Goal: Task Accomplishment & Management: Use online tool/utility

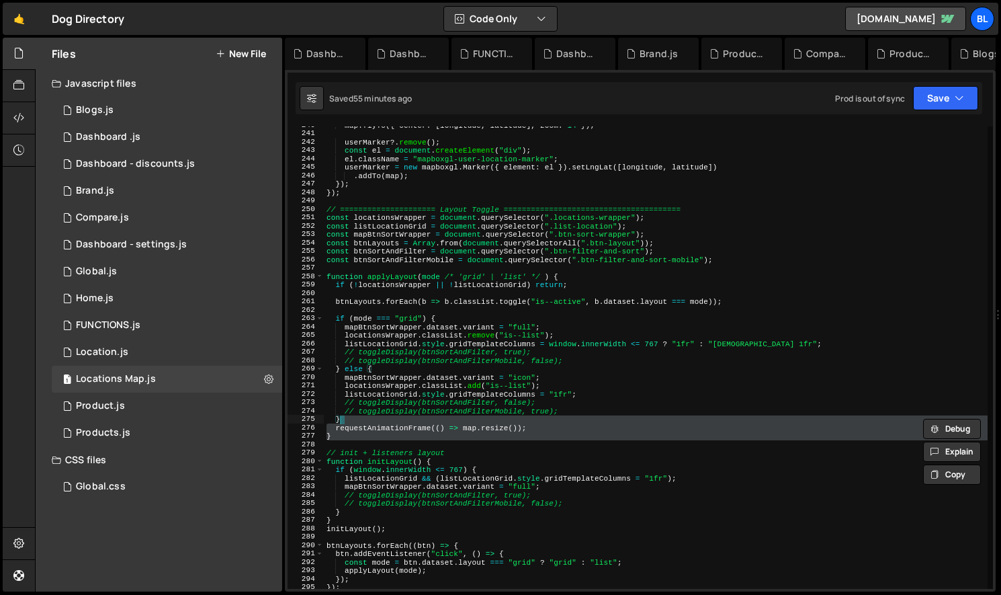
scroll to position [2013, 0]
click at [491, 459] on div "map . flyTo ({ center : [ longitude , latitude ] , zoom : 14 }) ; userMarker ?.…" at bounding box center [656, 360] width 664 height 479
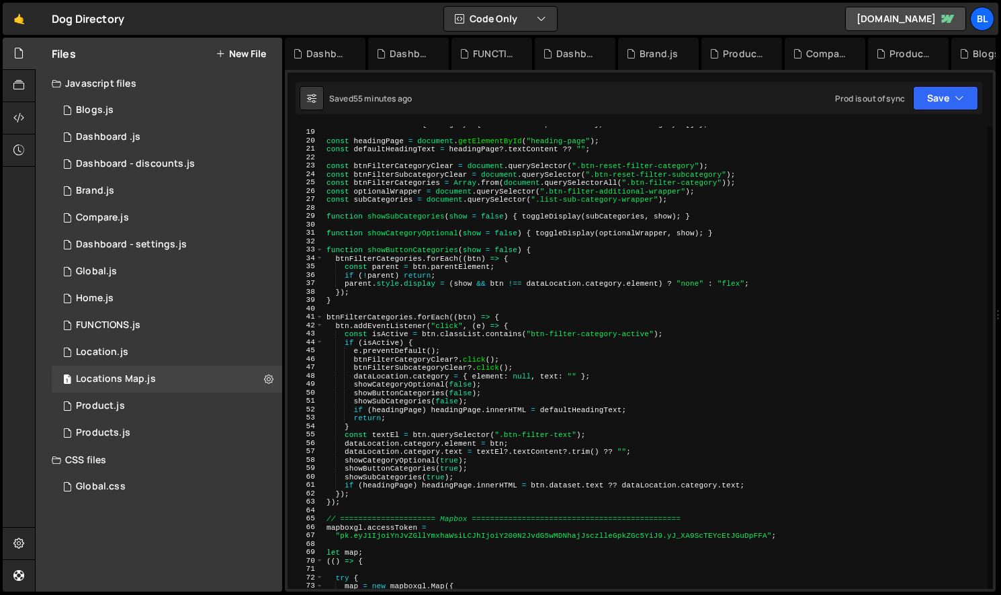
scroll to position [159, 0]
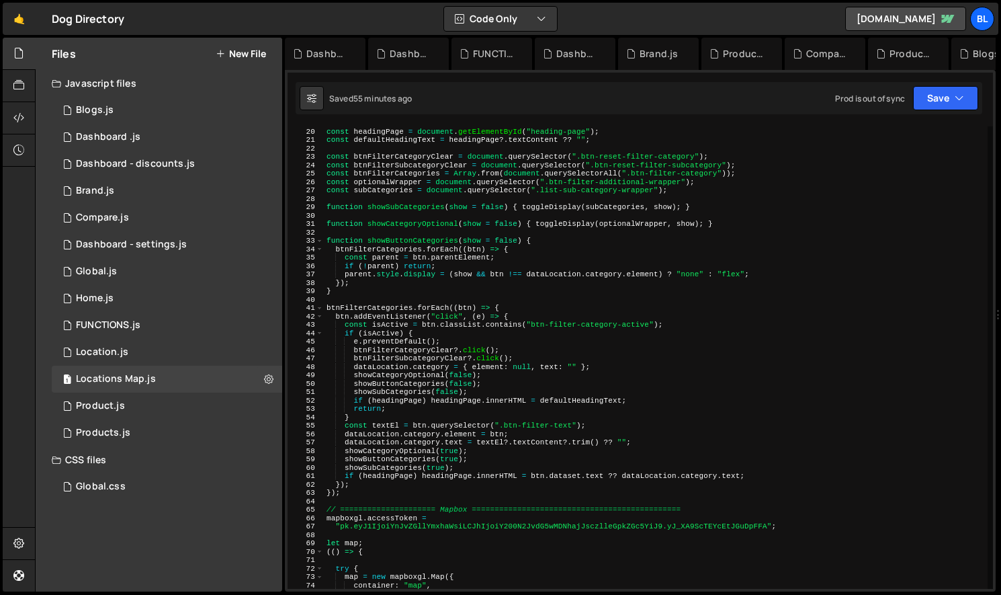
click at [438, 496] on div "const headingPage = document . getElementById ( "heading-page" ) ; const defaul…" at bounding box center [656, 358] width 664 height 479
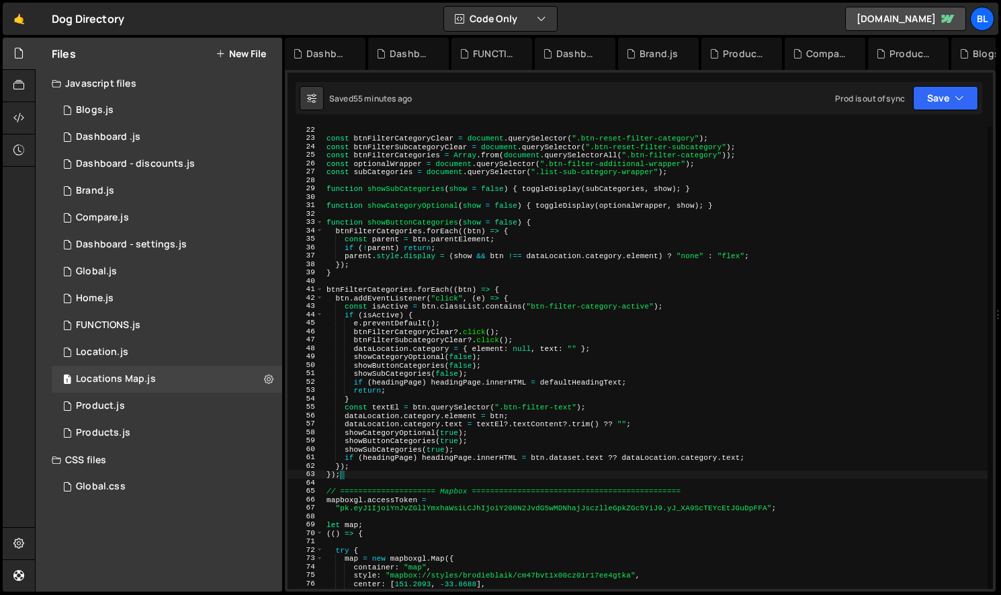
scroll to position [177, 0]
click at [380, 292] on div "const btnFilterCategoryClear = document . querySelector ( ".btn-reset-filter-ca…" at bounding box center [656, 365] width 664 height 479
click at [350, 474] on div "const btnFilterCategoryClear = document . querySelector ( ".btn-reset-filter-ca…" at bounding box center [656, 365] width 664 height 479
type textarea "});"
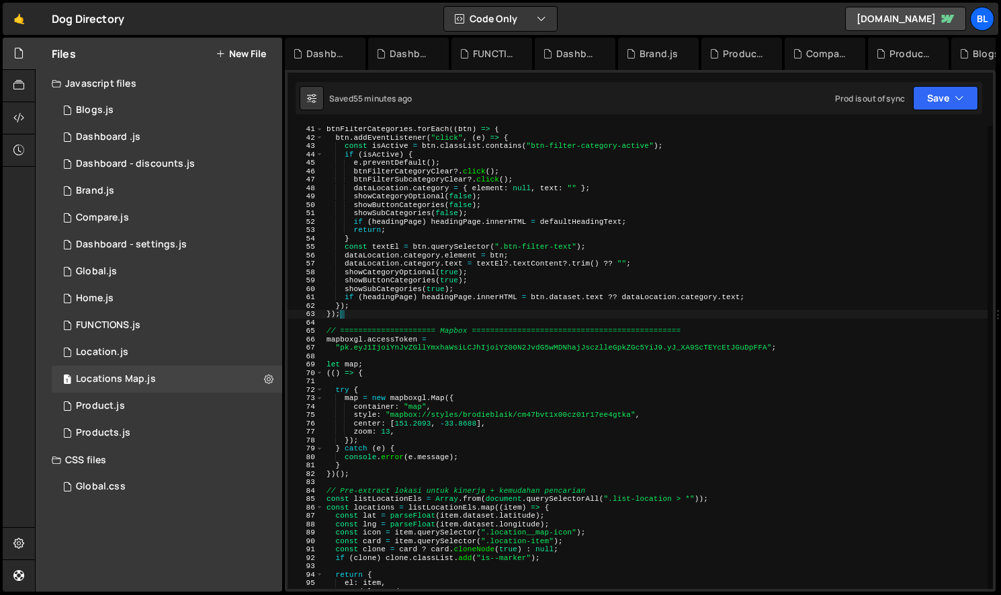
scroll to position [337, 0]
click at [158, 282] on div "1 Global.js 0" at bounding box center [167, 271] width 231 height 27
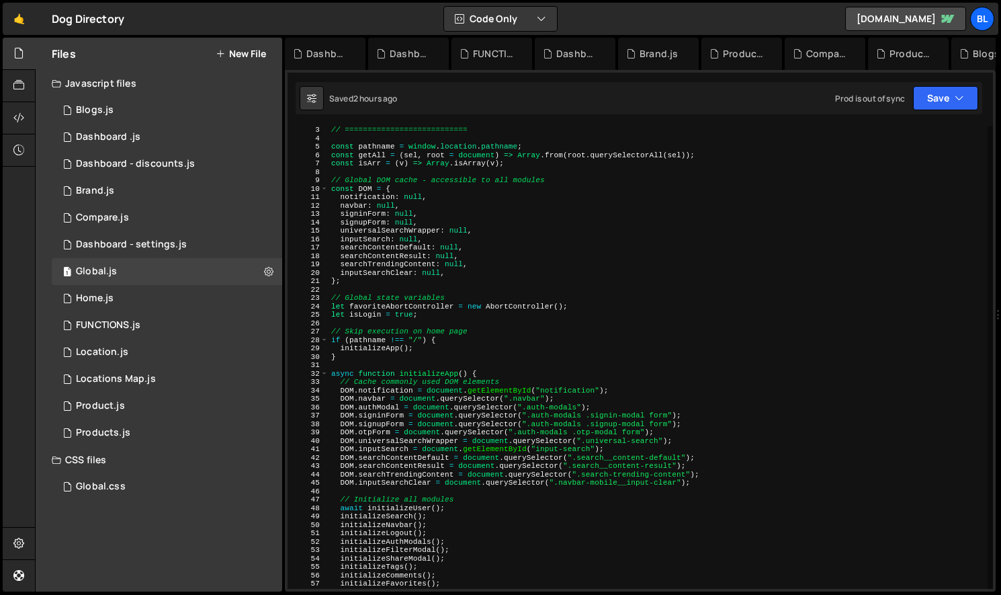
scroll to position [18, 0]
click at [579, 359] on div "// =========================== const pathname = window . location . pathname ; …" at bounding box center [658, 363] width 659 height 479
type textarea "}"
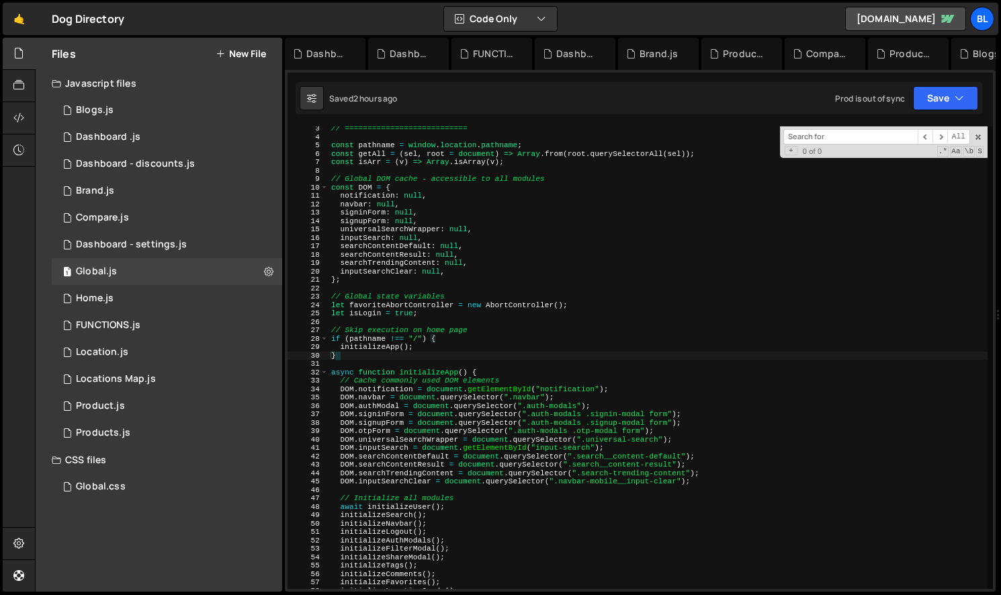
type input "i"
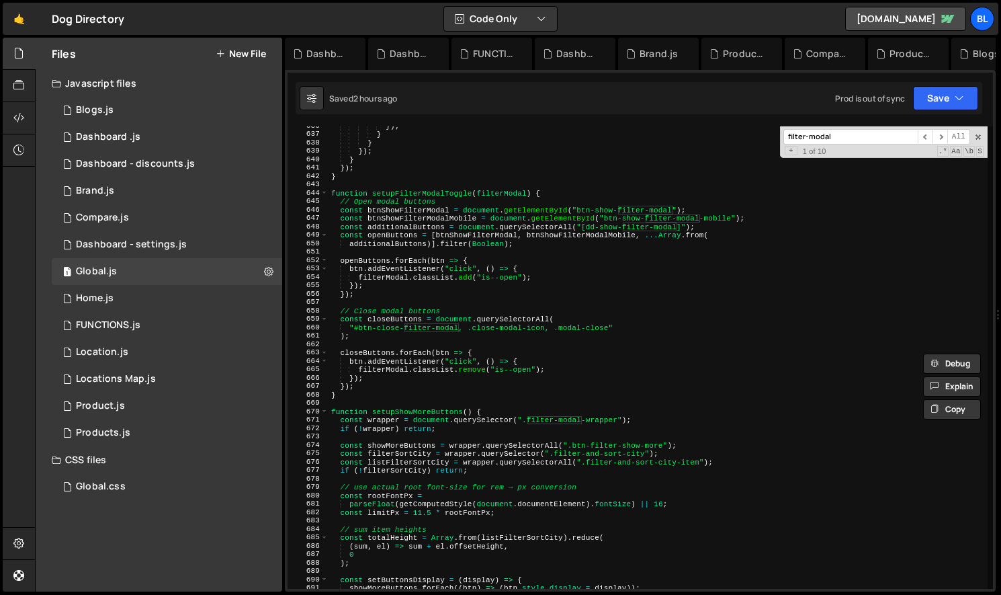
scroll to position [5339, 0]
type input "filter-modal"
click at [430, 411] on div "}) ; } } }) ; } }) ; } function setupFilterModalToggle ( filterModal ) { // Ope…" at bounding box center [658, 361] width 659 height 479
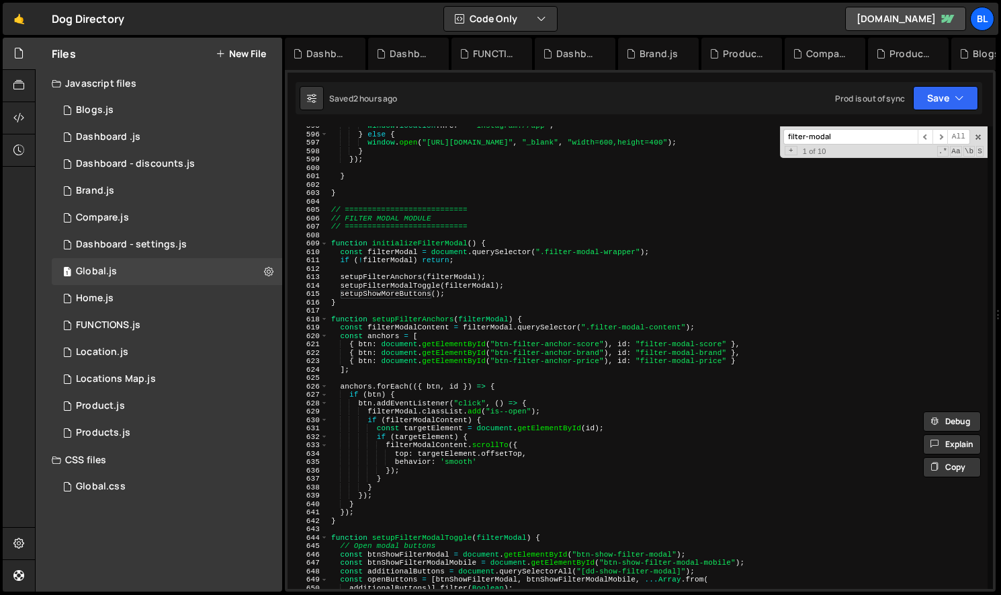
scroll to position [4993, 0]
click at [415, 284] on div "window . location . href = "instagram://app" ; } else { window . open ( "[URL][…" at bounding box center [658, 362] width 659 height 479
click at [417, 277] on div "window . location . href = "instagram://app" ; } else { window . open ( "[URL][…" at bounding box center [658, 362] width 659 height 479
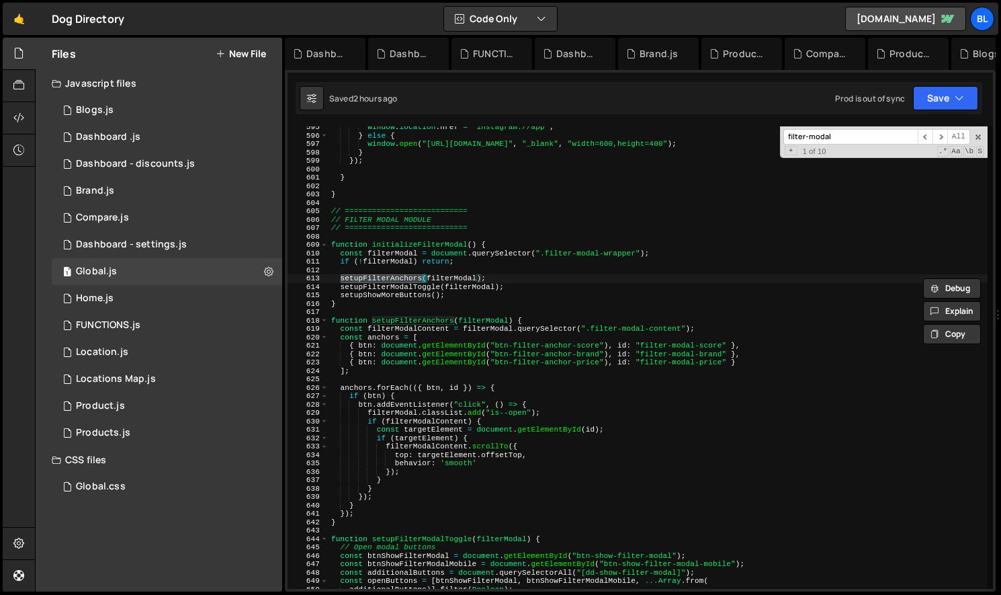
click at [401, 285] on div "window . location . href = "instagram://app" ; } else { window . open ( "[URL][…" at bounding box center [658, 362] width 659 height 479
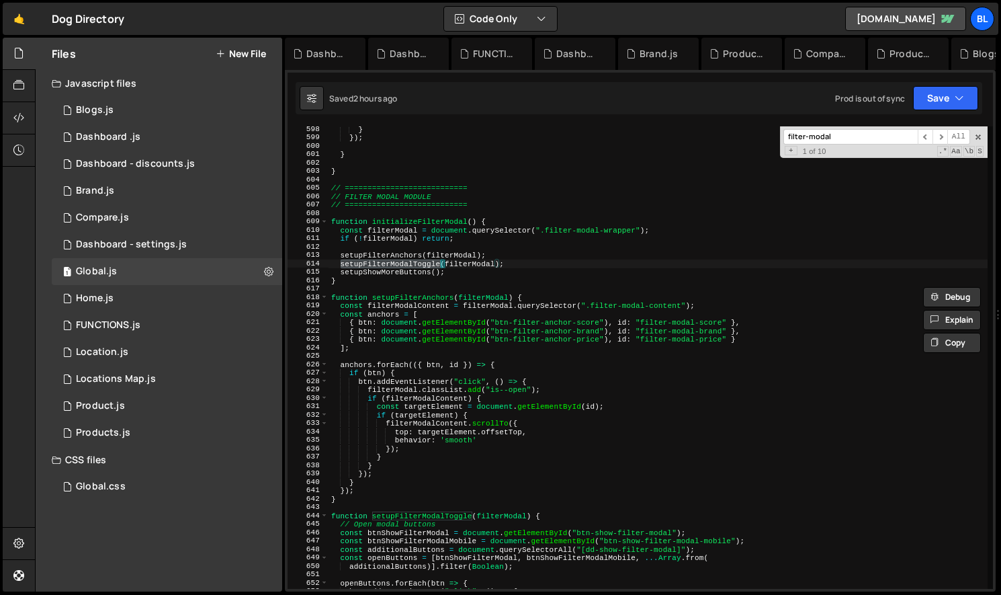
scroll to position [5037, 0]
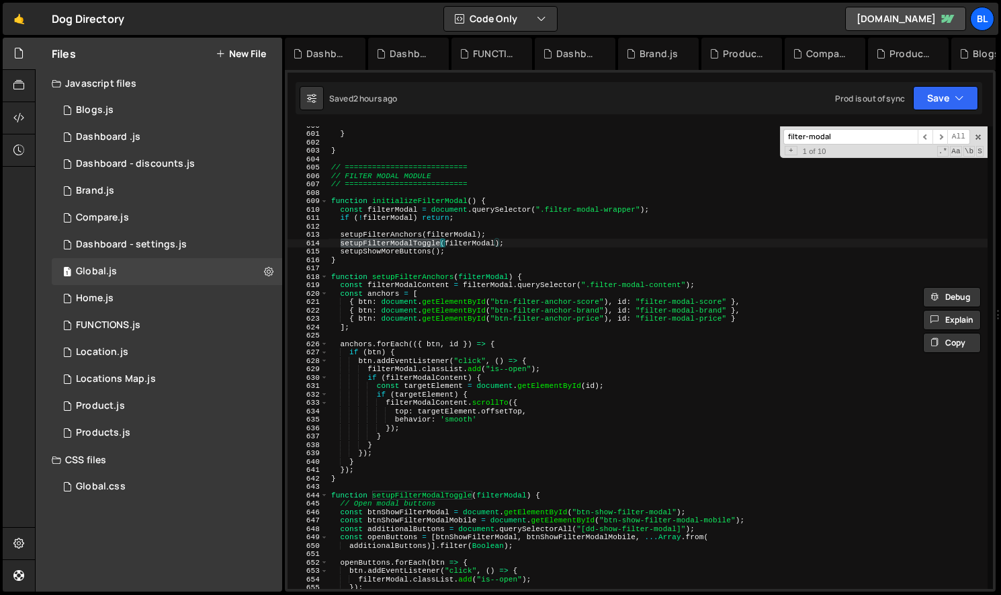
click at [408, 448] on div "} } // =========================== // FILTER MODAL MODULE // ==================…" at bounding box center [658, 360] width 659 height 479
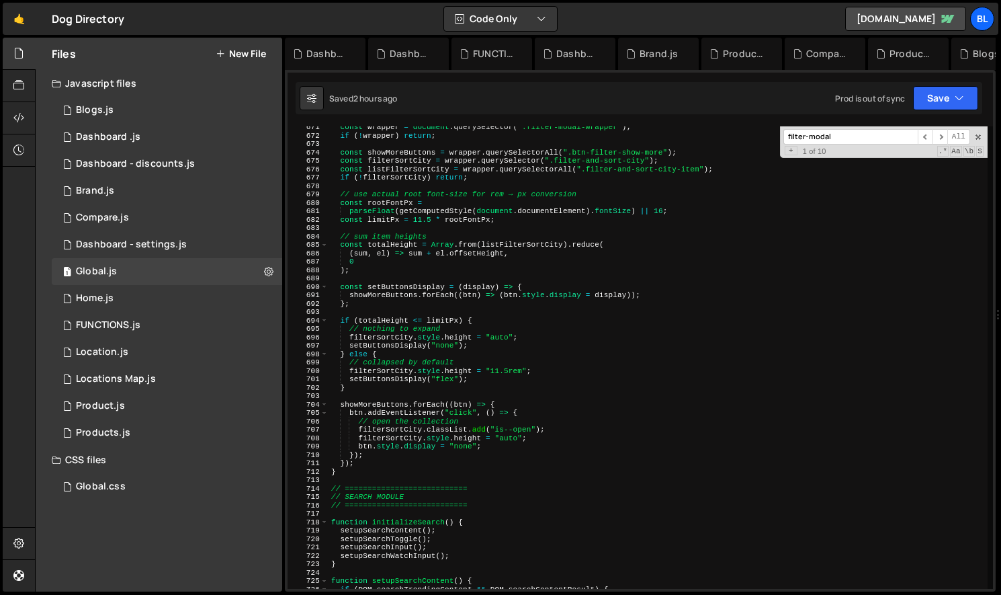
scroll to position [5631, 0]
click at [358, 463] on div "const wrapper = document . querySelector ( ".filter-modal-wrapper" ) ; if ( ! w…" at bounding box center [658, 362] width 659 height 479
click at [348, 470] on div "const wrapper = document . querySelector ( ".filter-modal-wrapper" ) ; if ( ! w…" at bounding box center [658, 362] width 659 height 479
type textarea "}"
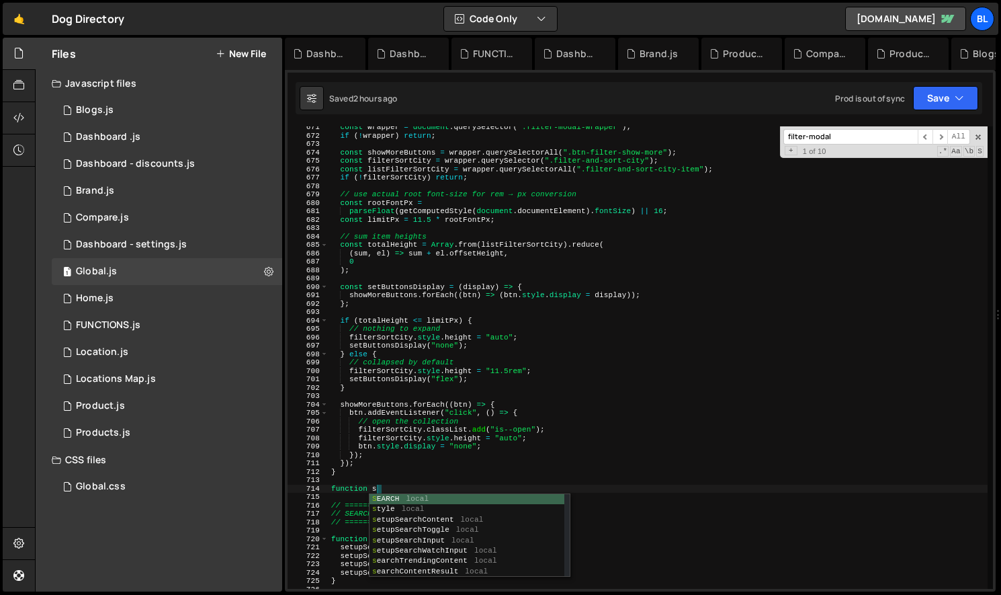
scroll to position [0, 4]
paste textarea "fs-list-element"
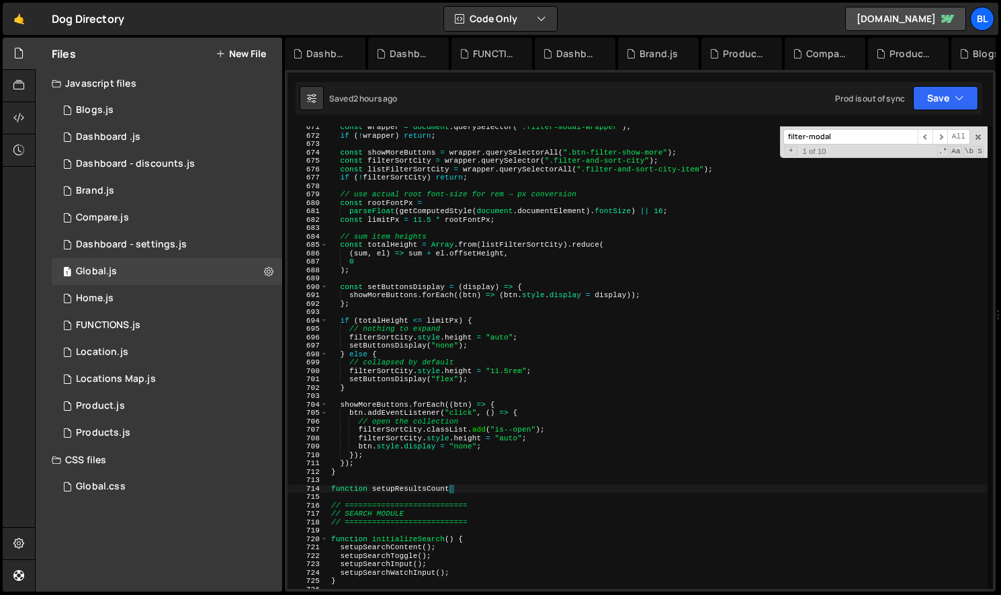
scroll to position [0, 10]
type textarea "function setupResultsCount(){"
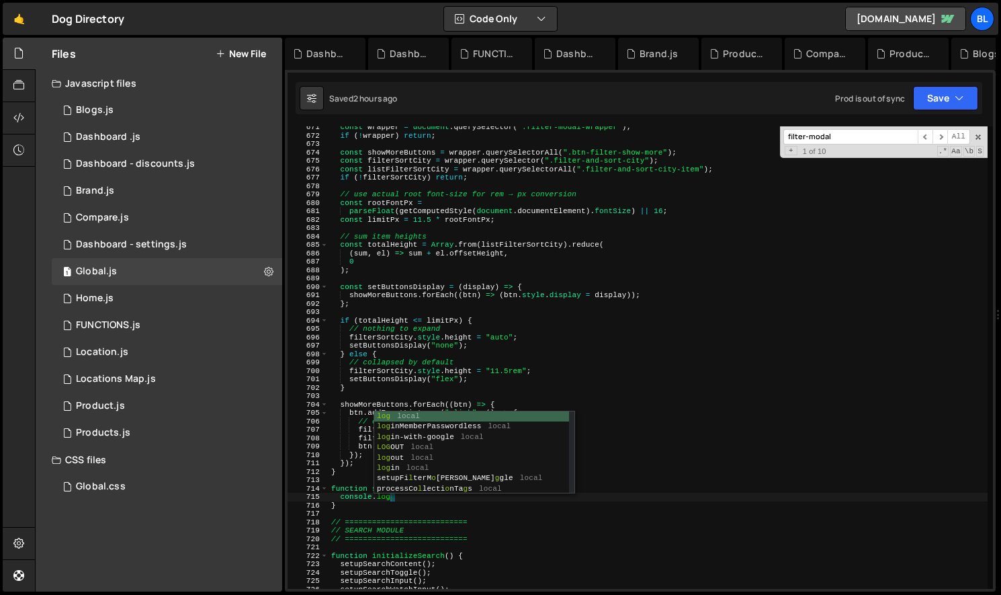
type textarea "console"
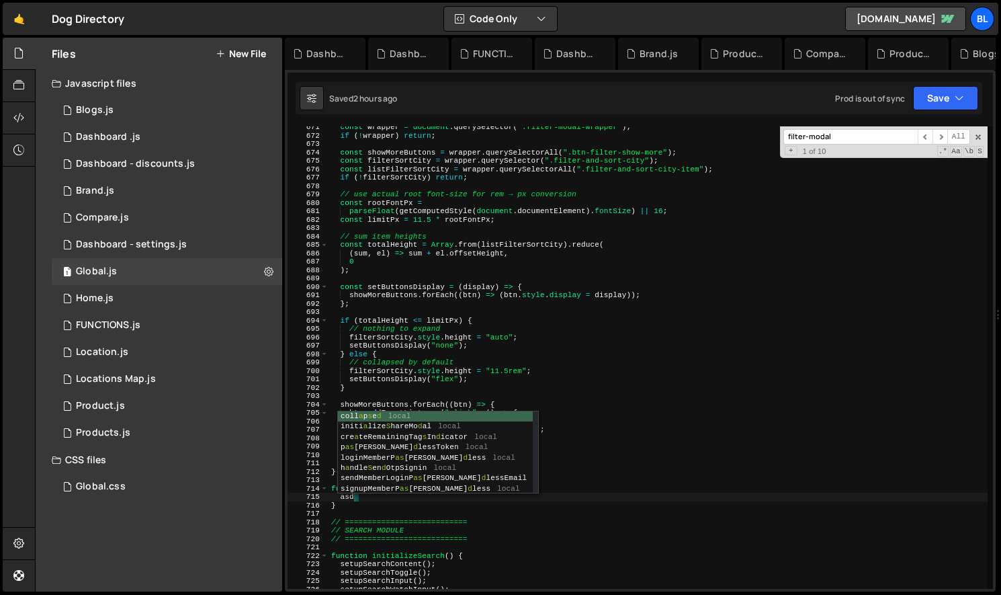
type textarea "a"
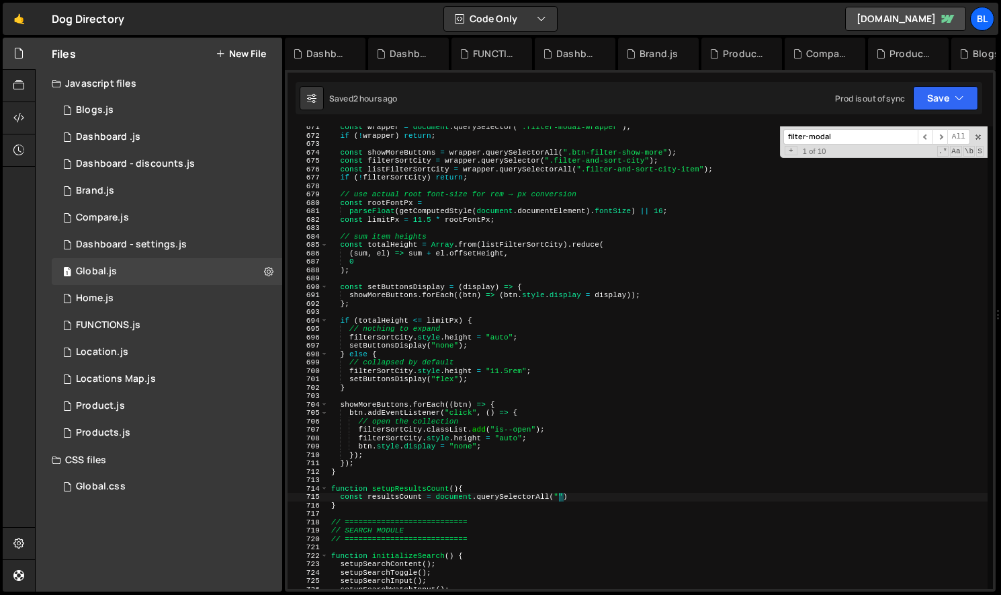
scroll to position [0, 19]
paste textarea "fs-list-element")"
paste textarea "fs-list-element"
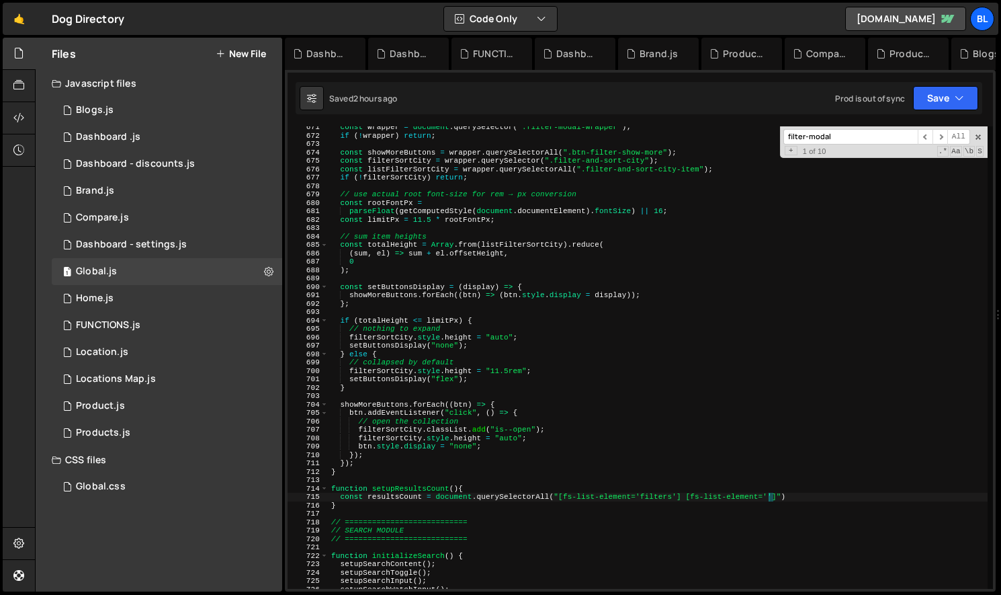
scroll to position [0, 40]
paste textarea "results-count"
type textarea "const resultsCount = document.querySelectorAll("[fs-list-element='filters'] [fs…"
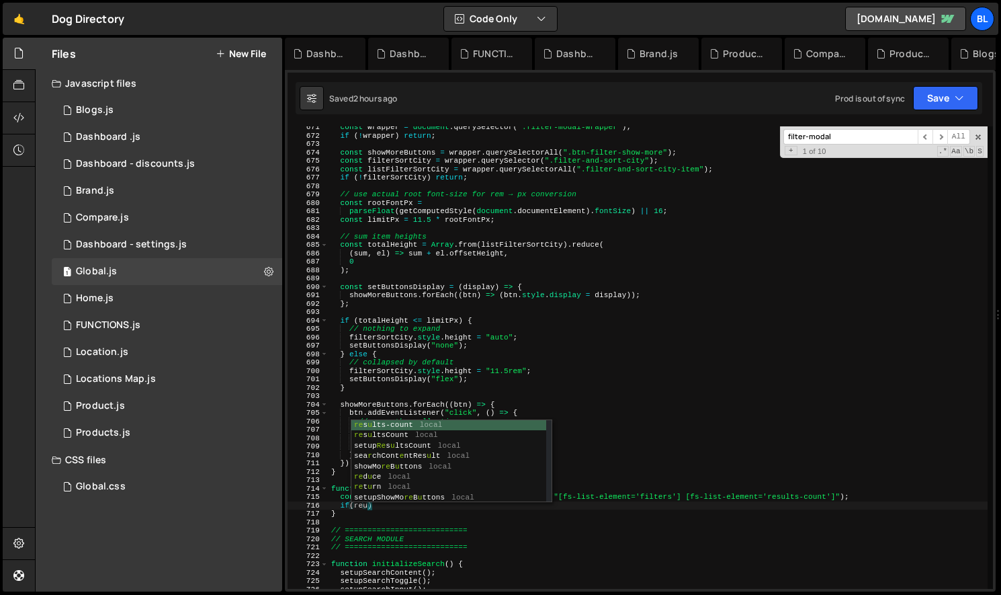
scroll to position [0, 3]
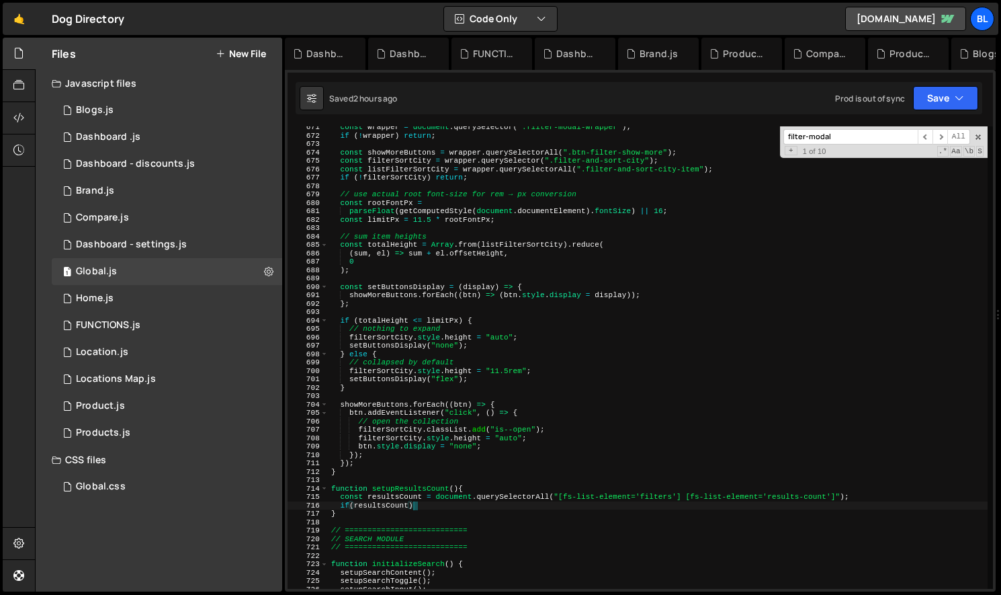
type textarea "if(resultsCount){"
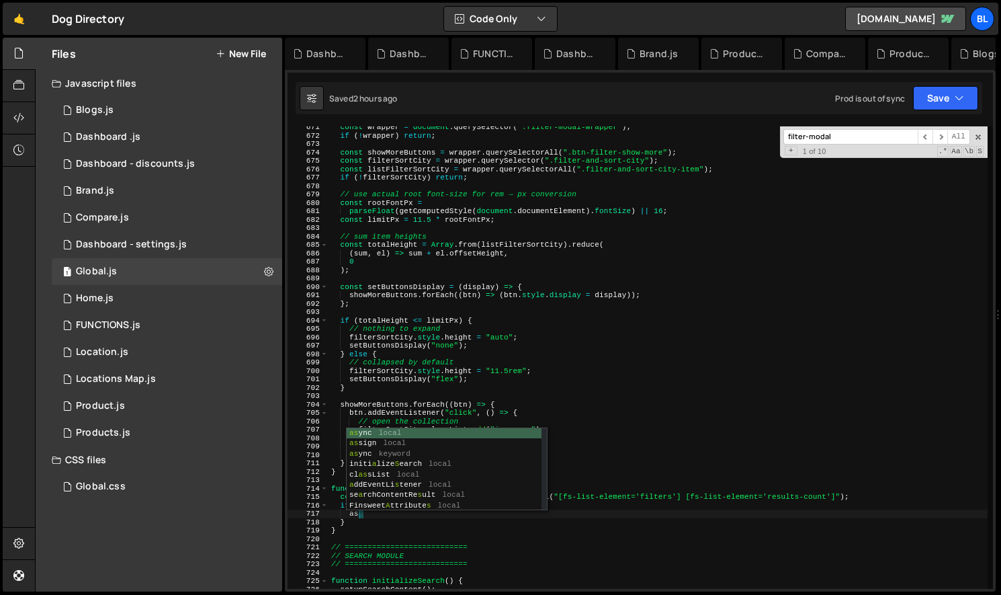
type textarea "a"
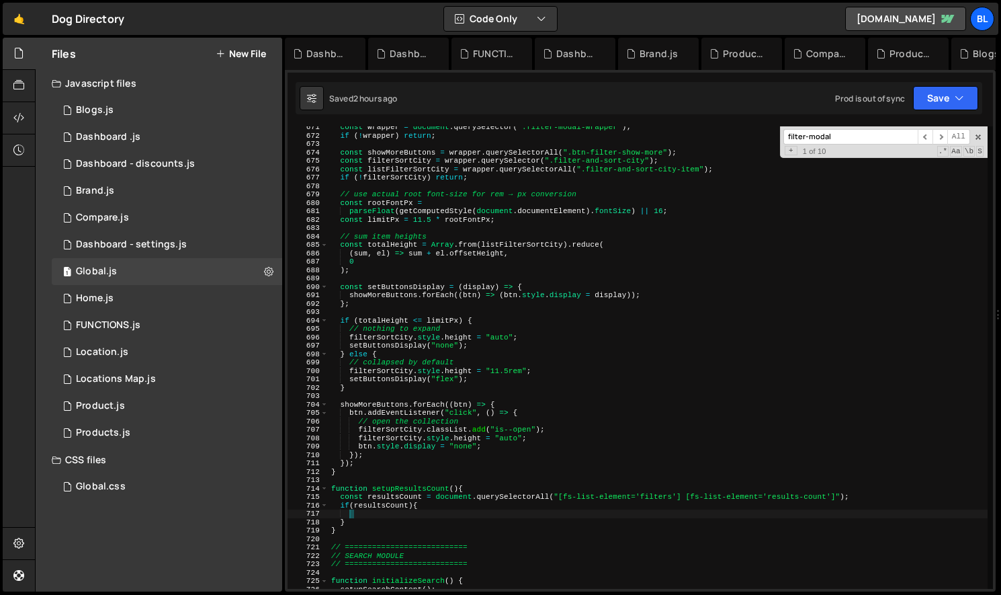
type textarea "if(resultsCount){"
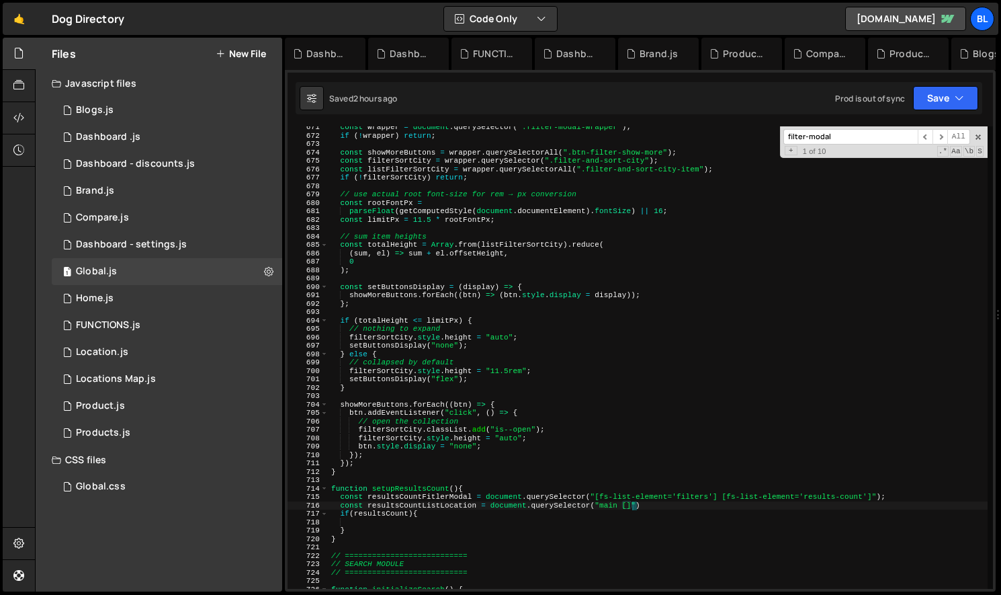
scroll to position [0, 26]
drag, startPoint x: 875, startPoint y: 497, endPoint x: 720, endPoint y: 497, distance: 155.2
click at [720, 497] on div "const wrapper = document . querySelector ( ".filter-modal-wrapper" ) ; if ( ! w…" at bounding box center [658, 362] width 659 height 479
click at [625, 504] on div "const wrapper = document . querySelector ( ".filter-modal-wrapper" ) ; if ( ! w…" at bounding box center [658, 362] width 659 height 479
paste textarea "[fs-list-element='results-count']"
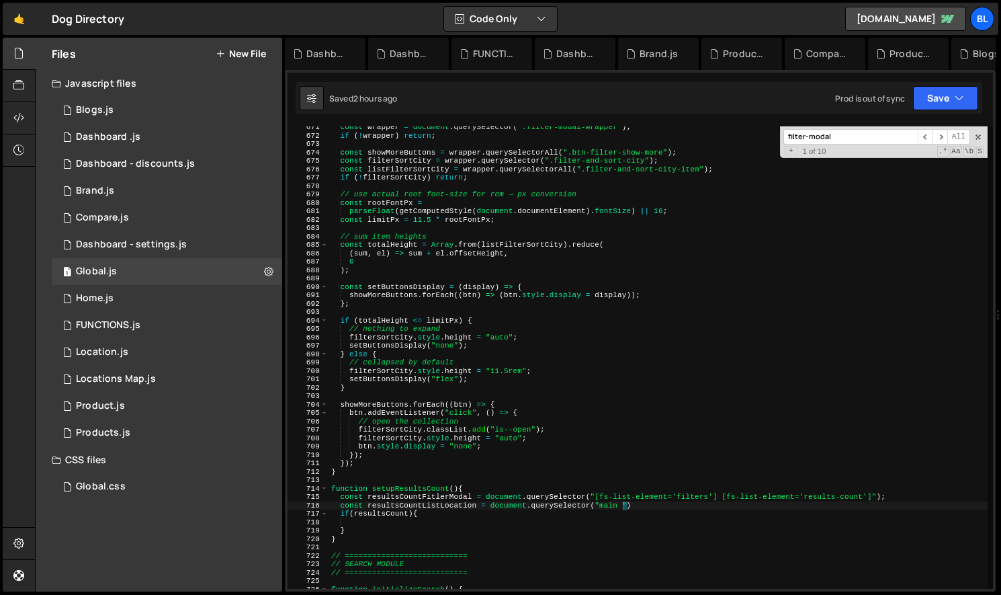
scroll to position [0, 26]
paste textarea "[fs-list-element='results-count']"
type textarea "const resultsCountListLocation = document.querySelector("main [fs-list-element=…"
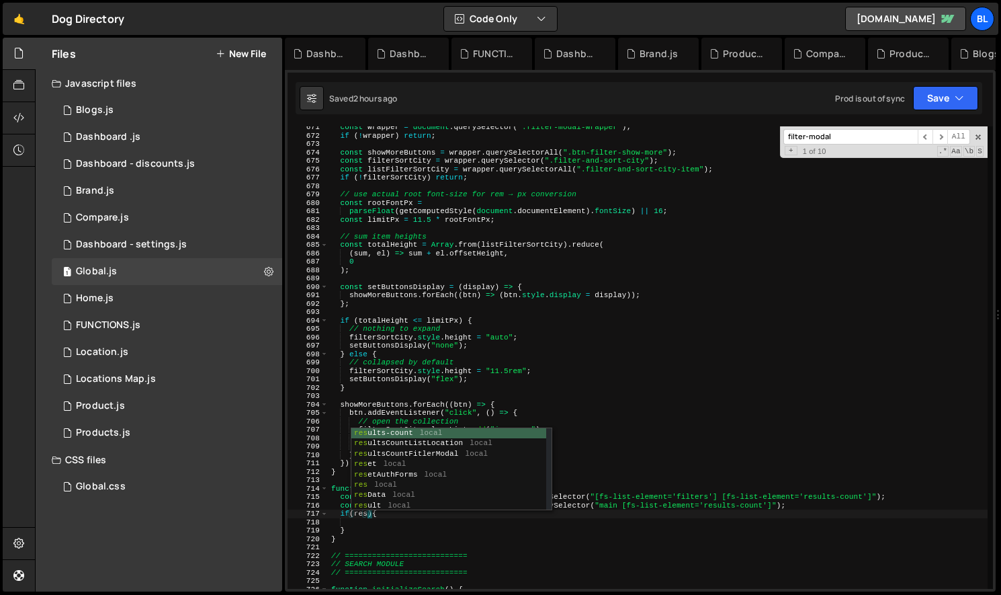
scroll to position [0, 3]
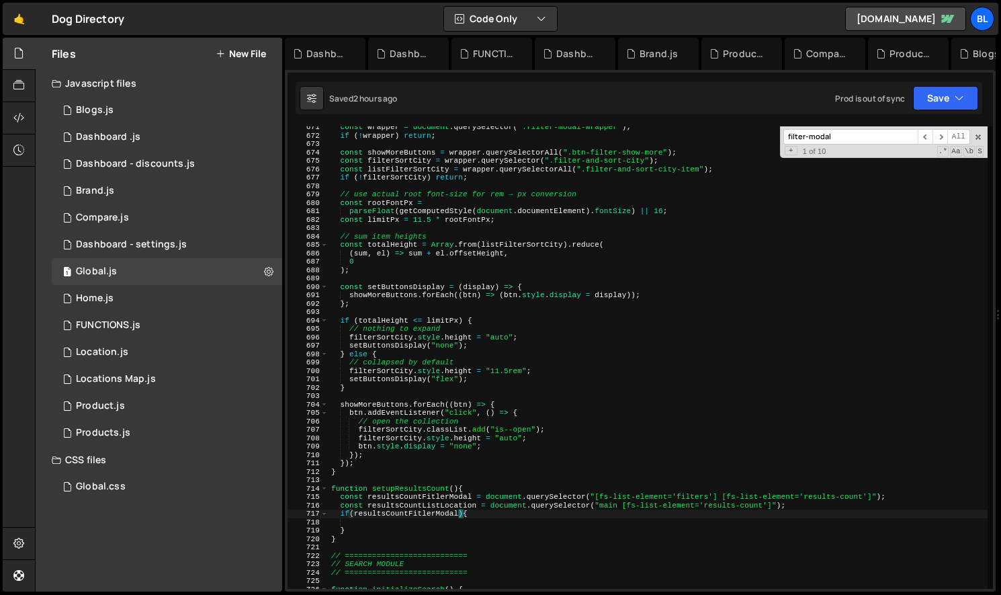
click at [454, 505] on div "const wrapper = document . querySelector ( ".filter-modal-wrapper" ) ; if ( ! w…" at bounding box center [658, 362] width 659 height 479
click at [444, 502] on div "const wrapper = document . querySelector ( ".filter-modal-wrapper" ) ; if ( ! w…" at bounding box center [658, 362] width 659 height 479
click at [431, 495] on div "const wrapper = document . querySelector ( ".filter-modal-wrapper" ) ; if ( ! w…" at bounding box center [658, 362] width 659 height 479
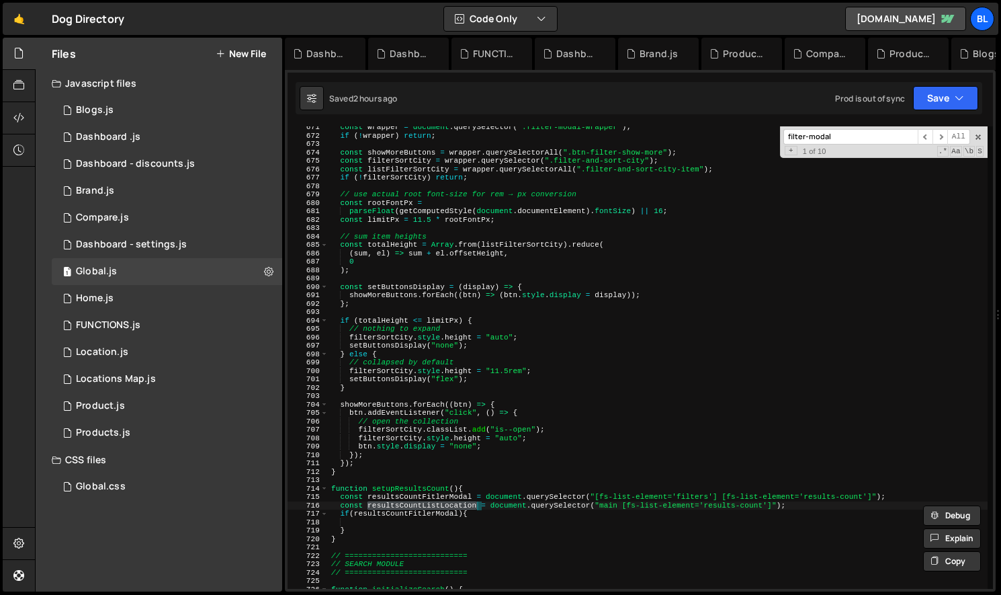
click at [431, 495] on div "const wrapper = document . querySelector ( ".filter-modal-wrapper" ) ; if ( ! w…" at bounding box center [658, 362] width 659 height 479
click at [465, 515] on div "const wrapper = document . querySelector ( ".filter-modal-wrapper" ) ; if ( ! w…" at bounding box center [658, 362] width 659 height 479
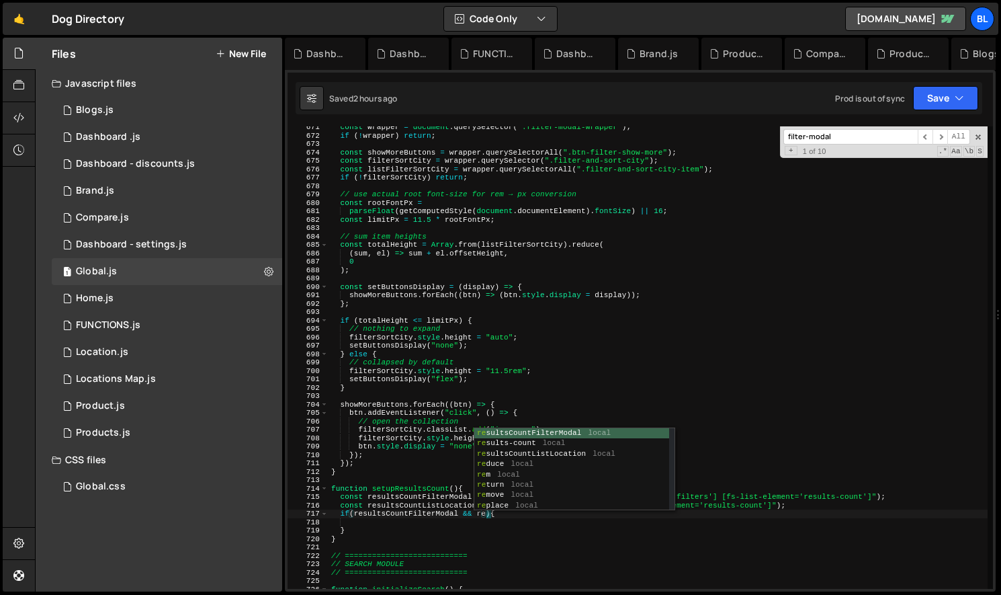
scroll to position [0, 13]
type textarea "if(resultsCountFilterModal && resultsCountListLocation){"
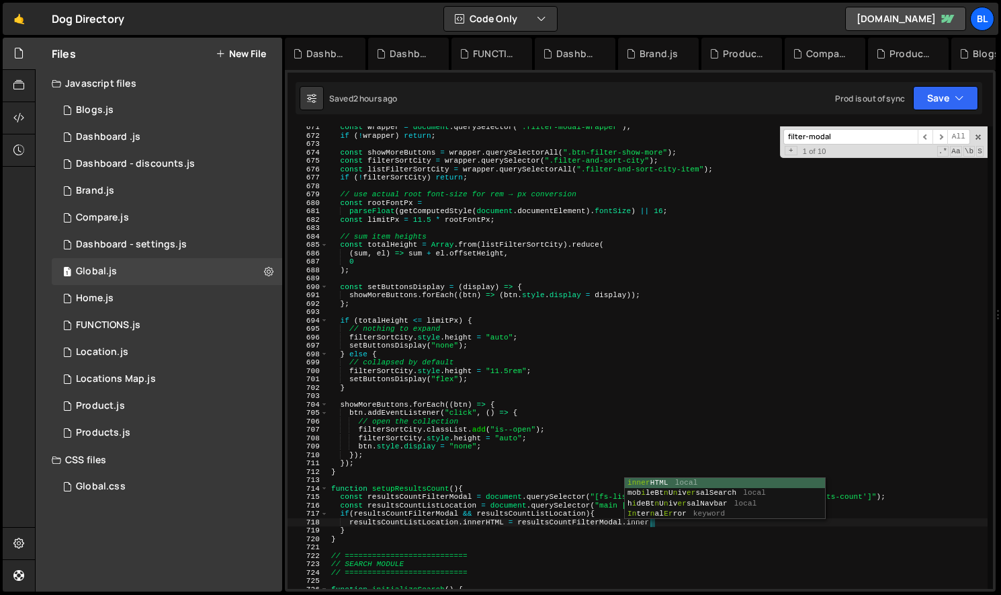
scroll to position [0, 28]
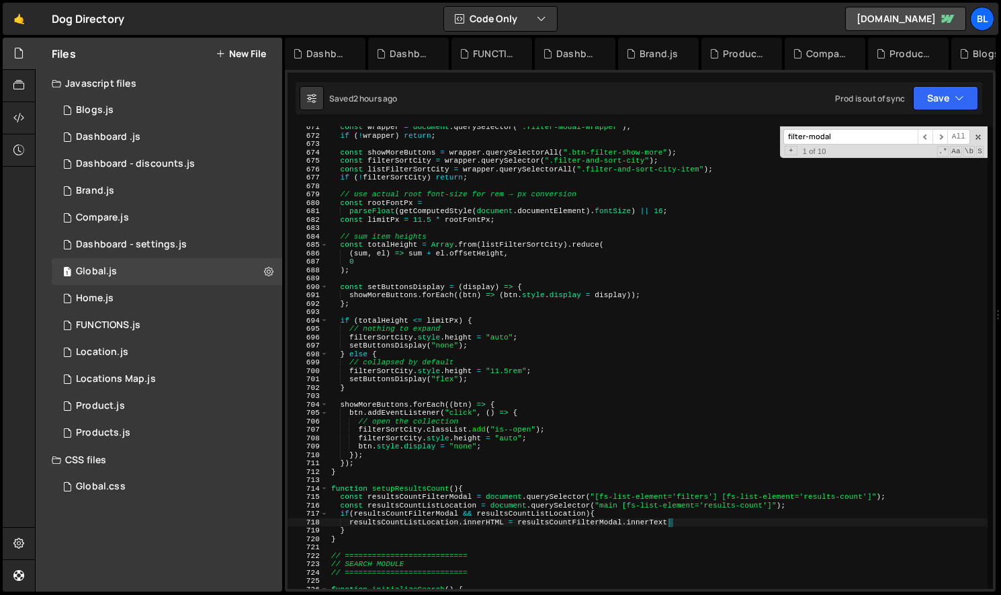
type textarea "resultsCountListLocation.innerHTML = resultsCountFilterModal.innerText;"
click at [470, 544] on div "const wrapper = document . querySelector ( ".filter-modal-wrapper" ) ; if ( ! w…" at bounding box center [658, 362] width 659 height 479
click at [435, 496] on div "const wrapper = document . querySelector ( ".filter-modal-wrapper" ) ; if ( ! w…" at bounding box center [658, 362] width 659 height 479
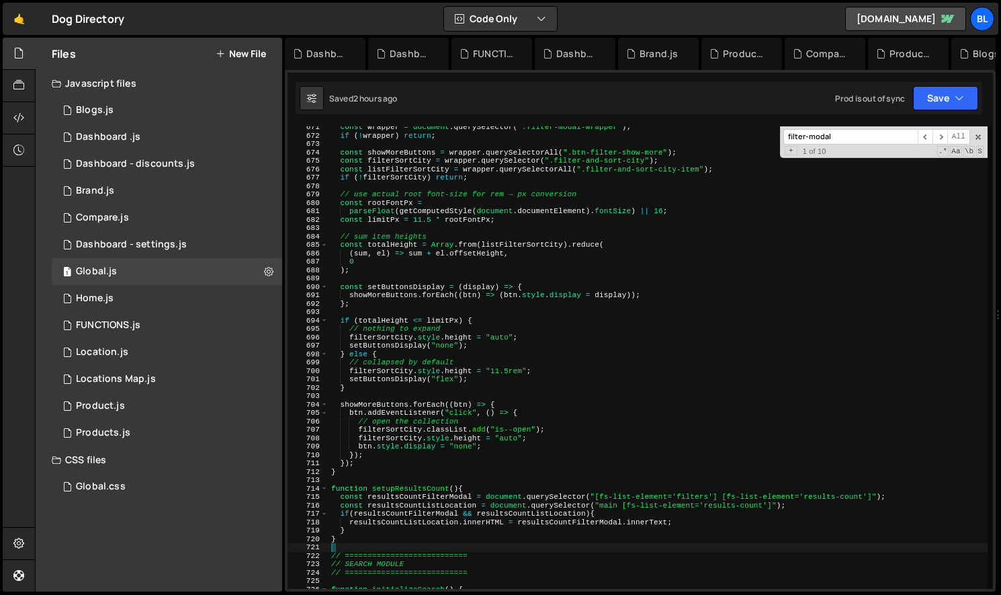
type textarea "const resultsCountFilterModal = document.querySelector("[fs-list-element='filte…"
click at [435, 496] on div "const wrapper = document . querySelector ( ".filter-modal-wrapper" ) ; if ( ! w…" at bounding box center [658, 362] width 659 height 479
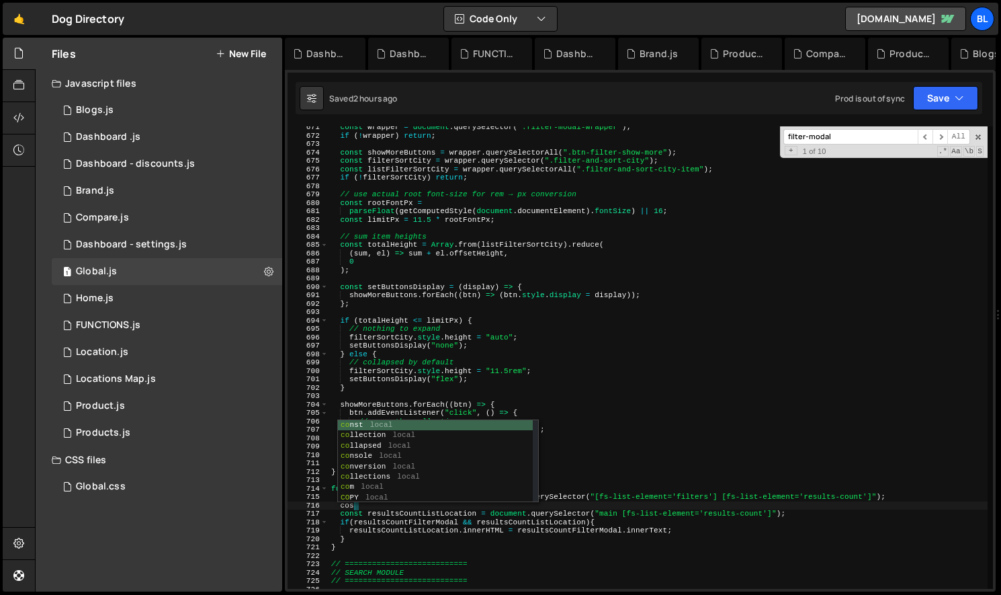
type textarea "coso"
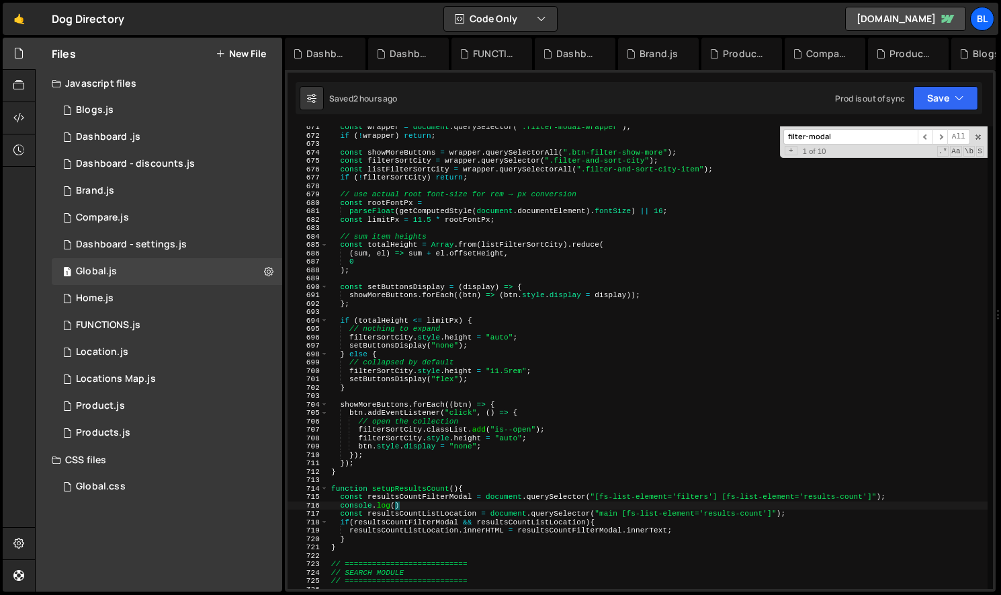
paste textarea "resultsCountFilterModal)"
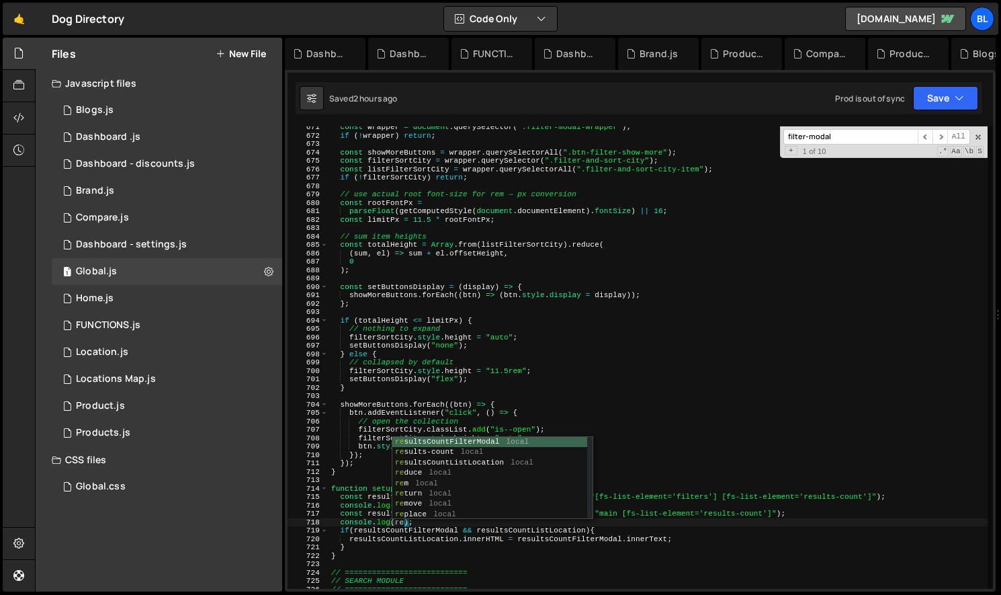
scroll to position [0, 6]
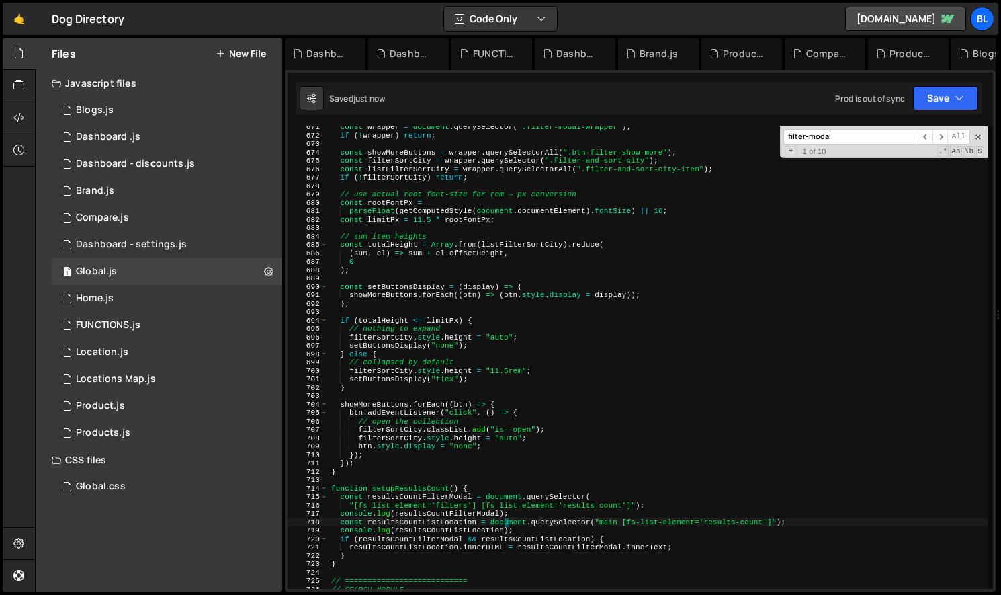
click at [408, 490] on div "const wrapper = document . querySelector ( ".filter-modal-wrapper" ) ; if ( ! w…" at bounding box center [658, 362] width 659 height 479
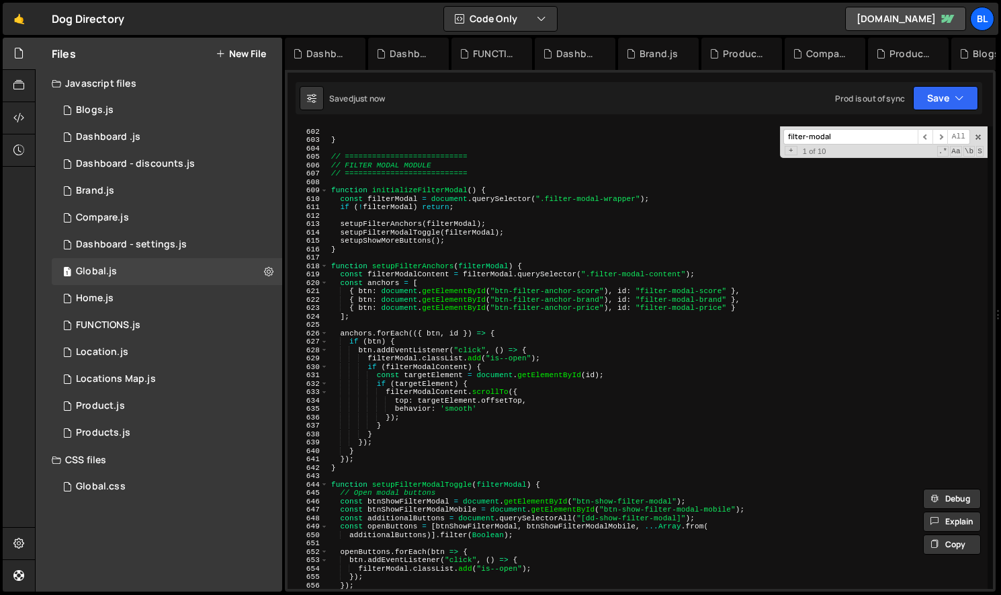
scroll to position [5036, 0]
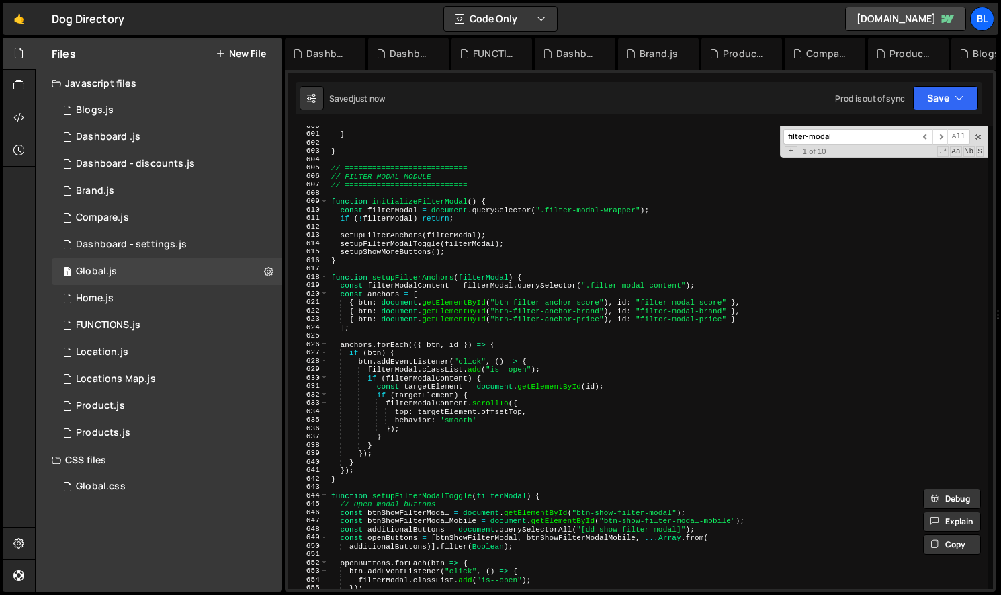
click at [458, 259] on div "} } // =========================== // FILTER MODAL MODULE // ==================…" at bounding box center [658, 361] width 659 height 479
type textarea "}"
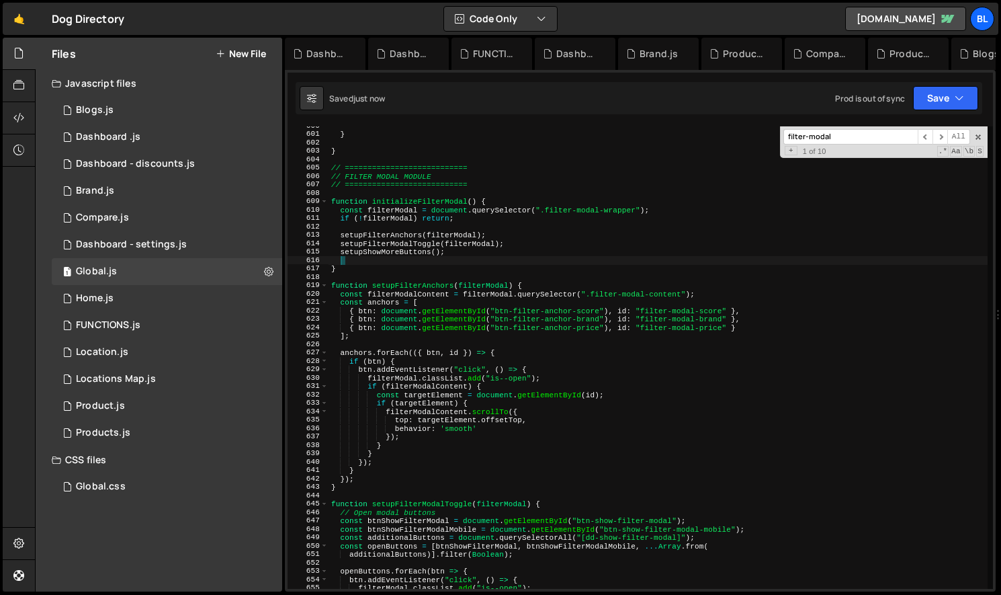
paste textarea "setupResultsCount"
click at [390, 267] on div "} } // =========================== // FILTER MODAL MODULE // ==================…" at bounding box center [658, 361] width 659 height 479
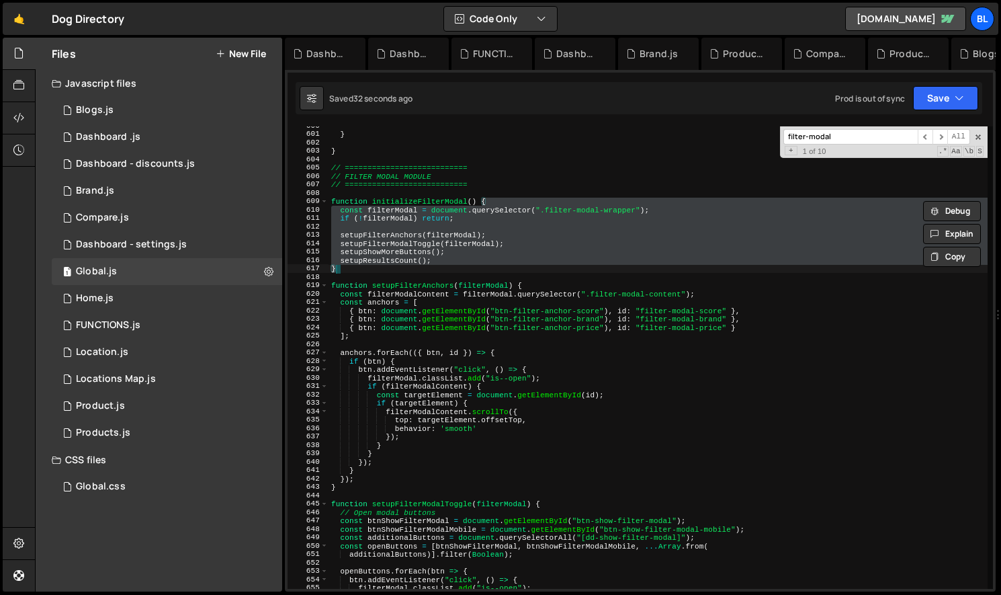
click at [403, 260] on div "} } // =========================== // FILTER MODAL MODULE // ==================…" at bounding box center [658, 361] width 659 height 479
type textarea "setupResultsCount();"
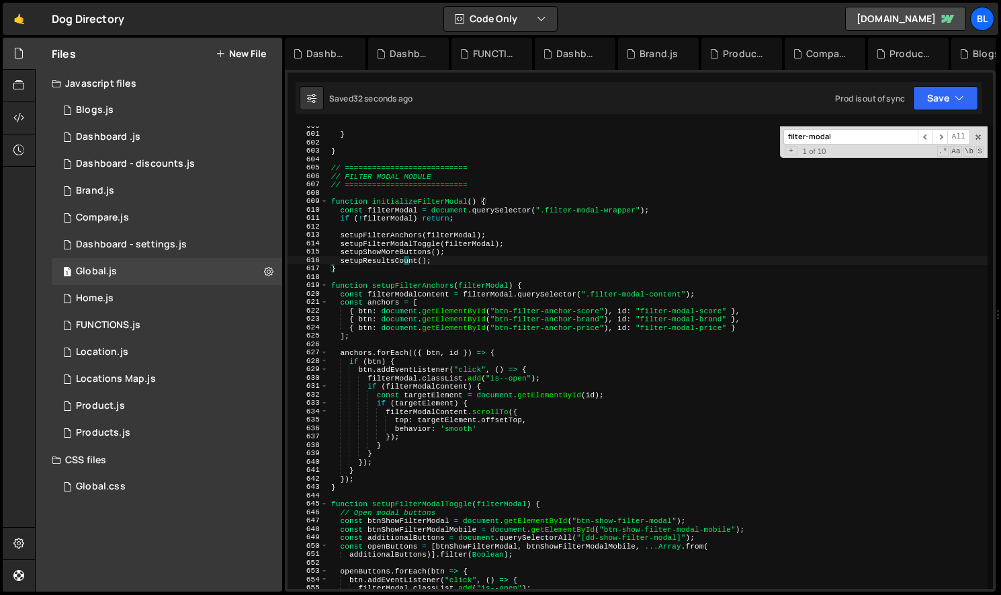
click at [403, 260] on div "} } // =========================== // FILTER MODAL MODULE // ==================…" at bounding box center [658, 361] width 659 height 479
click at [472, 257] on div "} } // =========================== // FILTER MODAL MODULE // ==================…" at bounding box center [658, 361] width 659 height 479
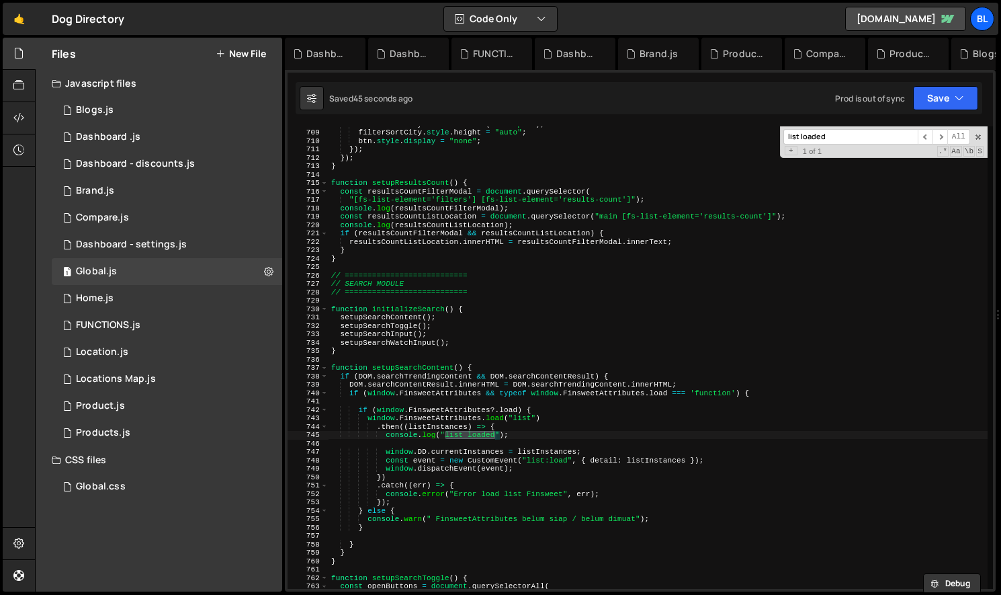
scroll to position [5947, 0]
type input "list loaded"
drag, startPoint x: 569, startPoint y: 460, endPoint x: 525, endPoint y: 459, distance: 44.4
click at [525, 459] on div "filterSortCity . classList . add ( "is--open" ) ; filterSortCity . style . heig…" at bounding box center [658, 358] width 659 height 479
click at [839, 136] on input "list loaded" at bounding box center [851, 136] width 134 height 15
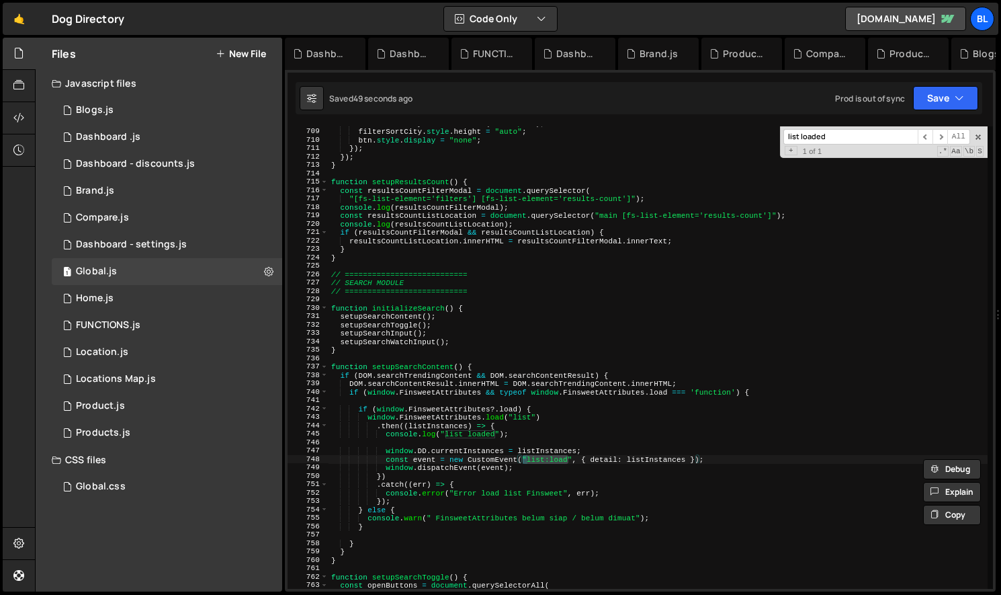
click at [839, 136] on input "list loaded" at bounding box center [851, 136] width 134 height 15
click at [503, 183] on div "filterSortCity . classList . add ( "is--open" ) ; filterSortCity . style . heig…" at bounding box center [658, 358] width 659 height 479
click at [609, 239] on div "filterSortCity . classList . add ( "is--open" ) ; filterSortCity . style . heig…" at bounding box center [658, 358] width 659 height 479
click at [652, 231] on div "filterSortCity . classList . add ( "is--open" ) ; filterSortCity . style . heig…" at bounding box center [658, 358] width 659 height 479
click at [509, 178] on div "filterSortCity . classList . add ( "is--open" ) ; filterSortCity . style . heig…" at bounding box center [658, 358] width 659 height 479
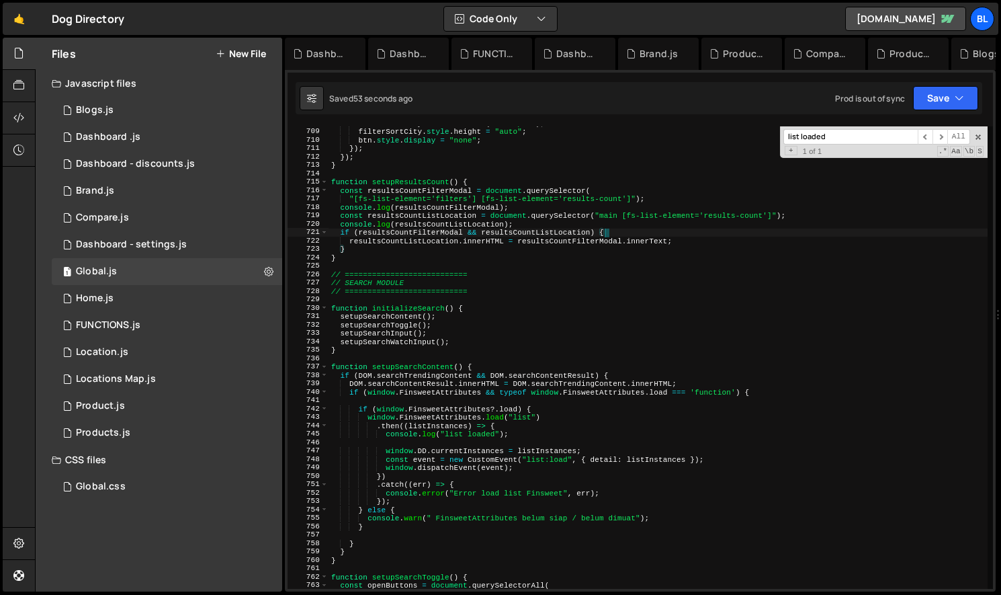
type textarea "function setupResultsCount() {"
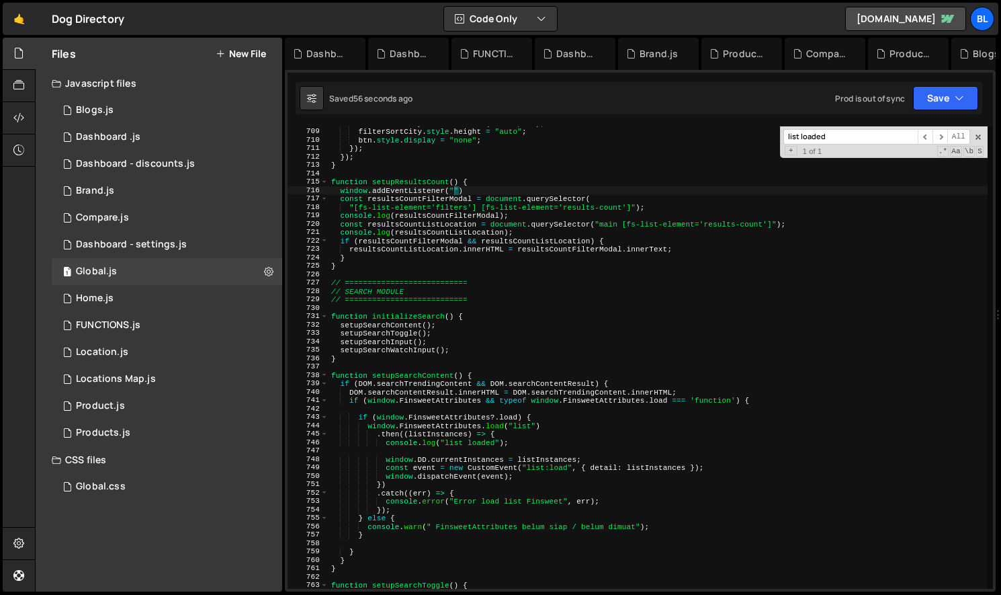
scroll to position [0, 10]
paste textarea ""list:load")"
paste textarea ""list:load"
type textarea "window.addEventListener("list:load",e=>{)"
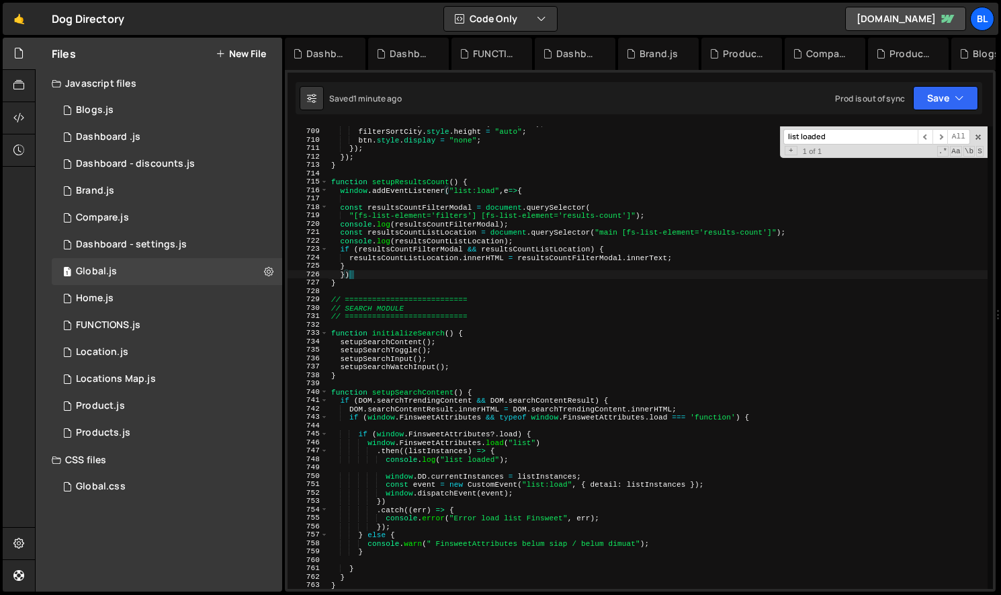
scroll to position [0, 1]
type textarea "console.log(resultsCountFilterModal);"
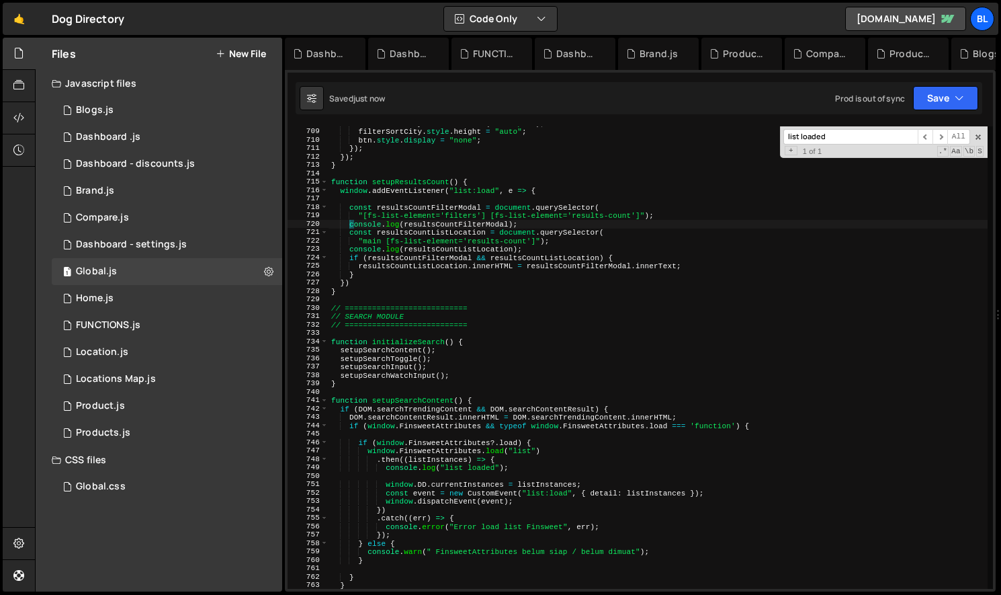
click at [490, 201] on div "filterSortCity . classList . add ( "is--open" ) ; filterSortCity . style . heig…" at bounding box center [658, 358] width 659 height 479
type textarea "window.addEventListener("list:load", e => {"
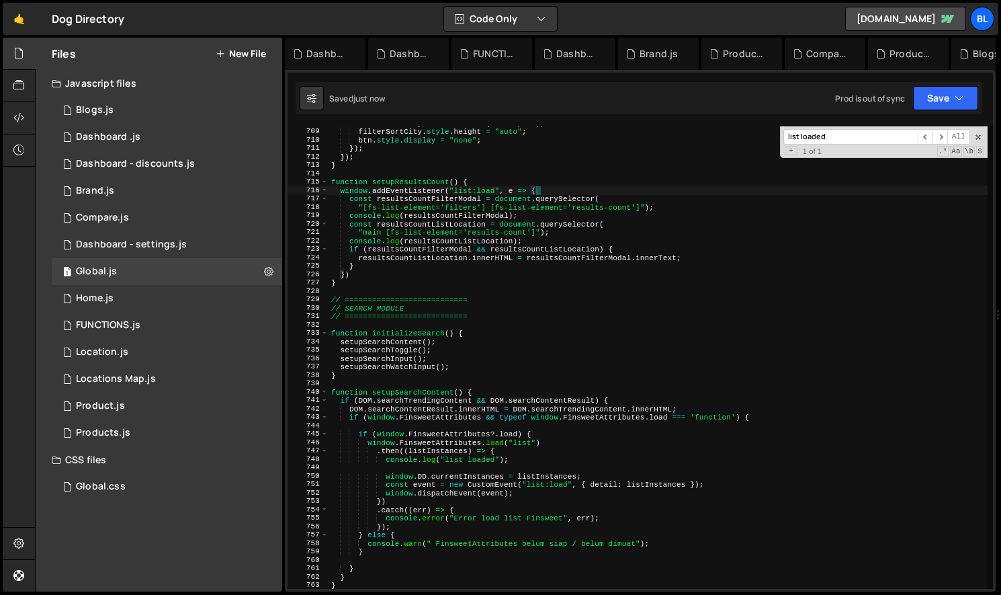
click at [484, 294] on div "filterSortCity . classList . add ( "is--open" ) ; filterSortCity . style . heig…" at bounding box center [658, 358] width 659 height 479
click at [439, 276] on div "filterSortCity . classList . add ( "is--open" ) ; filterSortCity . style . heig…" at bounding box center [658, 358] width 659 height 479
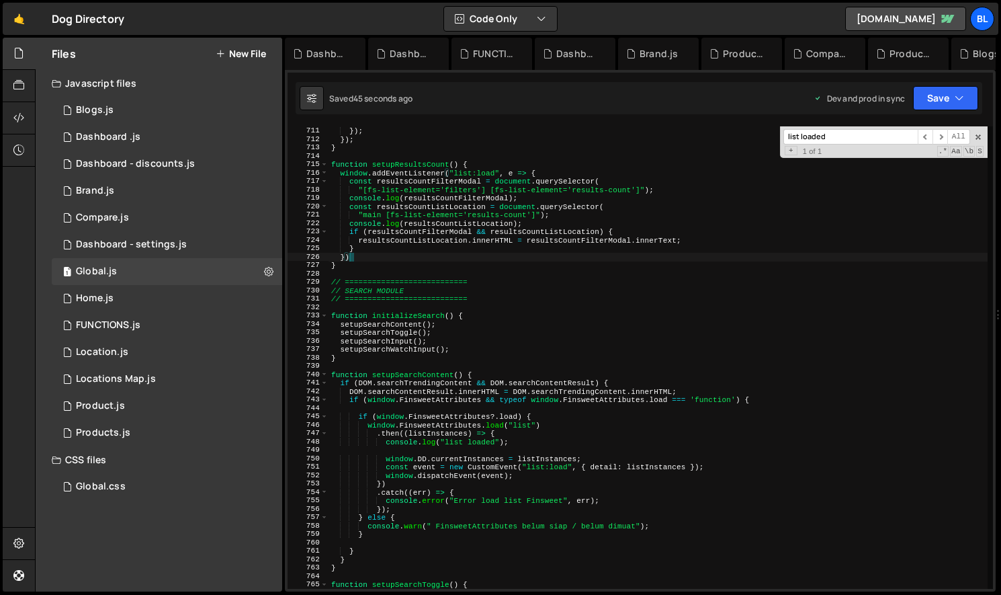
scroll to position [5969, 0]
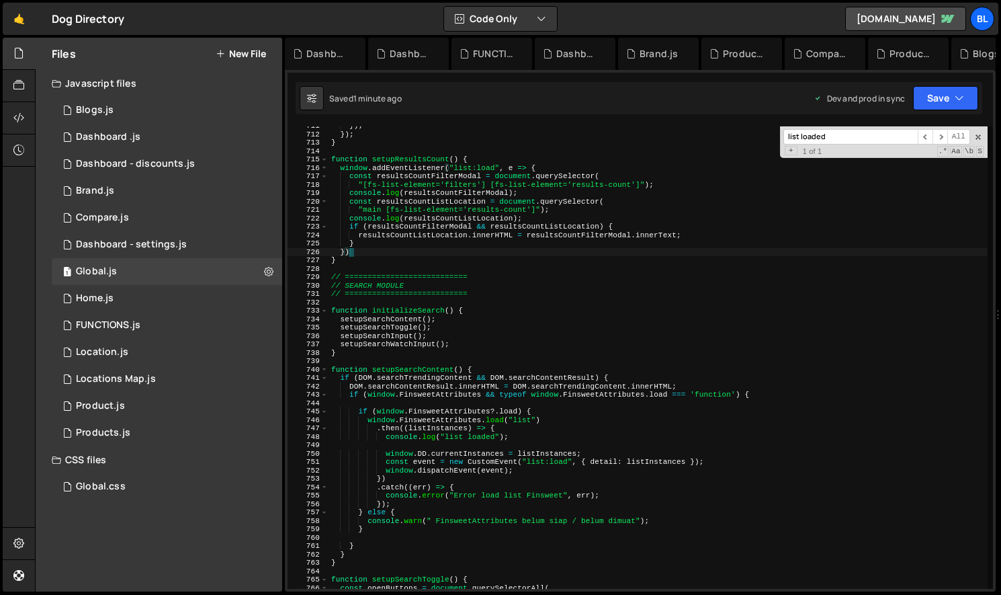
click at [486, 398] on div "}) ; }) ; } function setupResultsCount ( ) { window . addEventListener ( "list:…" at bounding box center [658, 361] width 659 height 479
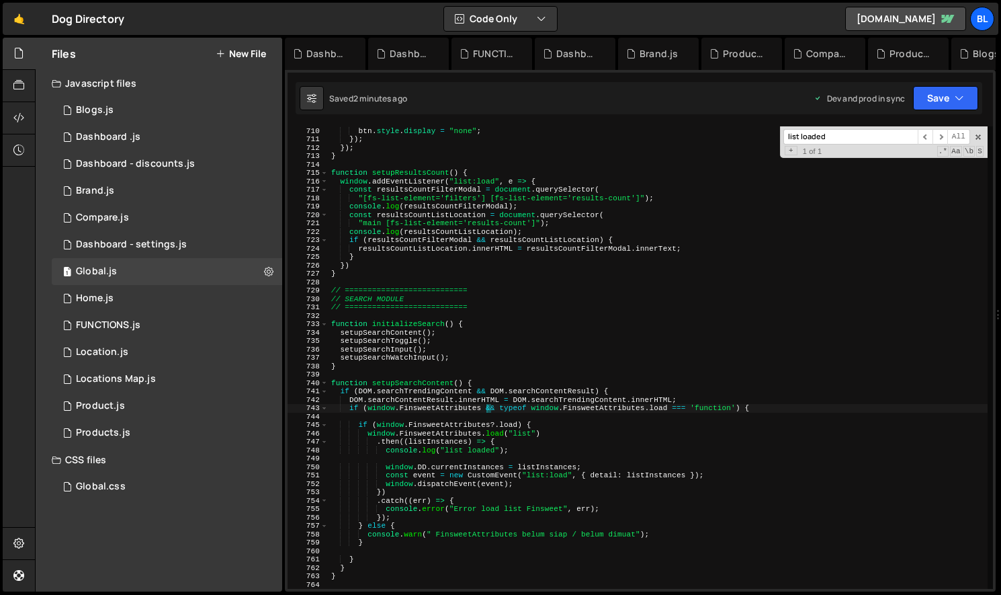
scroll to position [5968, 0]
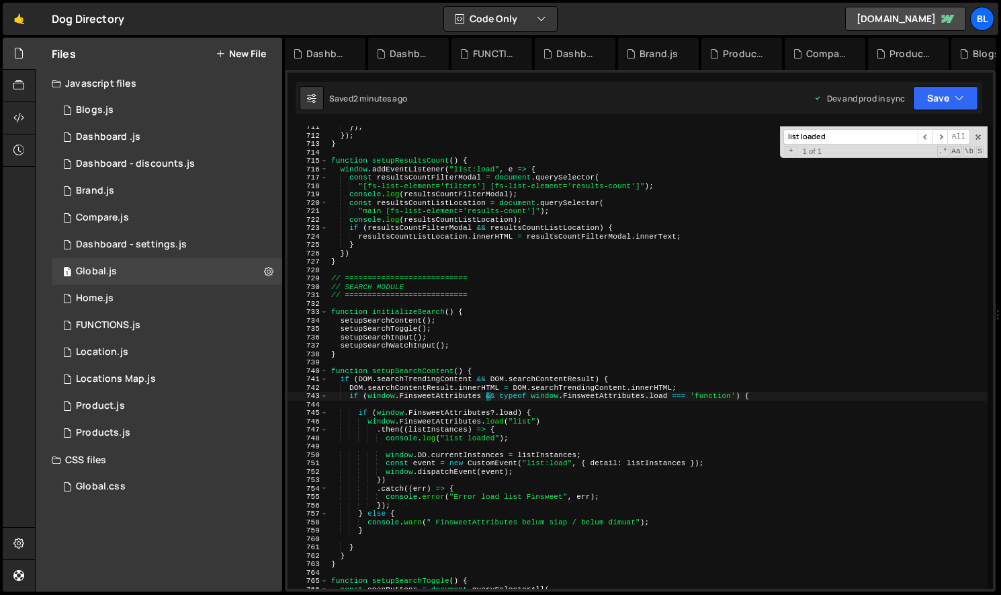
click at [499, 459] on div "}) ; }) ; } function setupResultsCount ( ) { window . addEventListener ( "list:…" at bounding box center [658, 362] width 659 height 479
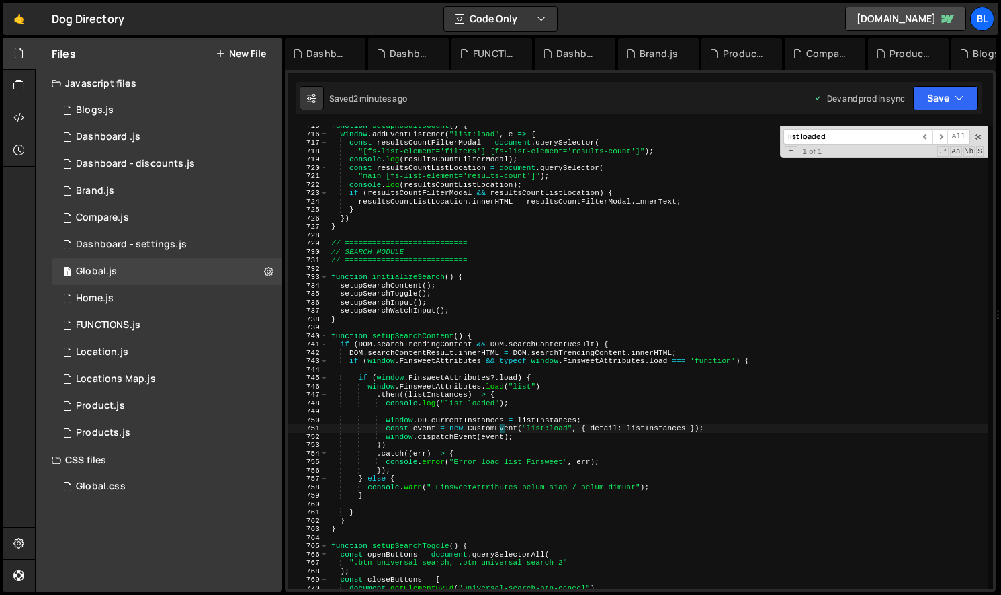
scroll to position [6013, 0]
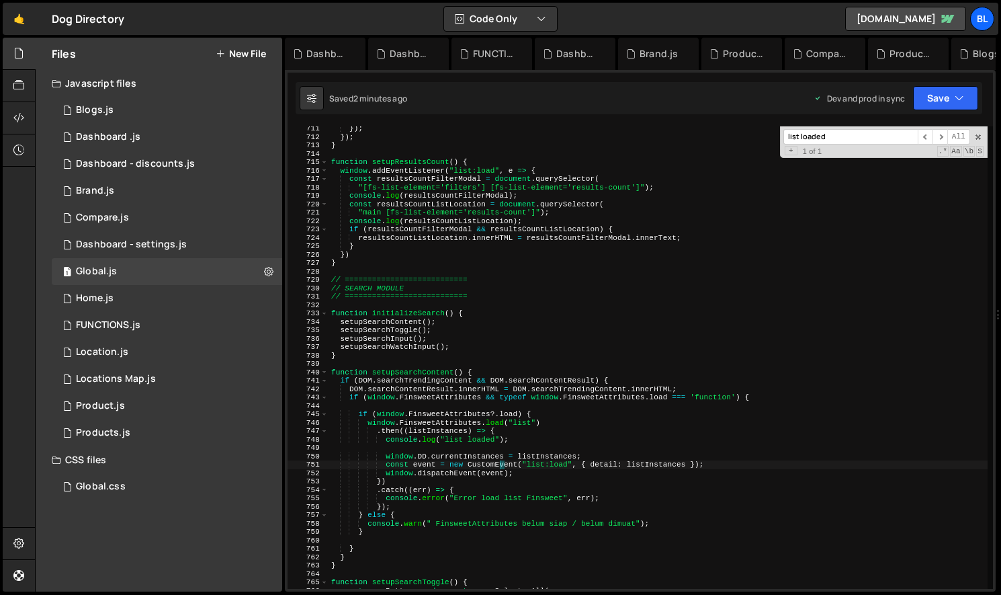
click at [538, 432] on div "}) ; }) ; } function setupResultsCount ( ) { window . addEventListener ( "list:…" at bounding box center [658, 363] width 659 height 479
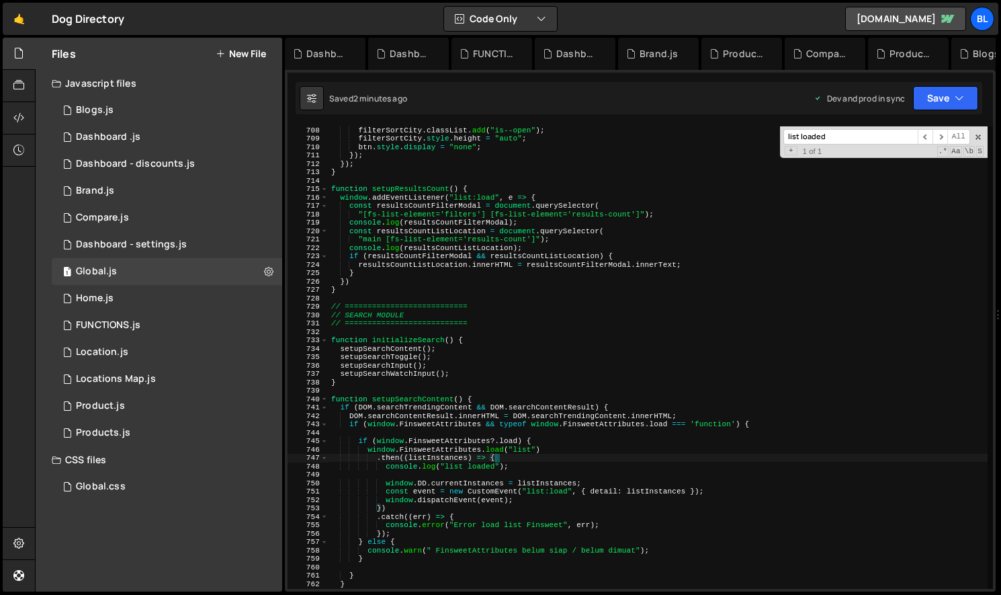
scroll to position [5937, 0]
click at [589, 417] on div "// open the collection filterSortCity . classList . add ( "is--open" ) ; filter…" at bounding box center [658, 359] width 659 height 479
click at [570, 440] on div "// open the collection filterSortCity . classList . add ( "is--open" ) ; filter…" at bounding box center [658, 359] width 659 height 479
click at [542, 448] on div "// open the collection filterSortCity . classList . add ( "is--open" ) ; filter…" at bounding box center [658, 359] width 659 height 479
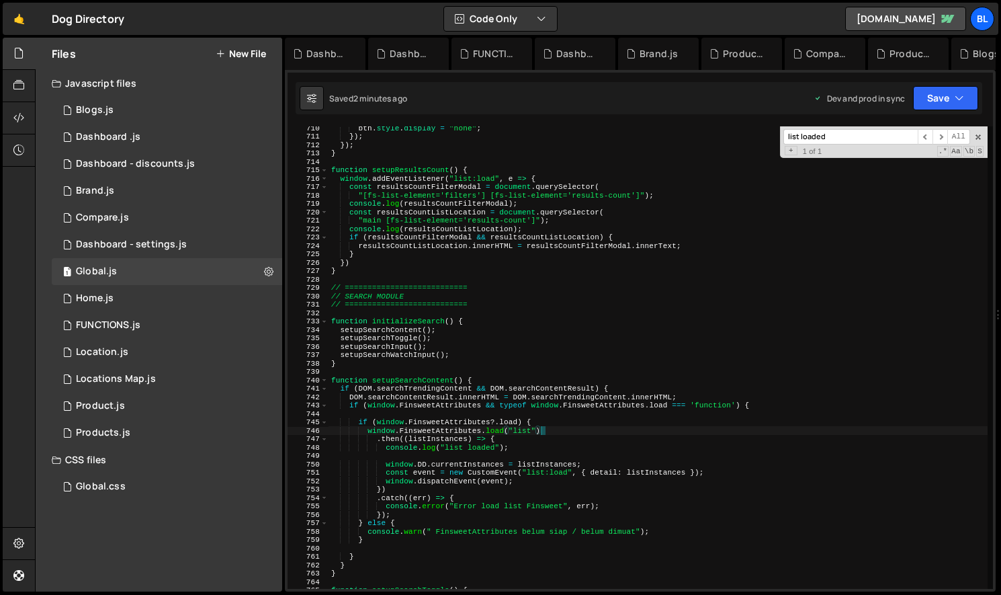
scroll to position [5970, 0]
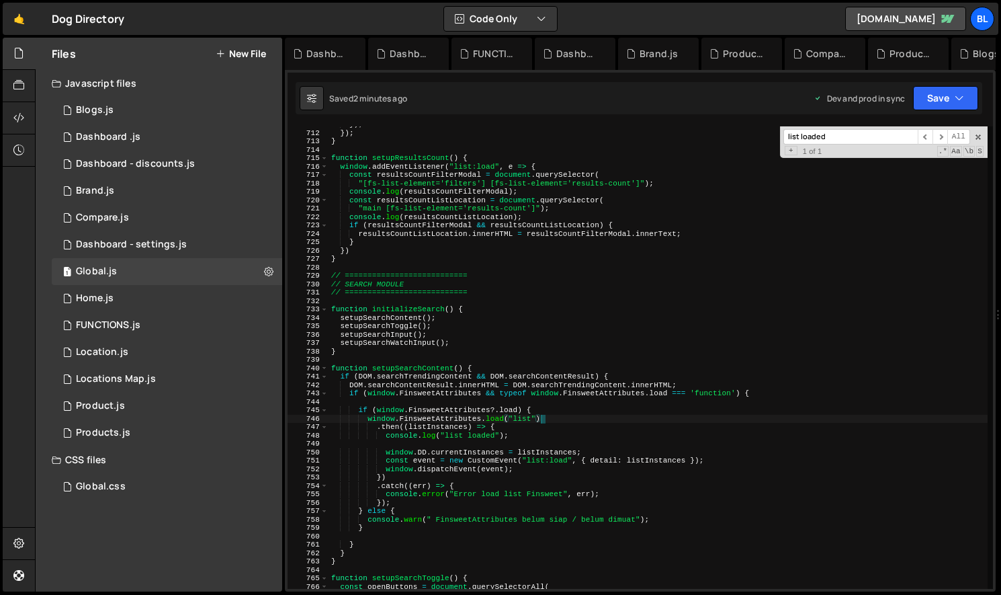
click at [853, 144] on input "list loaded" at bounding box center [851, 136] width 134 height 15
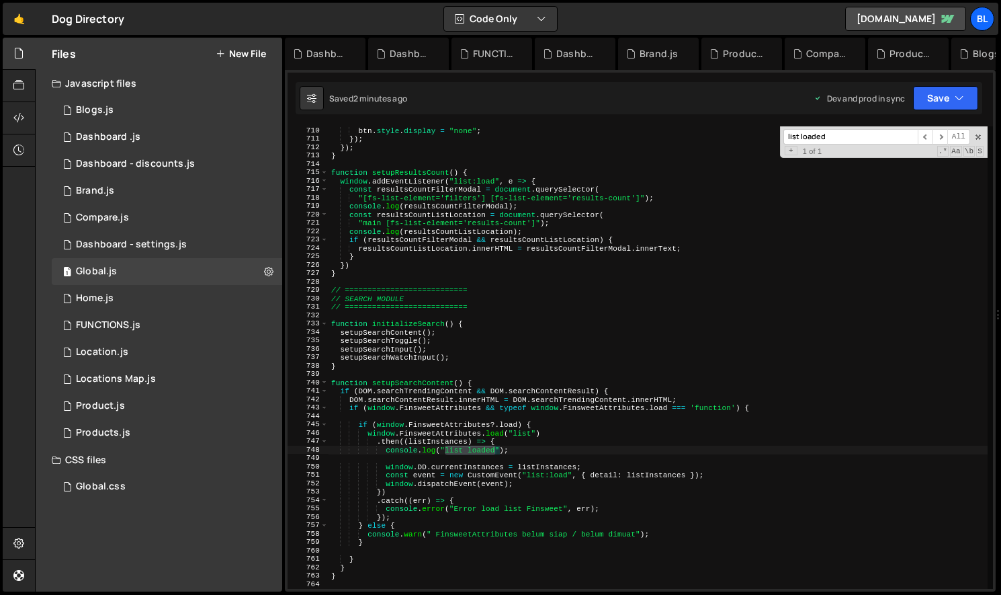
scroll to position [5955, 0]
click at [556, 180] on div "filterSortCity . style . height = "auto" ; btn . style . display = "none" ; }) …" at bounding box center [658, 357] width 659 height 479
type textarea "window.addEventListener("list:load", e => {"
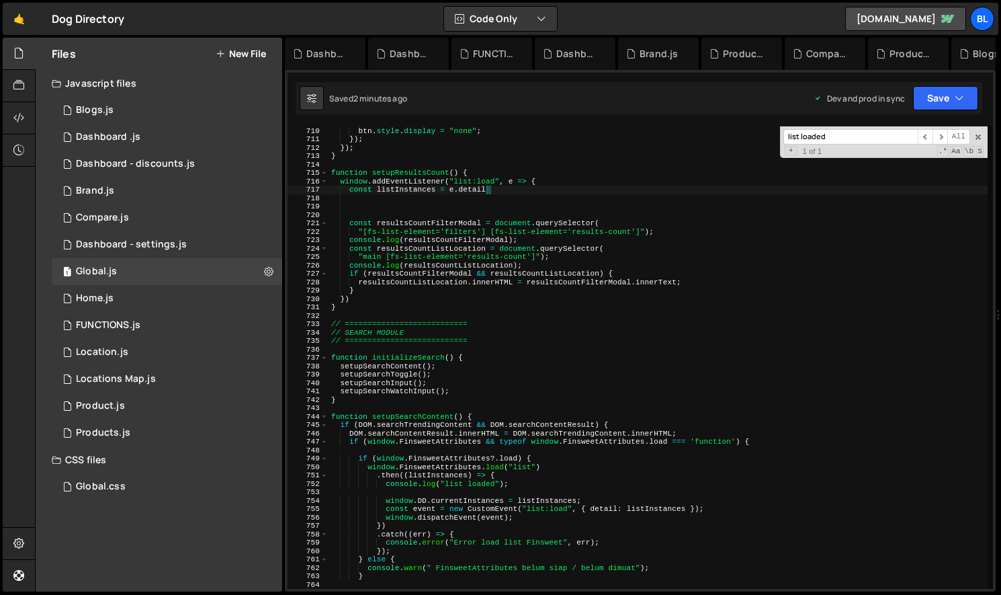
type textarea "const listInstances = e.detail;"
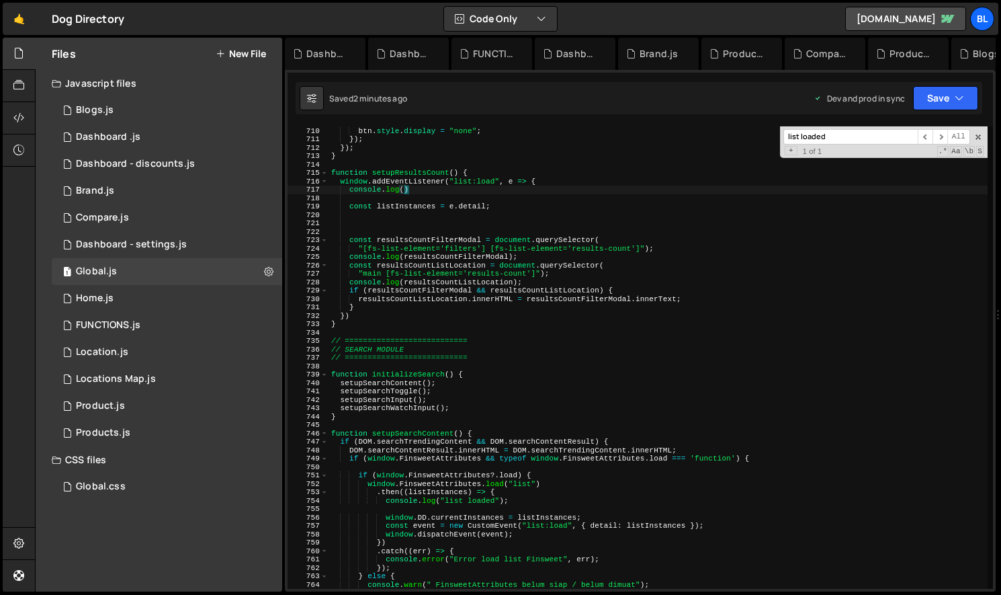
scroll to position [0, 6]
type textarea "console.log(e);"
type textarea "const listInstances = e.detail;"
paste textarea ");"
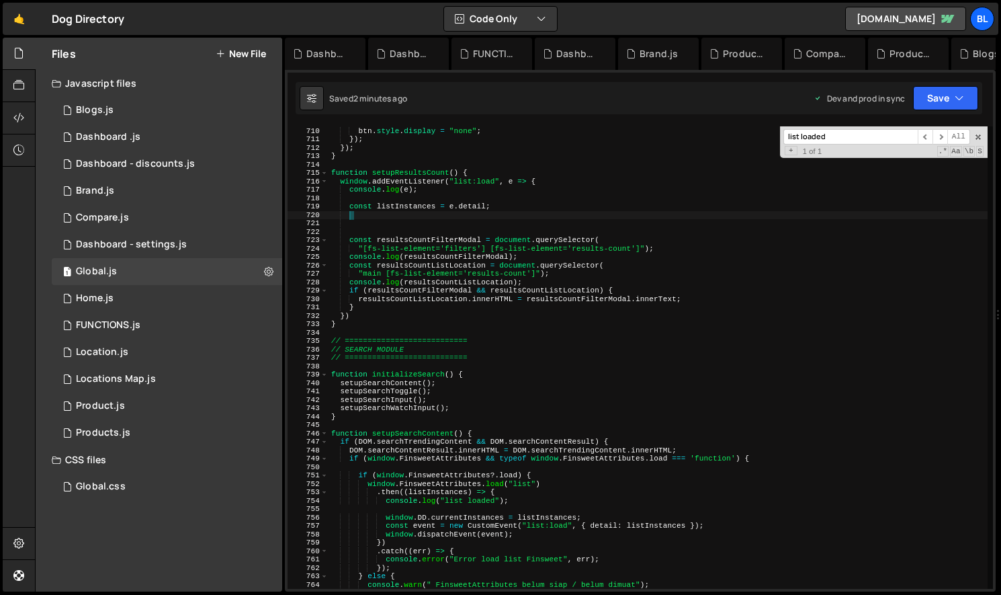
type textarea ");"
paste textarea ");"
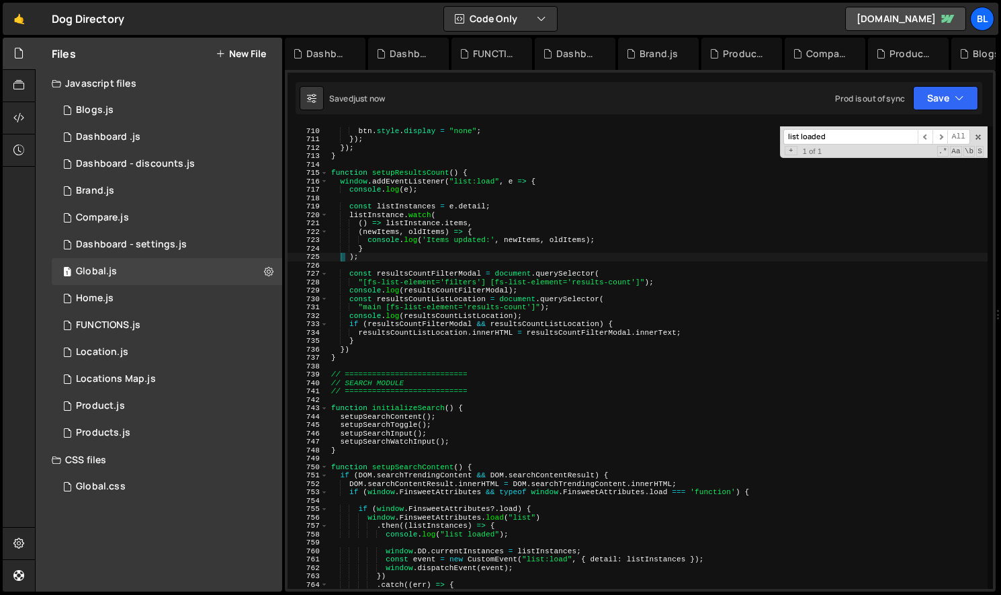
type textarea "});"
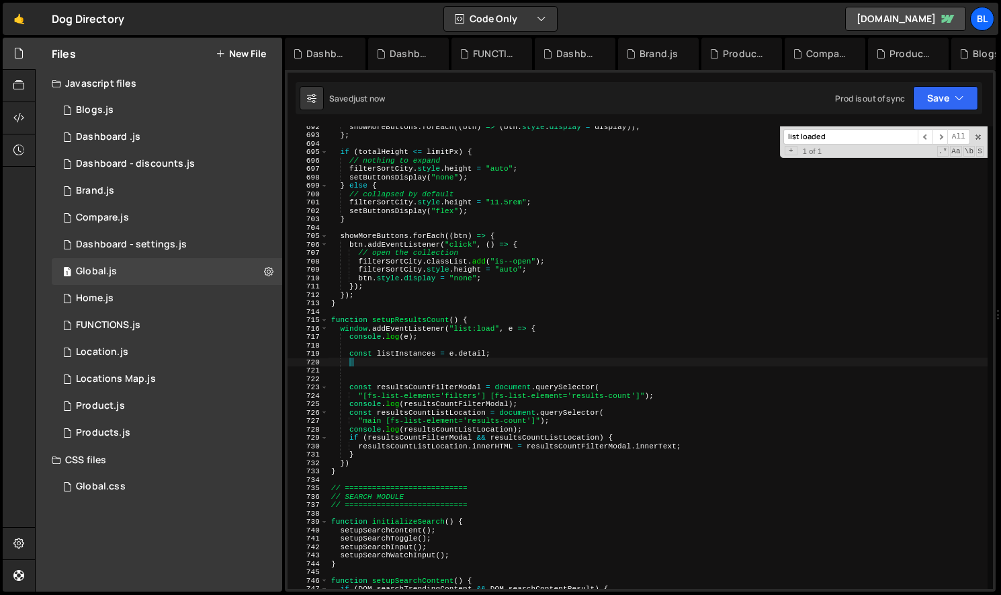
scroll to position [5808, 0]
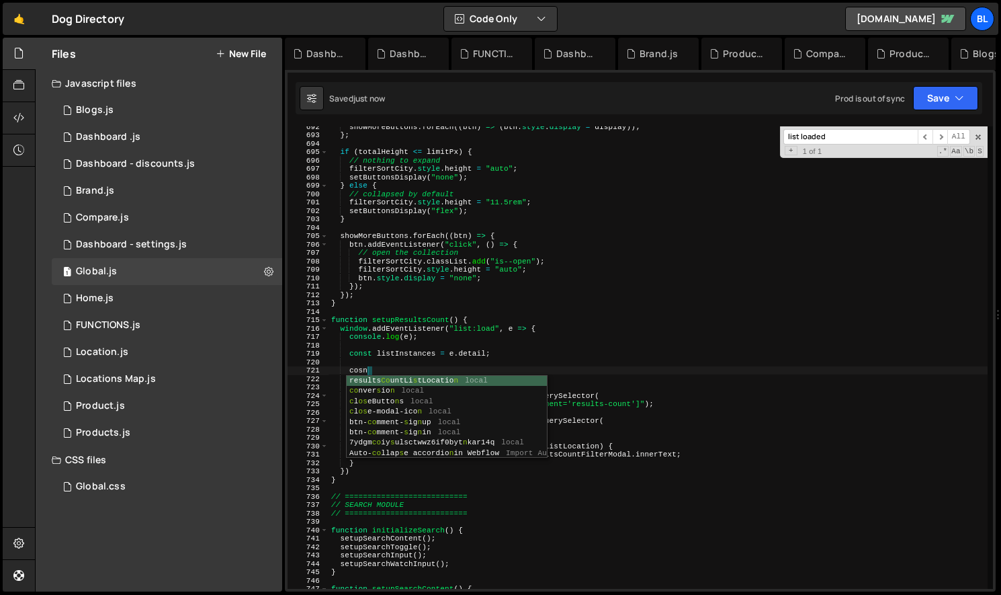
type textarea "cosnta"
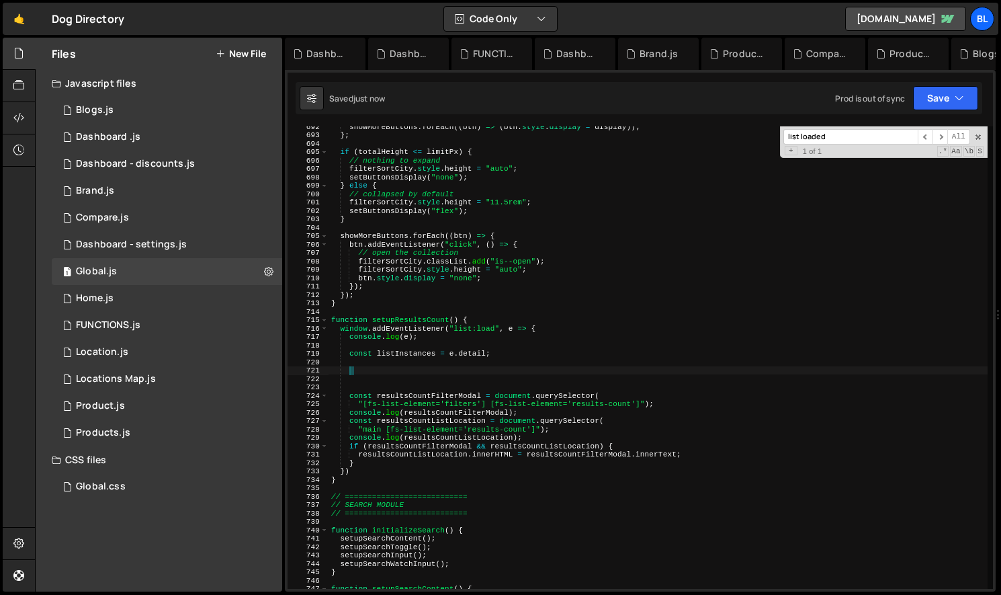
scroll to position [0, 0]
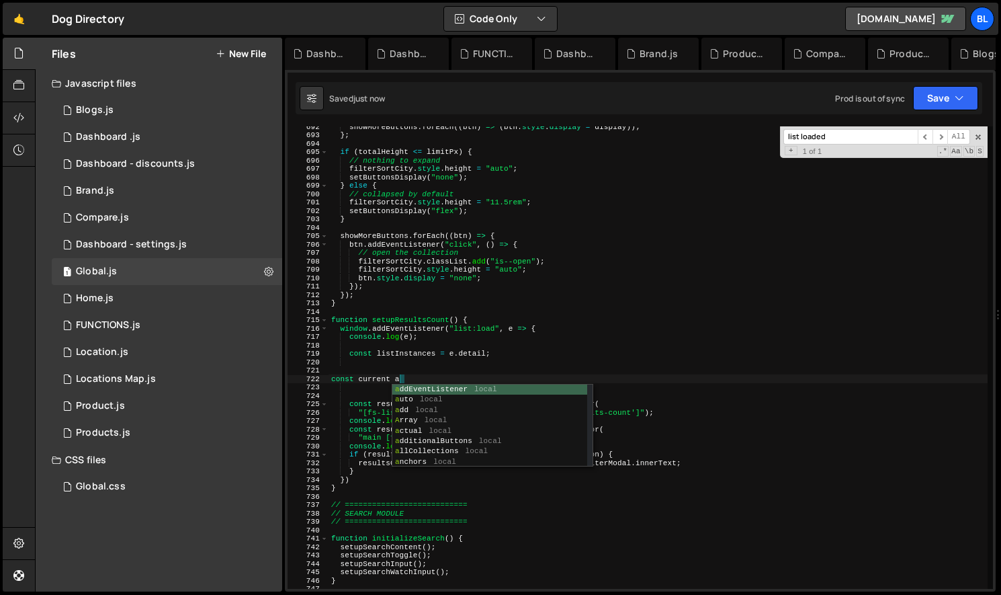
type textarea "const current"
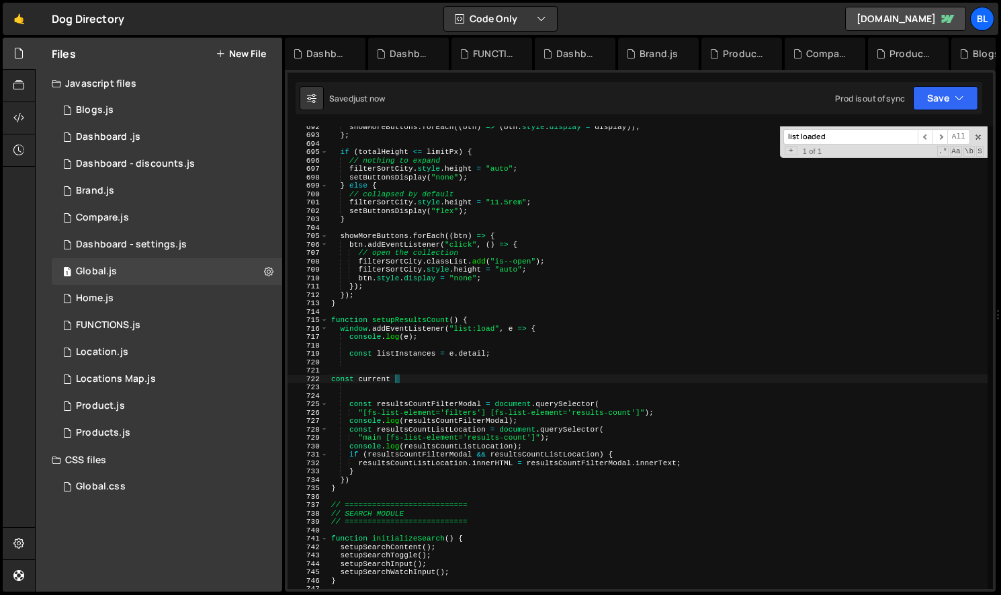
scroll to position [0, 5]
click at [425, 384] on div "showMoreButtons . forEach (( btn ) => ( btn . style . display = display )) ; } …" at bounding box center [658, 361] width 659 height 479
click at [416, 374] on div "showMoreButtons . forEach (( btn ) => ( btn . style . display = display )) ; } …" at bounding box center [658, 361] width 659 height 479
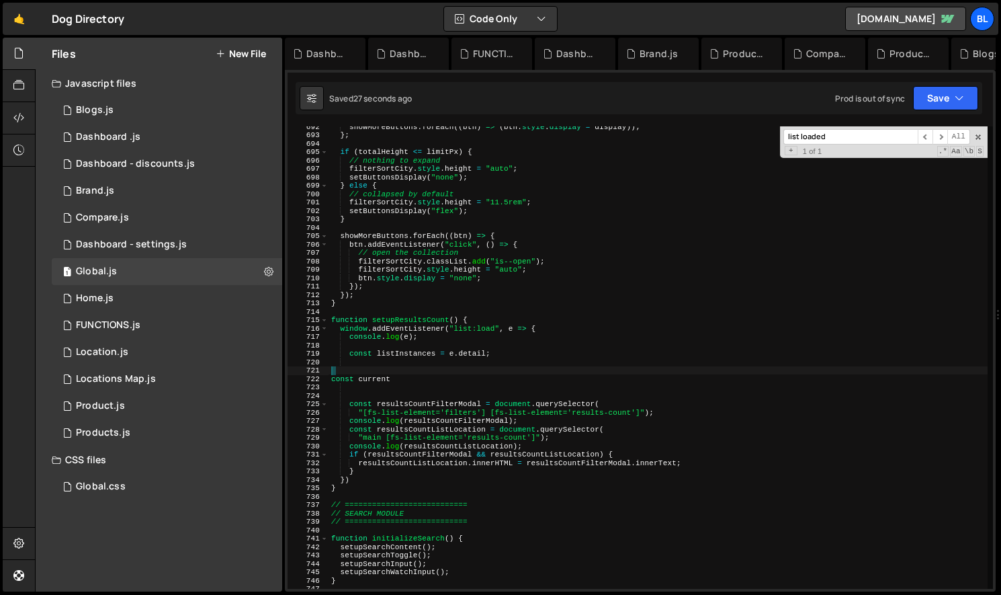
click at [415, 383] on div "showMoreButtons . forEach (( btn ) => ( btn . style . display = display )) ; } …" at bounding box center [658, 361] width 659 height 479
click at [411, 377] on div "showMoreButtons . forEach (( btn ) => ( btn . style . display = display )) ; } …" at bounding box center [658, 361] width 659 height 479
click at [479, 375] on div "showMoreButtons . forEach (( btn ) => ( btn . style . display = display )) ; } …" at bounding box center [658, 361] width 659 height 479
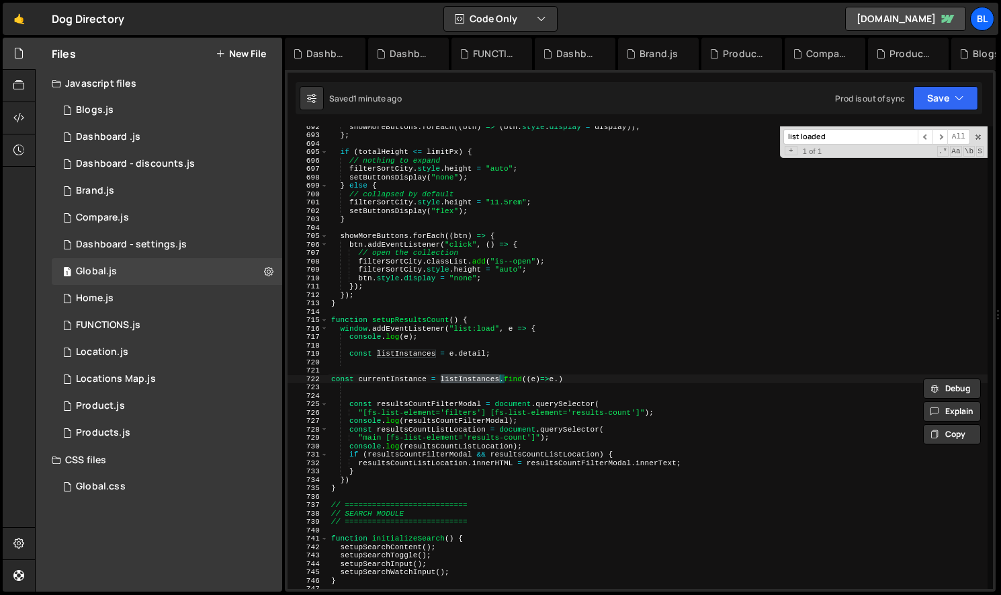
click at [497, 350] on div "showMoreButtons . forEach (( btn ) => ( btn . style . display = display )) ; } …" at bounding box center [658, 361] width 659 height 479
type textarea "const listInstances = e.detail;"
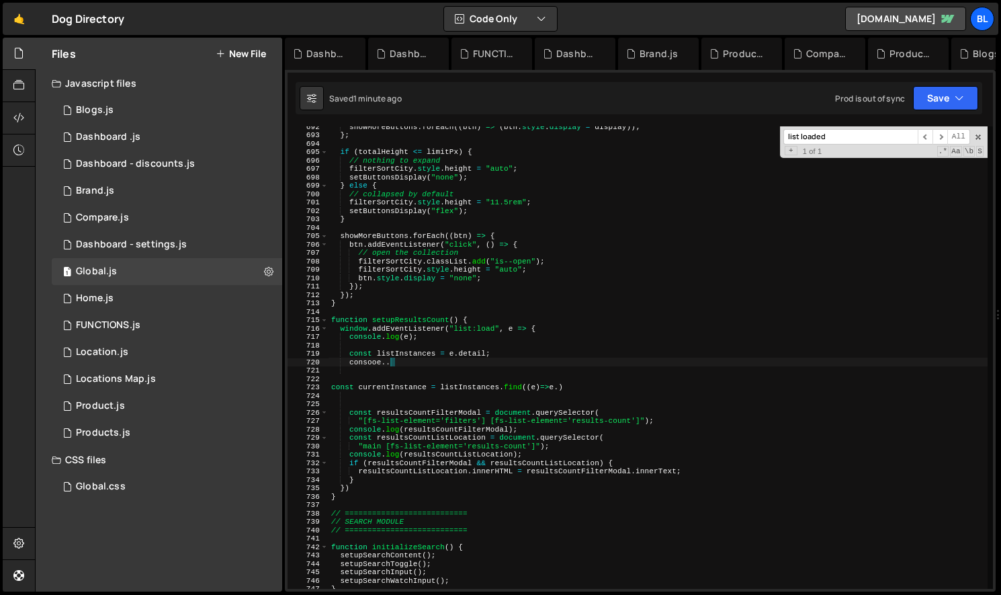
type textarea "consooe"
type textarea "//"
click at [571, 387] on div "showMoreButtons . forEach (( btn ) => ( btn . style . display = display )) ; } …" at bounding box center [658, 361] width 659 height 479
type textarea "// const currentInstance = listInstances.find((e)=>e.)"
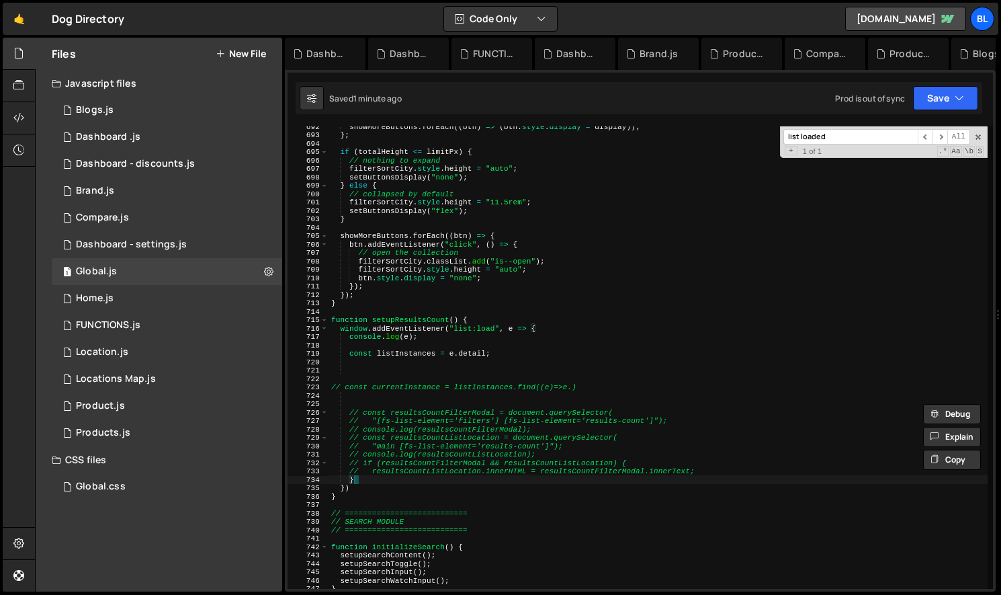
type textarea "// }"
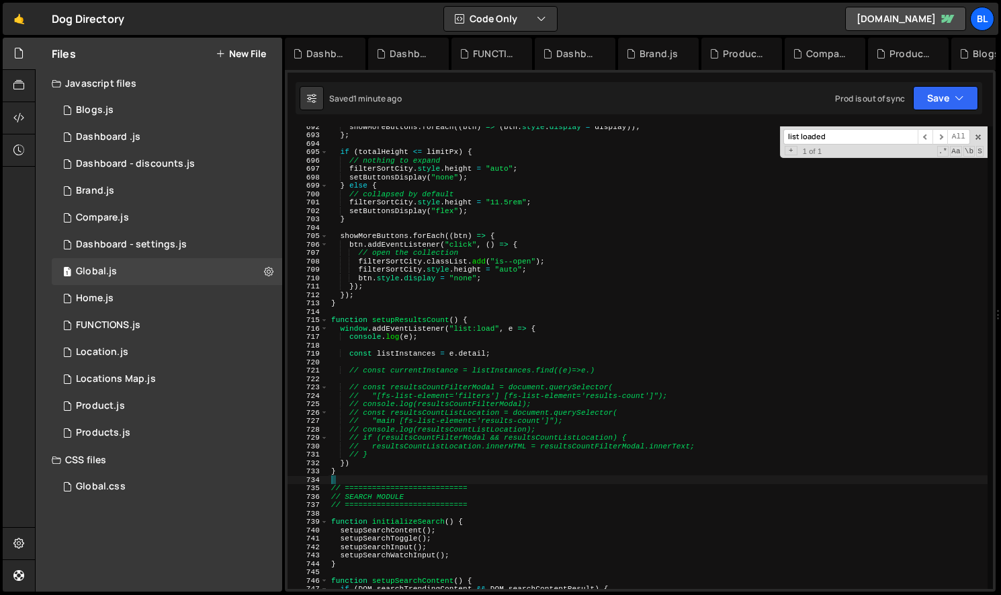
scroll to position [0, 0]
click at [548, 413] on div "showMoreButtons . forEach (( btn ) => ( btn . style . display = display )) ; } …" at bounding box center [658, 361] width 659 height 479
click at [380, 473] on div "showMoreButtons . forEach (( btn ) => ( btn . style . display = display )) ; } …" at bounding box center [658, 361] width 659 height 479
click at [369, 468] on div "showMoreButtons . forEach (( btn ) => ( btn . style . display = display )) ; } …" at bounding box center [658, 361] width 659 height 479
click at [374, 466] on div "showMoreButtons . forEach (( btn ) => ( btn . style . display = display )) ; } …" at bounding box center [658, 361] width 659 height 479
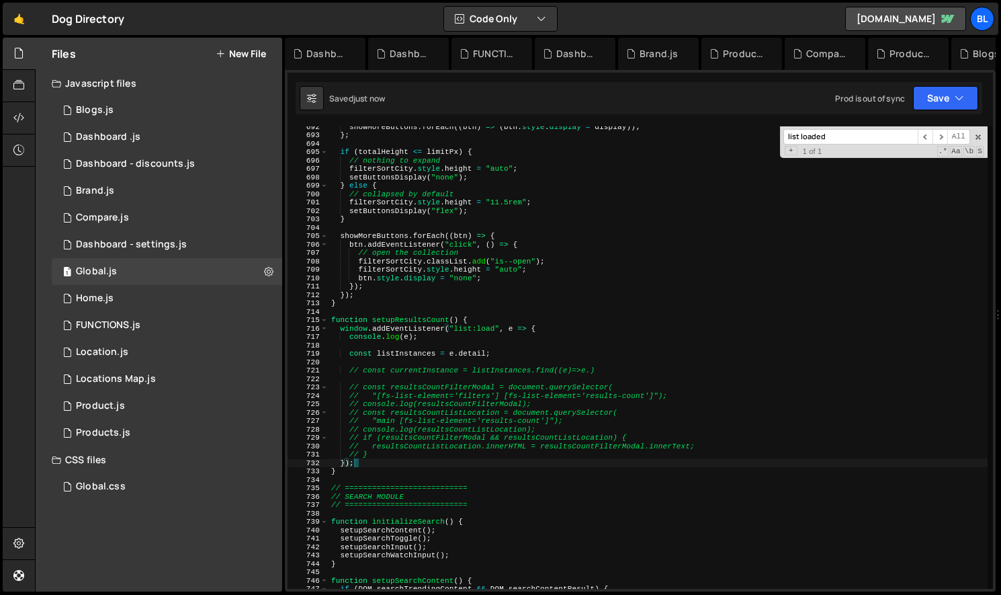
scroll to position [0, 1]
click at [412, 449] on div "showMoreButtons . forEach (( btn ) => ( btn . style . display = display )) ; } …" at bounding box center [658, 361] width 659 height 479
type textarea "// resultsCountListLocation.innerHTML = resultsCountFilterModal.innerText;"
click at [447, 341] on div "showMoreButtons . forEach (( btn ) => ( btn . style . display = display )) ; } …" at bounding box center [658, 361] width 659 height 479
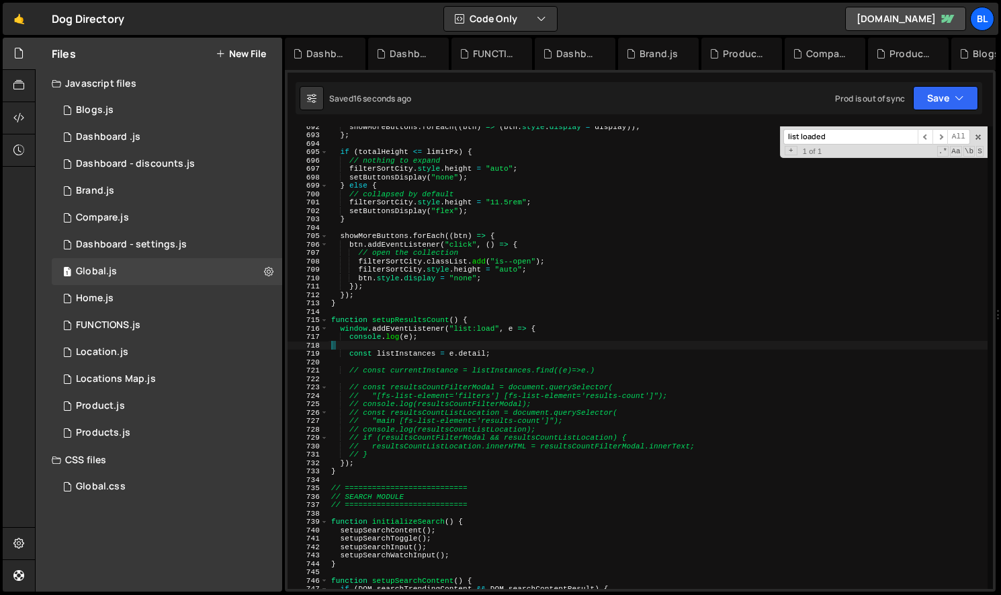
click at [458, 362] on div "showMoreButtons . forEach (( btn ) => ( btn . style . display = display )) ; } …" at bounding box center [658, 361] width 659 height 479
click at [407, 436] on div "showMoreButtons . forEach (( btn ) => ( btn . style . display = display )) ; } …" at bounding box center [658, 361] width 659 height 479
click at [335, 495] on div "showMoreButtons . forEach (( btn ) => ( btn . style . display = display )) ; } …" at bounding box center [658, 361] width 659 height 479
click at [401, 448] on div "showMoreButtons . forEach (( btn ) => ( btn . style . display = display )) ; } …" at bounding box center [658, 361] width 659 height 479
type textarea "// resultsCountListLocation.innerHTML = resultsCountFilterModal.innerText;"
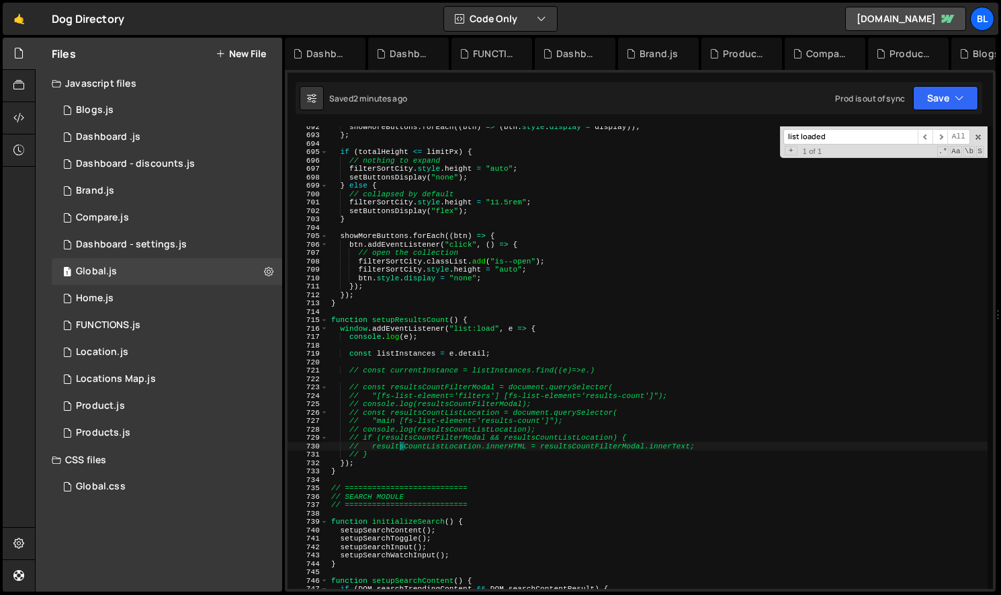
click at [515, 362] on div "showMoreButtons . forEach (( btn ) => ( btn . style . display = display )) ; } …" at bounding box center [658, 361] width 659 height 479
click at [505, 359] on div "showMoreButtons . forEach (( btn ) => ( btn . style . display = display )) ; } …" at bounding box center [658, 361] width 659 height 479
click at [499, 355] on div "showMoreButtons . forEach (( btn ) => ( btn . style . display = display )) ; } …" at bounding box center [658, 361] width 659 height 479
type textarea "console.log(e);"
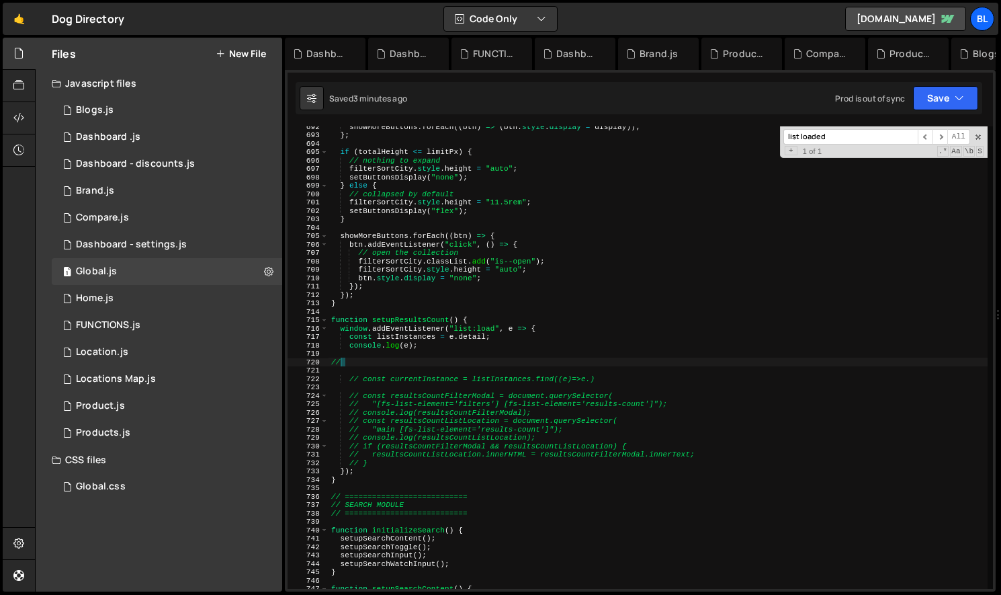
type textarea "/"
type textarea "="
type textarea "// ========== LOCATIONS MAP =========== //"
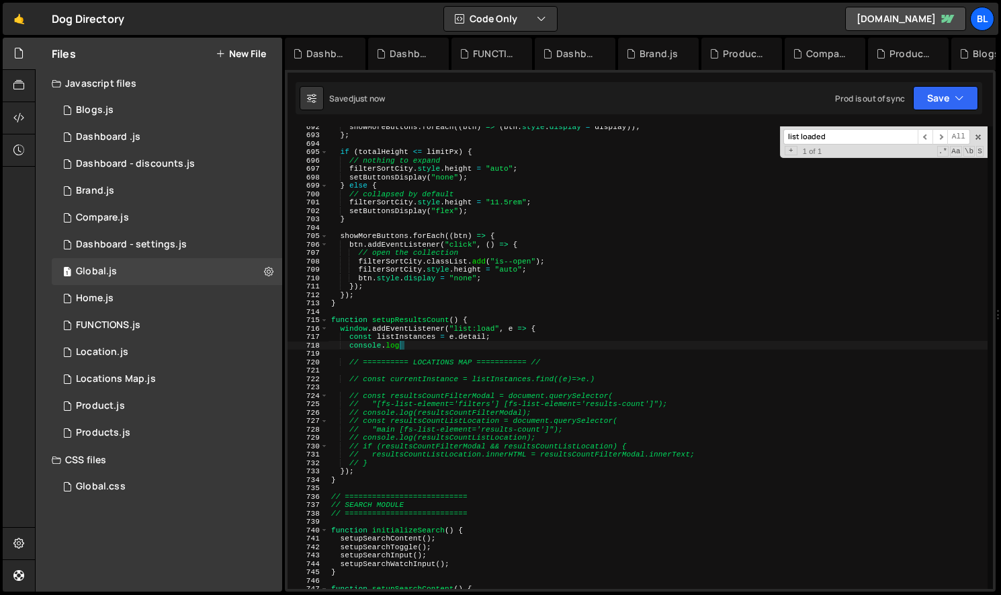
type textarea "console"
type textarea "const listInstances = e.detail;"
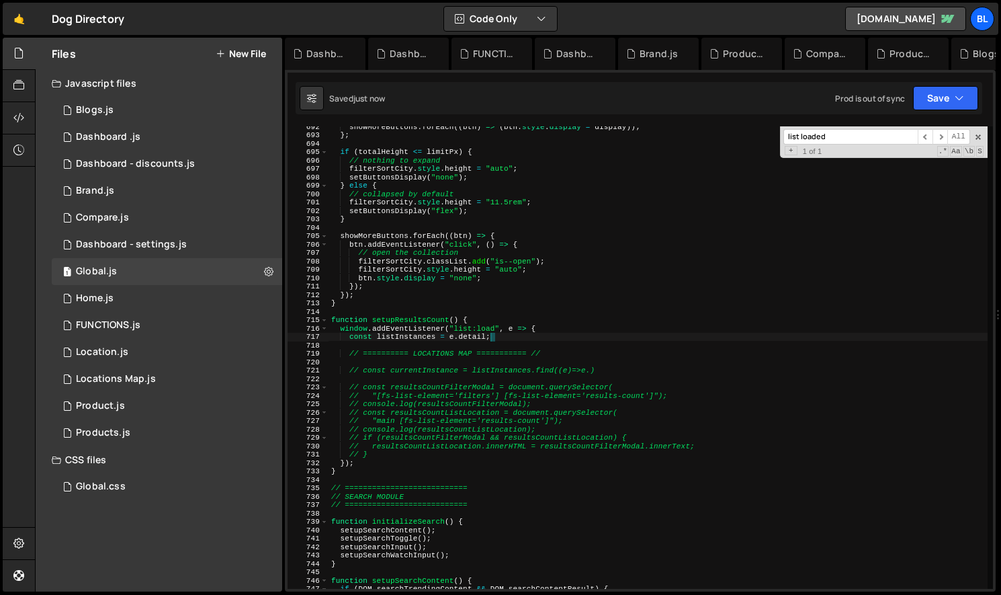
type textarea "// ========== LOCATIONS MAP =========== //"
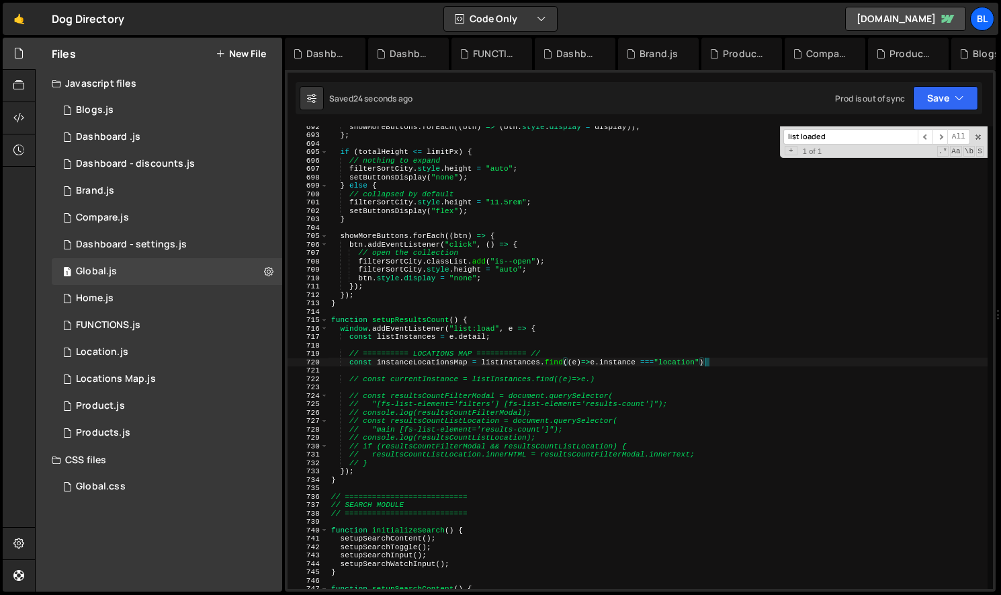
scroll to position [0, 32]
type textarea "const instanceLocationsMap = listInstances.find((e) => e.instance === "location…"
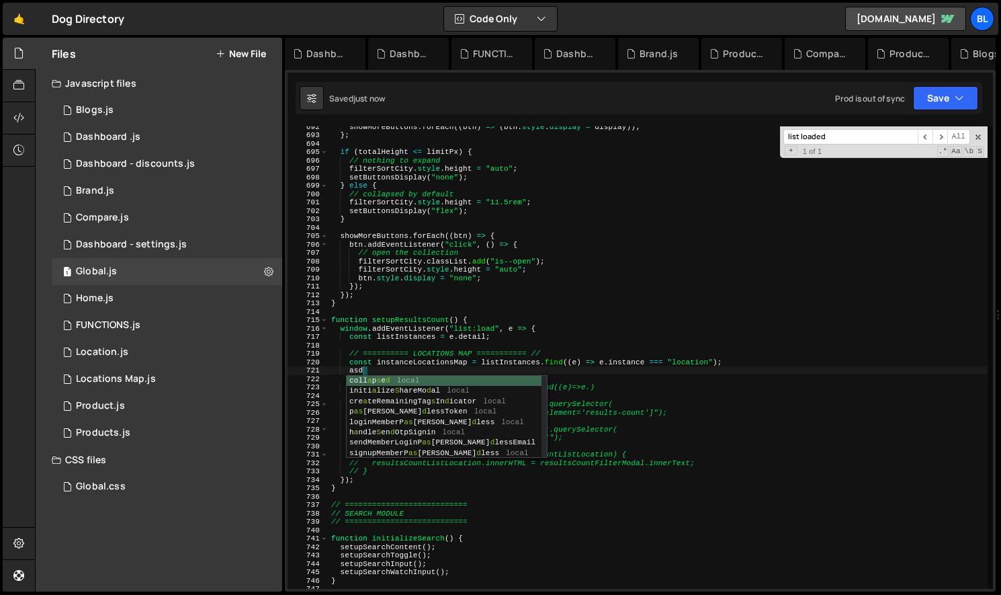
type textarea "a"
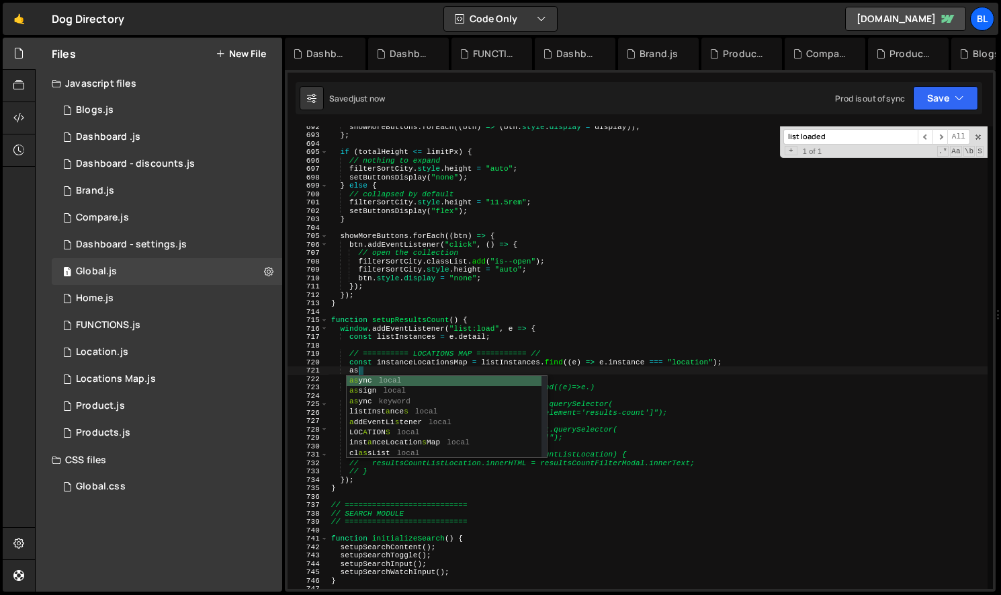
type textarea "a"
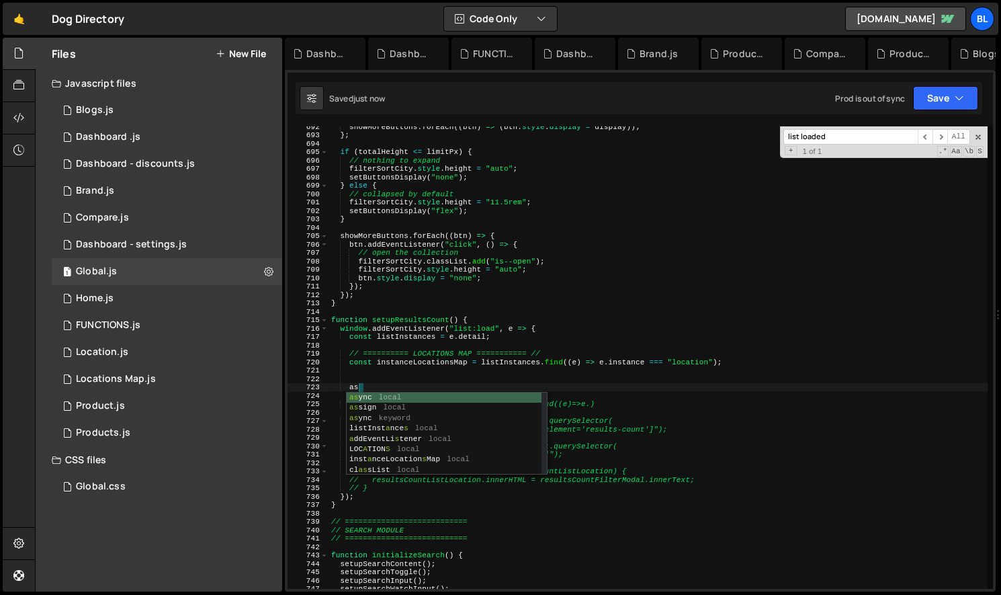
type textarea "a"
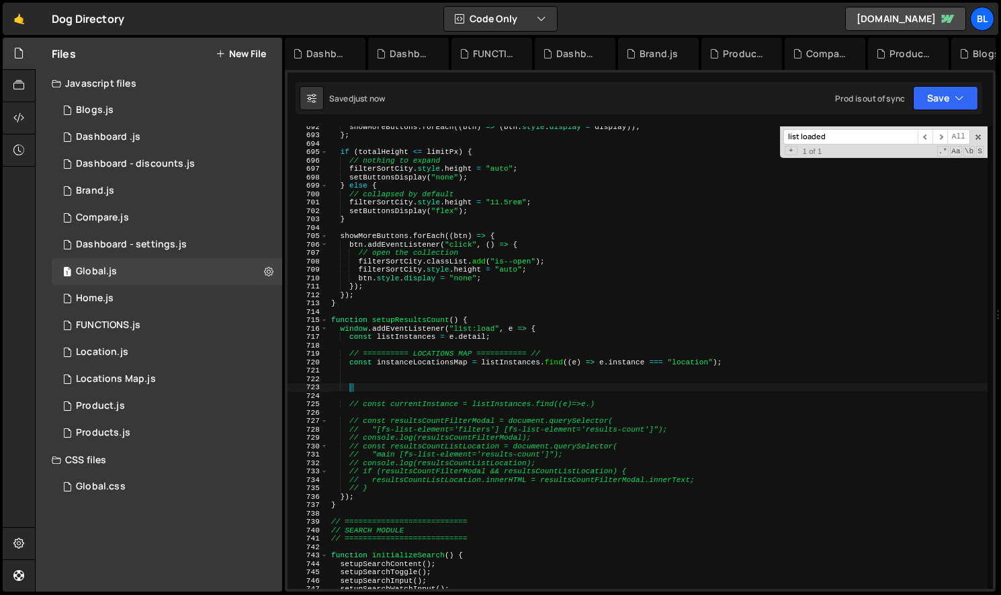
scroll to position [0, 0]
paste textarea ");"
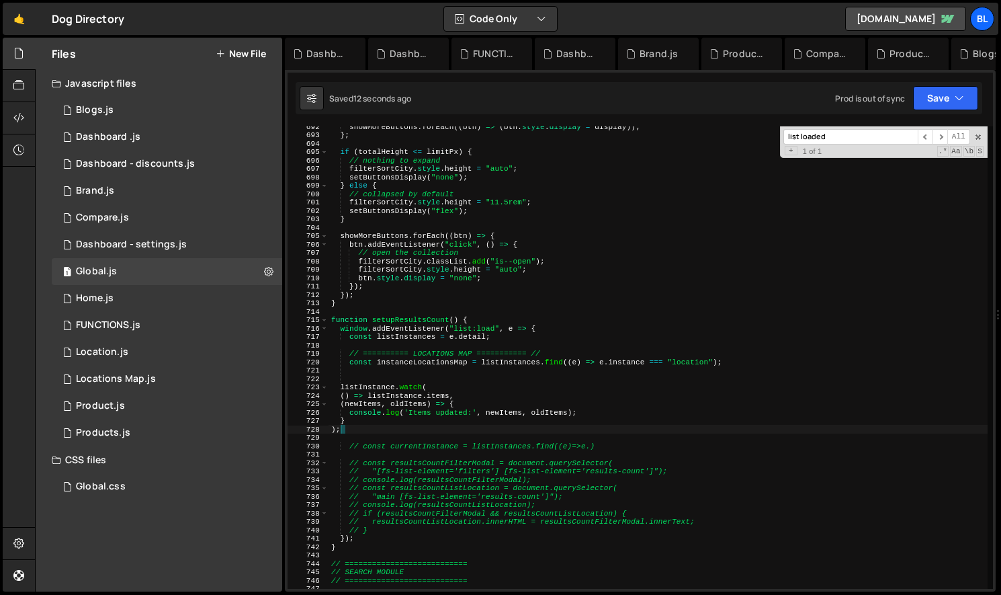
click at [418, 359] on div "showMoreButtons . forEach (( btn ) => ( btn . style . display = display )) ; } …" at bounding box center [658, 361] width 659 height 479
click at [352, 386] on div "showMoreButtons . forEach (( btn ) => ( btn . style . display = display )) ; } …" at bounding box center [658, 361] width 659 height 479
paste textarea "instanceLocationsMap"
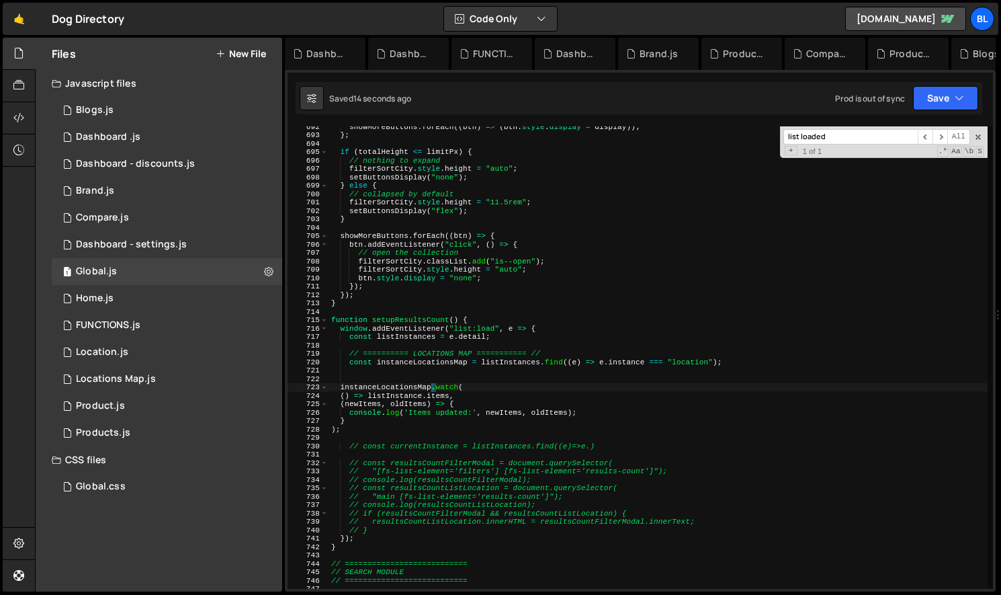
click at [459, 393] on div "showMoreButtons . forEach (( btn ) => ( btn . style . display = display )) ; } …" at bounding box center [658, 361] width 659 height 479
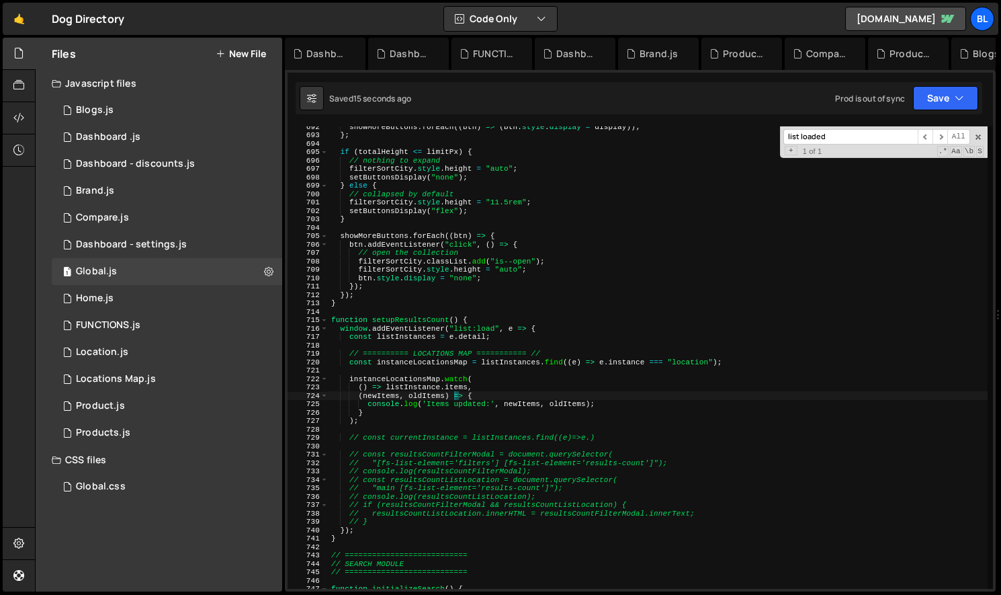
click at [430, 420] on div "showMoreButtons . forEach (( btn ) => ( btn . style . display = display )) ; } …" at bounding box center [658, 361] width 659 height 479
click at [415, 438] on div "showMoreButtons . forEach (( btn ) => ( btn . style . display = display )) ; } …" at bounding box center [658, 361] width 659 height 479
type textarea "// const currentInstance = listInstances.find((e)=>e.)"
click at [438, 431] on div "showMoreButtons . forEach (( btn ) => ( btn . style . display = display )) ; } …" at bounding box center [658, 361] width 659 height 479
click at [398, 429] on div "showMoreButtons . forEach (( btn ) => ( btn . style . display = display )) ; } …" at bounding box center [658, 361] width 659 height 479
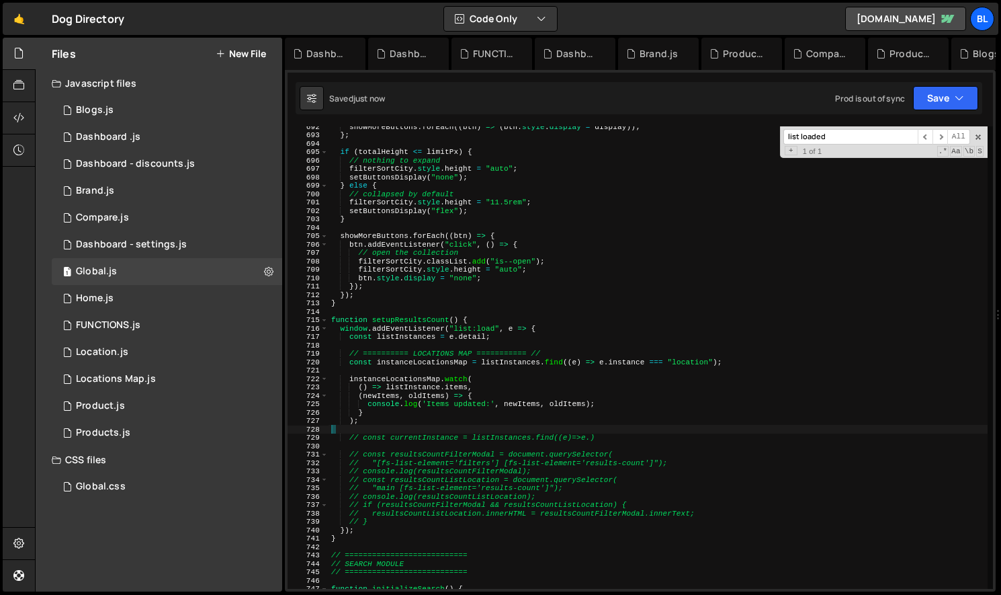
click at [377, 428] on div "showMoreButtons . forEach (( btn ) => ( btn . style . display = display )) ; } …" at bounding box center [658, 361] width 659 height 479
click at [649, 446] on div "showMoreButtons . forEach (( btn ) => ( btn . style . display = display )) ; } …" at bounding box center [658, 361] width 659 height 479
click at [431, 366] on div "showMoreButtons . forEach (( btn ) => ( btn . style . display = display )) ; } …" at bounding box center [658, 361] width 659 height 479
type textarea "const instanceLocationsMap = listInstances.find((e) => e.instance === "location…"
click at [417, 361] on div "showMoreButtons . forEach (( btn ) => ( btn . style . display = display )) ; } …" at bounding box center [658, 361] width 659 height 479
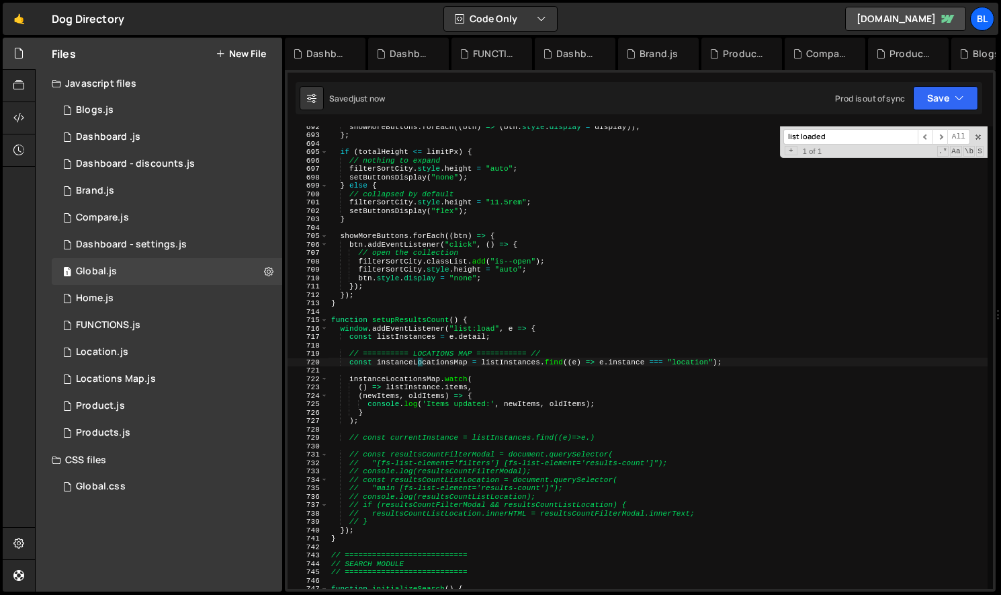
click at [417, 361] on div "showMoreButtons . forEach (( btn ) => ( btn . style . display = display )) ; } …" at bounding box center [658, 361] width 659 height 479
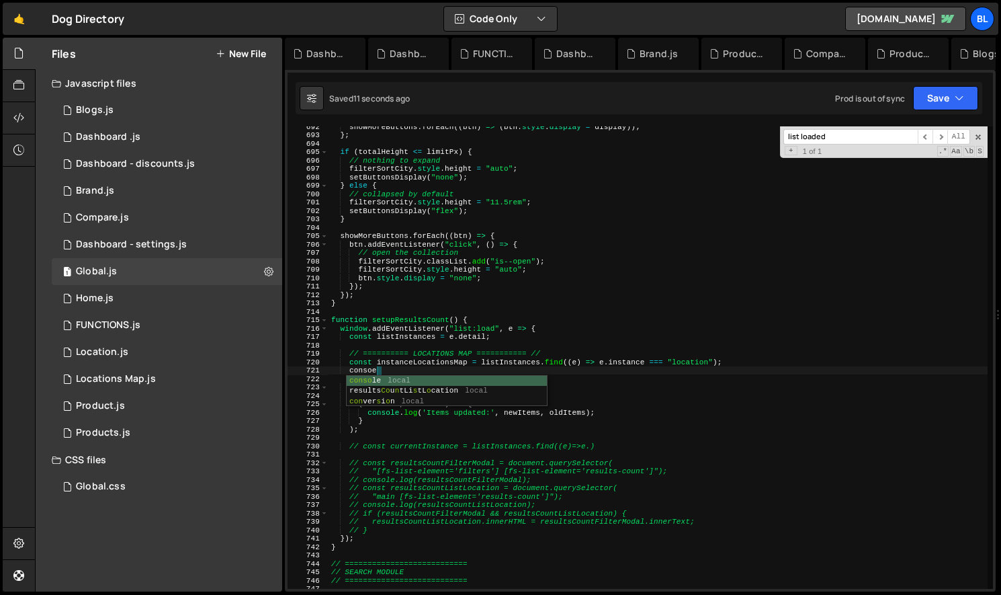
scroll to position [0, 3]
paste textarea "instanceLocationsMap)"
click at [438, 366] on div "showMoreButtons . forEach (( btn ) => ( btn . style . display = display )) ; } …" at bounding box center [658, 361] width 659 height 479
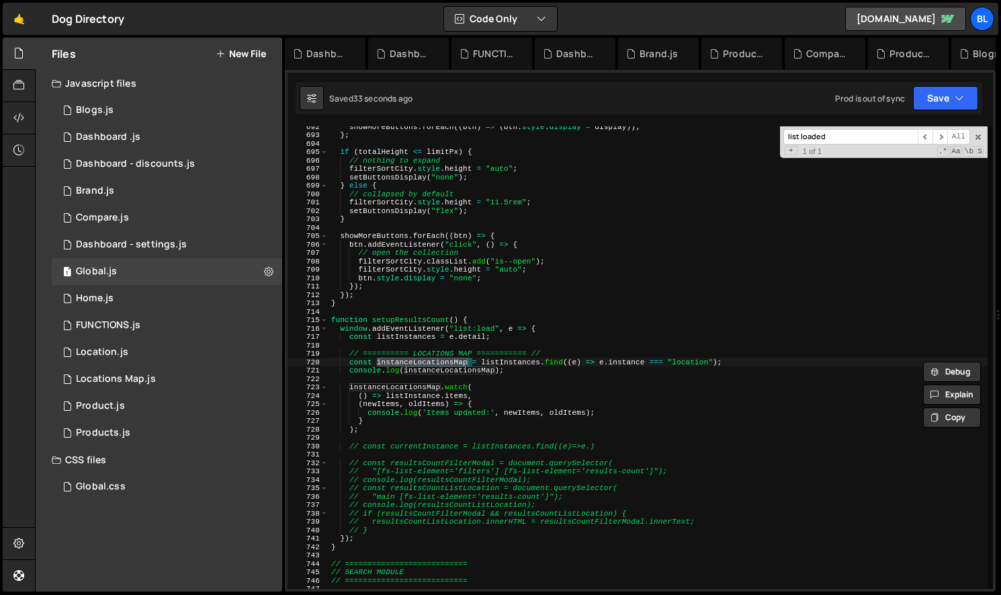
click at [427, 397] on div "showMoreButtons . forEach (( btn ) => ( btn . style . display = display )) ; } …" at bounding box center [658, 361] width 659 height 479
paste textarea "instanceLocationsMap"
click at [511, 384] on div "showMoreButtons . forEach (( btn ) => ( btn . style . display = display )) ; } …" at bounding box center [658, 361] width 659 height 479
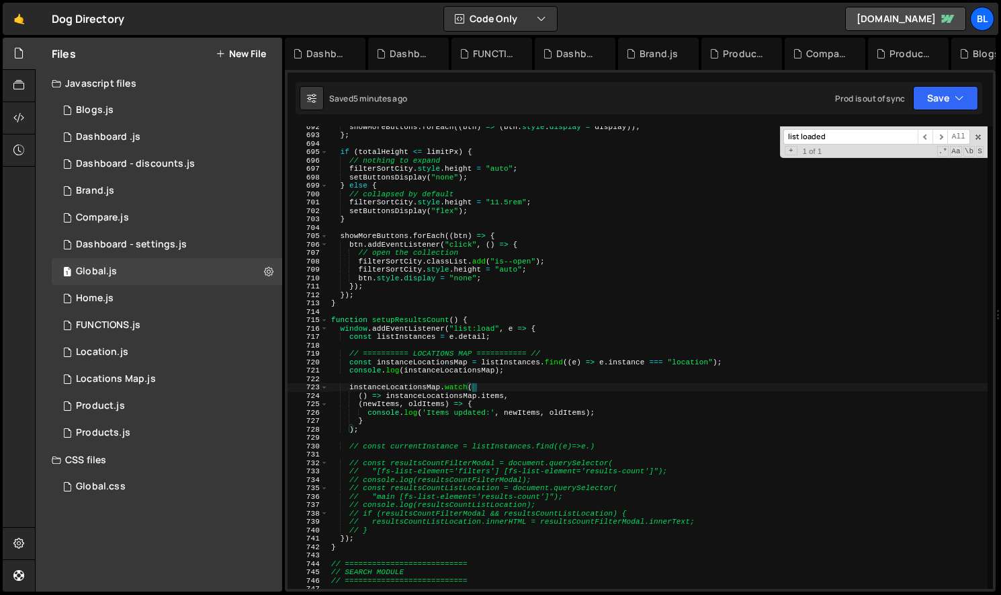
click at [369, 427] on div "showMoreButtons . forEach (( btn ) => ( btn . style . display = display )) ; } …" at bounding box center [658, 361] width 659 height 479
click at [349, 390] on div "showMoreButtons . forEach (( btn ) => ( btn . style . display = display )) ; } …" at bounding box center [658, 361] width 659 height 479
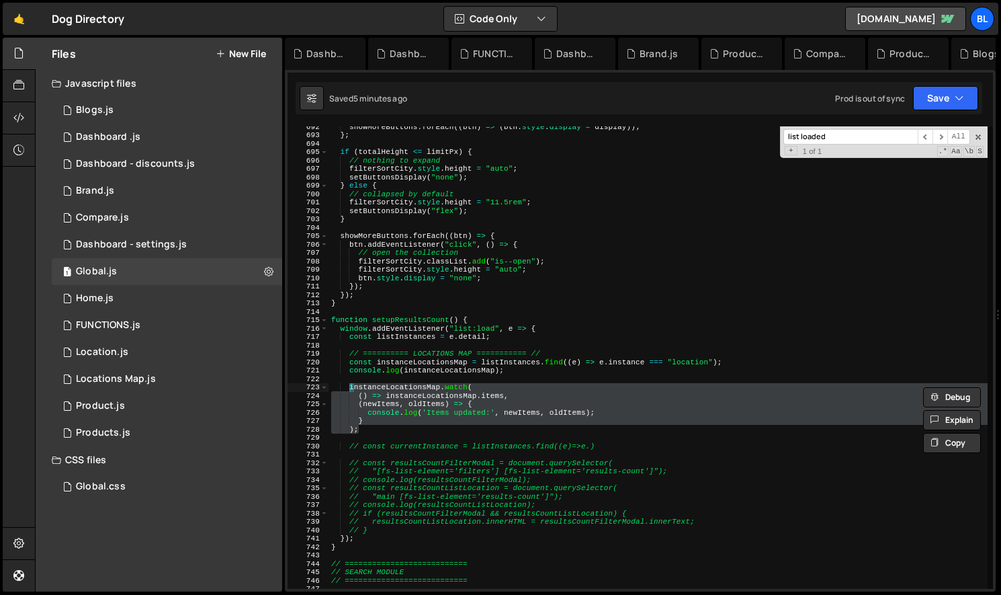
paste textarea "});"
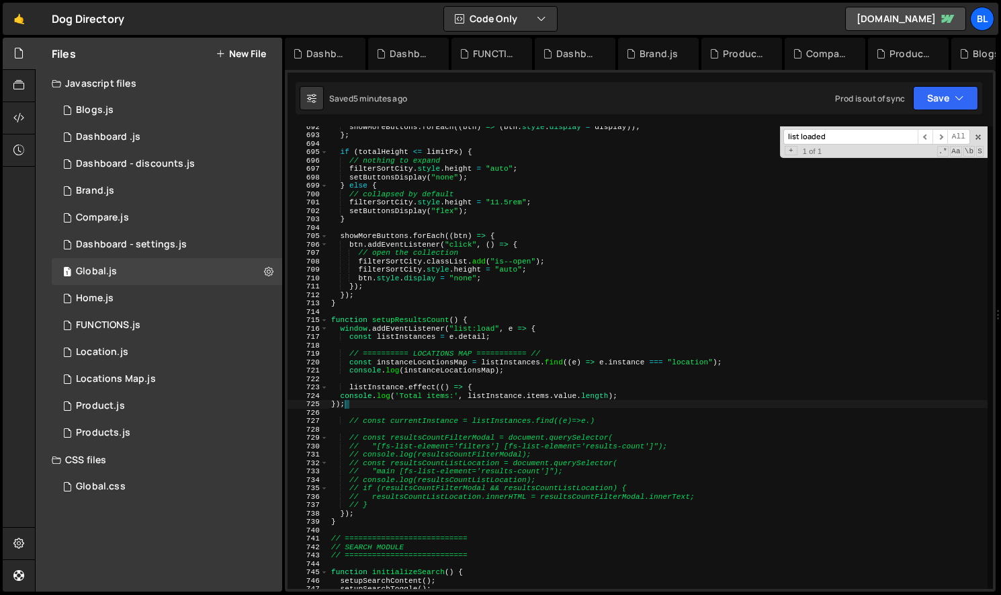
click at [414, 366] on div "showMoreButtons . forEach (( btn ) => ( btn . style . display = display )) ; } …" at bounding box center [658, 361] width 659 height 479
click at [405, 360] on div "showMoreButtons . forEach (( btn ) => ( btn . style . display = display )) ; } …" at bounding box center [658, 361] width 659 height 479
click at [401, 370] on div "showMoreButtons . forEach (( btn ) => ( btn . style . display = display )) ; } …" at bounding box center [658, 361] width 659 height 479
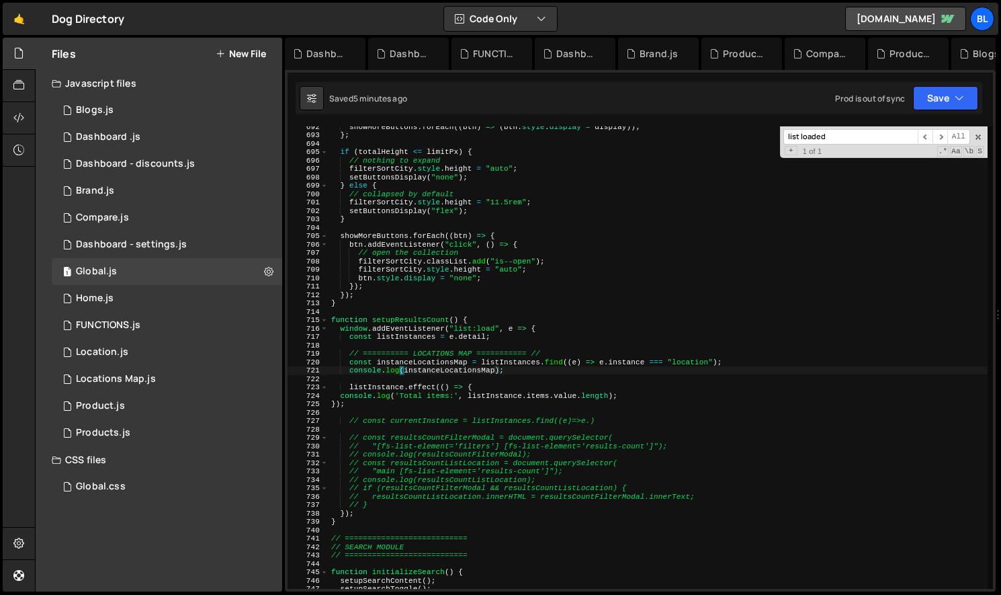
click at [389, 385] on div "showMoreButtons . forEach (( btn ) => ( btn . style . display = display )) ; } …" at bounding box center [658, 361] width 659 height 479
paste textarea "instanceLocationsMap"
click at [517, 373] on div "showMoreButtons . forEach (( btn ) => ( btn . style . display = display )) ; } …" at bounding box center [658, 361] width 659 height 479
click at [731, 361] on div "showMoreButtons . forEach (( btn ) => ( btn . style . display = display )) ; } …" at bounding box center [658, 361] width 659 height 479
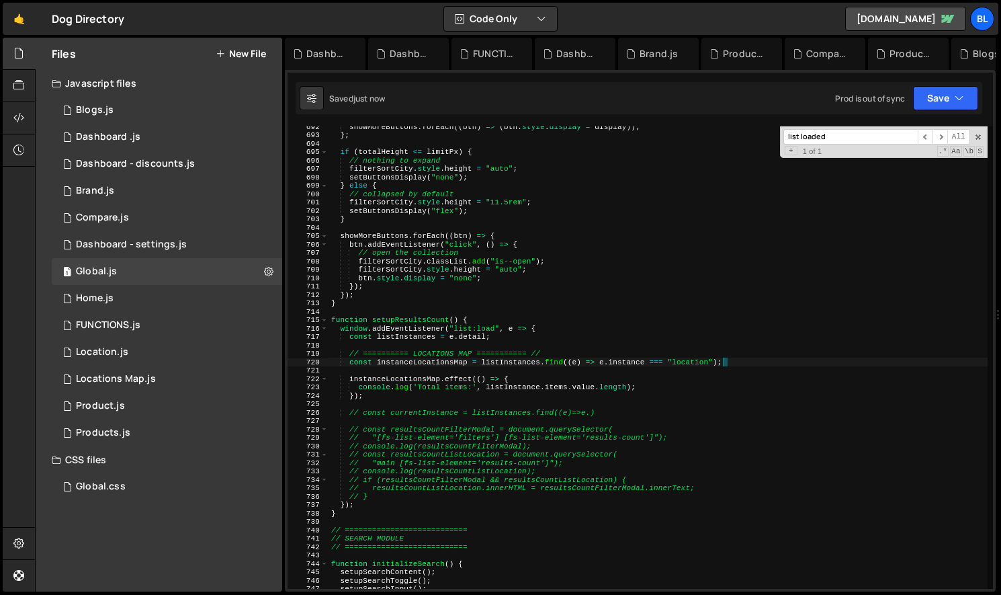
click at [401, 380] on div "showMoreButtons . forEach (( btn ) => ( btn . style . display = display )) ; } …" at bounding box center [658, 361] width 659 height 479
click at [518, 393] on div "showMoreButtons . forEach (( btn ) => ( btn . style . display = display )) ; } …" at bounding box center [658, 361] width 659 height 479
click at [511, 389] on div "showMoreButtons . forEach (( btn ) => ( btn . style . display = display )) ; } …" at bounding box center [658, 361] width 659 height 479
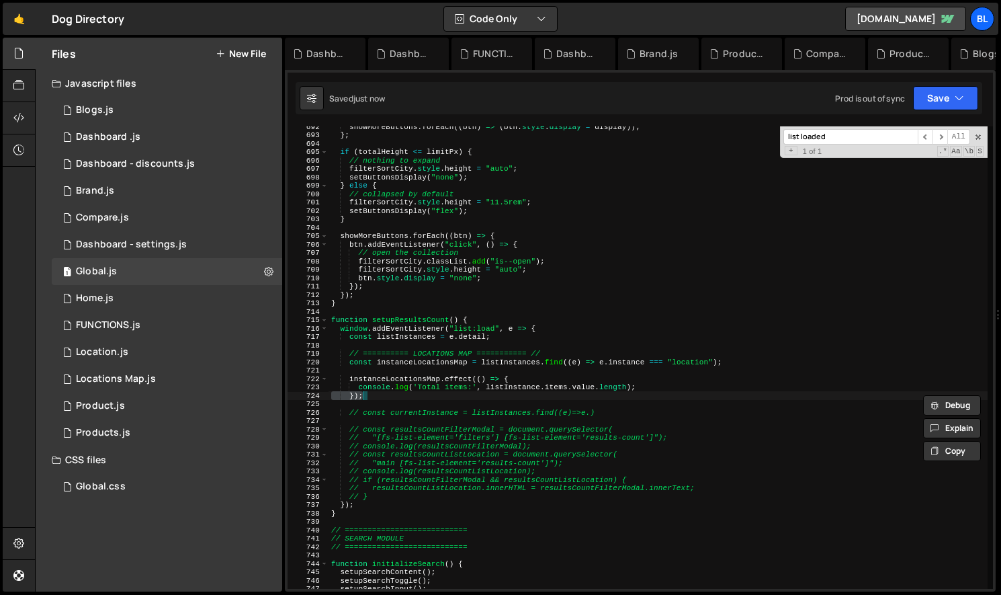
click at [511, 389] on div "showMoreButtons . forEach (( btn ) => ( btn . style . display = display )) ; } …" at bounding box center [658, 361] width 659 height 479
paste textarea "instanceLocationsMap"
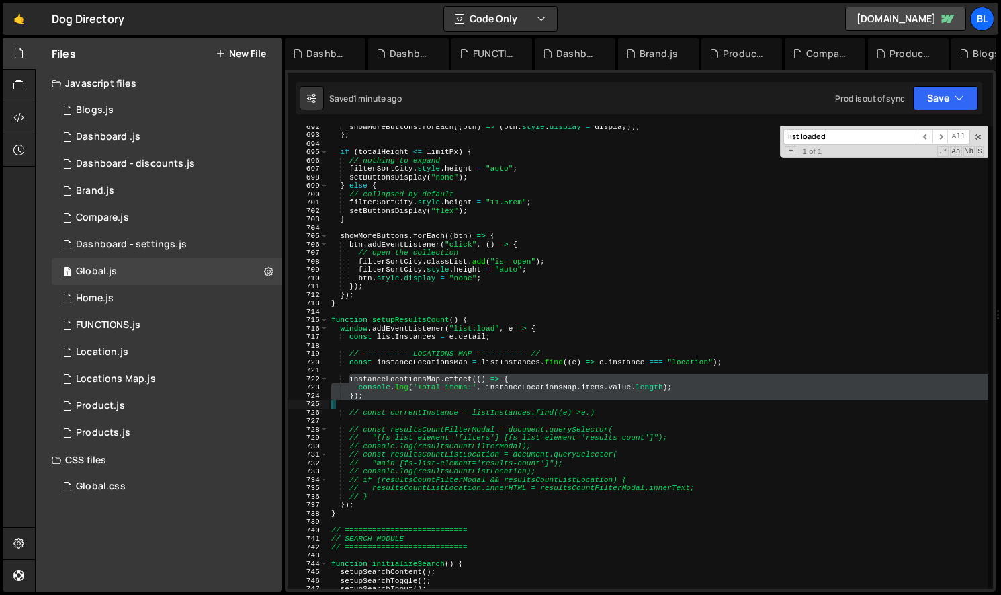
drag, startPoint x: 351, startPoint y: 381, endPoint x: 394, endPoint y: 406, distance: 49.7
click at [394, 406] on div "showMoreButtons . forEach (( btn ) => ( btn . style . display = display )) ; } …" at bounding box center [658, 361] width 659 height 479
paste textarea "});"
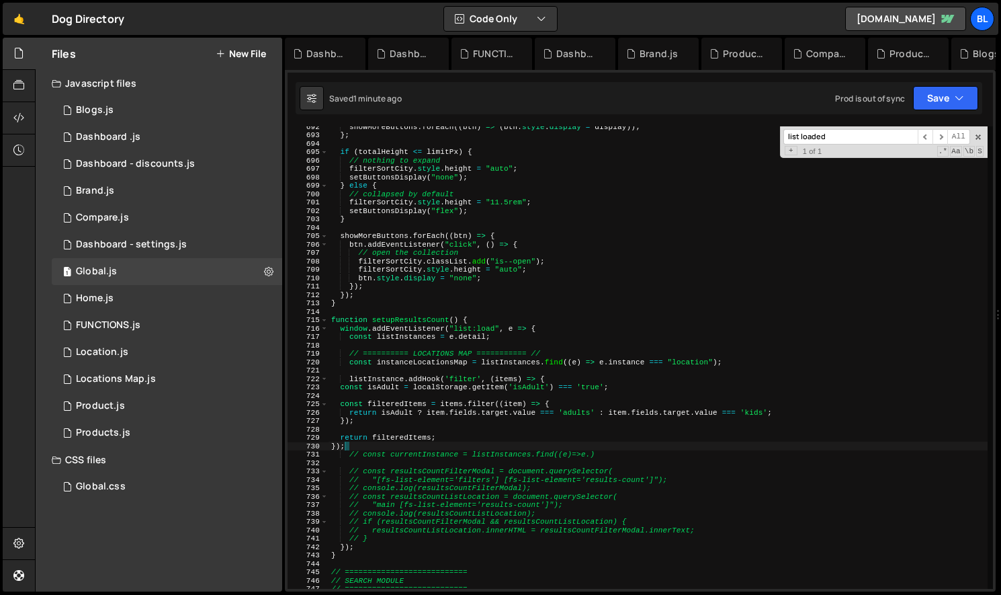
type textarea "return filteredItems;"
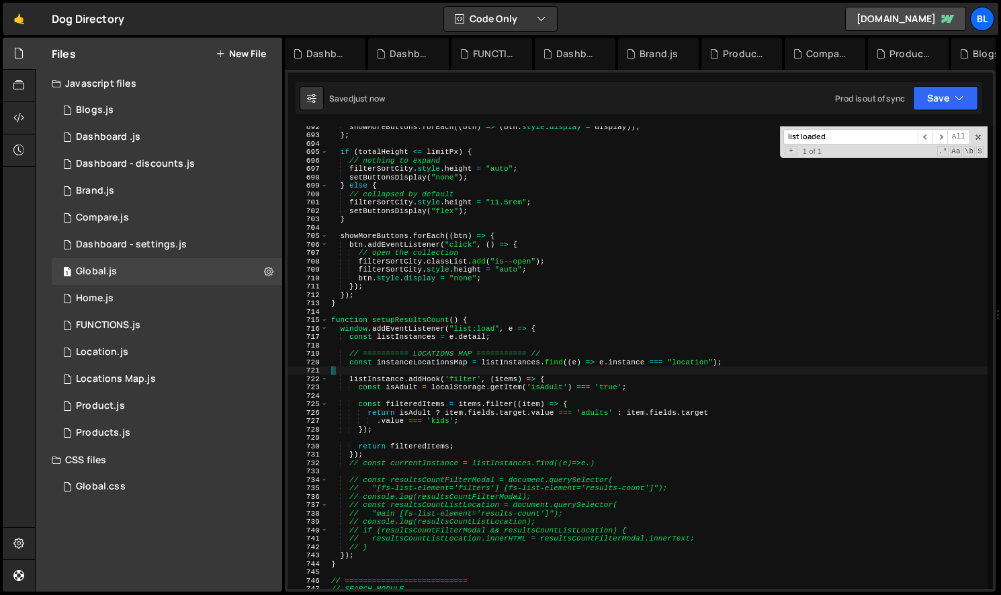
click at [407, 366] on div "showMoreButtons . forEach (( btn ) => ( btn . style . display = display )) ; } …" at bounding box center [658, 361] width 659 height 479
click at [405, 362] on div "showMoreButtons . forEach (( btn ) => ( btn . style . display = display )) ; } …" at bounding box center [658, 361] width 659 height 479
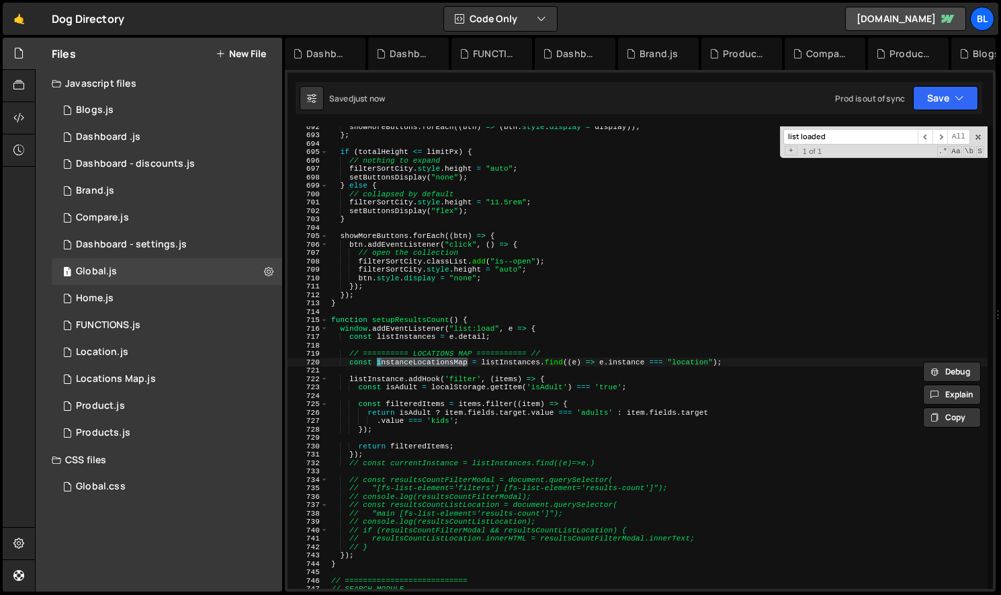
click at [386, 380] on div "showMoreButtons . forEach (( btn ) => ( btn . style . display = display )) ; } …" at bounding box center [658, 361] width 659 height 479
paste textarea "instanceLocationsMap"
type textarea "instanceLocationsMap.addHook('filter', (items) => {"
click at [535, 394] on div "showMoreButtons . forEach (( btn ) => ( btn . style . display = display )) ; } …" at bounding box center [658, 361] width 659 height 479
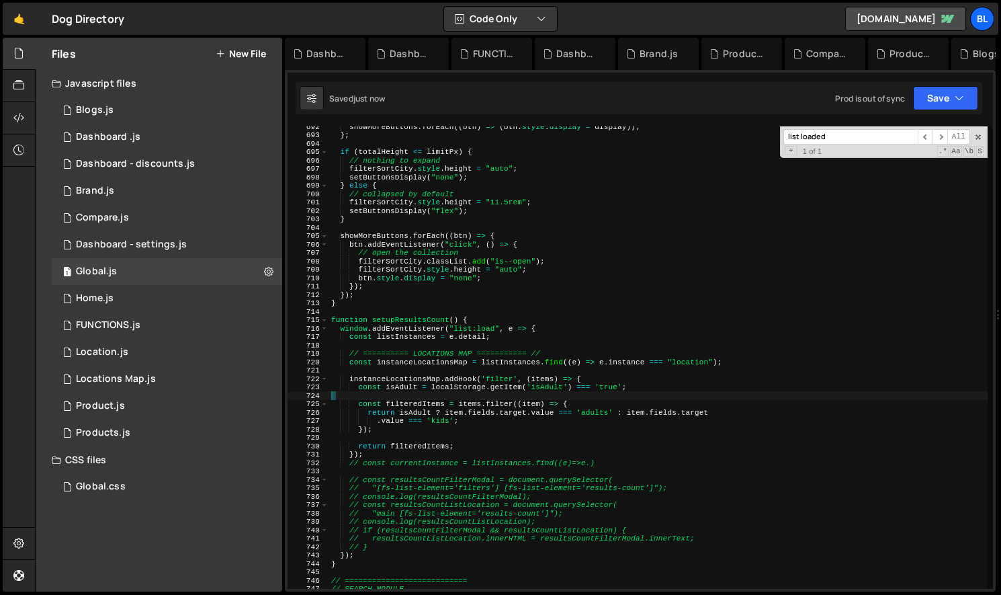
click at [523, 395] on div "showMoreButtons . forEach (( btn ) => ( btn . style . display = display )) ; } …" at bounding box center [658, 361] width 659 height 479
click at [582, 396] on div "showMoreButtons . forEach (( btn ) => ( btn . style . display = display )) ; } …" at bounding box center [658, 361] width 659 height 479
click at [600, 384] on div "showMoreButtons . forEach (( btn ) => ( btn . style . display = display )) ; } …" at bounding box center [658, 361] width 659 height 479
click at [597, 380] on div "showMoreButtons . forEach (( btn ) => ( btn . style . display = display )) ; } …" at bounding box center [658, 361] width 659 height 479
click at [431, 450] on div "showMoreButtons . forEach (( btn ) => ( btn . style . display = display )) ; } …" at bounding box center [658, 361] width 659 height 479
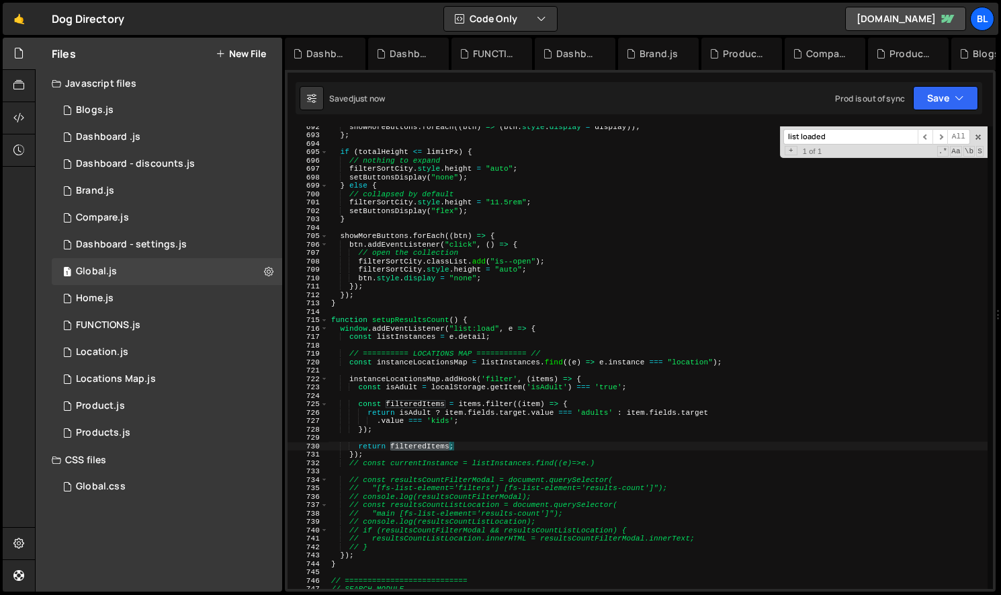
click at [431, 450] on div "showMoreButtons . forEach (( btn ) => ( btn . style . display = display )) ; } …" at bounding box center [658, 361] width 659 height 479
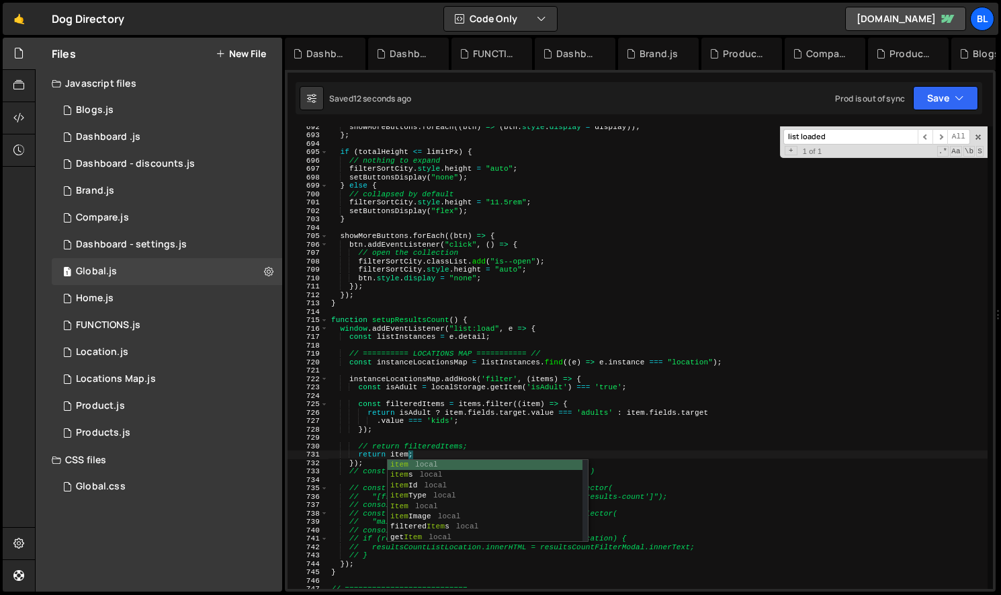
scroll to position [0, 7]
click at [501, 422] on div "showMoreButtons . forEach (( btn ) => ( btn . style . display = display )) ; } …" at bounding box center [658, 361] width 659 height 479
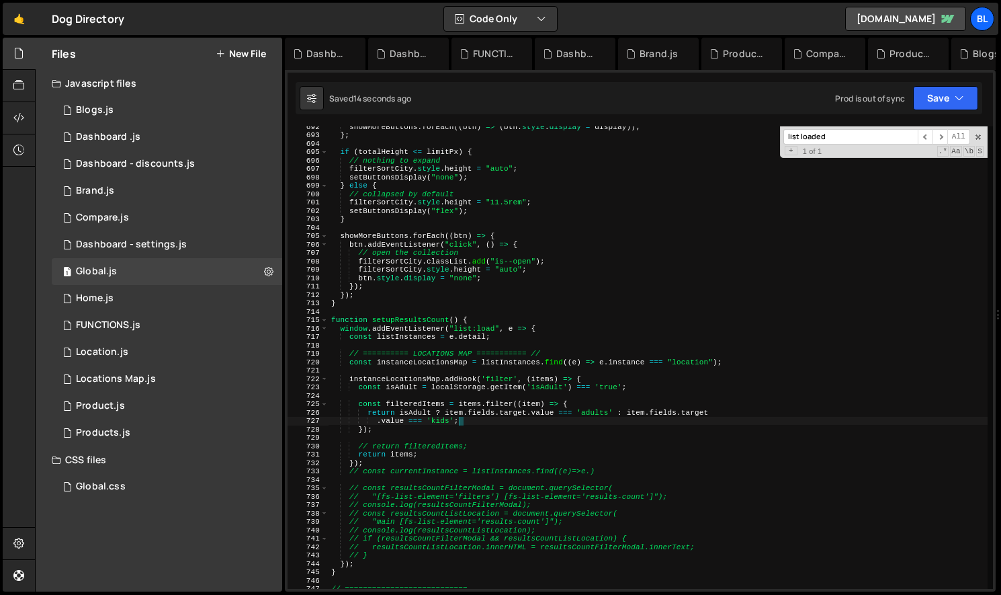
click at [567, 386] on div "showMoreButtons . forEach (( btn ) => ( btn . style . display = display )) ; } …" at bounding box center [658, 361] width 659 height 479
click at [460, 436] on div "showMoreButtons . forEach (( btn ) => ( btn . style . display = display )) ; } …" at bounding box center [658, 361] width 659 height 479
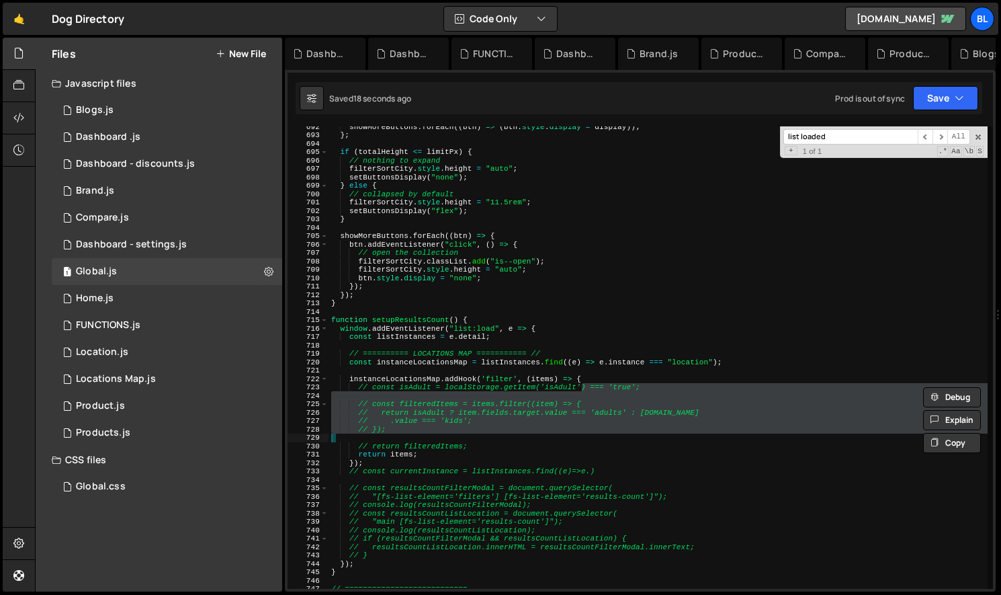
click at [583, 384] on div "showMoreButtons . forEach (( btn ) => ( btn . style . display = display )) ; } …" at bounding box center [658, 361] width 659 height 479
type textarea "// const isAdult = localStorage.getItem('isAdult') === 'true';"
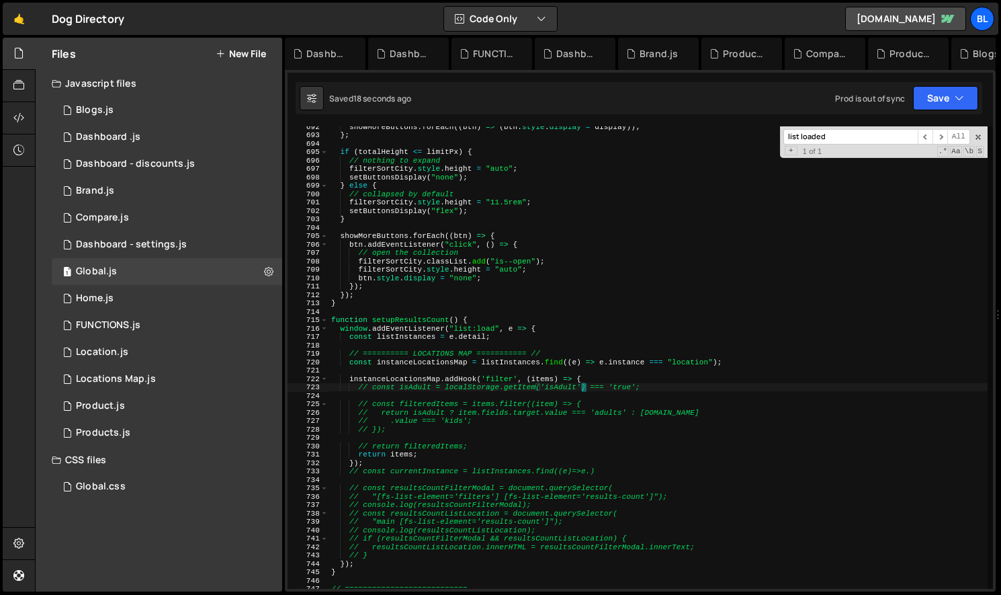
click at [581, 384] on div "showMoreButtons . forEach (( btn ) => ( btn . style . display = display )) ; } …" at bounding box center [658, 361] width 659 height 479
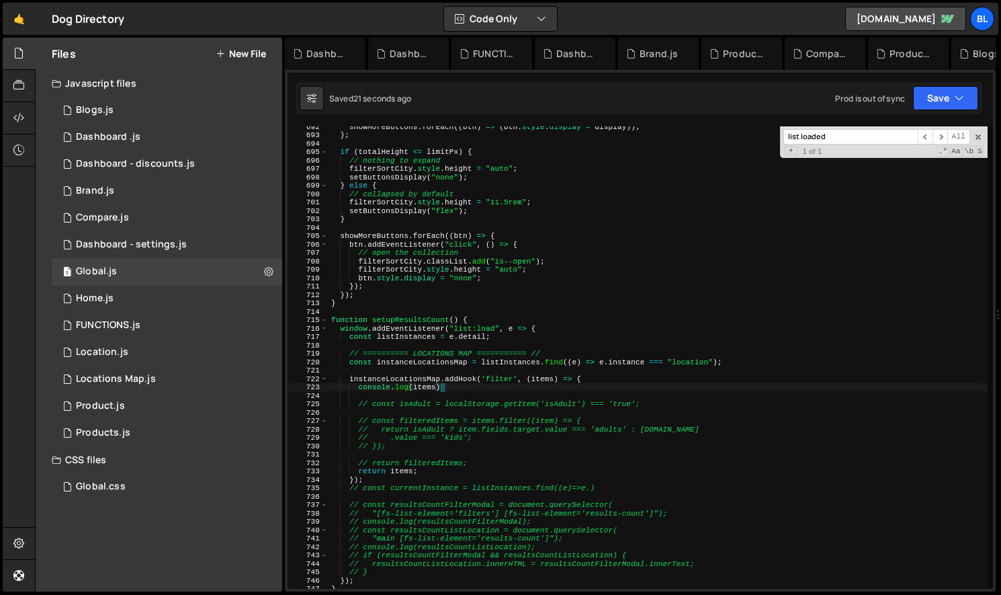
scroll to position [0, 9]
click at [458, 445] on div "showMoreButtons . forEach (( btn ) => ( btn . style . display = display )) ; } …" at bounding box center [658, 361] width 659 height 479
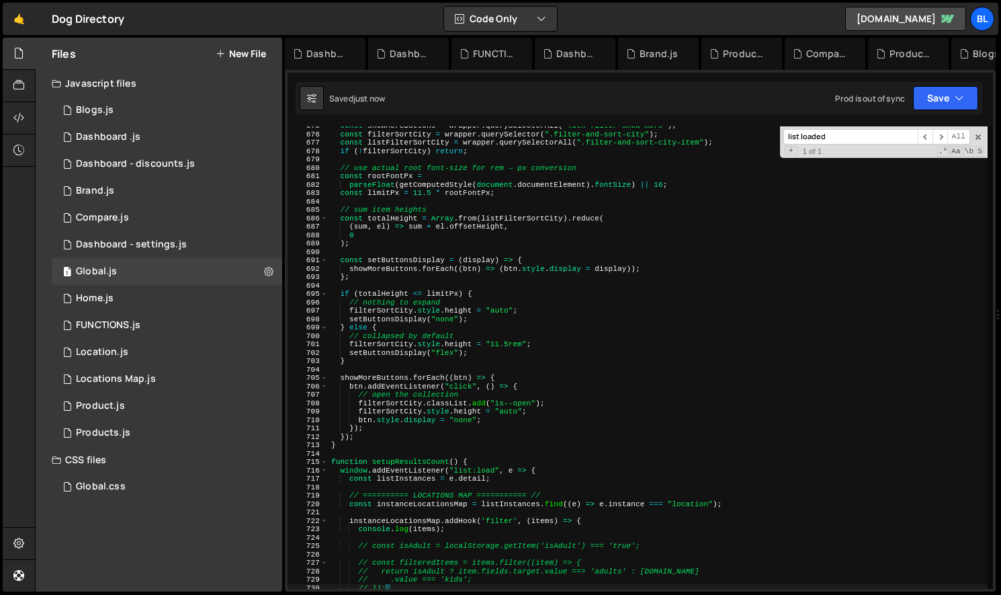
scroll to position [5570, 0]
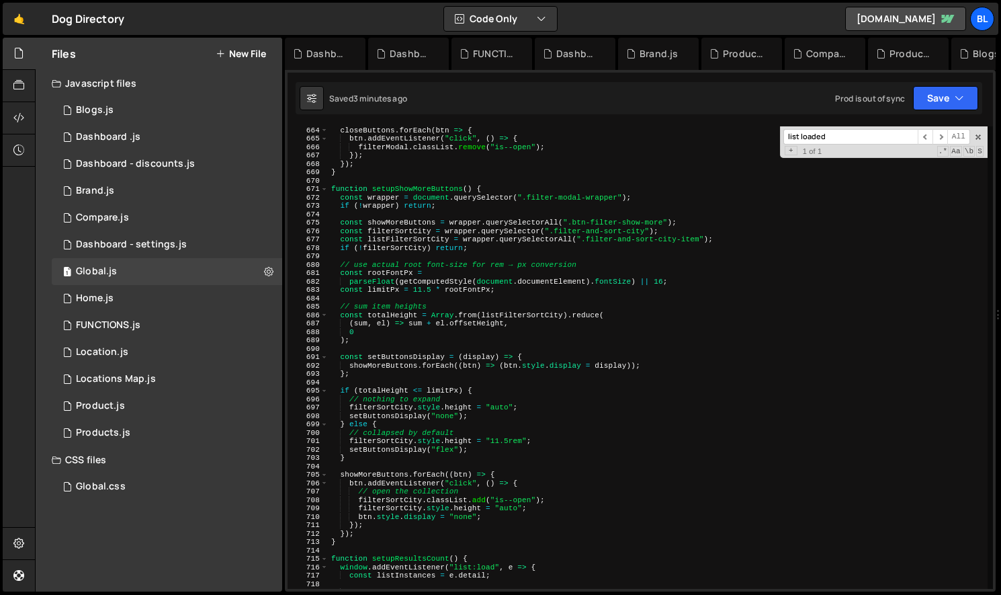
click at [878, 134] on input "list loaded" at bounding box center [851, 136] width 134 height 15
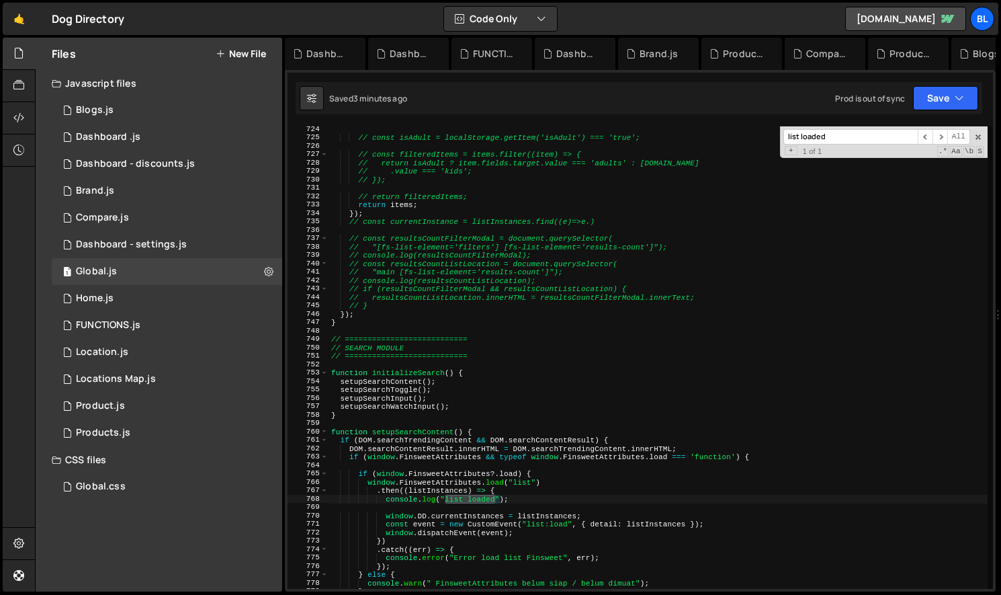
scroll to position [6075, 0]
click at [393, 321] on div "// const isAdult = localStorage.getItem('isAdult') === 'true'; // const filtere…" at bounding box center [658, 364] width 659 height 479
click at [385, 301] on div "// const isAdult = localStorage.getItem('isAdult') === 'true'; // const filtere…" at bounding box center [658, 364] width 659 height 479
type textarea "// }"
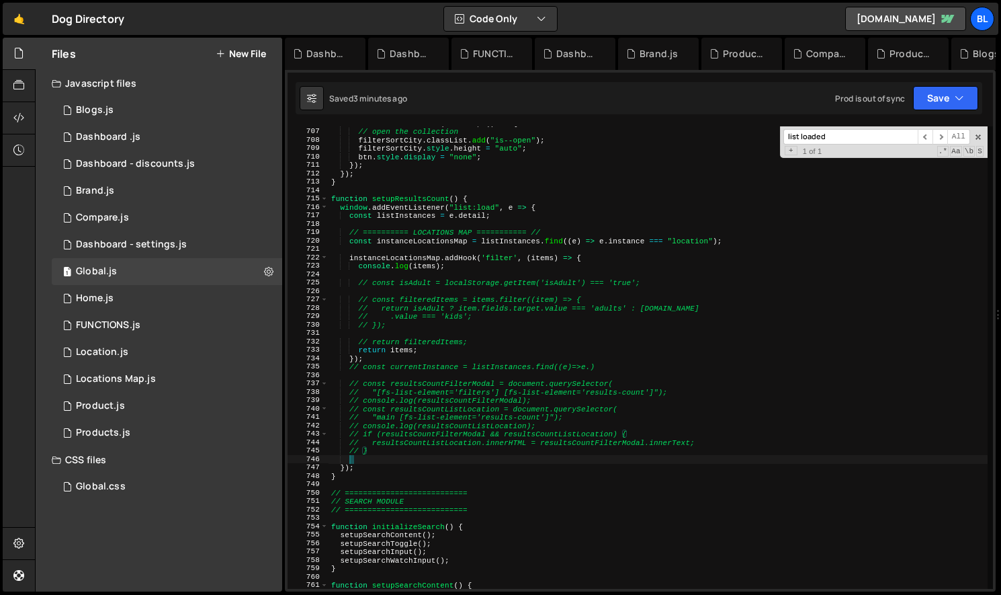
scroll to position [0, 1]
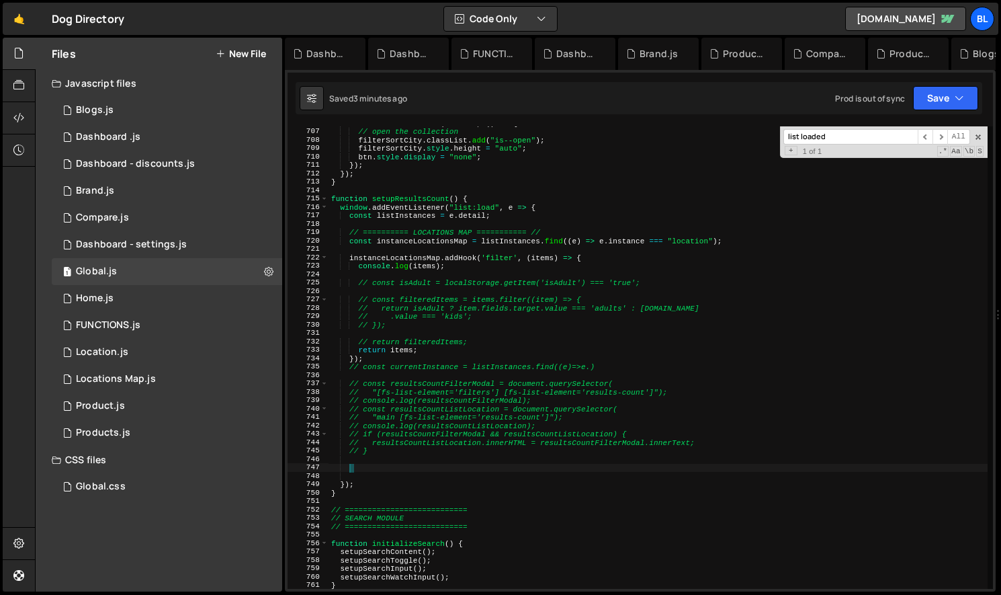
paste textarea
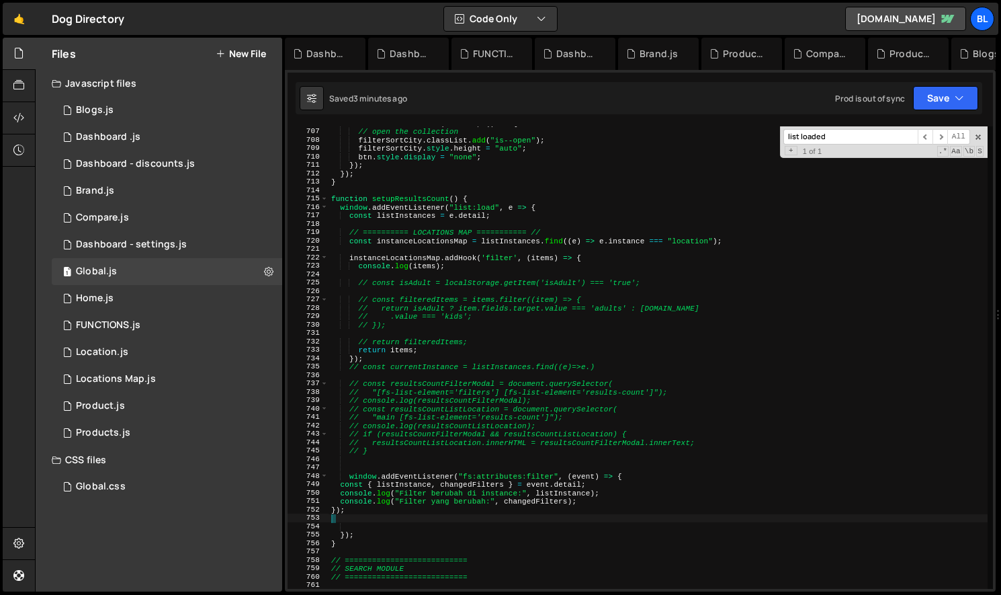
scroll to position [0, 0]
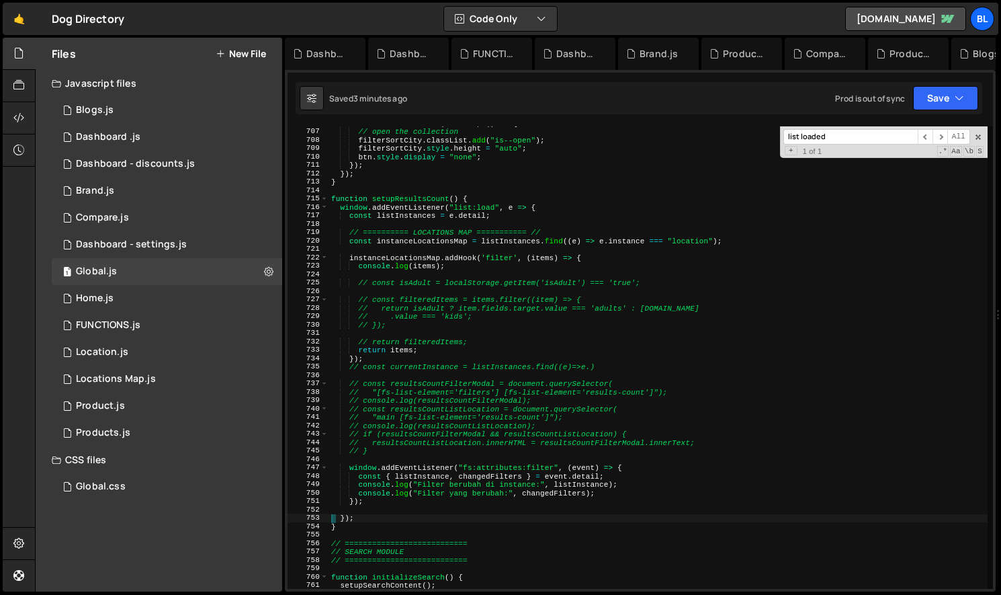
click at [451, 446] on div "btn . addEventListener ( "click" , ( ) => { // open the collection filterSortCi…" at bounding box center [658, 358] width 659 height 479
type textarea "// }"
click at [469, 460] on div "btn . addEventListener ( "click" , ( ) => { // open the collection filterSortCi…" at bounding box center [658, 358] width 659 height 479
click at [455, 489] on div "btn . addEventListener ( "click" , ( ) => { // open the collection filterSortCi…" at bounding box center [658, 358] width 659 height 479
click at [425, 344] on div "btn . addEventListener ( "click" , ( ) => { // open the collection filterSortCi…" at bounding box center [658, 358] width 659 height 479
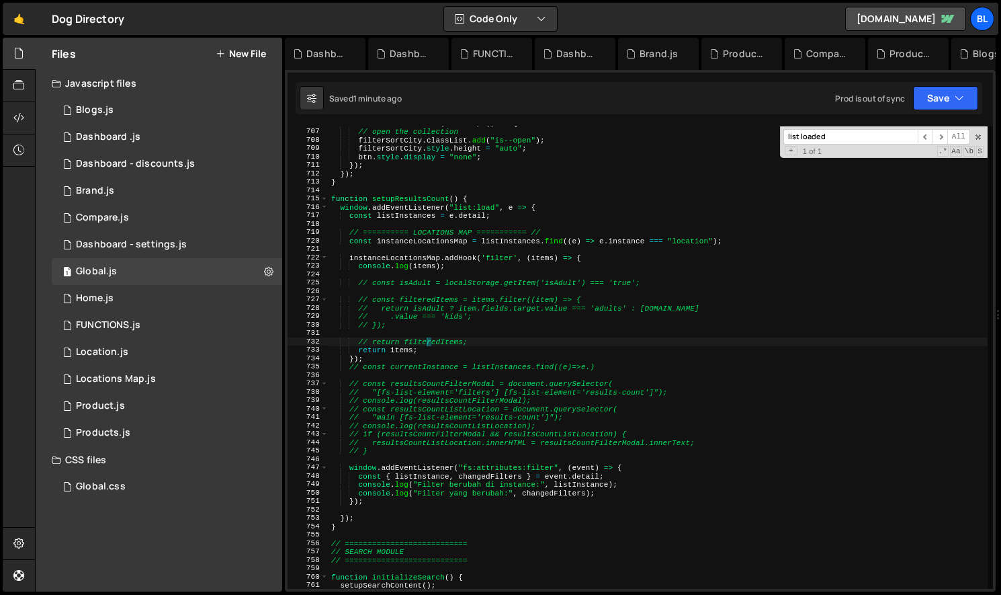
click at [476, 282] on div "btn . addEventListener ( "click" , ( ) => { // open the collection filterSortCi…" at bounding box center [658, 358] width 659 height 479
click at [979, 138] on span at bounding box center [978, 136] width 9 height 9
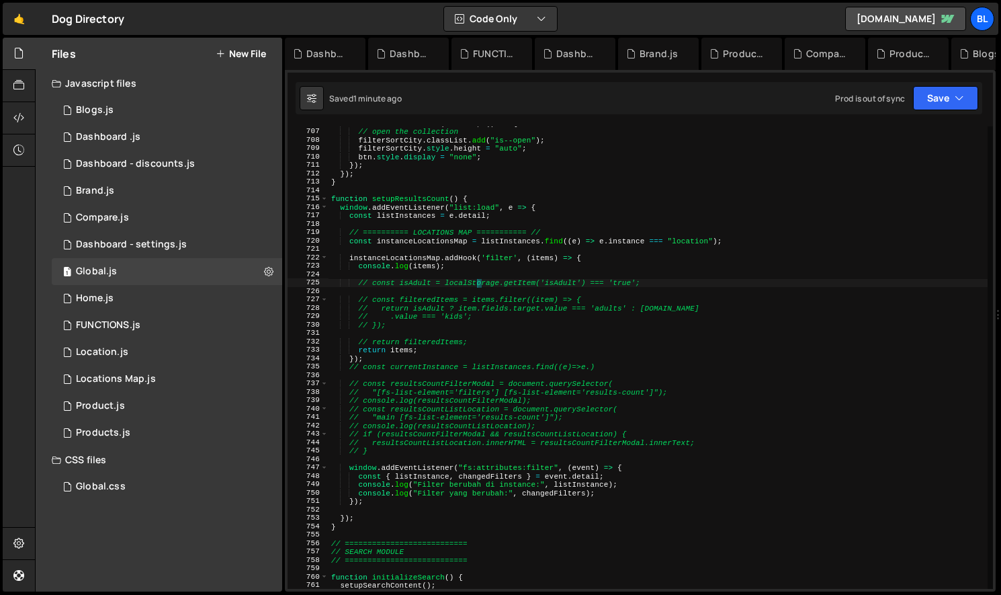
click at [392, 259] on div "btn . addEventListener ( "click" , ( ) => { // open the collection filterSortCi…" at bounding box center [658, 358] width 659 height 479
click at [495, 304] on div "btn . addEventListener ( "click" , ( ) => { // open the collection filterSortCi…" at bounding box center [658, 358] width 659 height 479
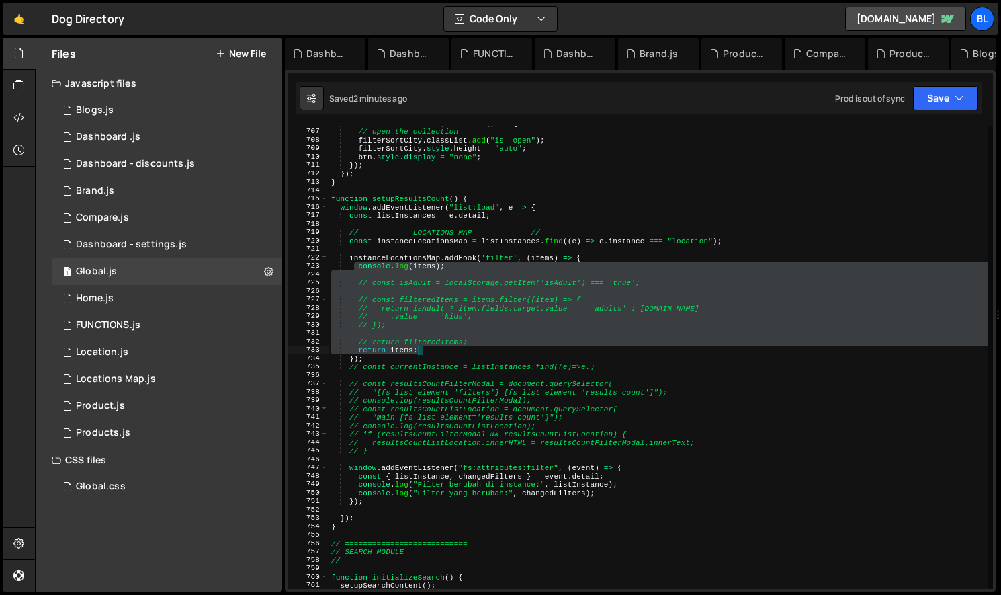
drag, startPoint x: 356, startPoint y: 268, endPoint x: 499, endPoint y: 352, distance: 166.6
click at [499, 352] on div "btn . addEventListener ( "click" , ( ) => { // open the collection filterSortCi…" at bounding box center [658, 358] width 659 height 479
click at [468, 342] on div "btn . addEventListener ( "click" , ( ) => { // open the collection filterSortCi…" at bounding box center [658, 357] width 659 height 462
type textarea "// return filteredItems;"
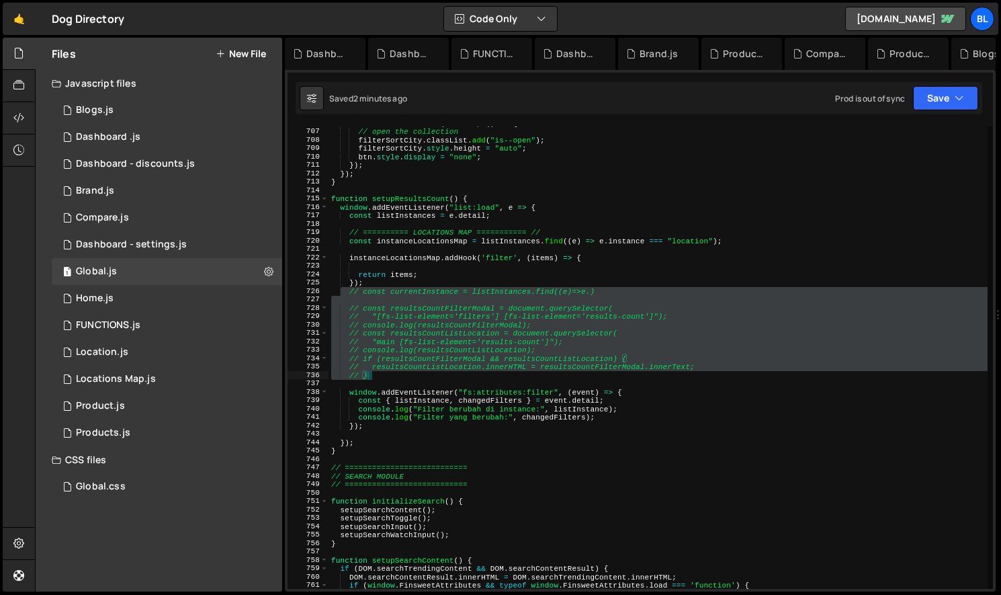
drag, startPoint x: 342, startPoint y: 292, endPoint x: 431, endPoint y: 372, distance: 119.9
click at [431, 372] on div "btn . addEventListener ( "click" , ( ) => { // open the collection filterSortCi…" at bounding box center [658, 358] width 659 height 479
click at [472, 294] on div "btn . addEventListener ( "click" , ( ) => { // open the collection filterSortCi…" at bounding box center [658, 357] width 659 height 462
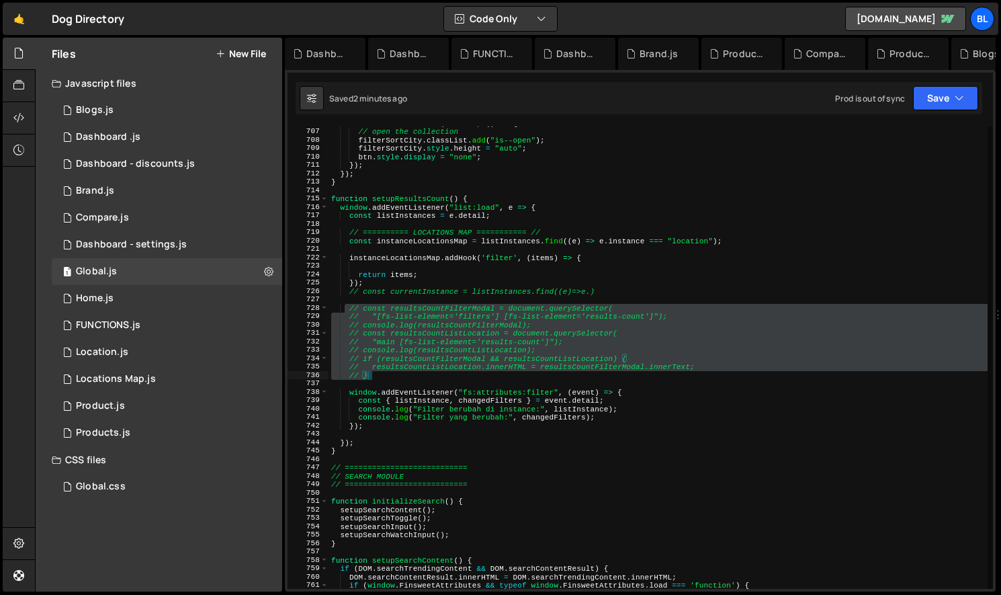
drag, startPoint x: 343, startPoint y: 309, endPoint x: 403, endPoint y: 374, distance: 87.5
click at [403, 374] on div "btn . addEventListener ( "click" , ( ) => { // open the collection filterSortCi…" at bounding box center [658, 358] width 659 height 479
type textarea "// resultsCountListLocation.innerHTML = resultsCountFilterModal.innerText; // }"
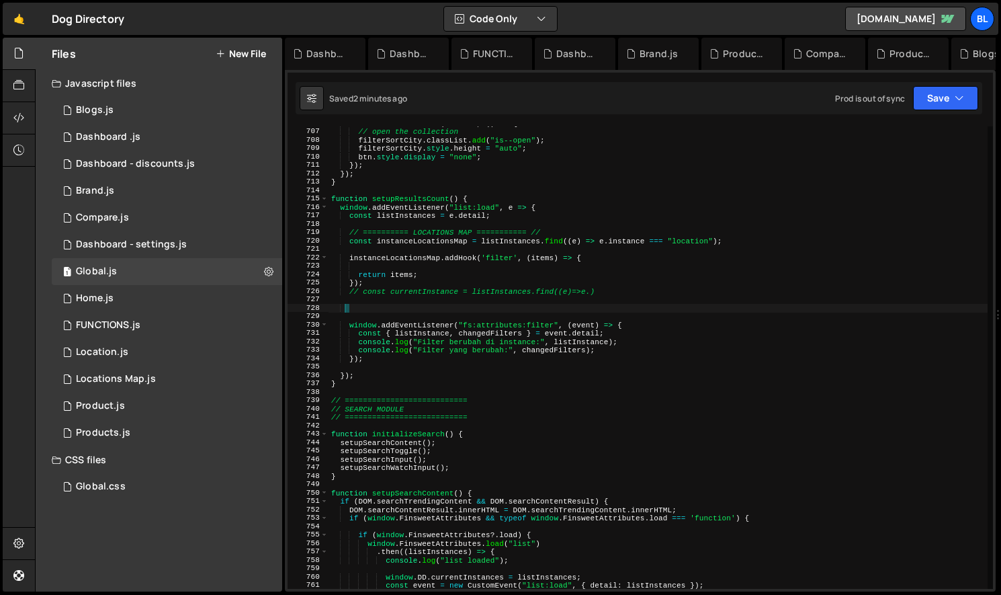
click at [431, 271] on div "btn . addEventListener ( "click" , ( ) => { // open the collection filterSortCi…" at bounding box center [658, 358] width 659 height 479
type textarea "return items;"
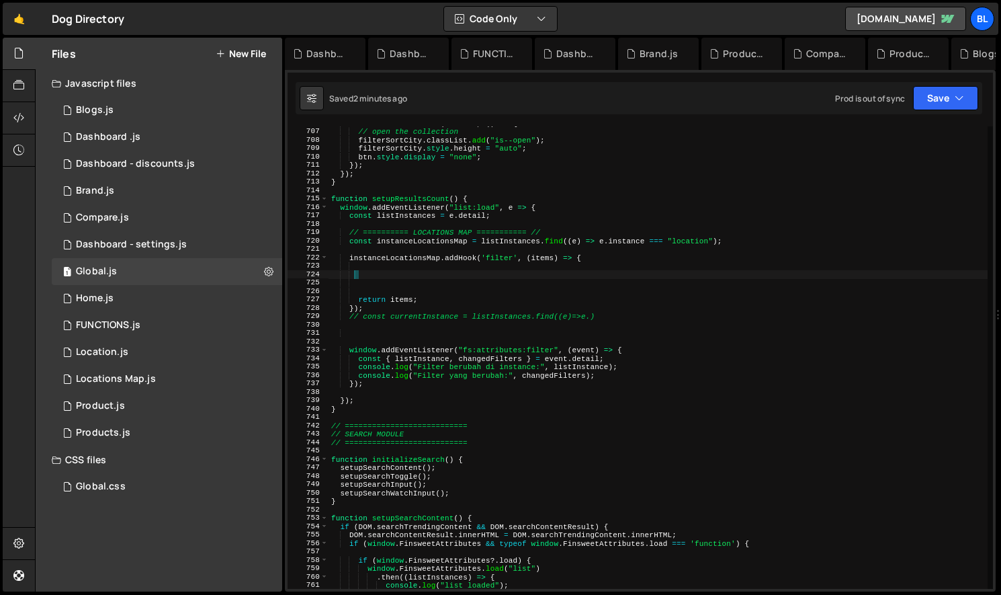
paste textarea "// }"
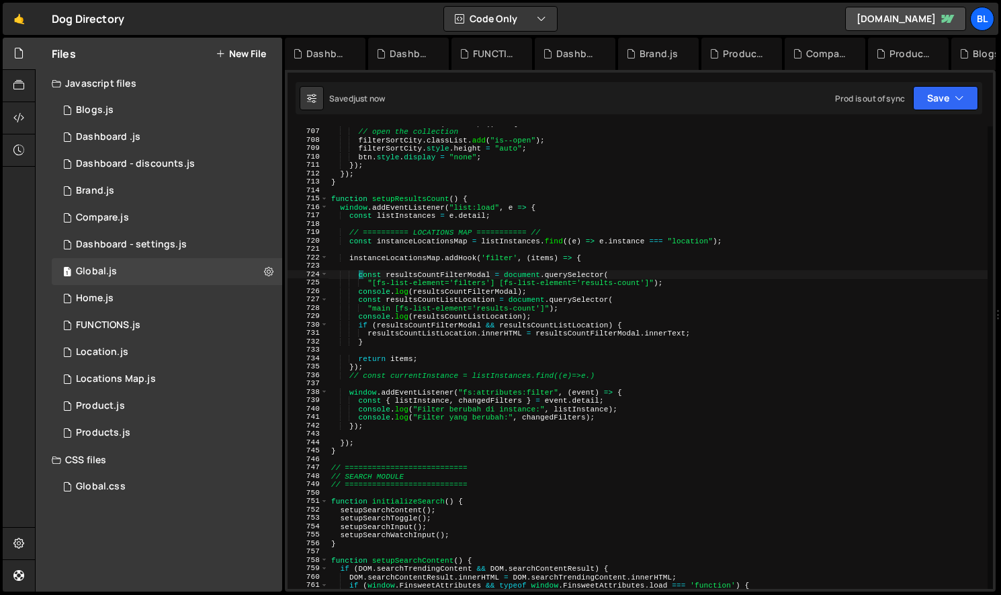
click at [456, 363] on div "btn . addEventListener ( "click" , ( ) => { // open the collection filterSortCi…" at bounding box center [658, 358] width 659 height 479
drag, startPoint x: 437, startPoint y: 338, endPoint x: 478, endPoint y: 319, distance: 45.7
click at [437, 338] on div "btn . addEventListener ( "click" , ( ) => { // open the collection filterSortCi…" at bounding box center [658, 358] width 659 height 479
click at [548, 317] on div "btn . addEventListener ( "click" , ( ) => { // open the collection filterSortCi…" at bounding box center [658, 358] width 659 height 479
click at [555, 310] on div "btn . addEventListener ( "click" , ( ) => { // open the collection filterSortCi…" at bounding box center [658, 358] width 659 height 479
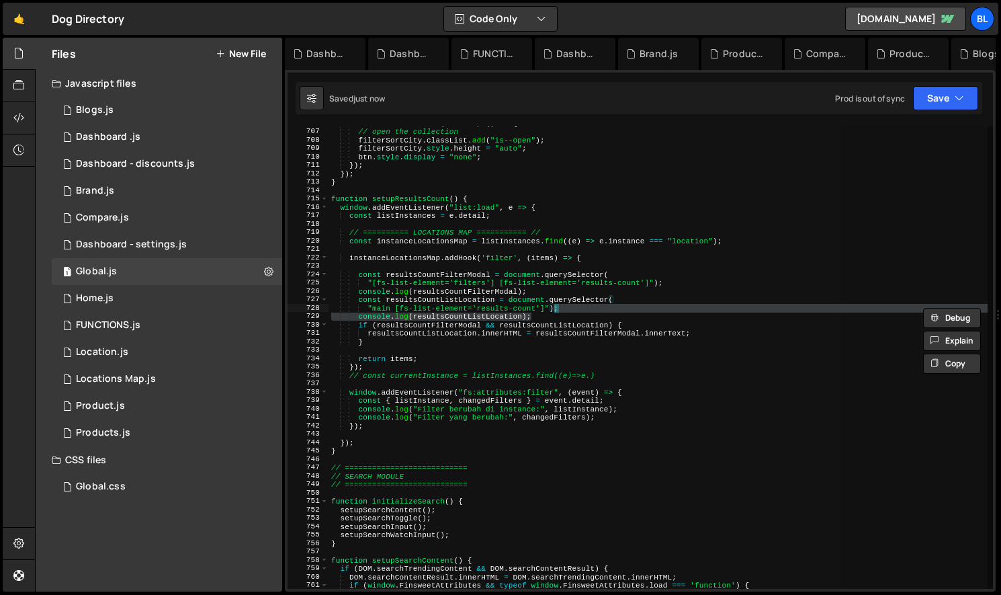
click at [563, 307] on div "btn . addEventListener ( "click" , ( ) => { // open the collection filterSortCi…" at bounding box center [658, 357] width 659 height 462
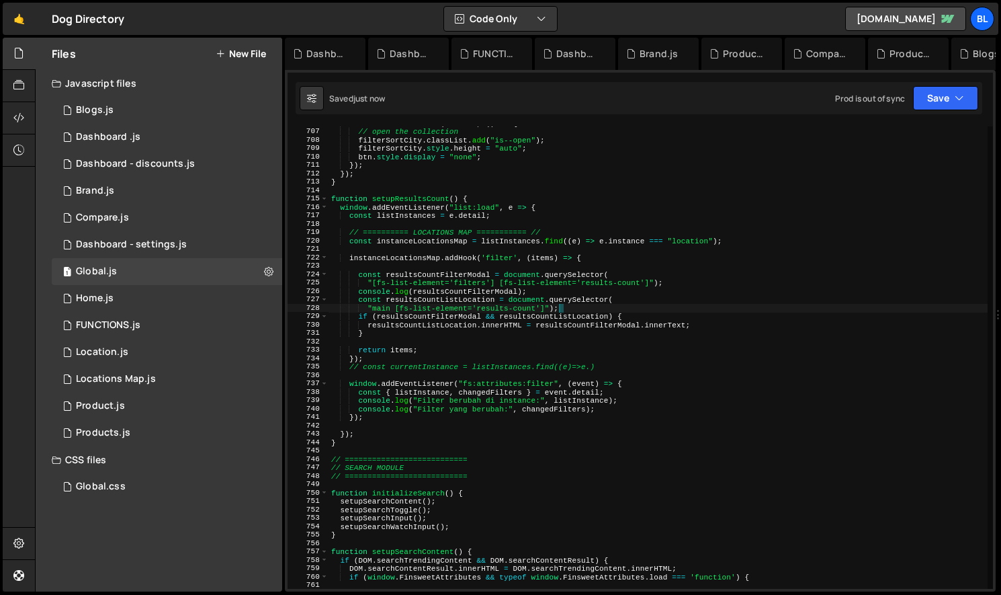
click at [538, 291] on div "btn . addEventListener ( "click" , ( ) => { // open the collection filterSortCi…" at bounding box center [658, 358] width 659 height 479
click at [704, 283] on div "btn . addEventListener ( "click" , ( ) => { // open the collection filterSortCi…" at bounding box center [658, 358] width 659 height 479
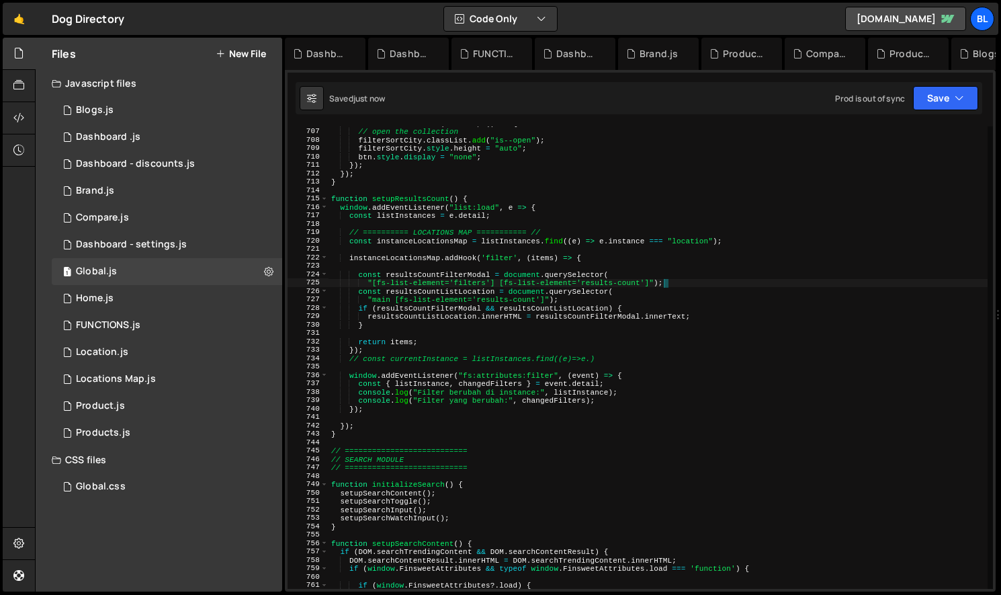
click at [476, 282] on div "btn . addEventListener ( "click" , ( ) => { // open the collection filterSortCi…" at bounding box center [658, 358] width 659 height 479
click at [469, 317] on div "btn . addEventListener ( "click" , ( ) => { // open the collection filterSortCi…" at bounding box center [658, 358] width 659 height 479
type textarea "resultsCountListLocation.innerHTML = resultsCountFilterModal.innerText;"
click at [449, 332] on div "btn . addEventListener ( "click" , ( ) => { // open the collection filterSortCi…" at bounding box center [658, 358] width 659 height 479
click at [419, 356] on div "btn . addEventListener ( "click" , ( ) => { // open the collection filterSortCi…" at bounding box center [658, 358] width 659 height 479
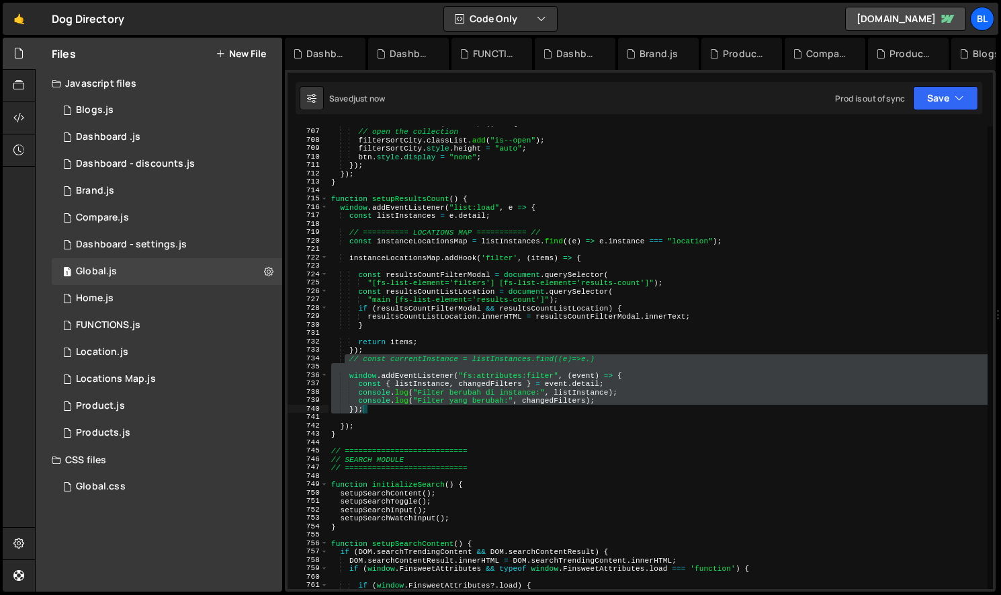
drag, startPoint x: 343, startPoint y: 358, endPoint x: 380, endPoint y: 410, distance: 63.6
click at [380, 410] on div "btn . addEventListener ( "click" , ( ) => { // open the collection filterSortCi…" at bounding box center [658, 358] width 659 height 479
type textarea "console.log("Filter yang berubah:", changedFilters); });"
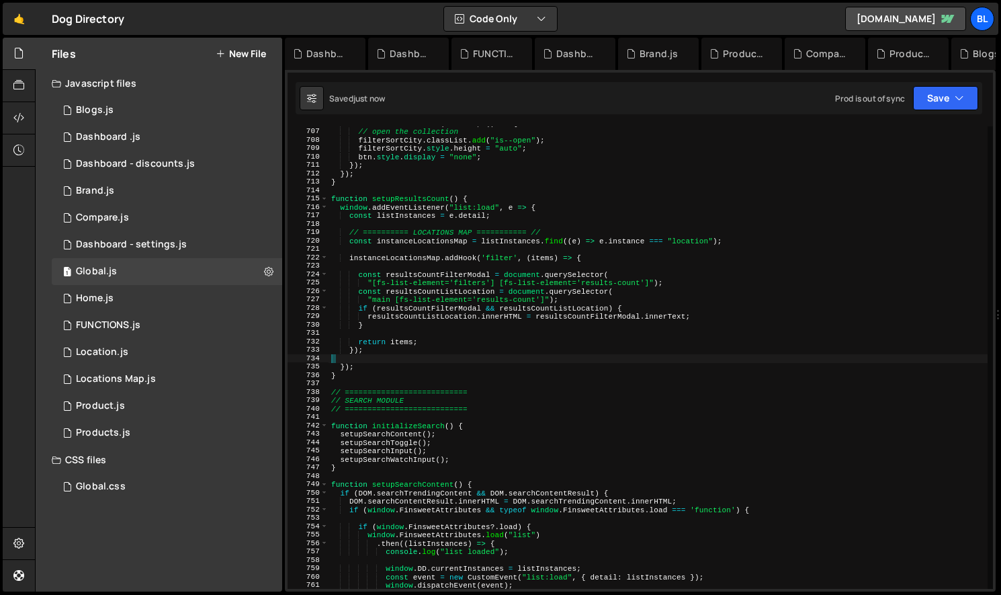
click at [437, 265] on div "btn . addEventListener ( "click" , ( ) => { // open the collection filterSortCi…" at bounding box center [658, 358] width 659 height 479
click at [467, 341] on div "btn . addEventListener ( "click" , ( ) => { // open the collection filterSortCi…" at bounding box center [658, 358] width 659 height 479
click at [515, 323] on div "btn . addEventListener ( "click" , ( ) => { // open the collection filterSortCi…" at bounding box center [658, 358] width 659 height 479
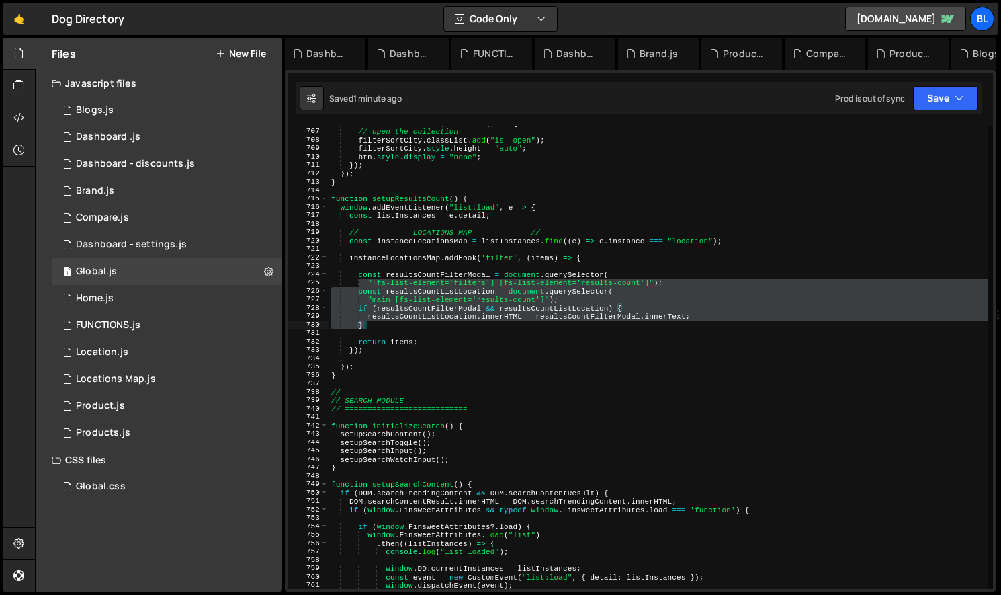
drag, startPoint x: 357, startPoint y: 279, endPoint x: 388, endPoint y: 325, distance: 55.2
click at [388, 325] on div "btn . addEventListener ( "click" , ( ) => { // open the collection filterSortCi…" at bounding box center [658, 358] width 659 height 479
type textarea "resultsCountListLocation.innerHTML = resultsCountFilterModal.innerText; }"
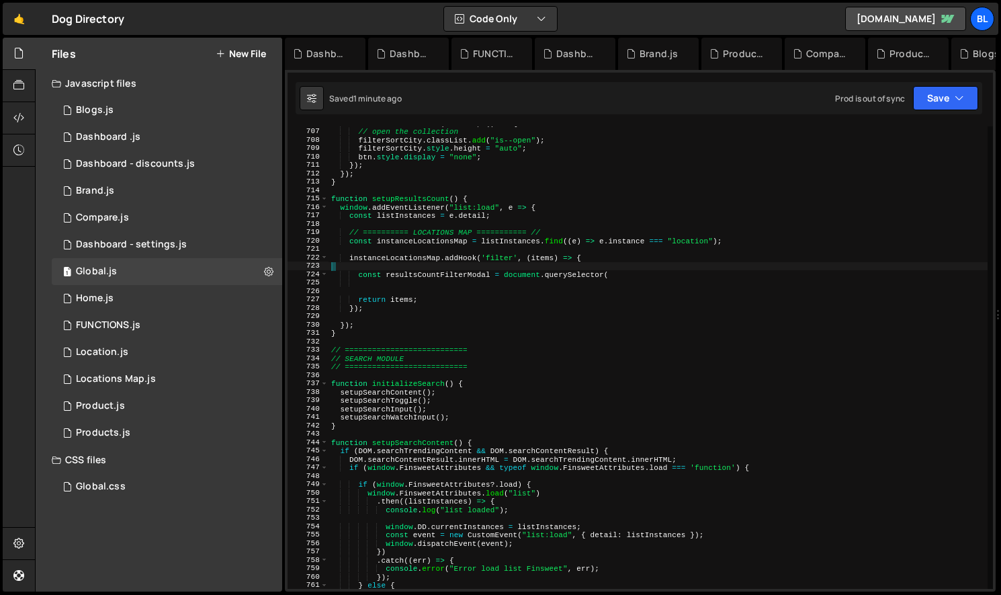
click at [567, 263] on div "btn . addEventListener ( "click" , ( ) => { // open the collection filterSortCi…" at bounding box center [658, 358] width 659 height 479
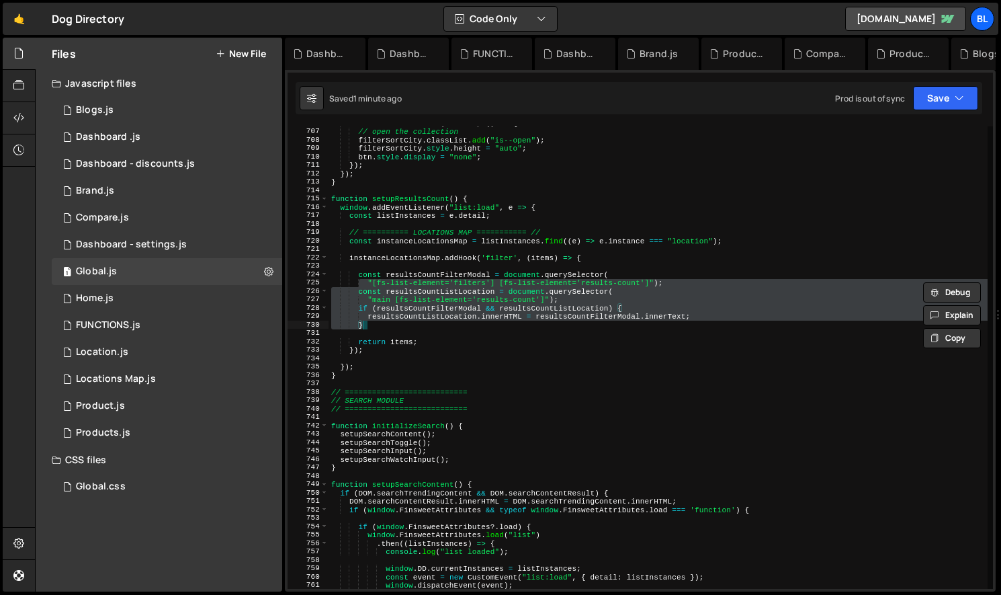
click at [351, 277] on div "btn . addEventListener ( "click" , ( ) => { // open the collection filterSortCi…" at bounding box center [658, 358] width 659 height 479
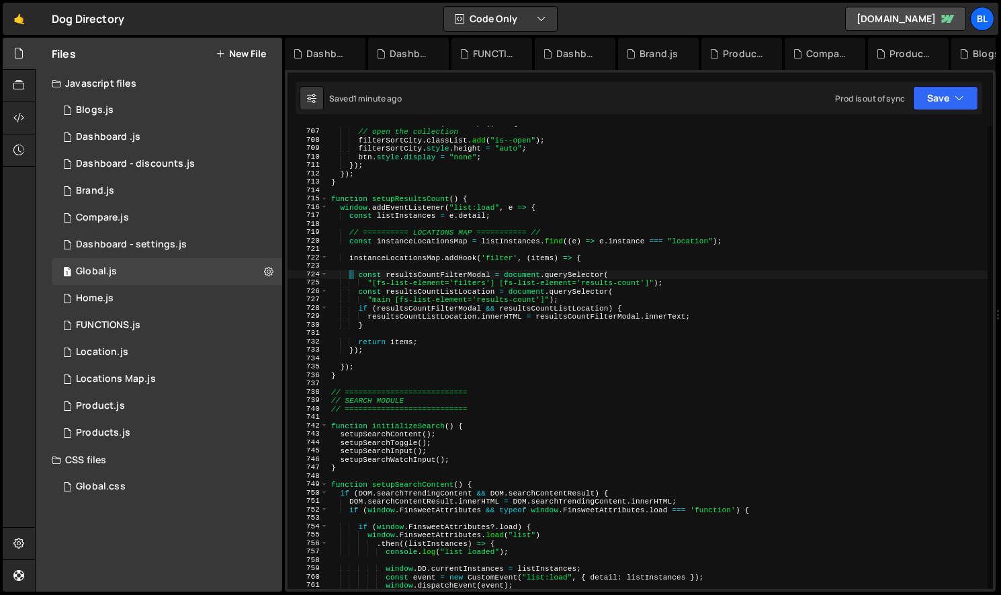
click at [370, 331] on div "btn . addEventListener ( "click" , ( ) => { // open the collection filterSortCi…" at bounding box center [658, 358] width 659 height 479
type textarea "}"
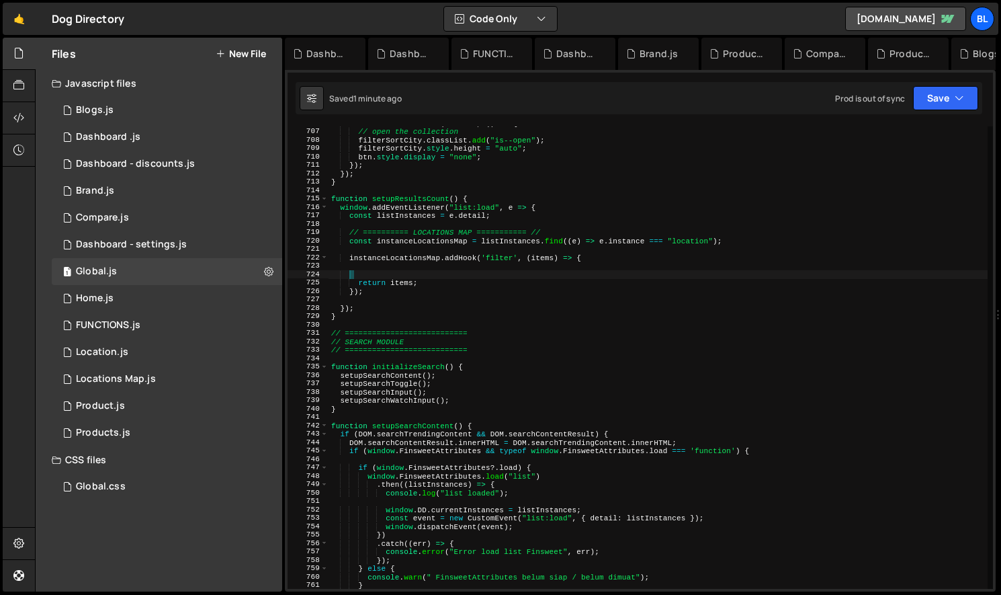
click at [615, 269] on div "btn . addEventListener ( "click" , ( ) => { // open the collection filterSortCi…" at bounding box center [658, 358] width 659 height 479
click at [607, 259] on div "btn . addEventListener ( "click" , ( ) => { // open the collection filterSortCi…" at bounding box center [658, 358] width 659 height 479
type textarea "instanceLocationsMap.addHook('filter', (items) => {"
type textarea "const instanceLocationsMap = listInstances.find((e) => e.instance === "location…"
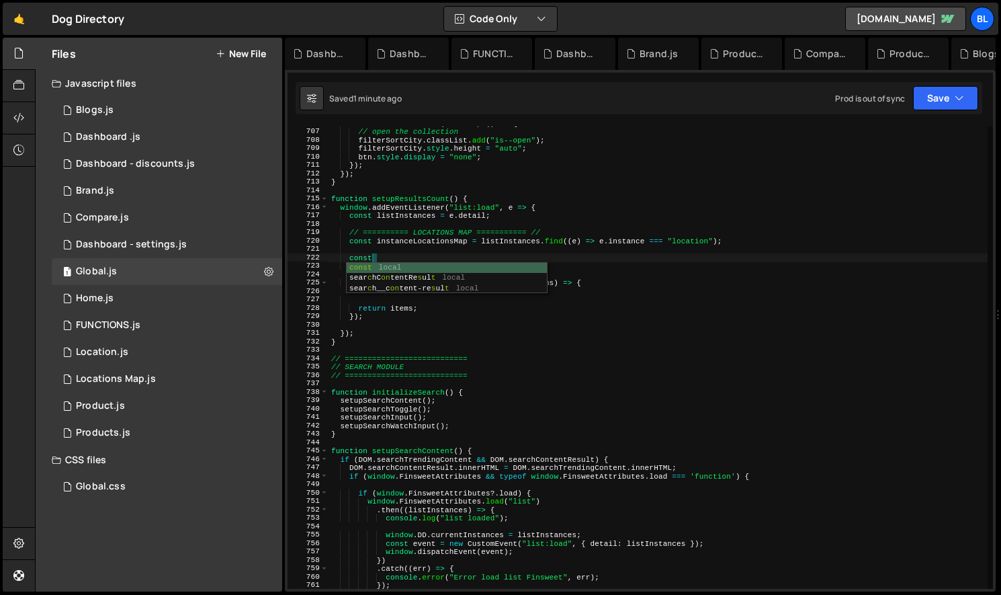
type textarea "consta"
type textarea "const"
click at [561, 208] on div "btn . addEventListener ( "click" , ( ) => { // open the collection filterSortCi…" at bounding box center [658, 358] width 659 height 479
type textarea "window.addEventListener("list:load", e => {"
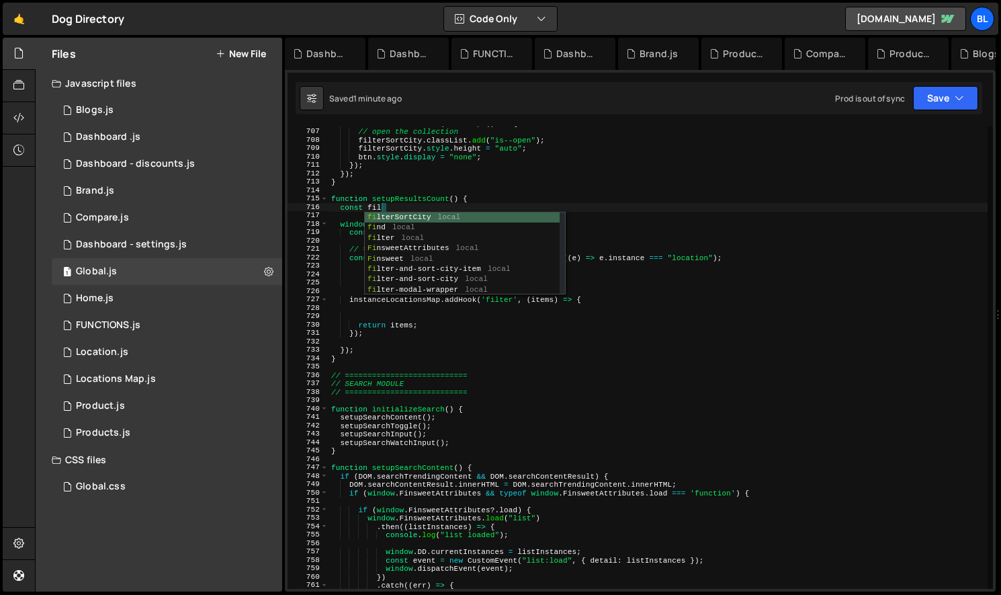
scroll to position [0, 4]
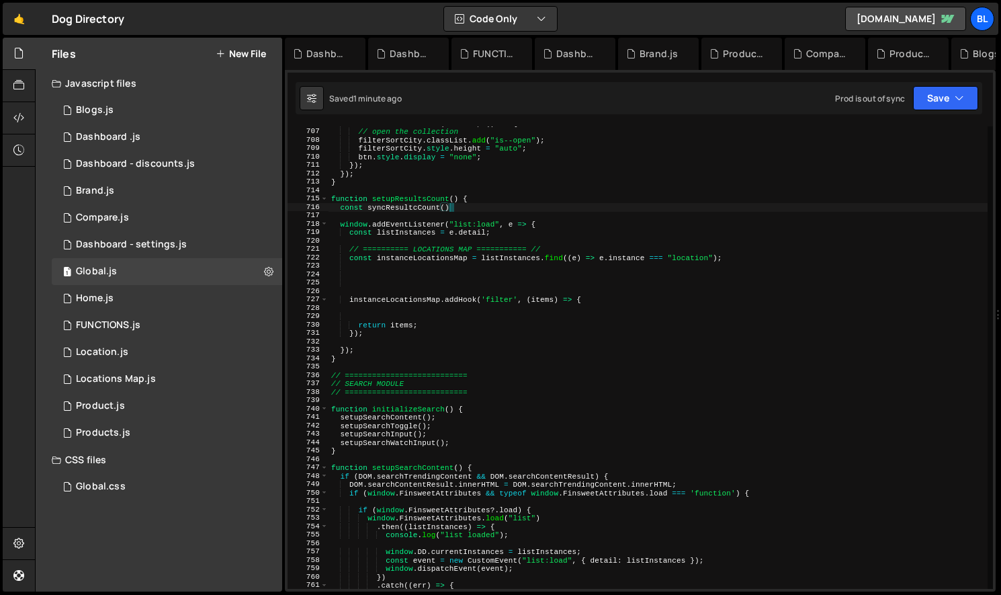
type textarea "const syncResultcCount(){"
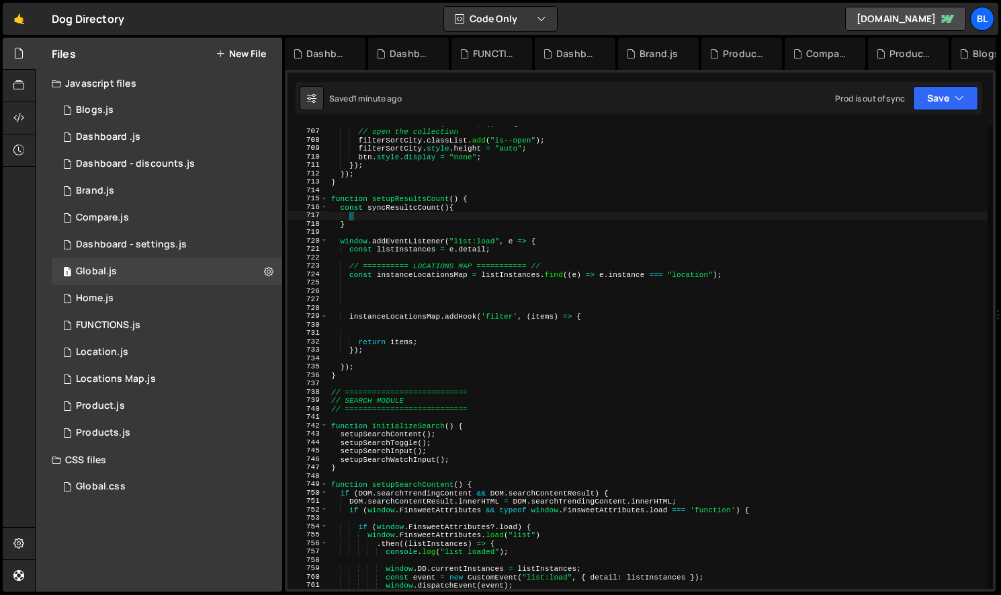
paste textarea
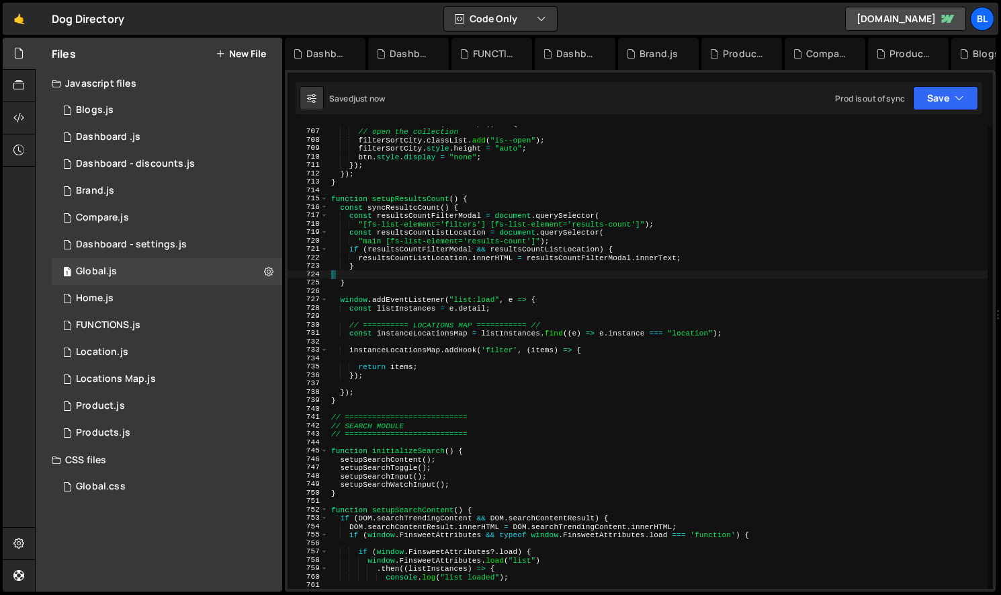
click at [391, 208] on div "btn . addEventListener ( "click" , ( ) => { // open the collection filterSortCi…" at bounding box center [658, 358] width 659 height 479
click at [429, 353] on div "btn . addEventListener ( "click" , ( ) => { // open the collection filterSortCi…" at bounding box center [658, 358] width 659 height 479
click at [428, 368] on div "btn . addEventListener ( "click" , ( ) => { // open the collection filterSortCi…" at bounding box center [658, 358] width 659 height 479
type textarea "return items;"
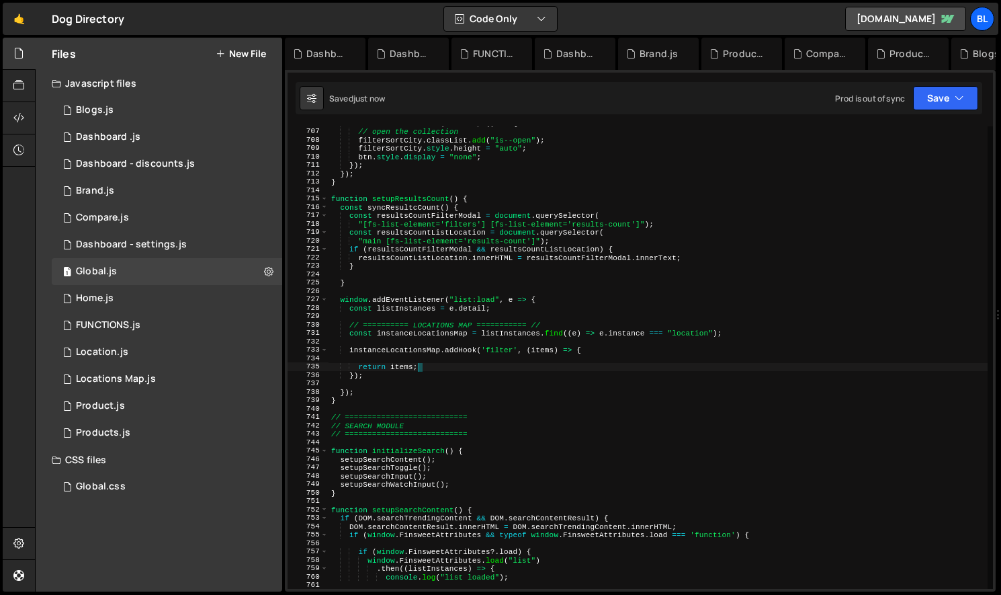
click at [444, 359] on div "btn . addEventListener ( "click" , ( ) => { // open the collection filterSortCi…" at bounding box center [658, 358] width 659 height 479
paste textarea "syncResultcCount"
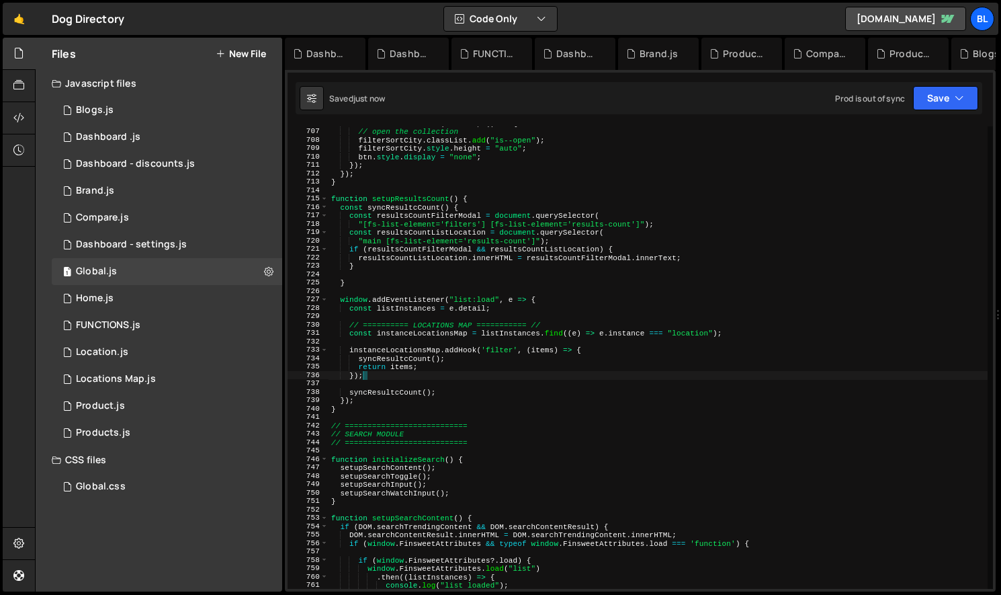
click at [467, 374] on div "btn . addEventListener ( "click" , ( ) => { // open the collection filterSortCi…" at bounding box center [658, 358] width 659 height 479
type textarea "});"
click at [457, 383] on div "btn . addEventListener ( "click" , ( ) => { // open the collection filterSortCi…" at bounding box center [658, 358] width 659 height 479
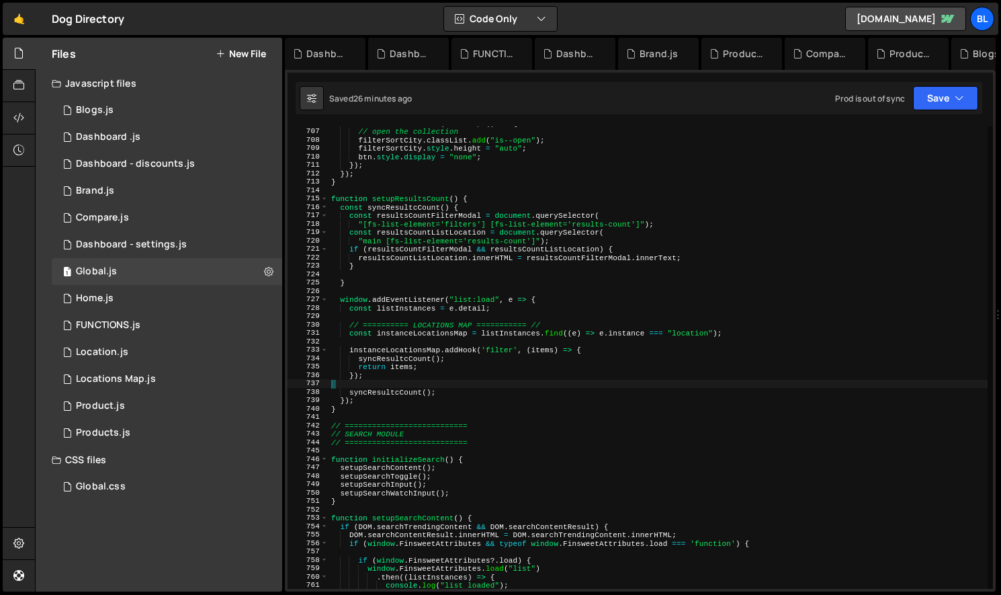
click at [348, 208] on div "btn . addEventListener ( "click" , ( ) => { // open the collection filterSortCi…" at bounding box center [658, 358] width 659 height 479
click at [458, 217] on div "btn . addEventListener ( "click" , ( ) => { // open the collection filterSortCi…" at bounding box center [658, 358] width 659 height 479
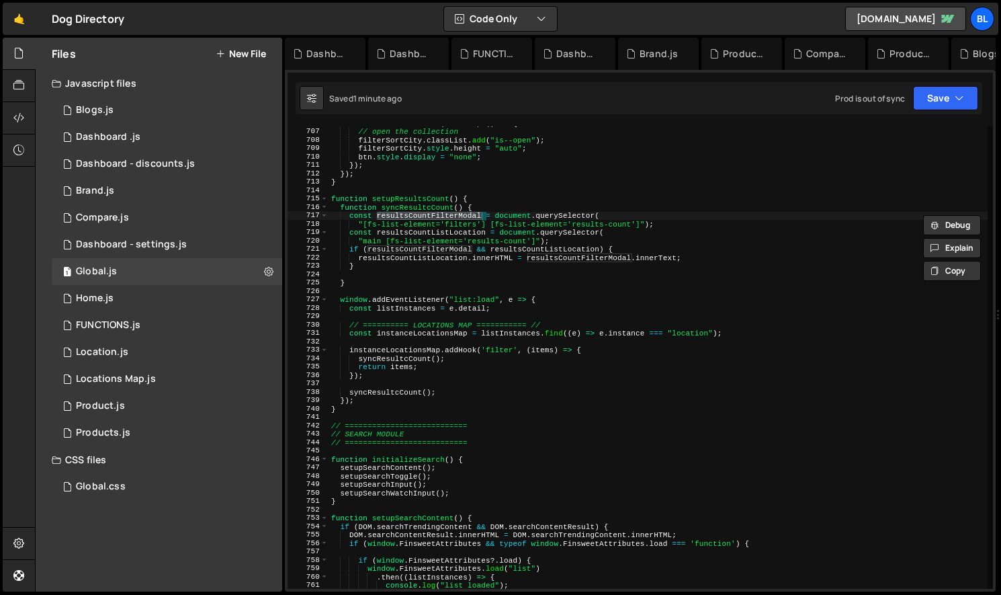
click at [573, 249] on div "btn . addEventListener ( "click" , ( ) => { // open the collection filterSortCi…" at bounding box center [658, 358] width 659 height 479
click at [633, 239] on div "btn . addEventListener ( "click" , ( ) => { // open the collection filterSortCi…" at bounding box center [658, 358] width 659 height 479
click at [601, 233] on div "btn . addEventListener ( "click" , ( ) => { // open the collection filterSortCi…" at bounding box center [658, 358] width 659 height 479
click at [620, 232] on div "btn . addEventListener ( "click" , ( ) => { // open the collection filterSortCi…" at bounding box center [658, 358] width 659 height 479
click at [524, 356] on div "btn . addEventListener ( "click" , ( ) => { // open the collection filterSortCi…" at bounding box center [658, 358] width 659 height 479
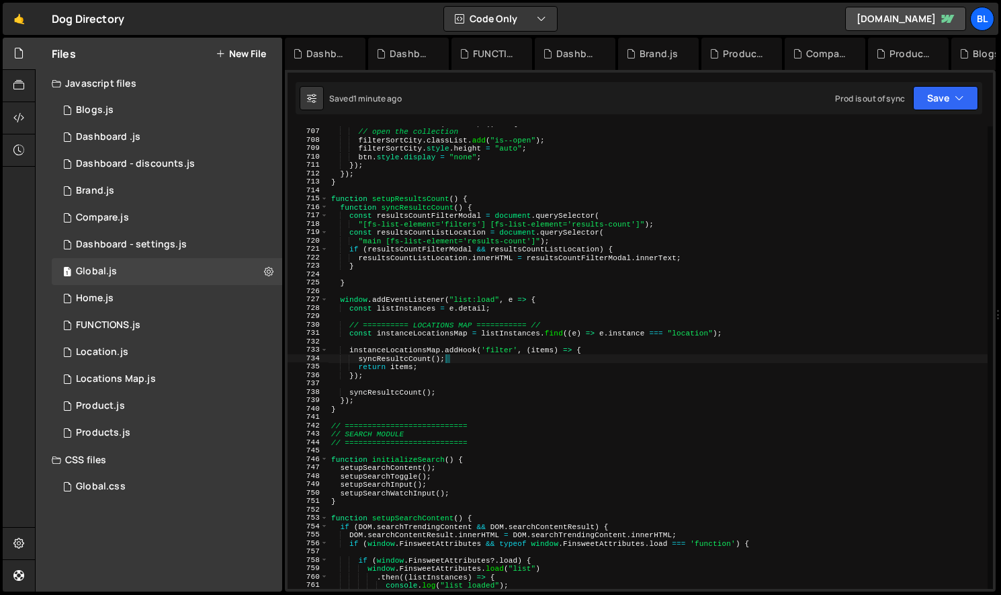
click at [413, 376] on div "btn . addEventListener ( "click" , ( ) => { // open the collection filterSortCi…" at bounding box center [658, 358] width 659 height 479
click at [460, 360] on div "btn . addEventListener ( "click" , ( ) => { // open the collection filterSortCi…" at bounding box center [658, 358] width 659 height 479
type textarea "syncResultcCount();"
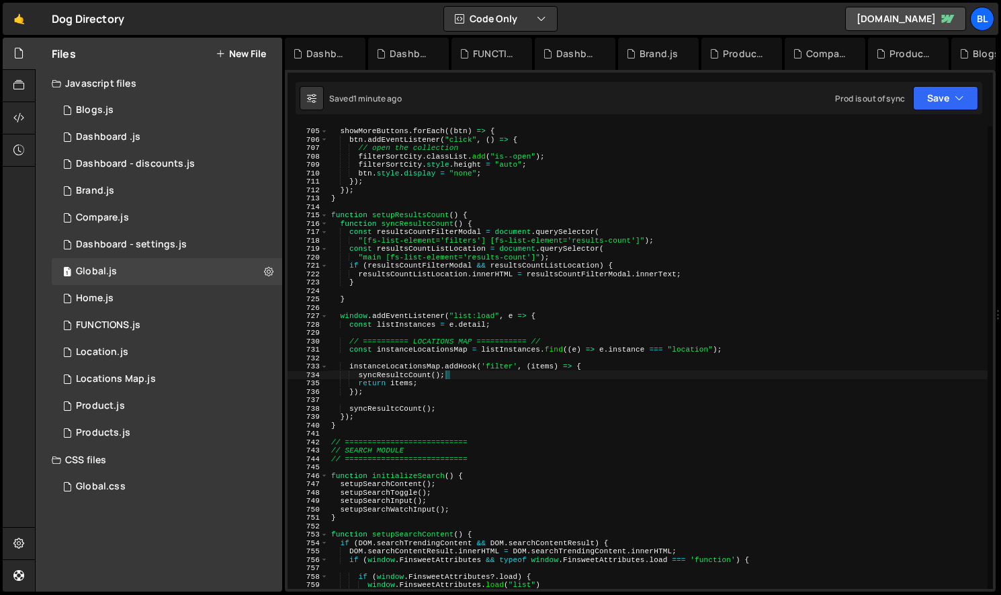
scroll to position [5911, 0]
click at [674, 290] on div "showMoreButtons . forEach (( btn ) => { btn . addEventListener ( "click" , ( ) …" at bounding box center [658, 360] width 659 height 479
click at [444, 434] on div "showMoreButtons . forEach (( btn ) => { btn . addEventListener ( "click" , ( ) …" at bounding box center [658, 360] width 659 height 479
click at [382, 401] on div "showMoreButtons . forEach (( btn ) => { btn . addEventListener ( "click" , ( ) …" at bounding box center [658, 360] width 659 height 479
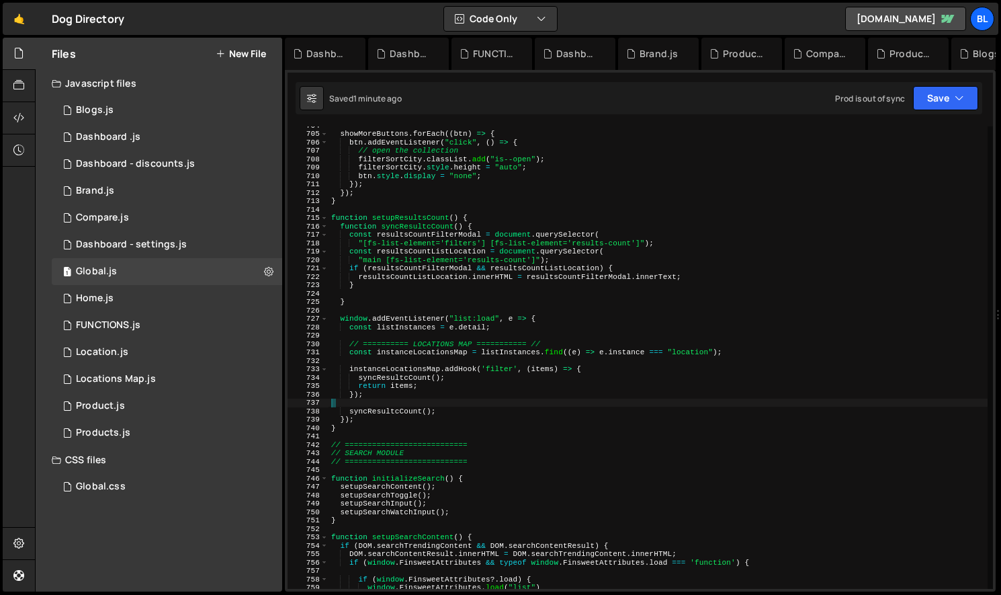
click at [399, 397] on div "showMoreButtons . forEach (( btn ) => { btn . addEventListener ( "click" , ( ) …" at bounding box center [658, 360] width 659 height 479
type textarea "});"
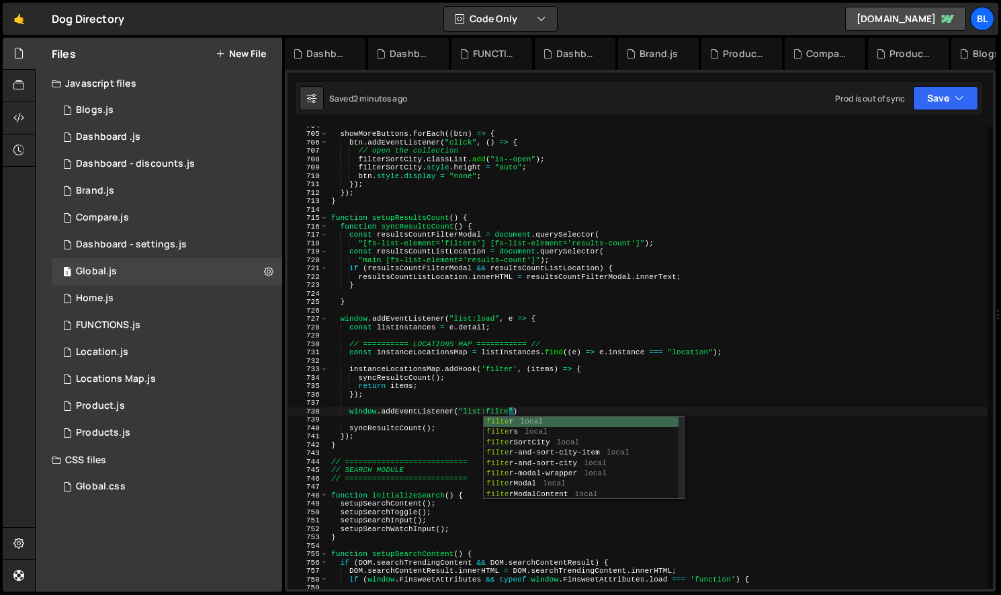
scroll to position [0, 15]
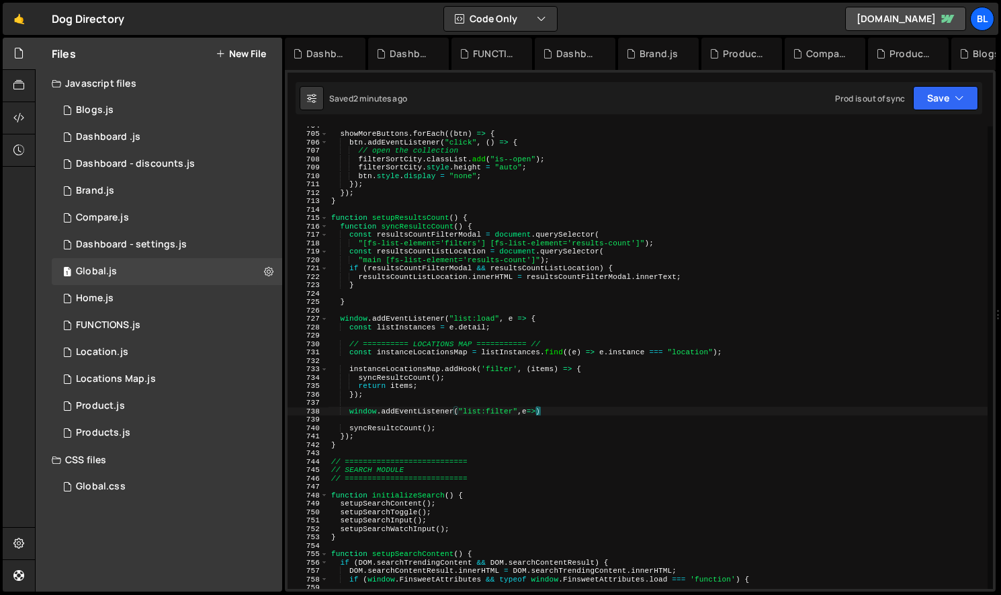
type textarea "window.addEventListener("list:filter",e=>{)"
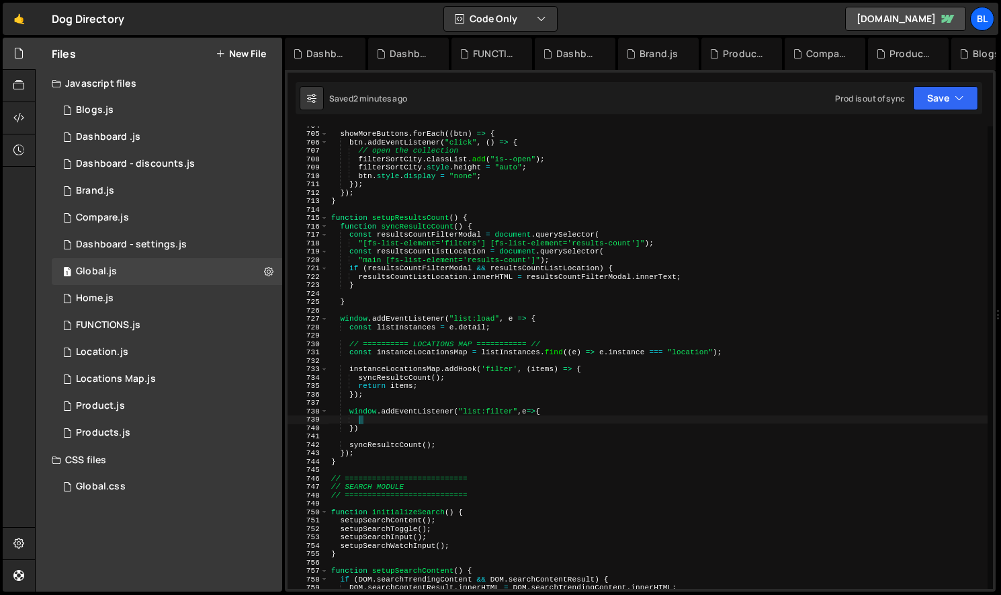
type textarea "window.addEventListener("list:filter",e=>{"
type textarea "syncResultcCount();"
type textarea "window.addEventListener("list:filter",e=>{"
click at [383, 452] on div "showMoreButtons . forEach (( btn ) => { btn . addEventListener ( "click" , ( ) …" at bounding box center [658, 360] width 659 height 479
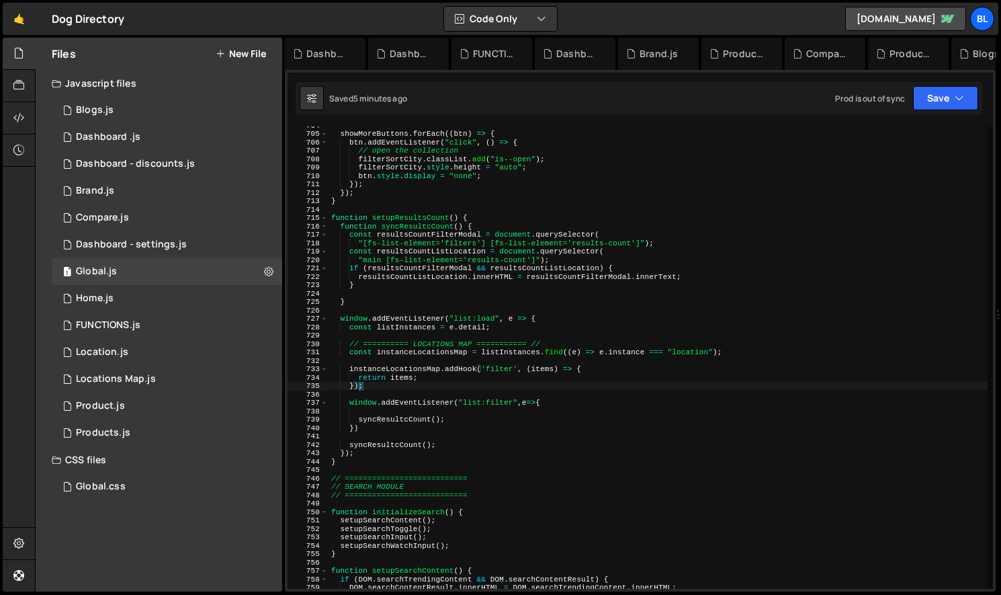
type textarea "});"
click at [491, 453] on div "showMoreButtons . forEach (( btn ) => { btn . addEventListener ( "click" , ( ) …" at bounding box center [658, 360] width 659 height 479
click at [477, 449] on div "showMoreButtons . forEach (( btn ) => { btn . addEventListener ( "click" , ( ) …" at bounding box center [658, 360] width 659 height 479
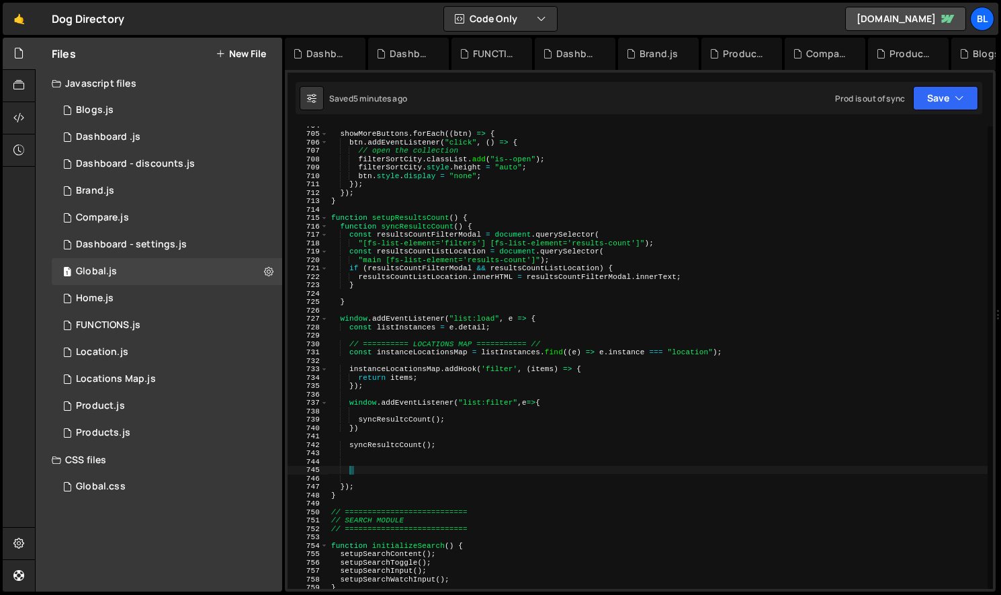
paste textarea "<input type="radio" name="city" fs-list-field="city" data-name="city" fs-list-v…"
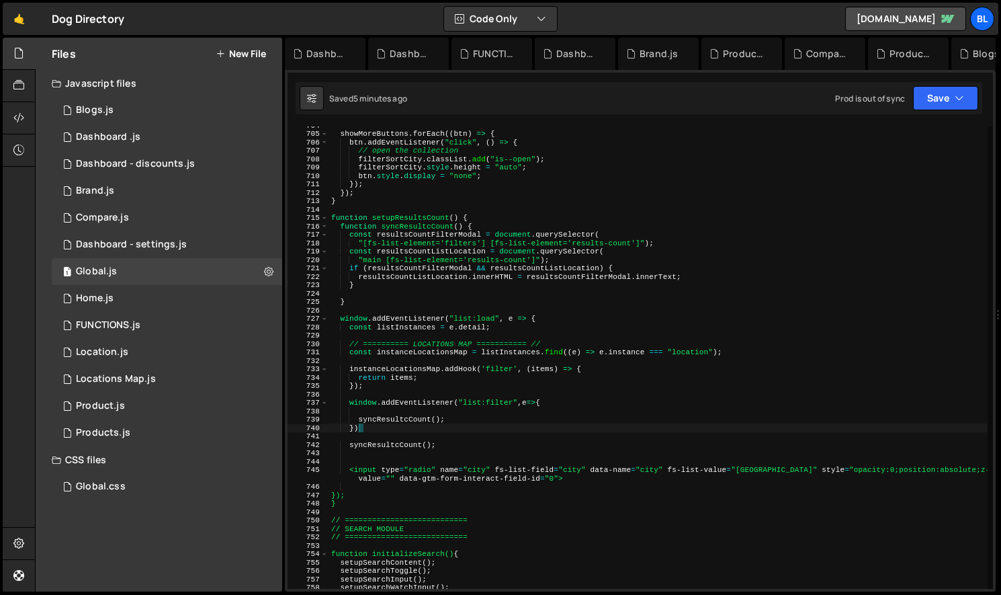
click at [454, 431] on div "showMoreButtons . forEach (( btn ) => { btn . addEventListener ( "click" , ( ) …" at bounding box center [658, 360] width 659 height 479
type textarea "})"
click at [447, 358] on div "showMoreButtons . forEach (( btn ) => { btn . addEventListener ( "click" , ( ) …" at bounding box center [658, 360] width 659 height 479
click at [404, 336] on div "showMoreButtons . forEach (( btn ) => { btn . addEventListener ( "click" , ( ) …" at bounding box center [658, 360] width 659 height 479
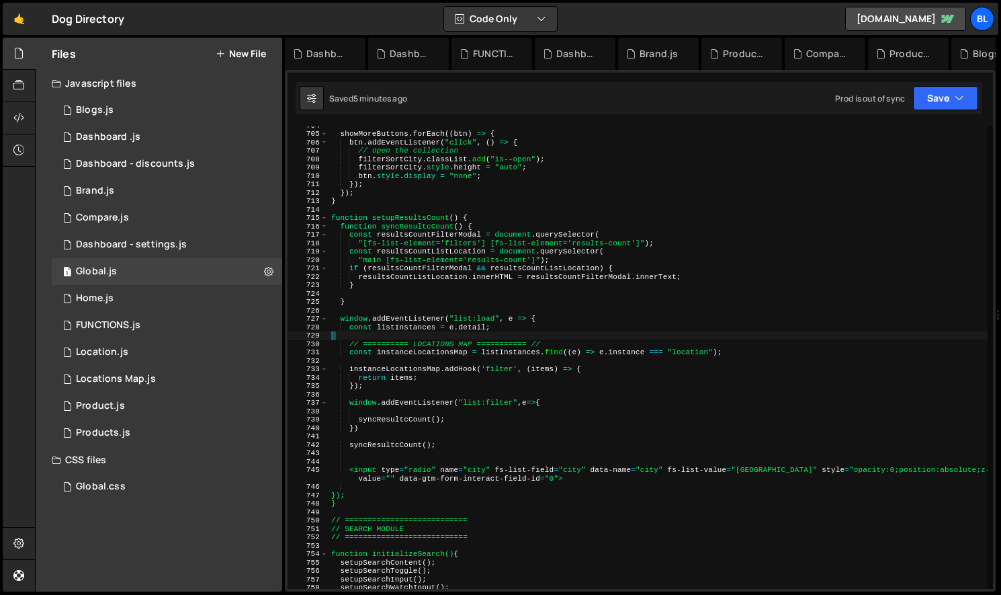
click at [415, 386] on div "showMoreButtons . forEach (( btn ) => { btn . addEventListener ( "click" , ( ) …" at bounding box center [658, 360] width 659 height 479
click at [433, 389] on div "showMoreButtons . forEach (( btn ) => { btn . addEventListener ( "click" , ( ) …" at bounding box center [658, 360] width 659 height 479
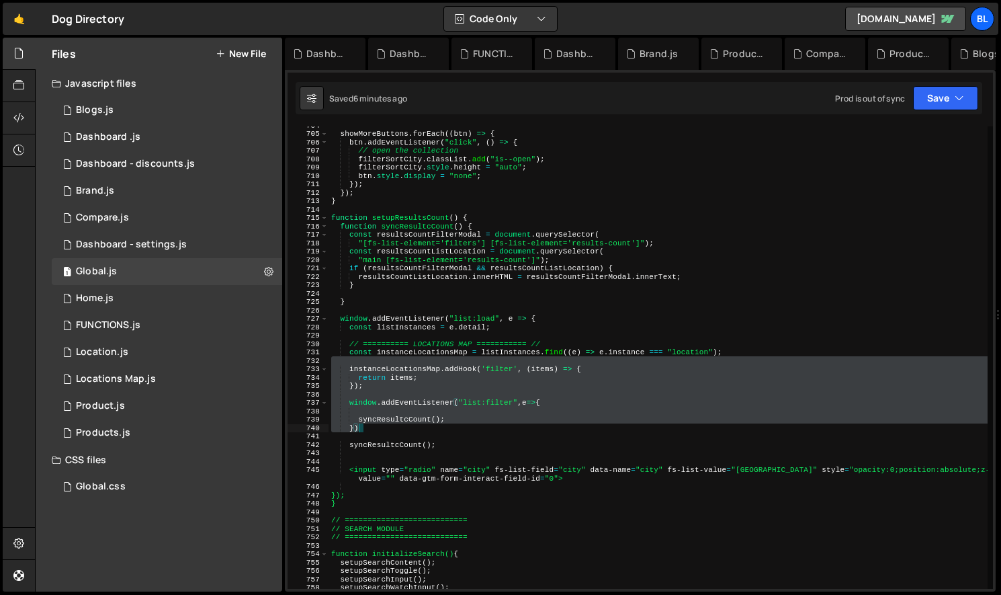
drag, startPoint x: 376, startPoint y: 364, endPoint x: 483, endPoint y: 429, distance: 125.2
click at [483, 429] on div "showMoreButtons . forEach (( btn ) => { btn . addEventListener ( "click" , ( ) …" at bounding box center [658, 360] width 659 height 479
click at [431, 405] on div "showMoreButtons . forEach (( btn ) => { btn . addEventListener ( "click" , ( ) …" at bounding box center [658, 360] width 659 height 479
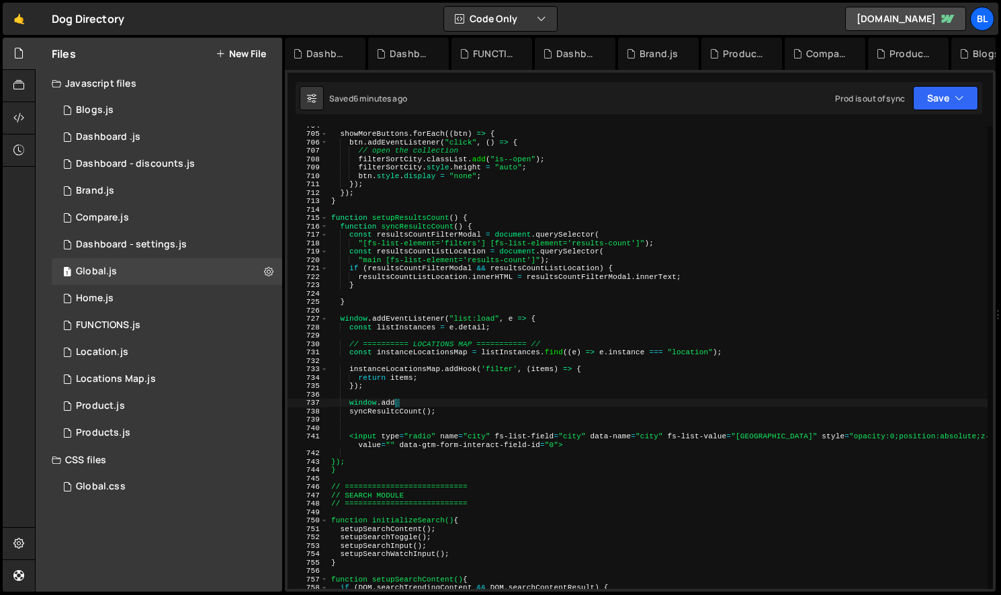
drag, startPoint x: 397, startPoint y: 399, endPoint x: 413, endPoint y: 434, distance: 39.1
click at [413, 434] on div "showMoreButtons . forEach (( btn ) => { btn . addEventListener ( "click" , ( ) …" at bounding box center [658, 360] width 659 height 479
type textarea "window"
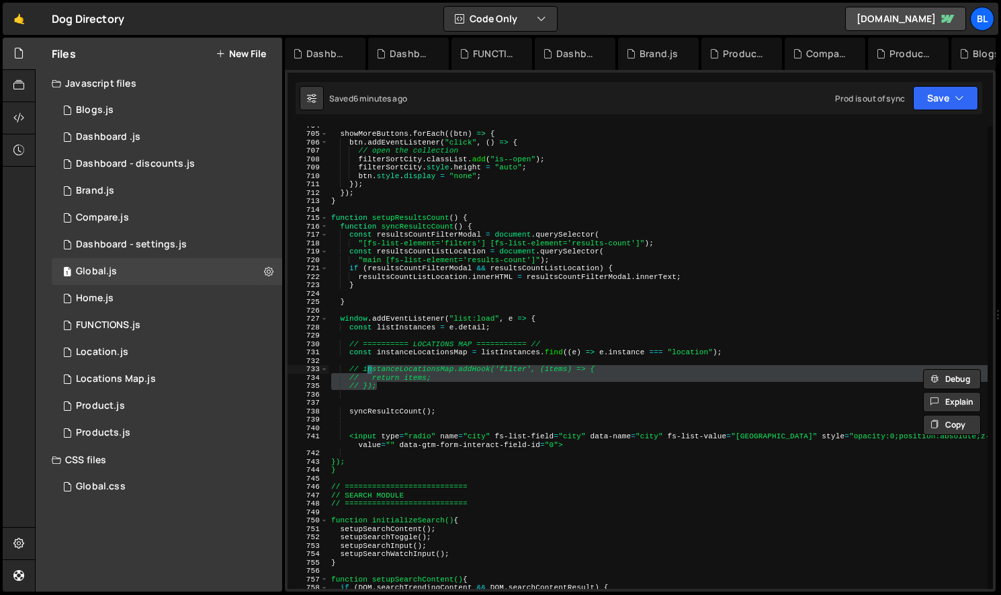
drag, startPoint x: 366, startPoint y: 383, endPoint x: 356, endPoint y: 368, distance: 17.5
click at [356, 368] on div "showMoreButtons . forEach (( btn ) => { btn . addEventListener ( "click" , ( ) …" at bounding box center [658, 360] width 659 height 479
click at [454, 382] on div "showMoreButtons . forEach (( btn ) => { btn . addEventListener ( "click" , ( ) …" at bounding box center [658, 360] width 659 height 479
type textarea "// });"
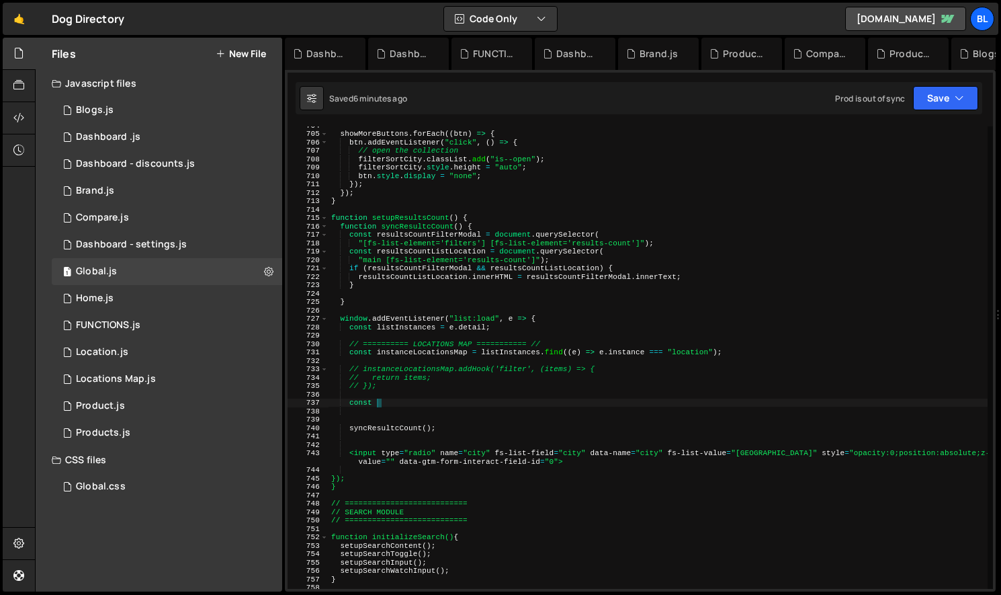
scroll to position [0, 3]
click at [490, 246] on div "showMoreButtons . forEach (( btn ) => { btn . addEventListener ( "click" , ( ) …" at bounding box center [658, 360] width 659 height 479
click at [488, 243] on div "showMoreButtons . forEach (( btn ) => { btn . addEventListener ( "click" , ( ) …" at bounding box center [658, 360] width 659 height 479
click at [532, 271] on div "showMoreButtons . forEach (( btn ) => { btn . addEventListener ( "click" , ( ) …" at bounding box center [658, 360] width 659 height 479
click at [530, 245] on div "showMoreButtons . forEach (( btn ) => { btn . addEventListener ( "click" , ( ) …" at bounding box center [658, 360] width 659 height 479
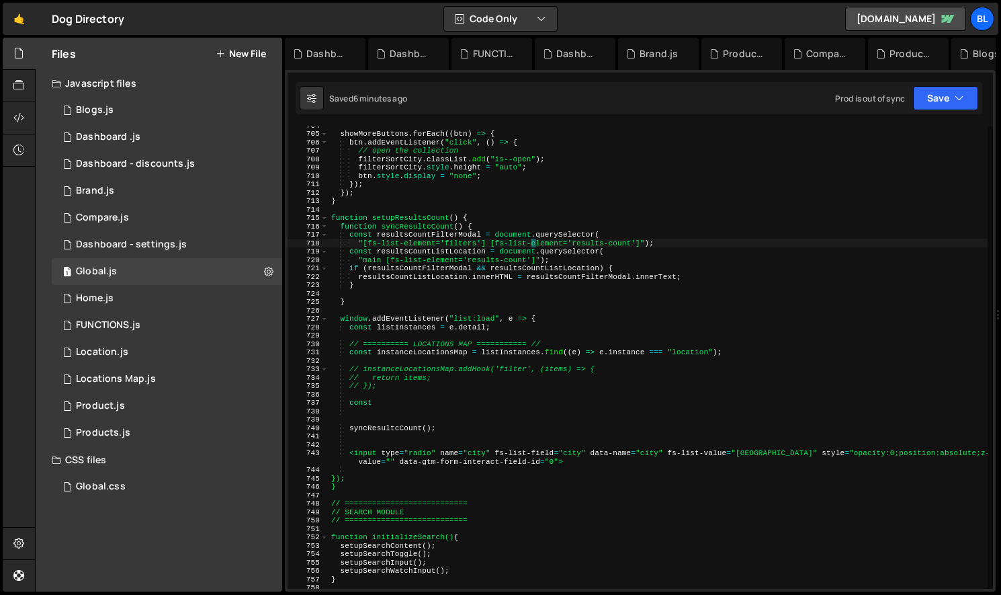
click at [364, 246] on div "showMoreButtons . forEach (( btn ) => { btn . addEventListener ( "click" , ( ) …" at bounding box center [658, 360] width 659 height 479
paste textarea "filter-modal"
type textarea "".filter-modal[fs-list-element='filters'] [fs-list-element='results-count']");"
drag, startPoint x: 556, startPoint y: 296, endPoint x: 540, endPoint y: 290, distance: 17.5
click at [556, 296] on div "showMoreButtons . forEach (( btn ) => { btn . addEventListener ( "click" , ( ) …" at bounding box center [658, 360] width 659 height 479
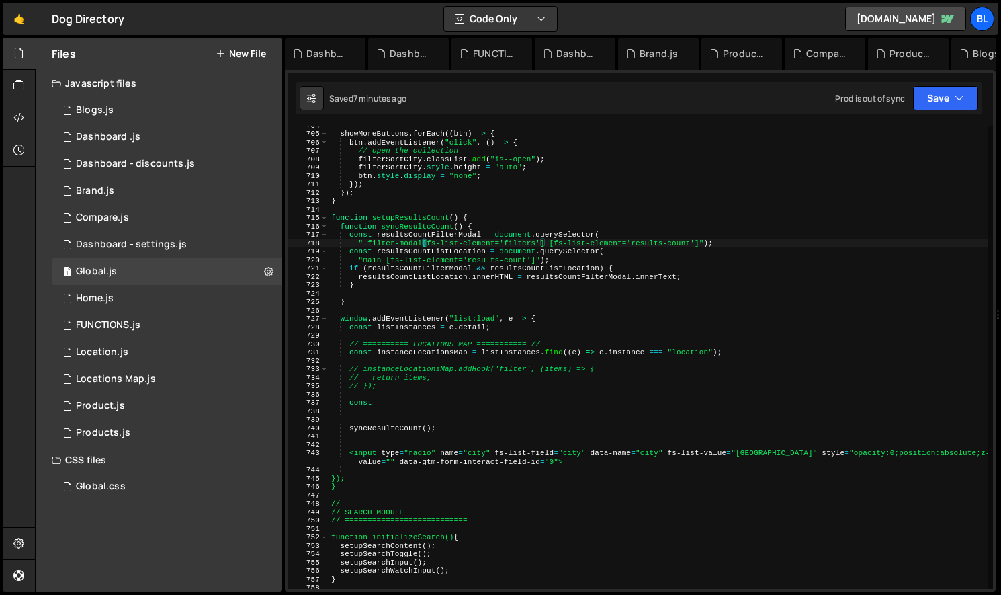
scroll to position [0, 0]
click at [548, 241] on div "showMoreButtons . forEach (( btn ) => { btn . addEventListener ( "click" , ( ) …" at bounding box center [658, 360] width 659 height 479
click at [363, 246] on div "showMoreButtons . forEach (( btn ) => { btn . addEventListener ( "click" , ( ) …" at bounding box center [658, 360] width 659 height 479
click at [511, 238] on div "showMoreButtons . forEach (( btn ) => { btn . addEventListener ( "click" , ( ) …" at bounding box center [658, 360] width 659 height 479
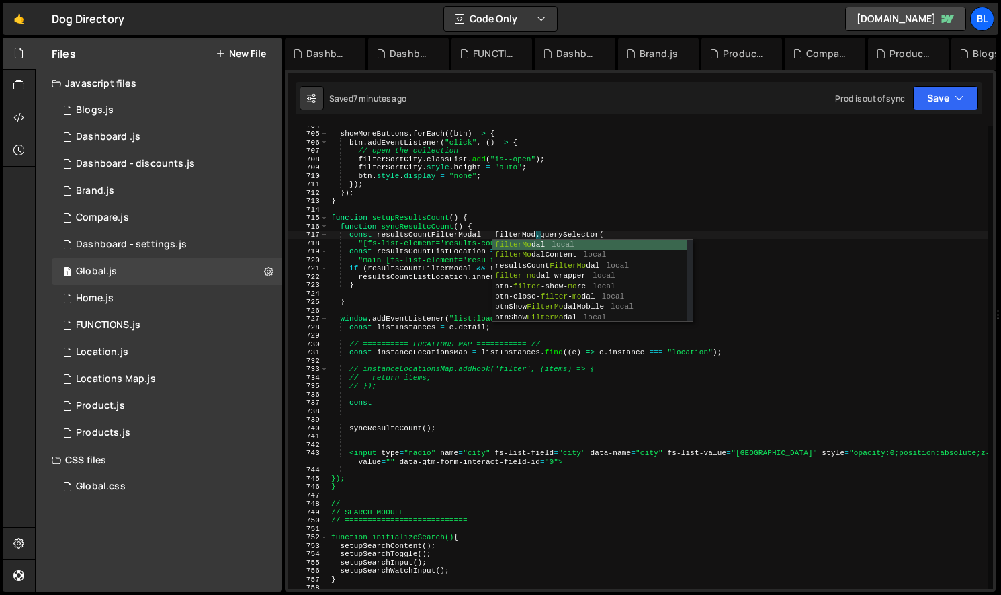
type textarea "const resultsCountFilterModal = filterModal.querySelector("
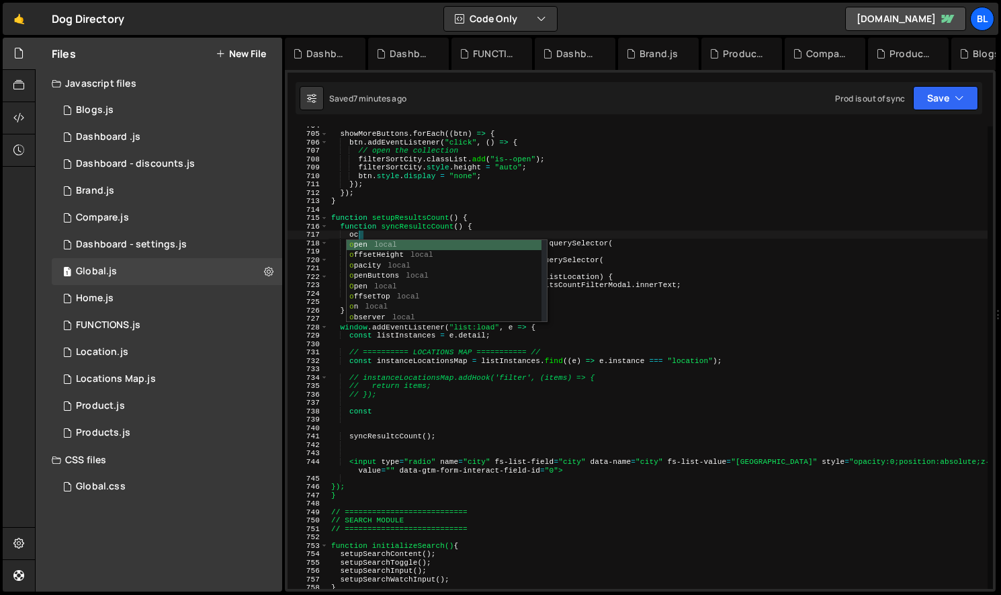
type textarea "ocn"
type textarea "onst"
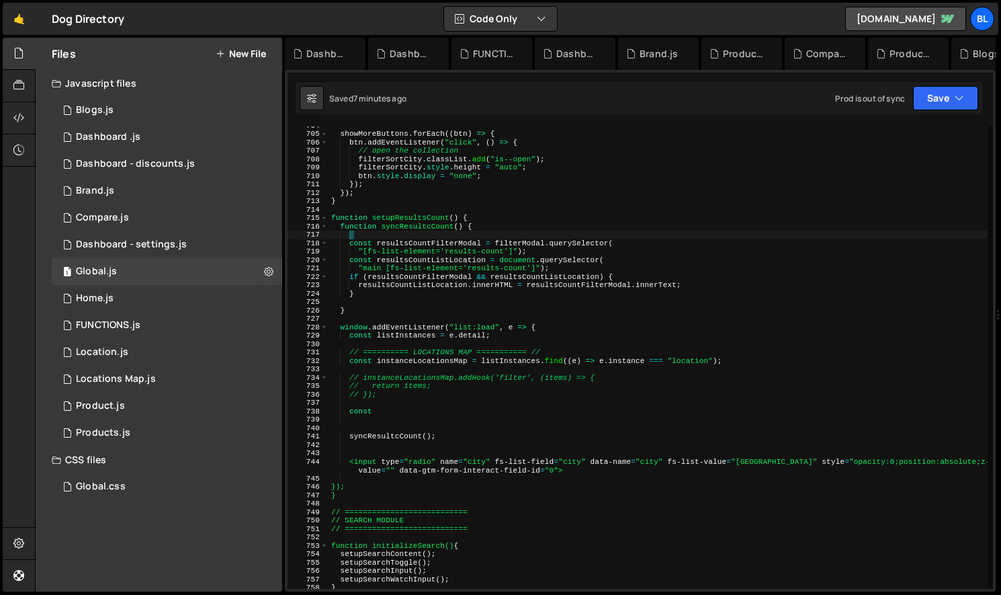
type textarea "function syncResultcCount() {"
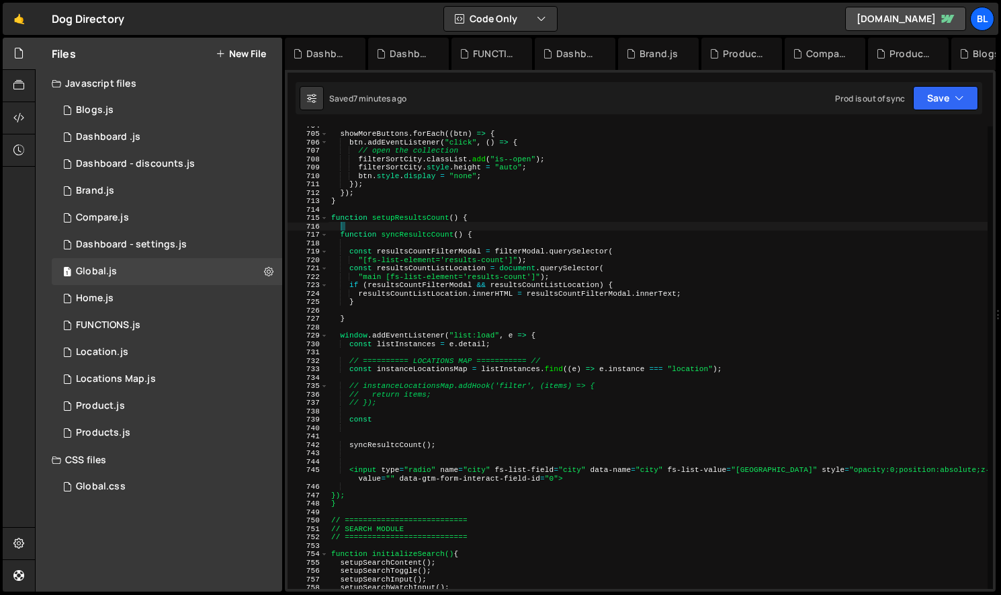
scroll to position [0, 0]
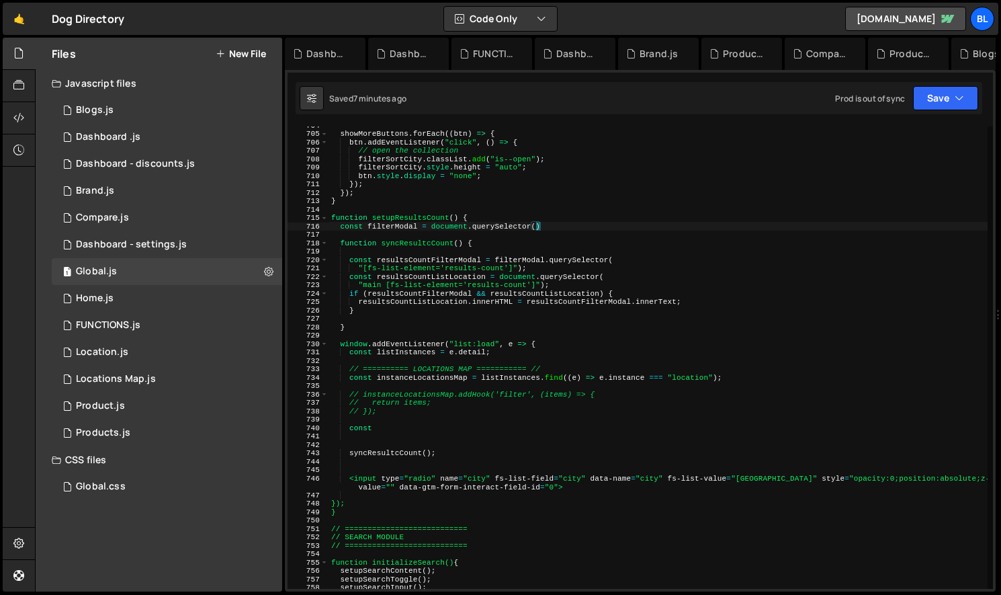
paste textarea ".filter-modal[fs-list-element='filters'] )"
paste textarea ".filter-modal[fs-list-element='filters'] ""
type textarea "const filterModal = document.querySelector(".filter-modal[fs-list-element='filt…"
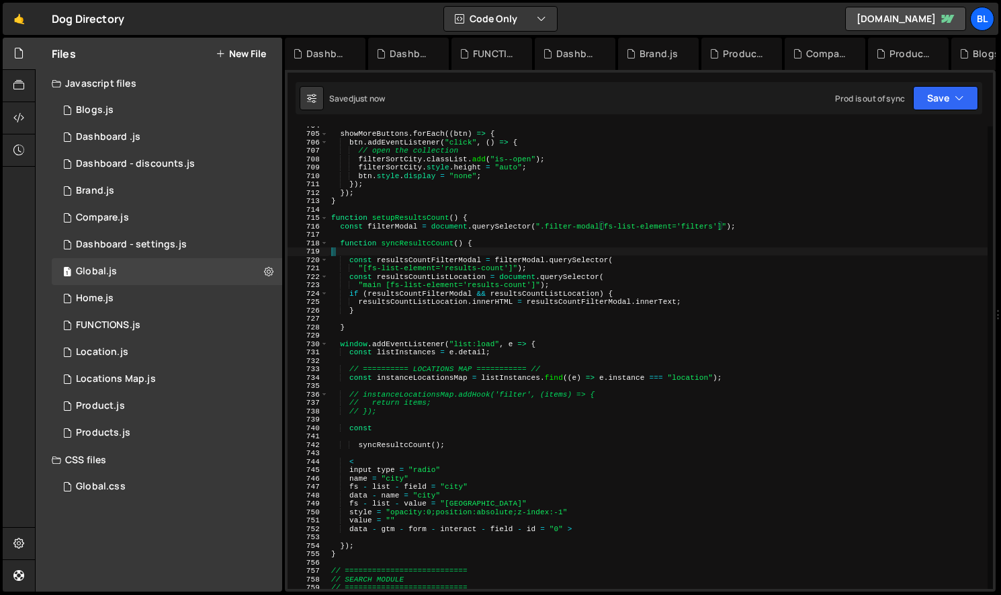
click at [451, 250] on div "showMoreButtons . forEach (( btn ) => { btn . addEventListener ( "click" , ( ) …" at bounding box center [658, 360] width 659 height 479
click at [392, 226] on div "showMoreButtons . forEach (( btn ) => { btn . addEventListener ( "click" , ( ) …" at bounding box center [658, 360] width 659 height 479
type textarea "const filterModal = document.querySelector(".filter-modal[fs-list-element='filt…"
click at [392, 226] on div "showMoreButtons . forEach (( btn ) => { btn . addEventListener ( "click" , ( ) …" at bounding box center [658, 360] width 659 height 479
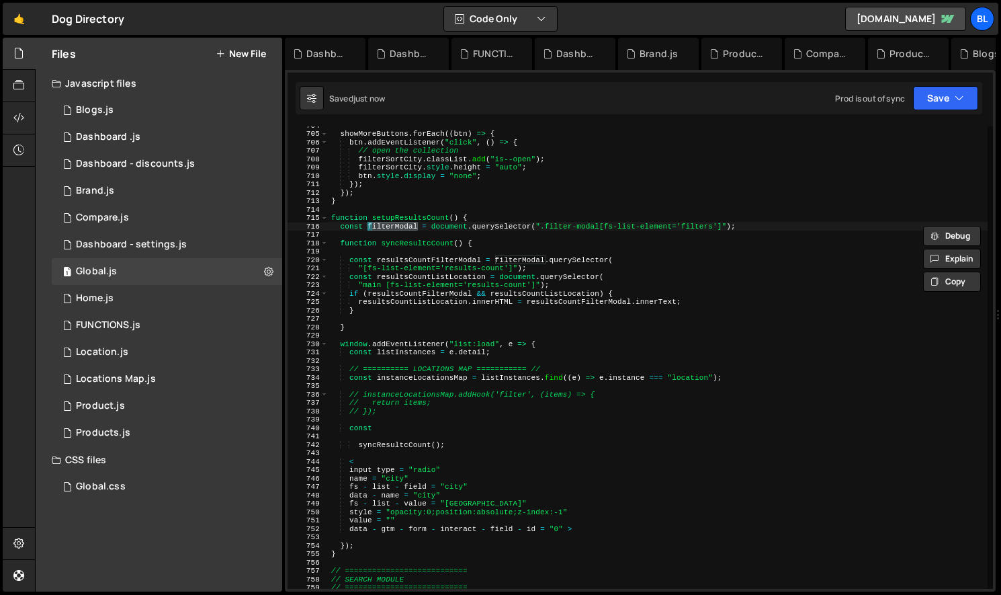
click at [501, 253] on div "showMoreButtons . forEach (( btn ) => { btn . addEventListener ( "click" , ( ) …" at bounding box center [658, 360] width 659 height 479
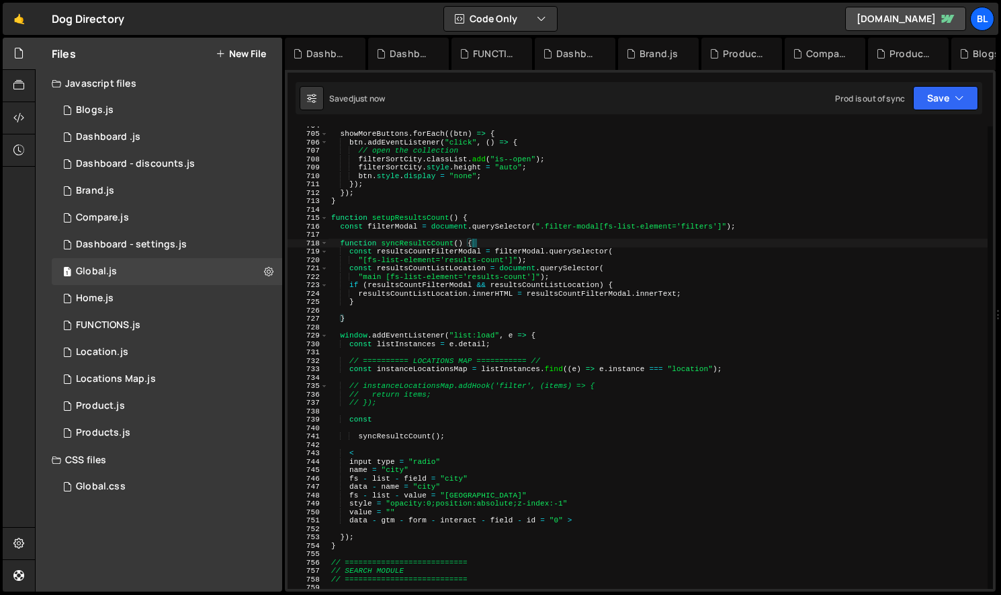
click at [518, 269] on div "showMoreButtons . forEach (( btn ) => { btn . addEventListener ( "click" , ( ) …" at bounding box center [658, 360] width 659 height 479
paste textarea "filterModal"
click at [514, 292] on div "showMoreButtons . forEach (( btn ) => { btn . addEventListener ( "click" , ( ) …" at bounding box center [658, 360] width 659 height 479
click at [431, 255] on div "showMoreButtons . forEach (( btn ) => { btn . addEventListener ( "click" , ( ) …" at bounding box center [658, 360] width 659 height 479
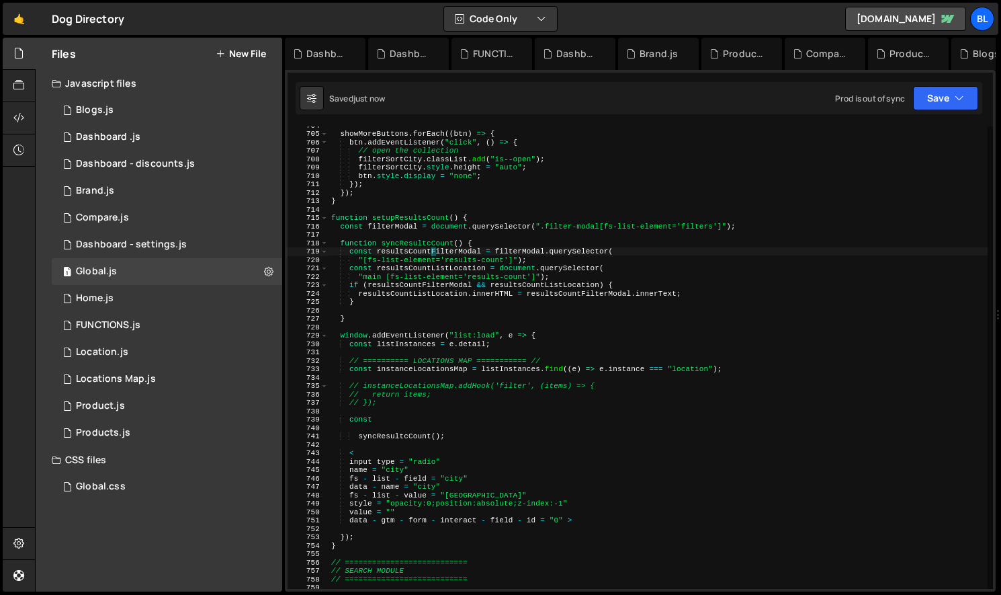
click at [598, 270] on div "showMoreButtons . forEach (( btn ) => { btn . addEventListener ( "click" , ( ) …" at bounding box center [658, 360] width 659 height 479
click at [561, 258] on div "showMoreButtons . forEach (( btn ) => { btn . addEventListener ( "click" , ( ) …" at bounding box center [658, 360] width 659 height 479
click at [467, 405] on div "showMoreButtons . forEach (( btn ) => { btn . addEventListener ( "click" , ( ) …" at bounding box center [658, 360] width 659 height 479
type textarea "// });"
click at [420, 424] on div "showMoreButtons . forEach (( btn ) => { btn . addEventListener ( "click" , ( ) …" at bounding box center [658, 360] width 659 height 479
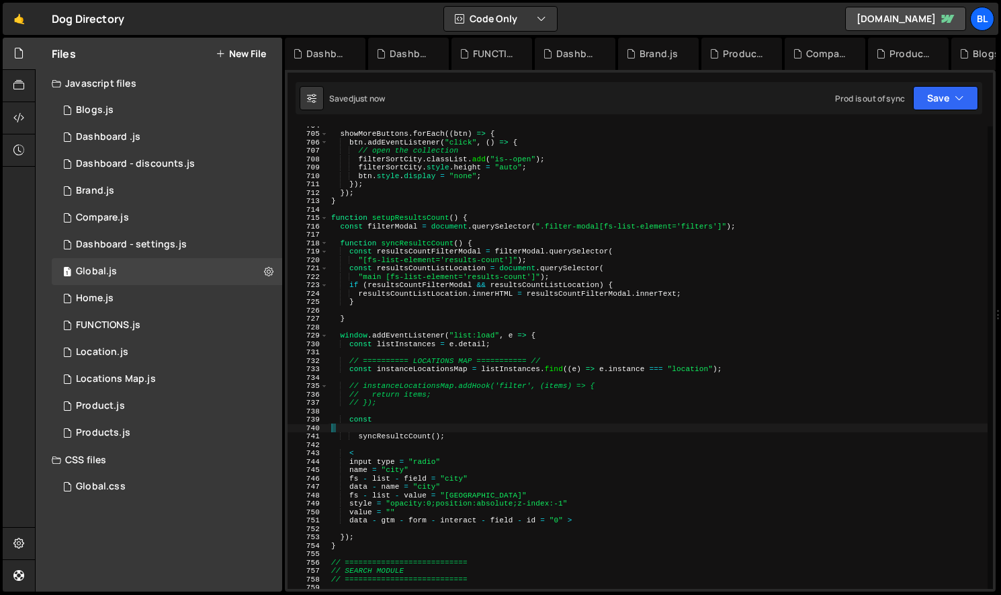
click at [397, 425] on div "showMoreButtons . forEach (( btn ) => { btn . addEventListener ( "click" , ( ) …" at bounding box center [658, 360] width 659 height 479
click at [394, 420] on div "showMoreButtons . forEach (( btn ) => { btn . addEventListener ( "click" , ( ) …" at bounding box center [658, 360] width 659 height 479
type textarea "const"
click at [390, 409] on div "showMoreButtons . forEach (( btn ) => { btn . addEventListener ( "click" , ( ) …" at bounding box center [658, 360] width 659 height 479
click at [389, 405] on div "showMoreButtons . forEach (( btn ) => { btn . addEventListener ( "click" , ( ) …" at bounding box center [658, 360] width 659 height 479
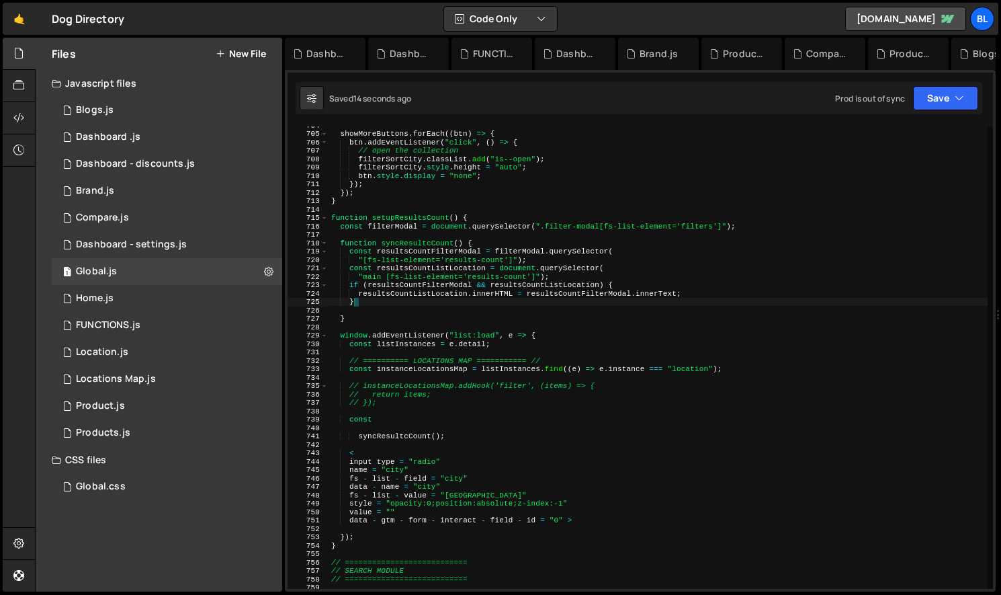
click at [555, 305] on div "showMoreButtons . forEach (( btn ) => { btn . addEventListener ( "click" , ( ) …" at bounding box center [658, 360] width 659 height 479
type textarea "}"
click at [550, 349] on div "showMoreButtons . forEach (( btn ) => { btn . addEventListener ( "click" , ( ) …" at bounding box center [658, 360] width 659 height 479
click at [445, 404] on div "showMoreButtons . forEach (( btn ) => { btn . addEventListener ( "click" , ( ) …" at bounding box center [658, 360] width 659 height 479
type textarea "// });"
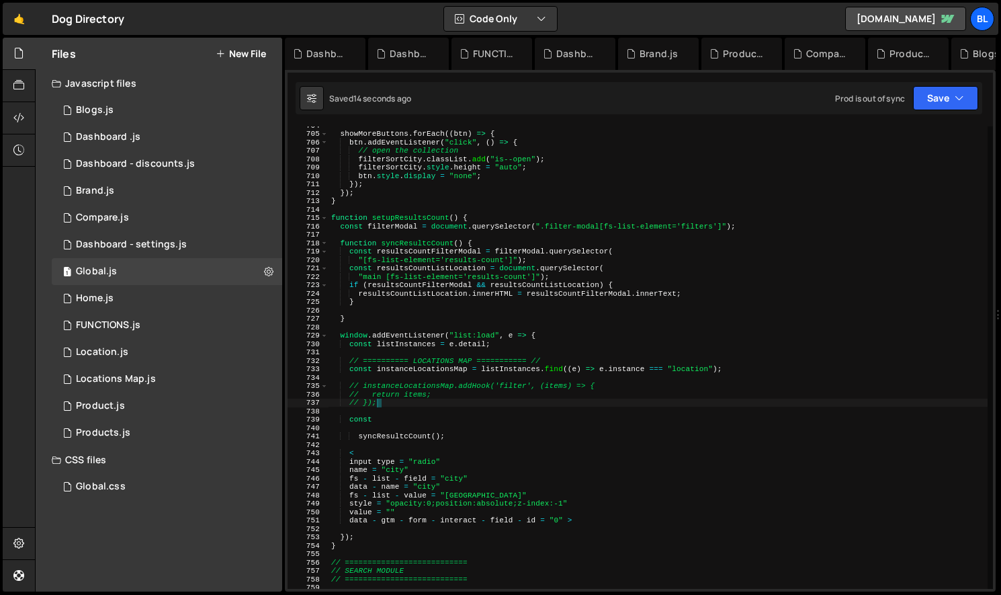
click at [478, 308] on div "showMoreButtons . forEach (( btn ) => { btn . addEventListener ( "click" , ( ) …" at bounding box center [658, 360] width 659 height 479
click at [751, 224] on div "showMoreButtons . forEach (( btn ) => { btn . addEventListener ( "click" , ( ) …" at bounding box center [658, 360] width 659 height 479
type textarea "const filterModal = document.querySelector(".filter-modal[fs-list-element='filt…"
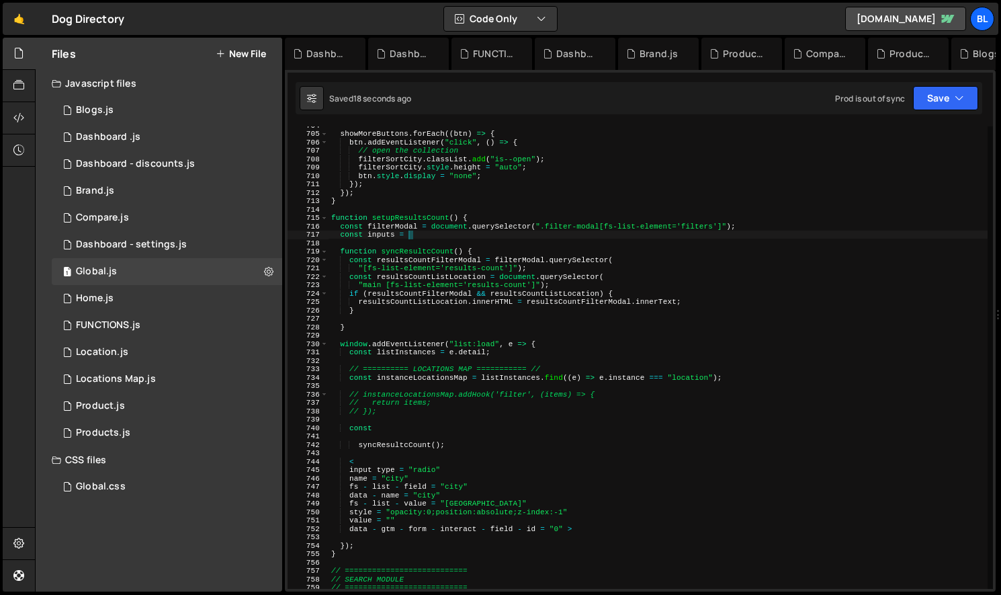
scroll to position [0, 6]
paste textarea "filterModal"
click at [701, 236] on div "showMoreButtons . forEach (( btn ) => { btn . addEventListener ( "click" , ( ) …" at bounding box center [658, 360] width 659 height 479
click at [578, 267] on div "showMoreButtons . forEach (( btn ) => { btn . addEventListener ( "click" , ( ) …" at bounding box center [658, 360] width 659 height 479
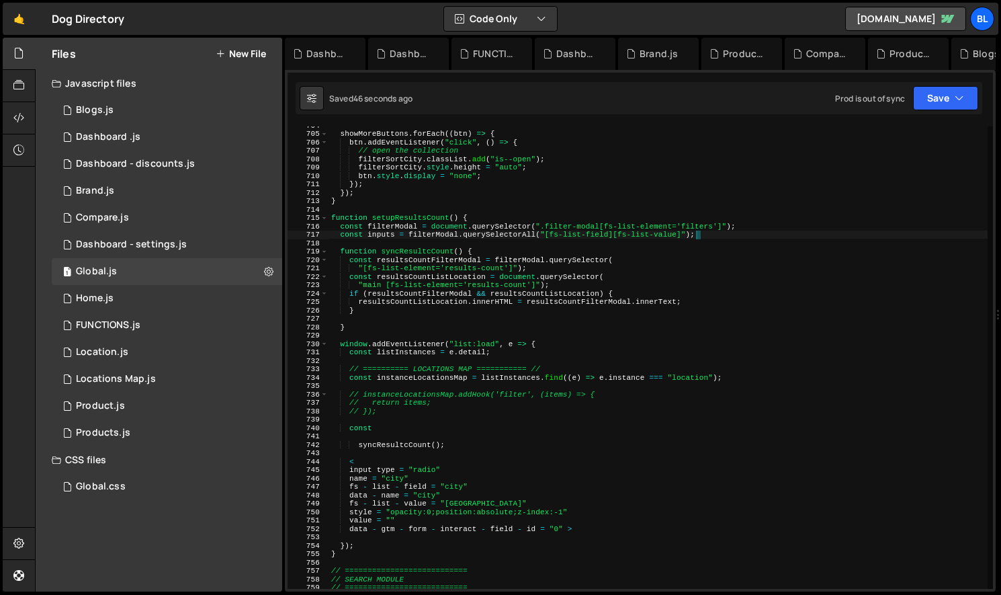
scroll to position [0, 17]
click at [385, 238] on div "showMoreButtons . forEach (( btn ) => { btn . addEventListener ( "click" , ( ) …" at bounding box center [658, 360] width 659 height 479
click at [429, 486] on div "showMoreButtons . forEach (( btn ) => { btn . addEventListener ( "click" , ( ) …" at bounding box center [658, 360] width 659 height 479
type textarea "fs - list - field = "city""
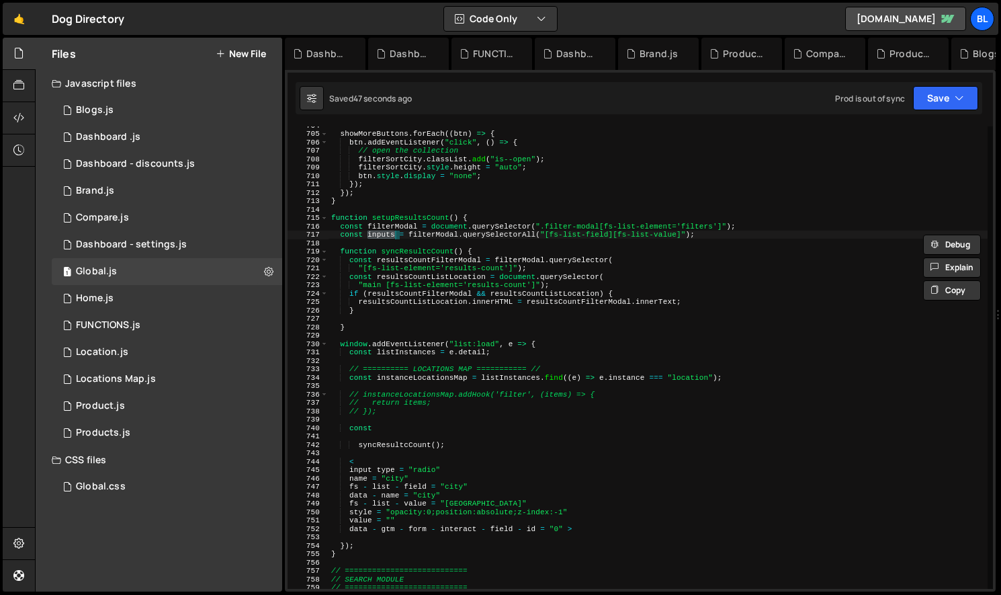
scroll to position [0, 11]
click at [370, 536] on div "showMoreButtons . forEach (( btn ) => { btn . addEventListener ( "click" , ( ) …" at bounding box center [658, 360] width 659 height 479
click at [346, 429] on div "showMoreButtons . forEach (( btn ) => { btn . addEventListener ( "click" , ( ) …" at bounding box center [658, 360] width 659 height 479
type textarea "const"
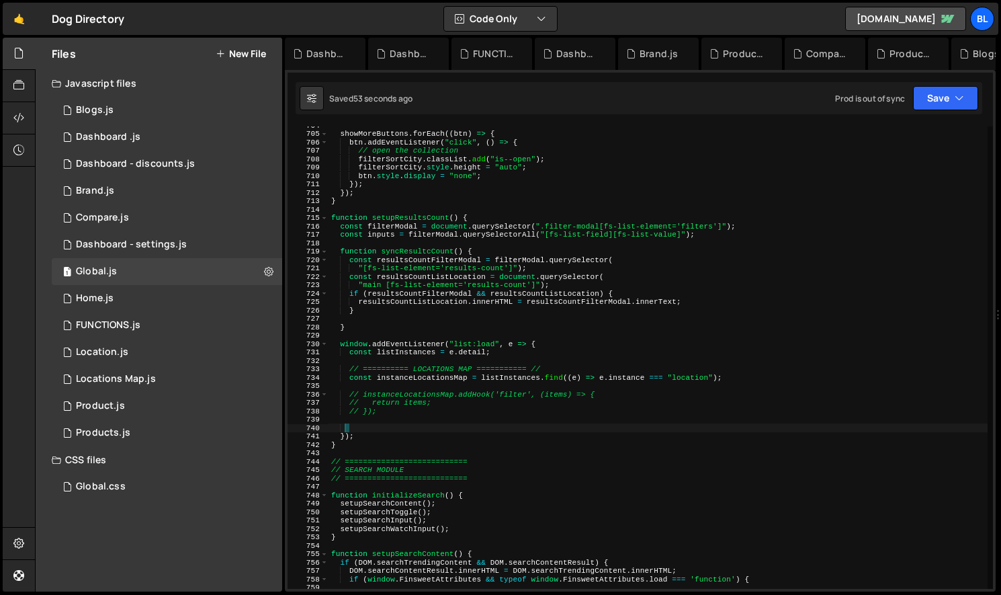
paste textarea "inputs"
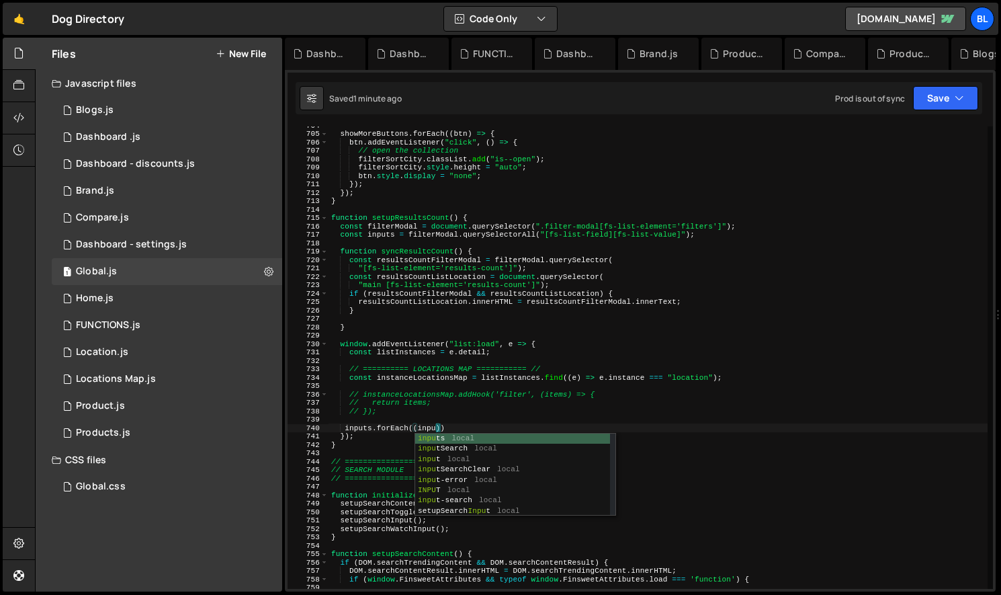
scroll to position [0, 9]
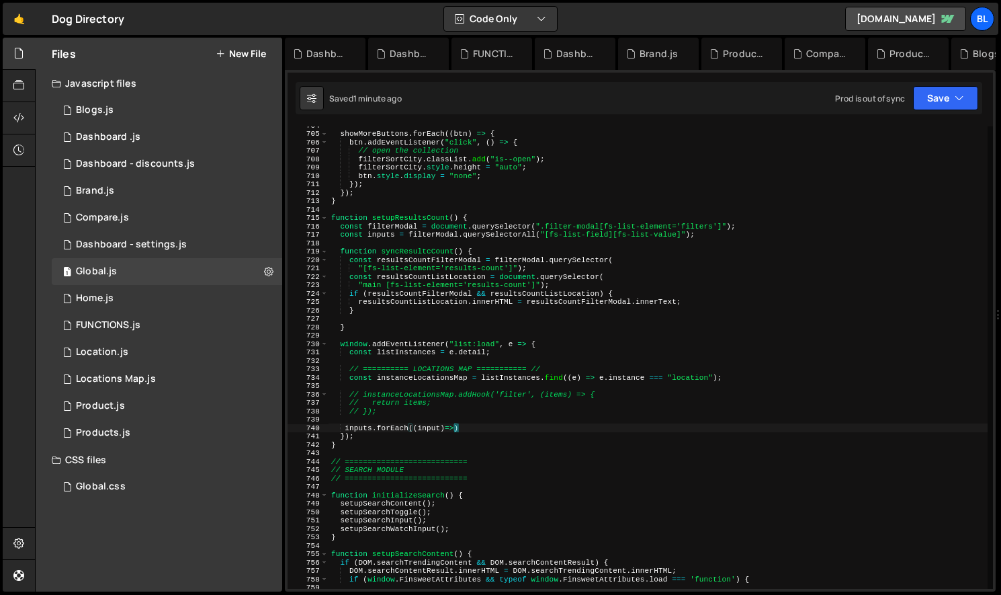
type textarea "inputs.forEach((input)=>{)"
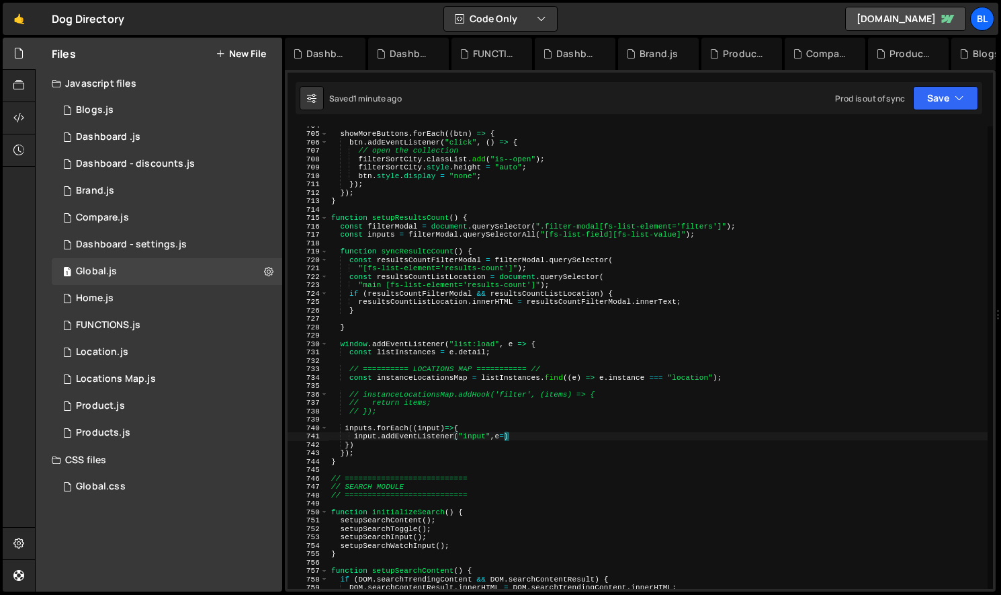
type textarea "input.addEventListener("input",e=>{)"
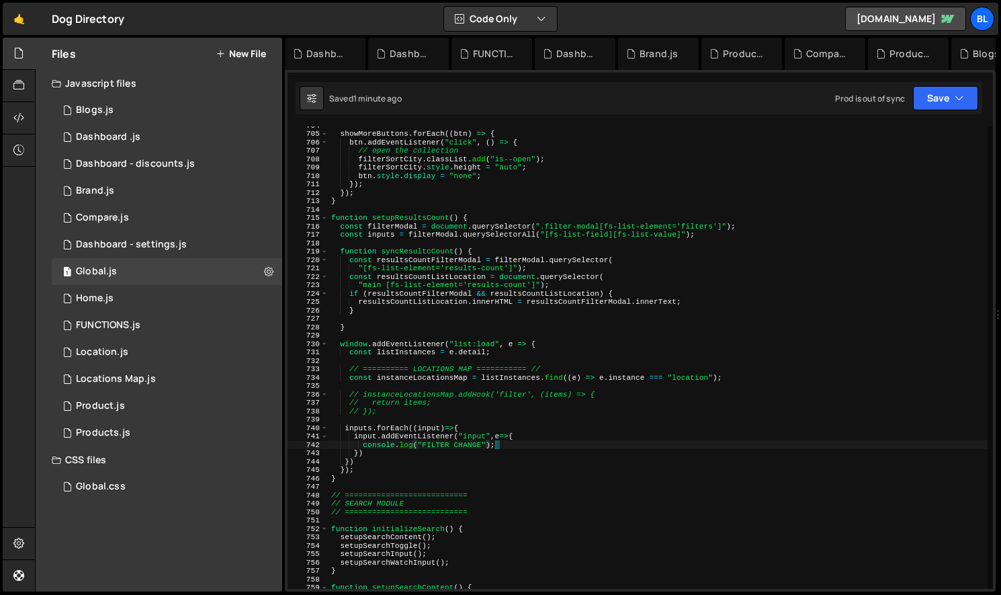
scroll to position [0, 13]
click at [464, 405] on div "showMoreButtons . forEach (( btn ) => { btn . addEventListener ( "click" , ( ) …" at bounding box center [658, 360] width 659 height 479
click at [420, 407] on div "showMoreButtons . forEach (( btn ) => { btn . addEventListener ( "click" , ( ) …" at bounding box center [658, 360] width 659 height 479
click at [413, 440] on div "showMoreButtons . forEach (( btn ) => { btn . addEventListener ( "click" , ( ) …" at bounding box center [658, 360] width 659 height 479
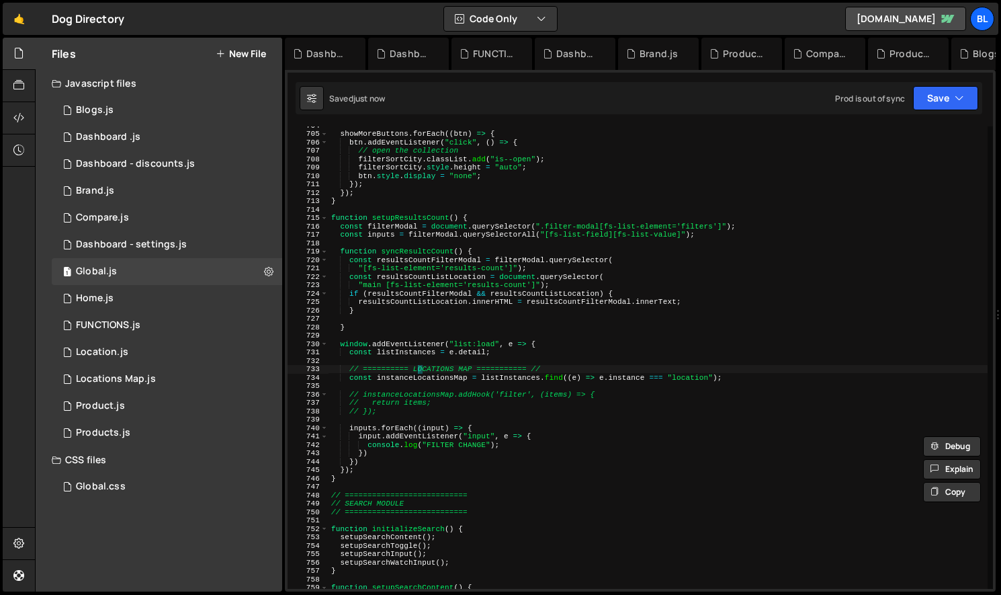
click at [417, 373] on div "showMoreButtons . forEach (( btn ) => { btn . addEventListener ( "click" , ( ) …" at bounding box center [658, 360] width 659 height 479
click at [417, 378] on div "showMoreButtons . forEach (( btn ) => { btn . addEventListener ( "click" , ( ) …" at bounding box center [658, 360] width 659 height 479
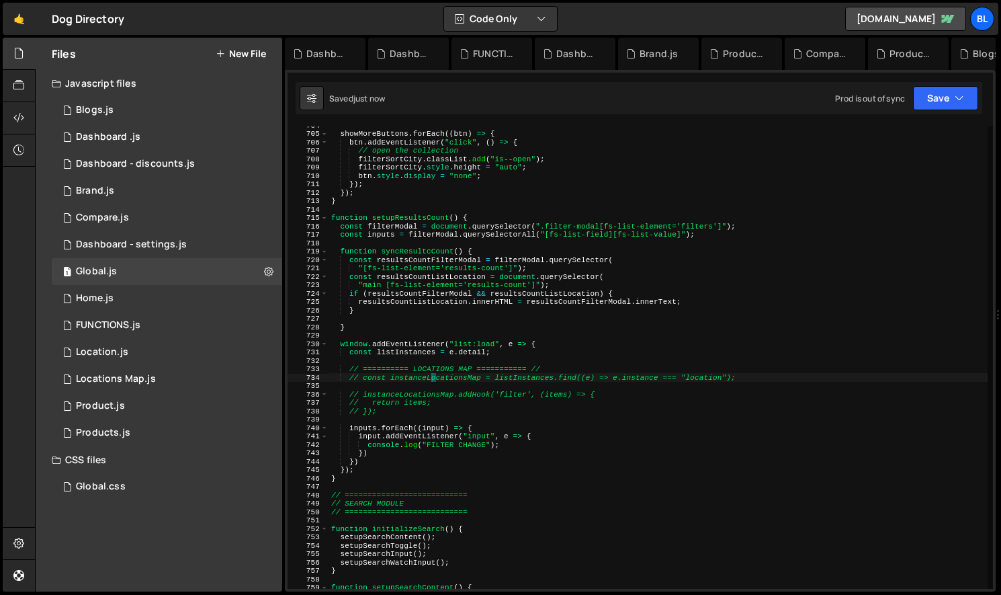
drag, startPoint x: 431, startPoint y: 445, endPoint x: 407, endPoint y: 447, distance: 24.3
click at [432, 445] on div "showMoreButtons . forEach (( btn ) => { btn . addEventListener ( "click" , ( ) …" at bounding box center [658, 360] width 659 height 479
click at [367, 431] on div "showMoreButtons . forEach (( btn ) => { btn . addEventListener ( "click" , ( ) …" at bounding box center [658, 360] width 659 height 479
click at [382, 236] on div "showMoreButtons . forEach (( btn ) => { btn . addEventListener ( "click" , ( ) …" at bounding box center [658, 360] width 659 height 479
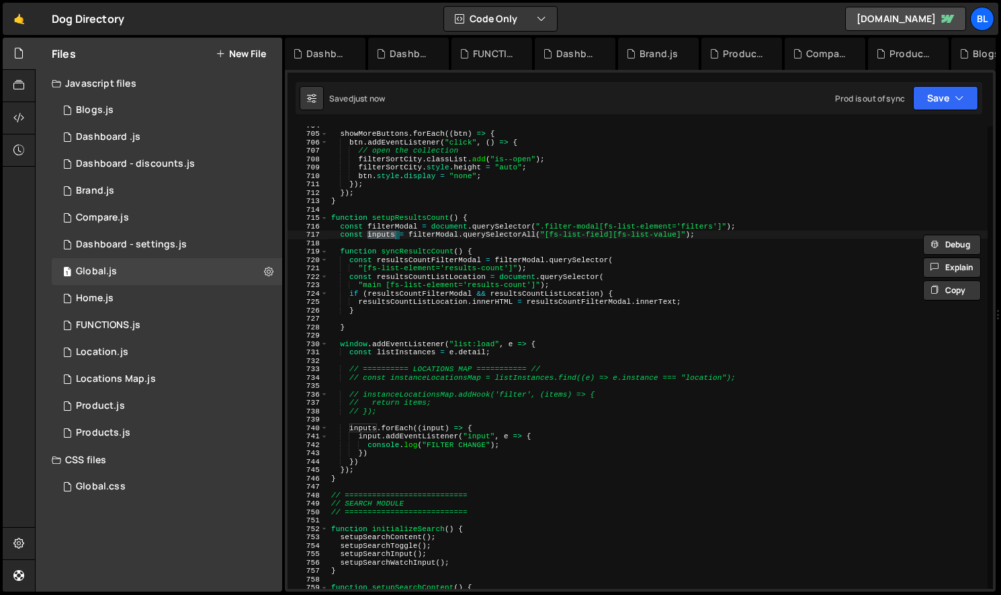
click at [381, 412] on div "showMoreButtons . forEach (( btn ) => { btn . addEventListener ( "click" , ( ) …" at bounding box center [658, 360] width 659 height 479
type textarea "// });"
click at [386, 422] on div "showMoreButtons . forEach (( btn ) => { btn . addEventListener ( "click" , ( ) …" at bounding box center [658, 360] width 659 height 479
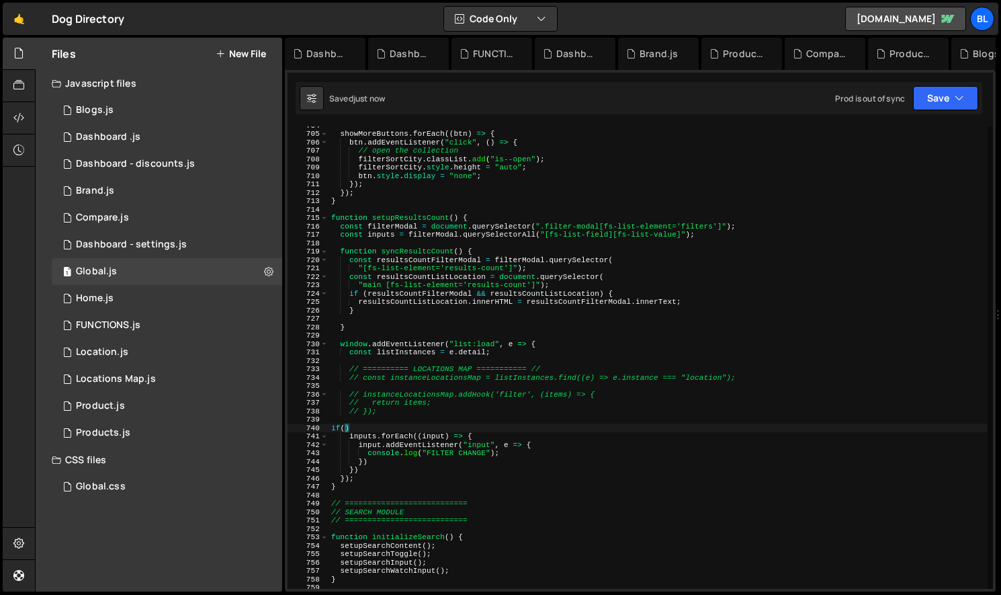
scroll to position [0, 0]
paste textarea "inputs)"
type textarea "if(inputs.length){"
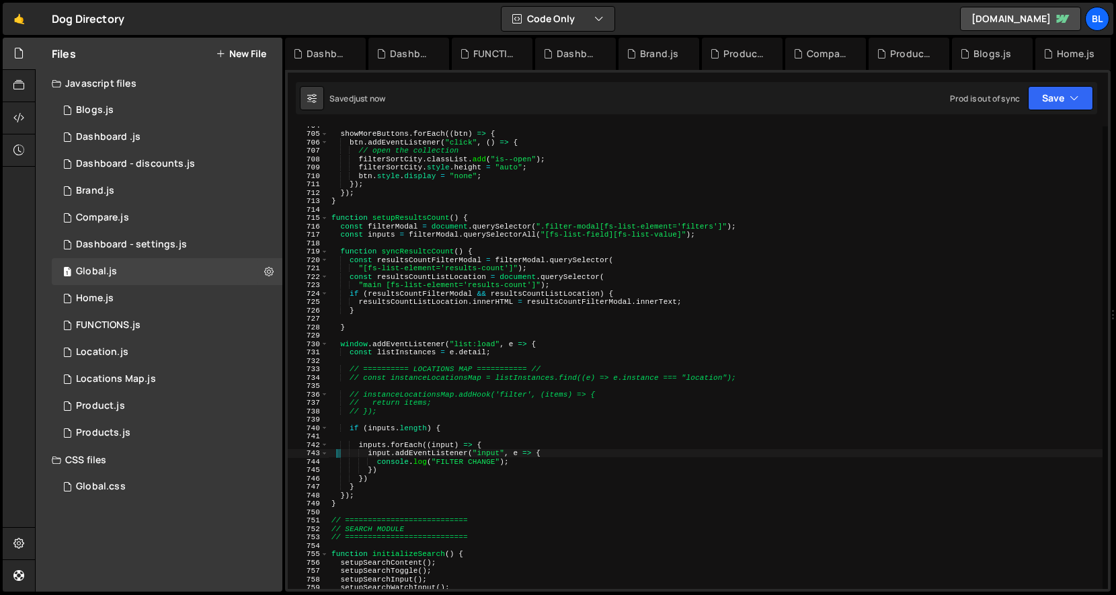
type textarea "inputs.forEach((input) => {"
type textarea "if (inputs.length) {"
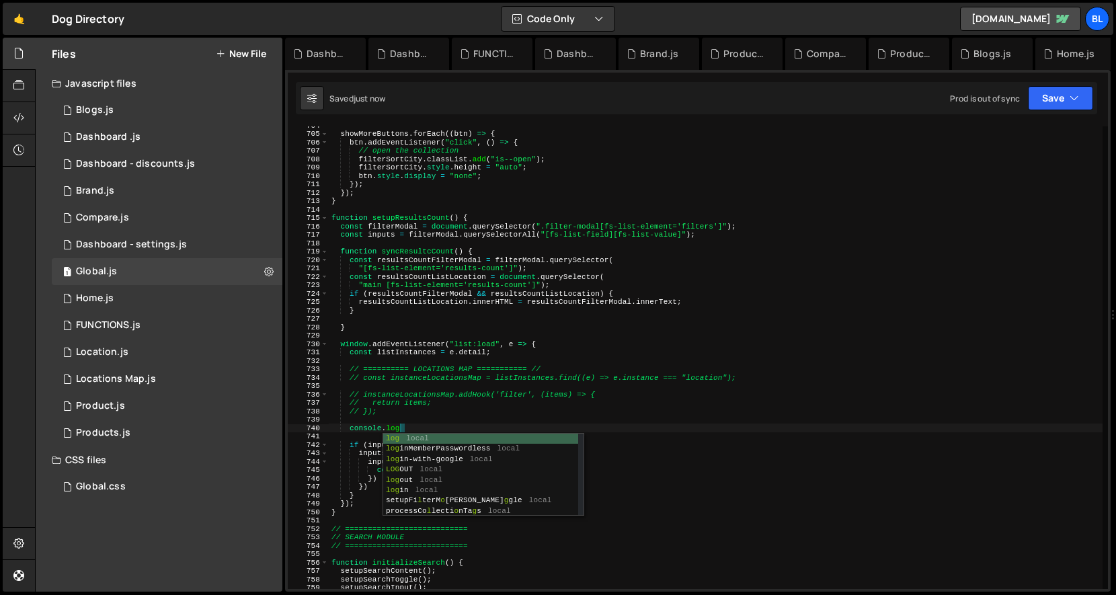
paste textarea "inputs)"
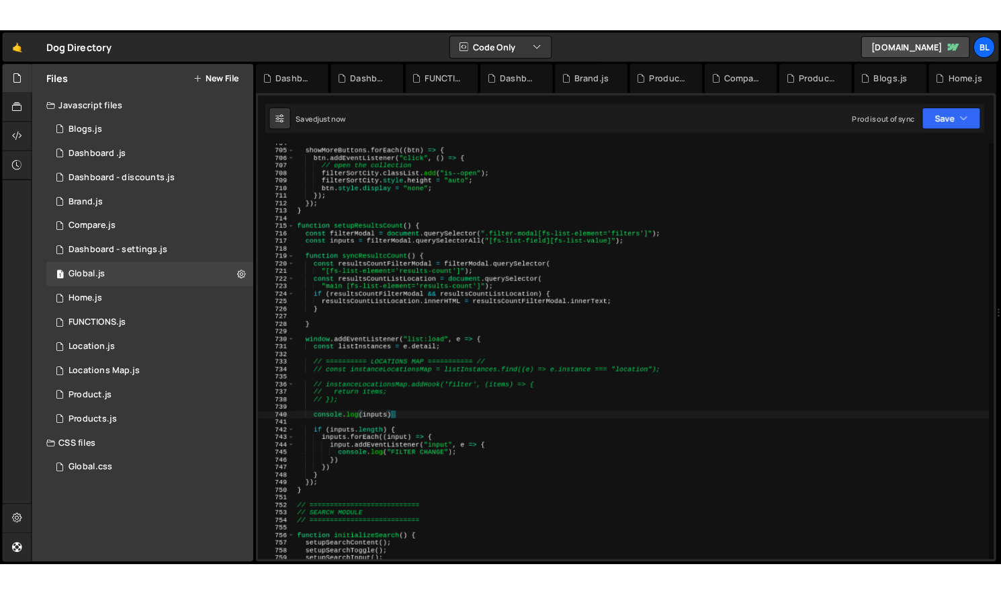
scroll to position [0, 9]
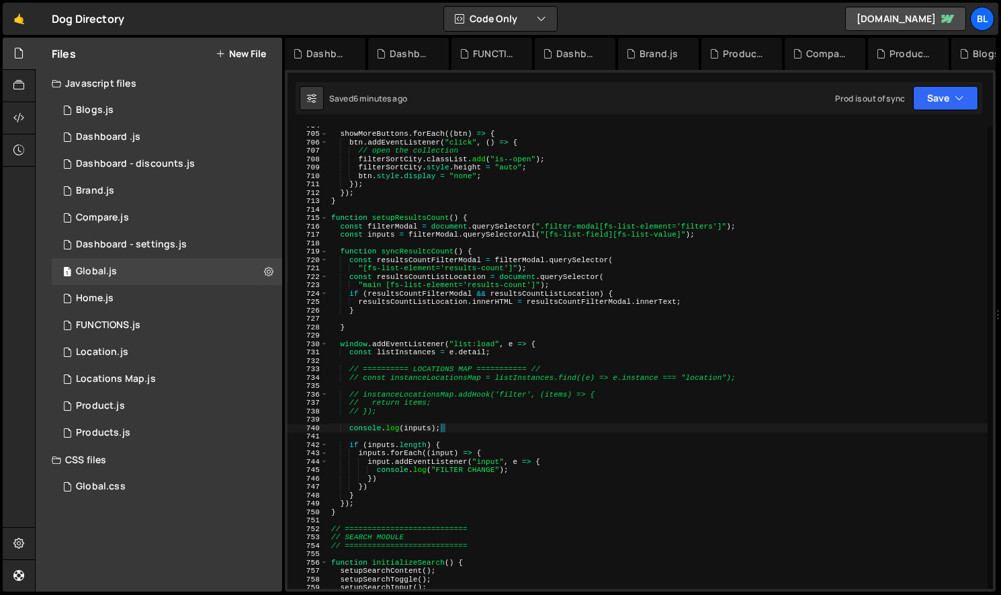
click at [439, 413] on div "showMoreButtons . forEach (( btn ) => { btn . addEventListener ( "click" , ( ) …" at bounding box center [658, 360] width 659 height 479
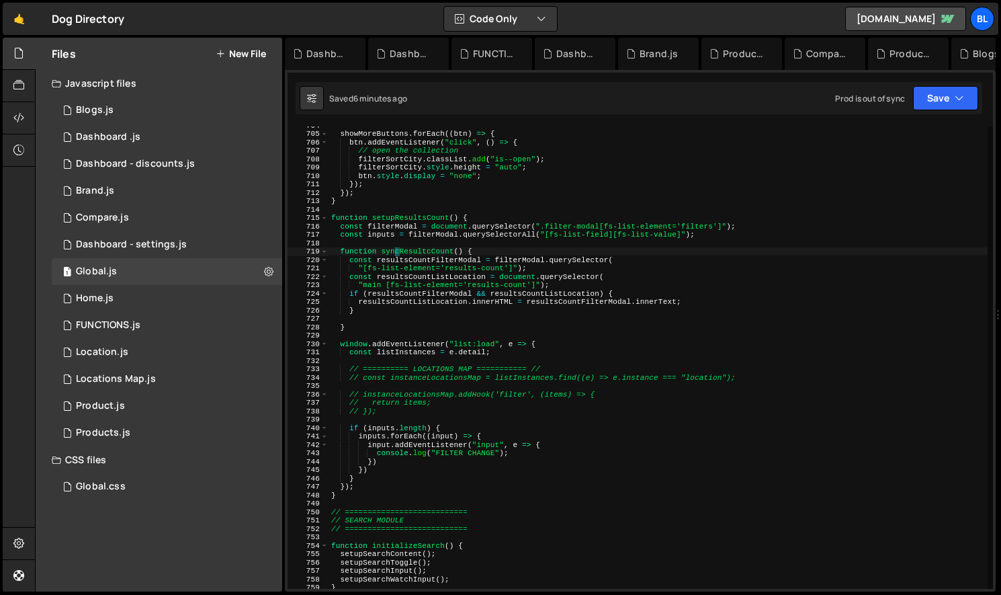
click at [394, 253] on div "showMoreButtons . forEach (( btn ) => { btn . addEventListener ( "click" , ( ) …" at bounding box center [658, 360] width 659 height 479
click at [361, 482] on div "showMoreButtons . forEach (( btn ) => { btn . addEventListener ( "click" , ( ) …" at bounding box center [658, 360] width 659 height 479
type textarea "}"
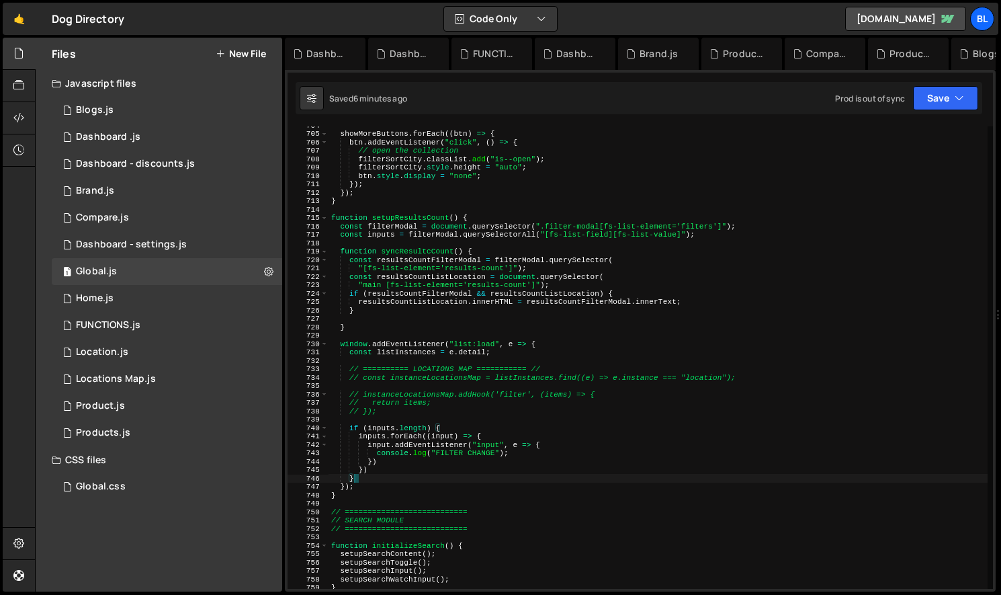
paste textarea "syncResultcCount"
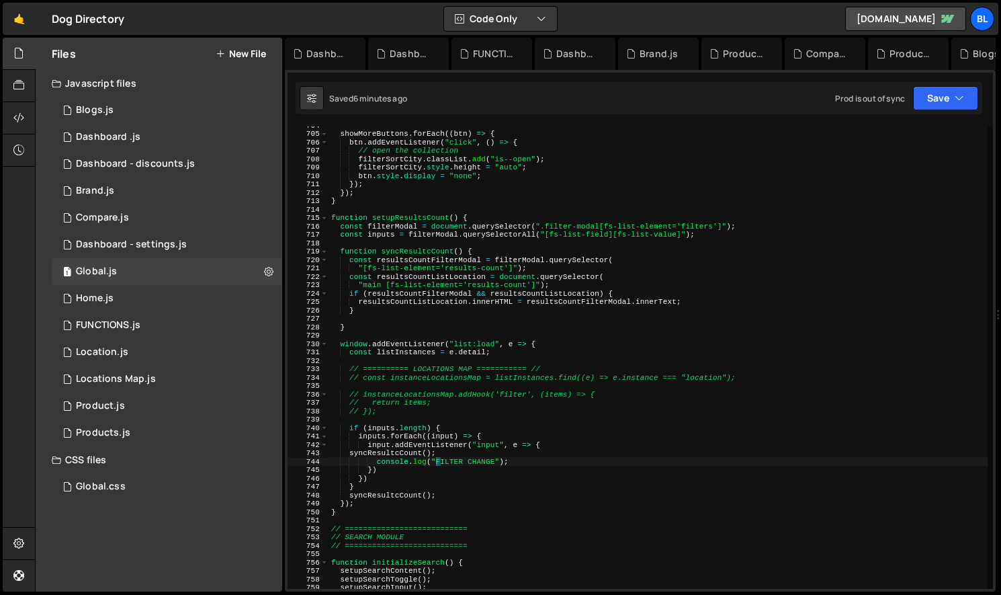
click at [519, 464] on div "showMoreButtons . forEach (( btn ) => { btn . addEventListener ( "click" , ( ) …" at bounding box center [658, 360] width 659 height 479
click at [422, 482] on div "showMoreButtons . forEach (( btn ) => { btn . addEventListener ( "click" , ( ) …" at bounding box center [658, 360] width 659 height 479
click at [424, 473] on div "showMoreButtons . forEach (( btn ) => { btn . addEventListener ( "click" , ( ) …" at bounding box center [658, 360] width 659 height 479
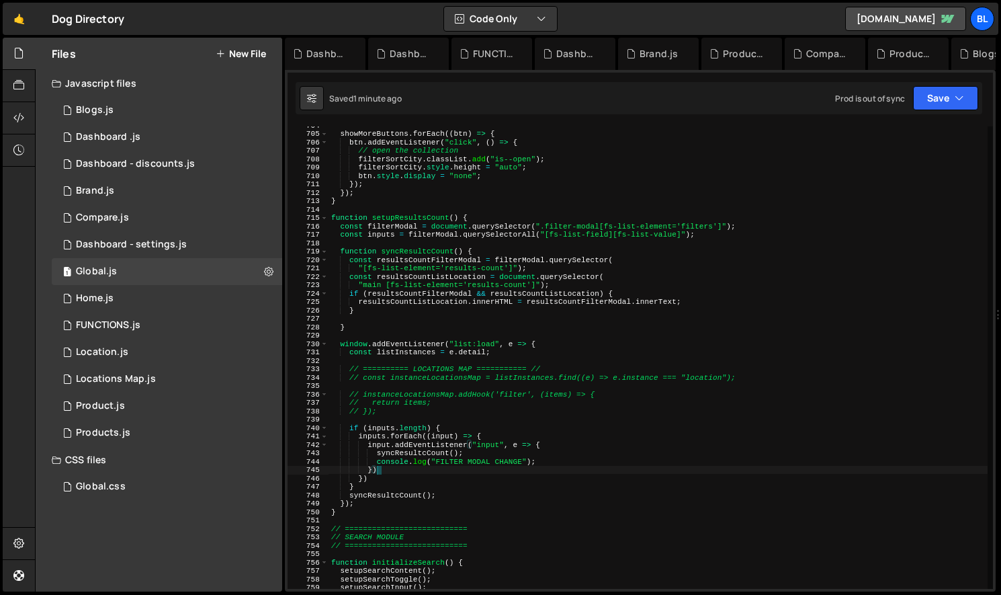
click at [494, 454] on div "showMoreButtons . forEach (( btn ) => { btn . addEventListener ( "click" , ( ) …" at bounding box center [658, 360] width 659 height 479
click at [494, 449] on div "showMoreButtons . forEach (( btn ) => { btn . addEventListener ( "click" , ( ) …" at bounding box center [658, 360] width 659 height 479
click at [485, 446] on div "showMoreButtons . forEach (( btn ) => { btn . addEventListener ( "click" , ( ) …" at bounding box center [658, 360] width 659 height 479
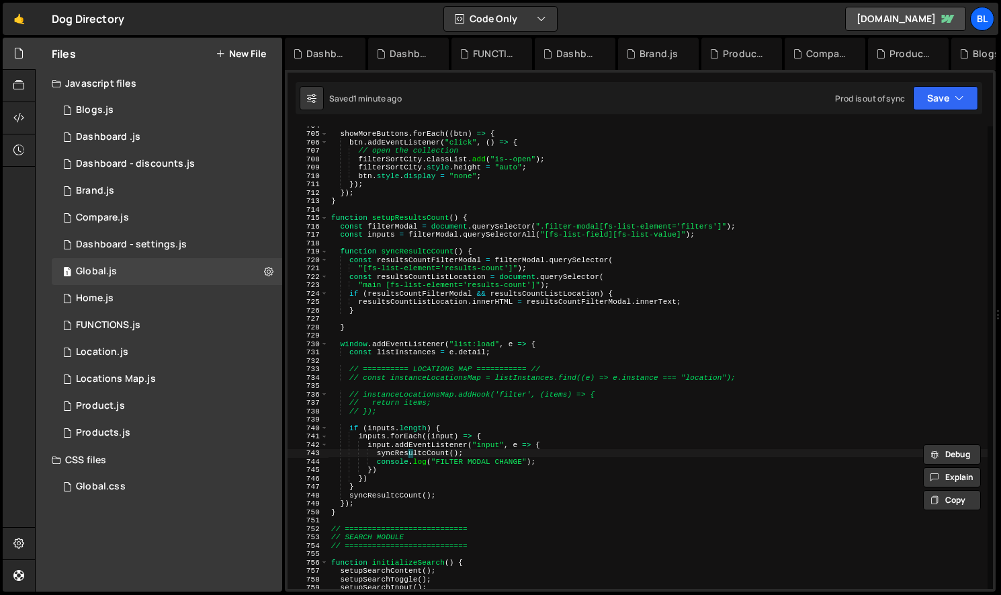
click at [411, 454] on div "showMoreButtons . forEach (( btn ) => { btn . addEventListener ( "click" , ( ) …" at bounding box center [658, 360] width 659 height 479
click at [542, 440] on div "showMoreButtons . forEach (( btn ) => { btn . addEventListener ( "click" , ( ) …" at bounding box center [658, 360] width 659 height 479
click at [411, 457] on div "showMoreButtons . forEach (( btn ) => { btn . addEventListener ( "click" , ( ) …" at bounding box center [658, 360] width 659 height 479
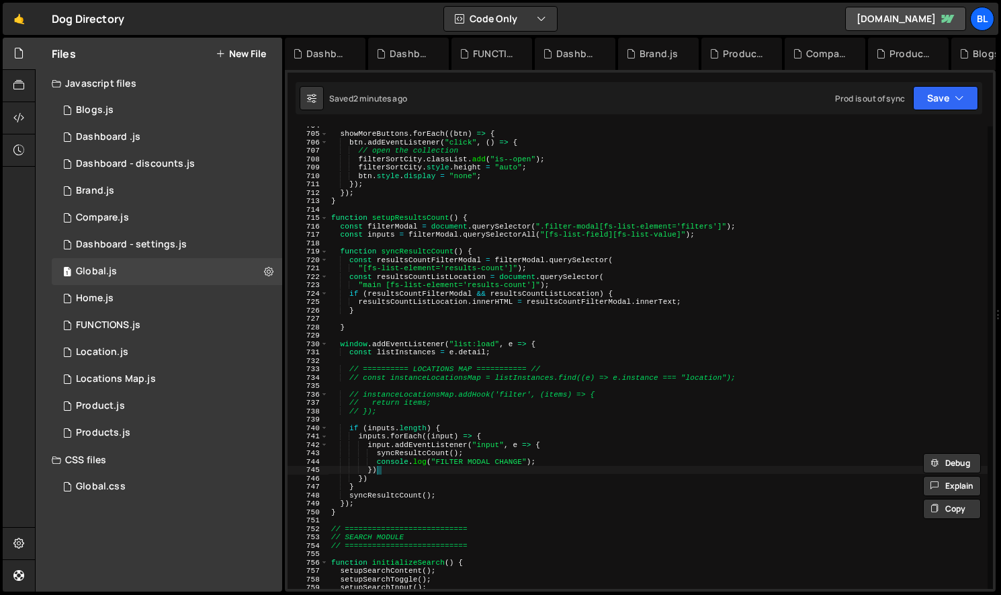
click at [460, 466] on div "showMoreButtons . forEach (( btn ) => { btn . addEventListener ( "click" , ( ) …" at bounding box center [658, 360] width 659 height 479
click at [484, 446] on div "showMoreButtons . forEach (( btn ) => { btn . addEventListener ( "click" , ( ) …" at bounding box center [658, 360] width 659 height 479
click at [419, 470] on div "showMoreButtons . forEach (( btn ) => { btn . addEventListener ( "click" , ( ) …" at bounding box center [658, 360] width 659 height 479
click at [489, 447] on div "showMoreButtons . forEach (( btn ) => { btn . addEventListener ( "click" , ( ) …" at bounding box center [658, 360] width 659 height 479
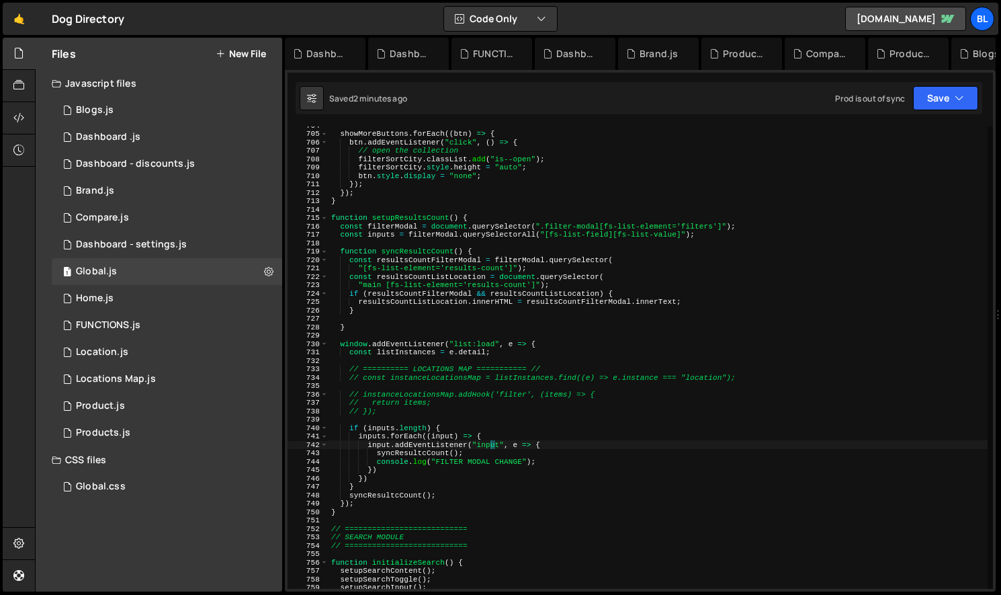
click at [489, 447] on div "showMoreButtons . forEach (( btn ) => { btn . addEventListener ( "click" , ( ) …" at bounding box center [658, 360] width 659 height 479
paste textarea "change"
click at [432, 460] on div "showMoreButtons . forEach (( btn ) => { btn . addEventListener ( "click" , ( ) …" at bounding box center [658, 360] width 659 height 479
click at [408, 452] on div "showMoreButtons . forEach (( btn ) => { btn . addEventListener ( "click" , ( ) …" at bounding box center [658, 360] width 659 height 479
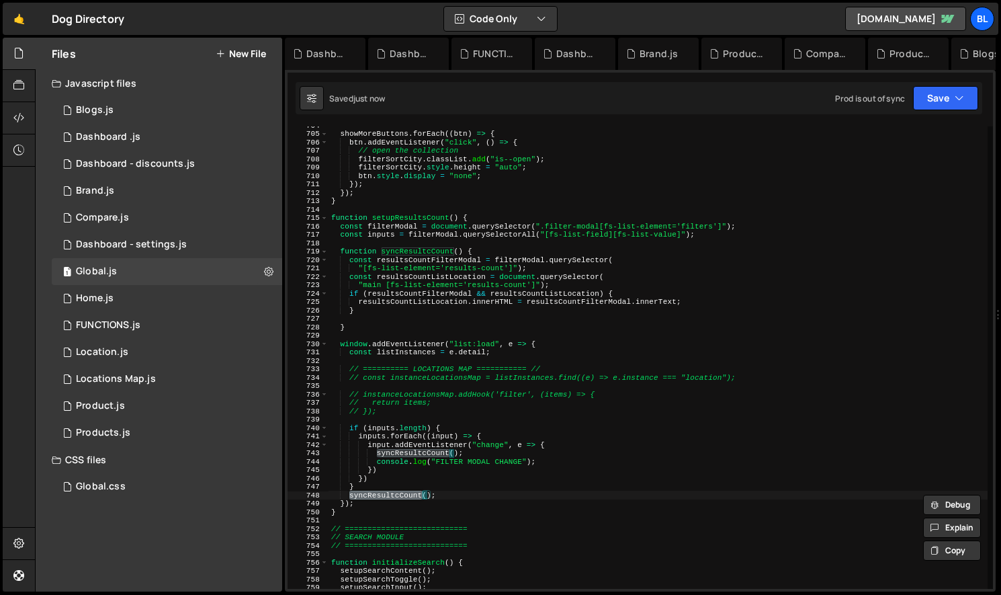
click at [409, 454] on div "showMoreButtons . forEach (( btn ) => { btn . addEventListener ( "click" , ( ) …" at bounding box center [658, 360] width 659 height 479
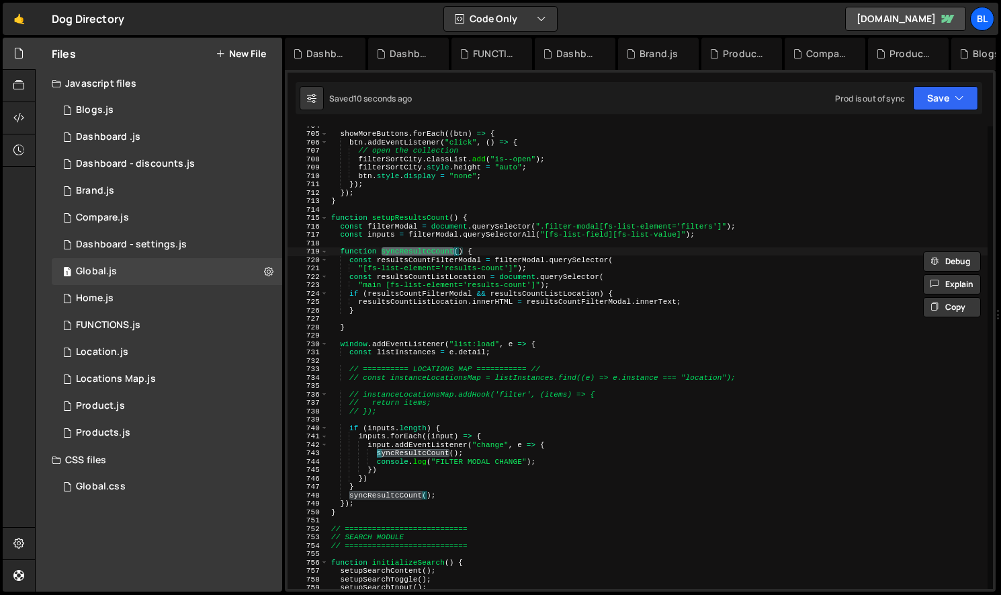
click at [386, 261] on div "showMoreButtons . forEach (( btn ) => { btn . addEventListener ( "click" , ( ) …" at bounding box center [658, 360] width 659 height 479
click at [588, 280] on div "showMoreButtons . forEach (( btn ) => { btn . addEventListener ( "click" , ( ) …" at bounding box center [658, 360] width 659 height 479
click at [564, 292] on div "showMoreButtons . forEach (( btn ) => { btn . addEventListener ( "click" , ( ) …" at bounding box center [658, 360] width 659 height 479
type textarea "if (resultsCountFilterModal && resultsCountListLocation) {"
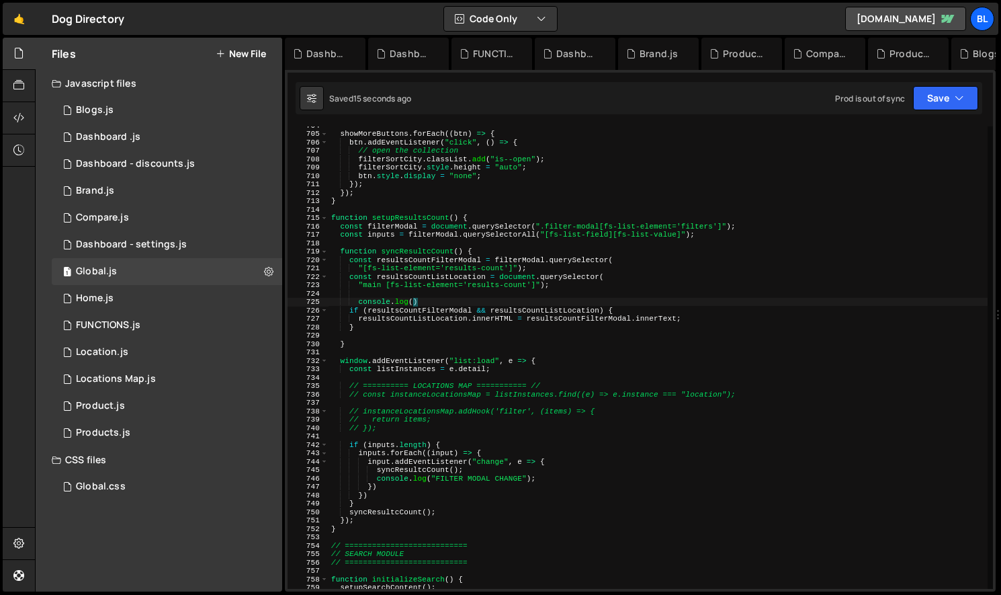
paste textarea "resultsCountFilterModal)"
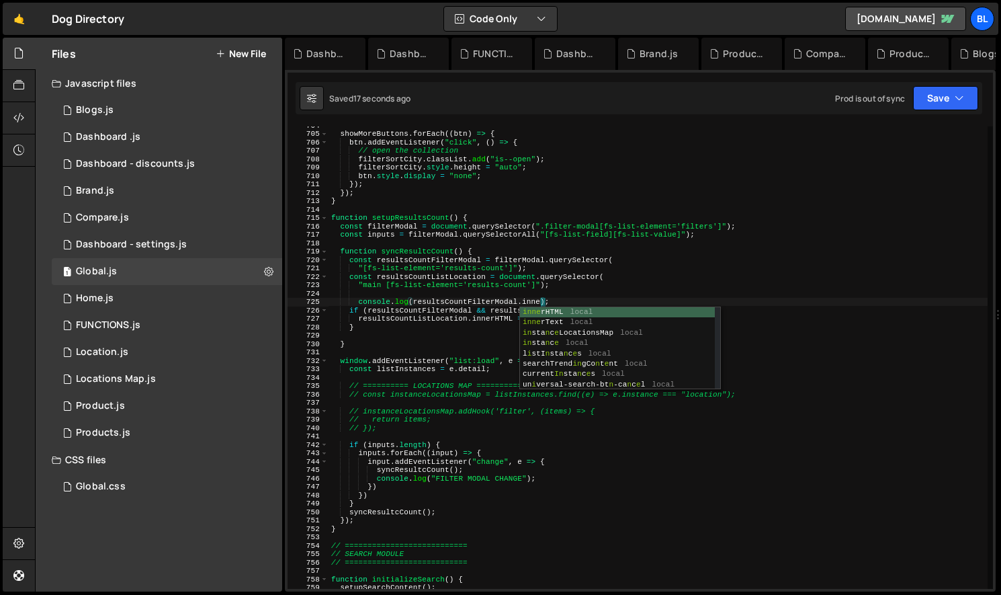
scroll to position [0, 19]
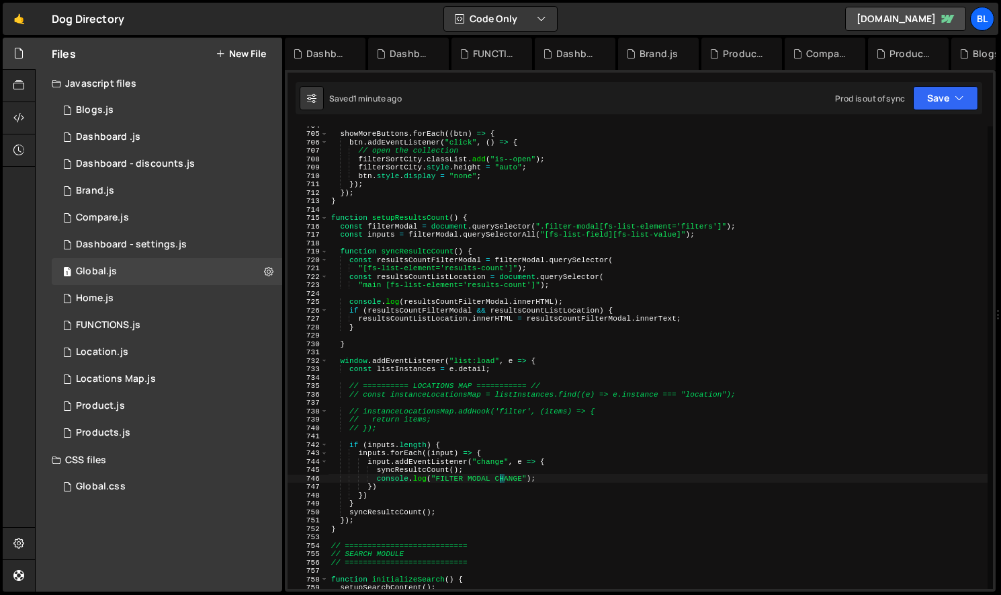
click at [501, 476] on div "showMoreButtons . forEach (( btn ) => { btn . addEventListener ( "click" , ( ) …" at bounding box center [658, 360] width 659 height 479
click at [470, 474] on div "showMoreButtons . forEach (( btn ) => { btn . addEventListener ( "click" , ( ) …" at bounding box center [658, 360] width 659 height 479
click at [484, 465] on div "showMoreButtons . forEach (( btn ) => { btn . addEventListener ( "click" , ( ) …" at bounding box center [658, 360] width 659 height 479
click at [511, 470] on div "showMoreButtons . forEach (( btn ) => { btn . addEventListener ( "click" , ( ) …" at bounding box center [658, 360] width 659 height 479
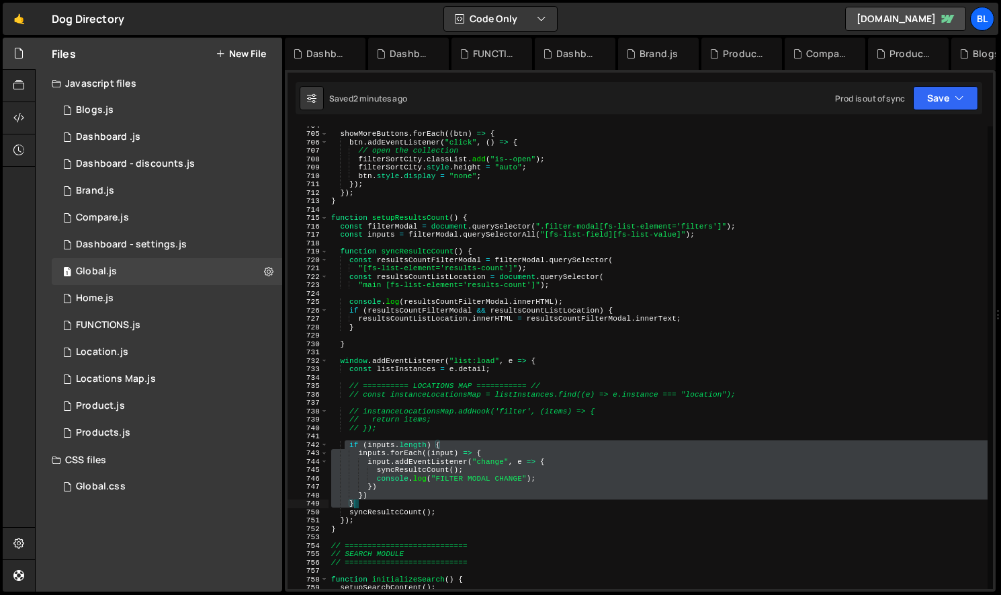
drag, startPoint x: 347, startPoint y: 446, endPoint x: 399, endPoint y: 503, distance: 77.1
click at [399, 503] on div "showMoreButtons . forEach (( btn ) => { btn . addEventListener ( "click" , ( ) …" at bounding box center [658, 360] width 659 height 479
type textarea "}) }"
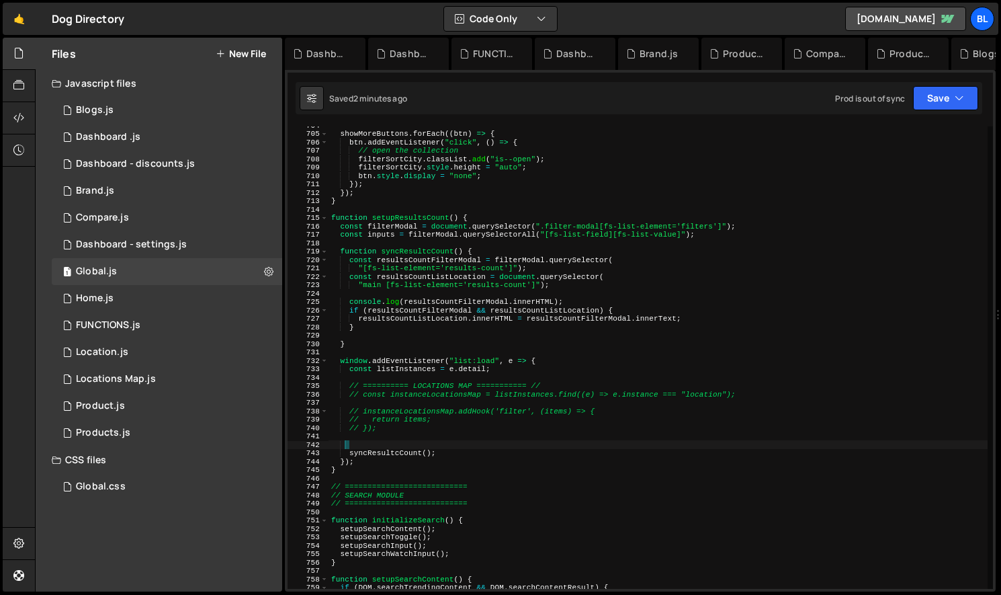
scroll to position [0, 0]
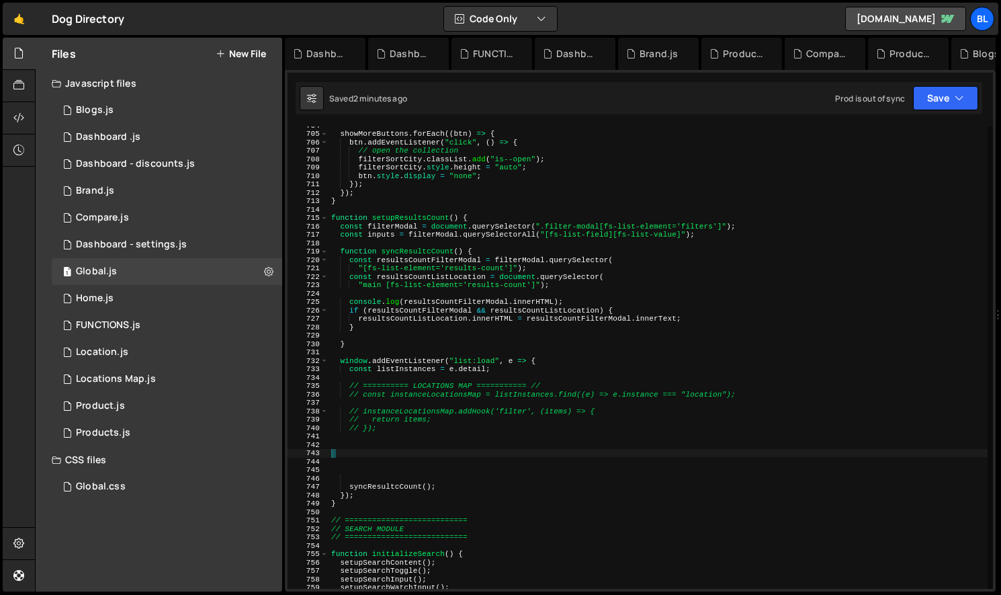
paste textarea "observer.observe(targetNode, config);"
type textarea "observer.observe(targetNode, config);"
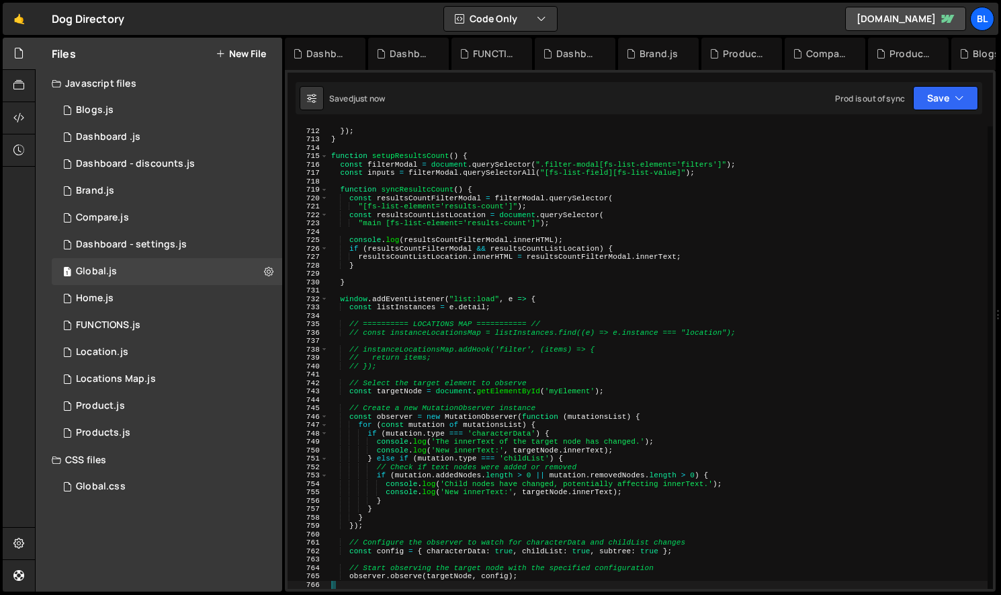
click at [560, 384] on div "}) ; }) ; } function setupResultsCount ( ) { const filterModal = document . que…" at bounding box center [658, 357] width 659 height 479
click at [563, 390] on div "}) ; }) ; } function setupResultsCount ( ) { const filterModal = document . que…" at bounding box center [658, 357] width 659 height 479
drag, startPoint x: 563, startPoint y: 390, endPoint x: 561, endPoint y: 383, distance: 7.0
click at [562, 389] on div "}) ; }) ; } function setupResultsCount ( ) { const filterModal = document . que…" at bounding box center [658, 357] width 659 height 479
click at [536, 198] on div "}) ; }) ; } function setupResultsCount ( ) { const filterModal = document . que…" at bounding box center [658, 357] width 659 height 479
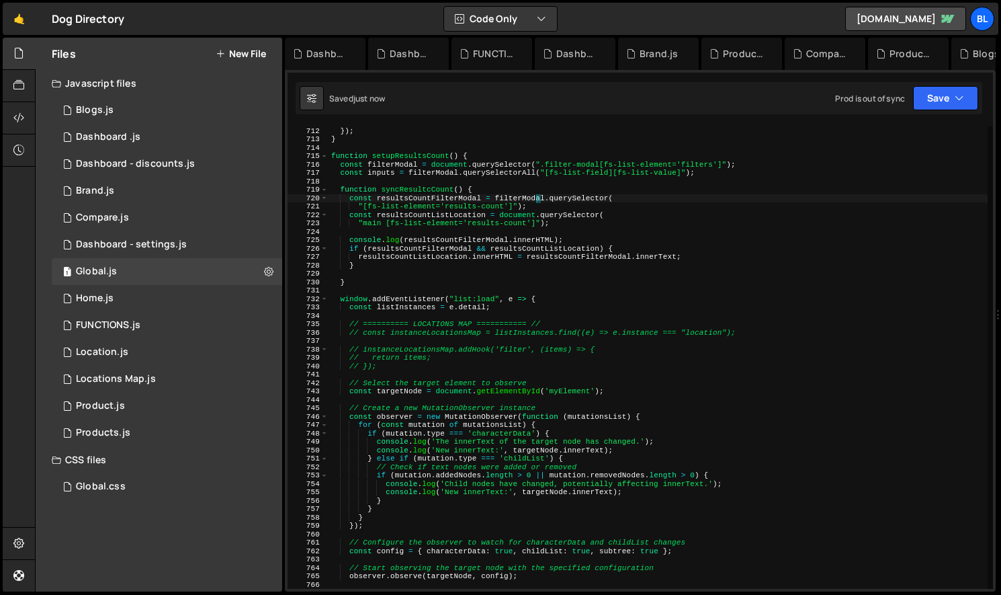
click at [540, 207] on div "}) ; }) ; } function setupResultsCount ( ) { const filterModal = document . que…" at bounding box center [658, 357] width 659 height 479
click at [418, 185] on div "}) ; }) ; } function setupResultsCount ( ) { const filterModal = document . que…" at bounding box center [658, 357] width 659 height 479
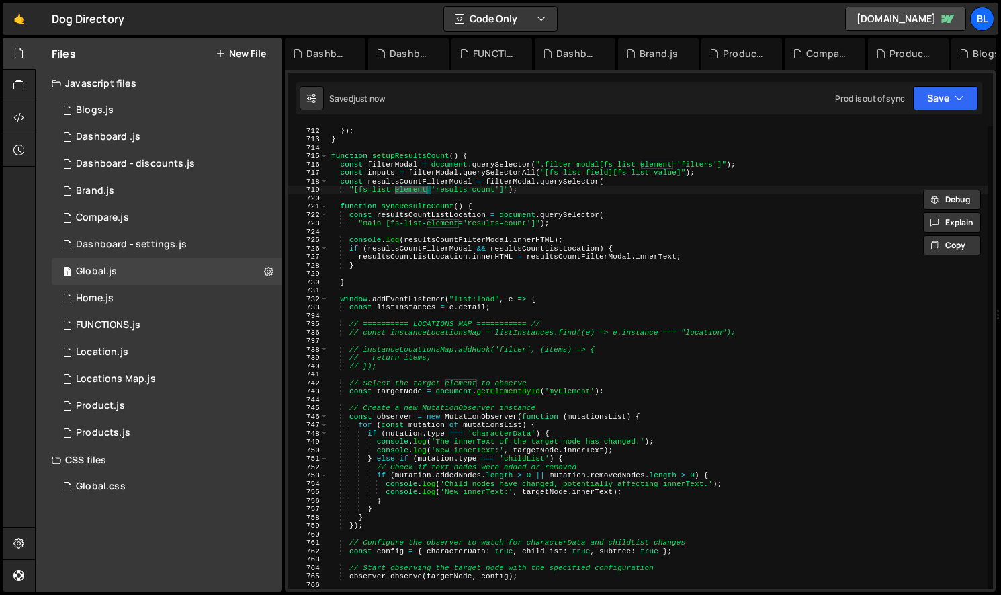
click at [429, 183] on div "}) ; }) ; } function setupResultsCount ( ) { const filterModal = document . que…" at bounding box center [658, 357] width 659 height 479
click at [538, 404] on div "}) ; }) ; } function setupResultsCount ( ) { const filterModal = document . que…" at bounding box center [658, 357] width 659 height 479
click at [571, 393] on div "}) ; }) ; } function setupResultsCount ( ) { const filterModal = document . que…" at bounding box center [658, 357] width 659 height 479
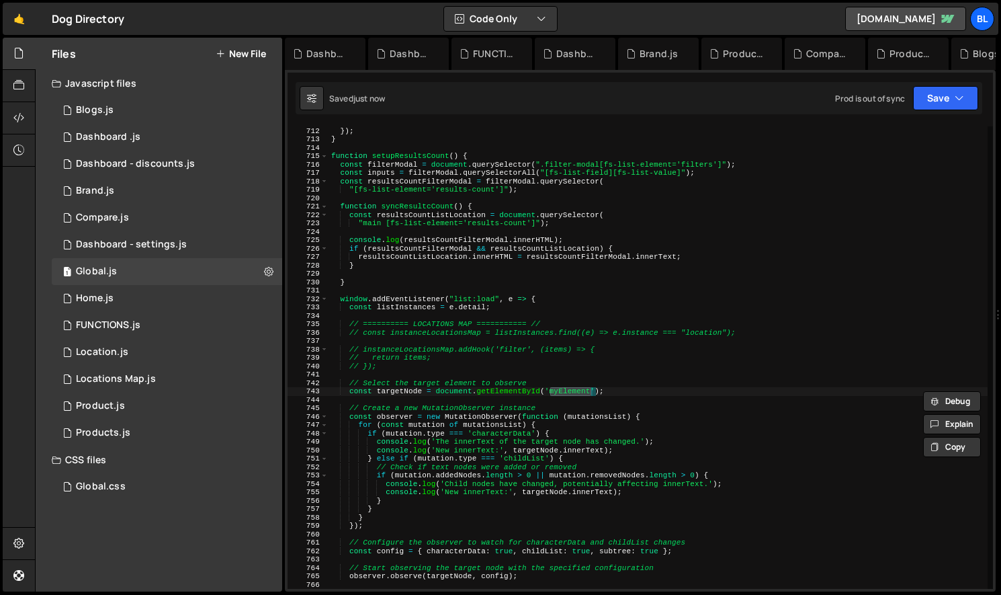
click at [401, 395] on div "}) ; }) ; } function setupResultsCount ( ) { const filterModal = document . que…" at bounding box center [658, 357] width 659 height 479
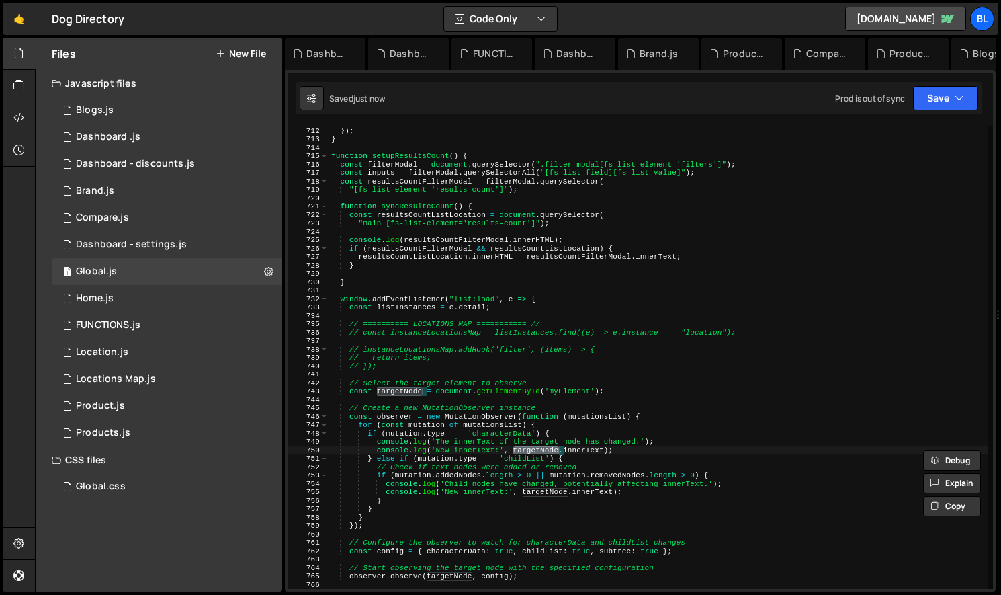
click at [544, 453] on div "}) ; }) ; } function setupResultsCount ( ) { const filterModal = document . que…" at bounding box center [658, 357] width 659 height 479
paste textarea "resultsCountFilterModal"
click at [481, 448] on div "}) ; }) ; } function setupResultsCount ( ) { const filterModal = document . que…" at bounding box center [658, 357] width 659 height 479
click at [587, 421] on div "}) ; }) ; } function setupResultsCount ( ) { const filterModal = document . que…" at bounding box center [658, 357] width 659 height 479
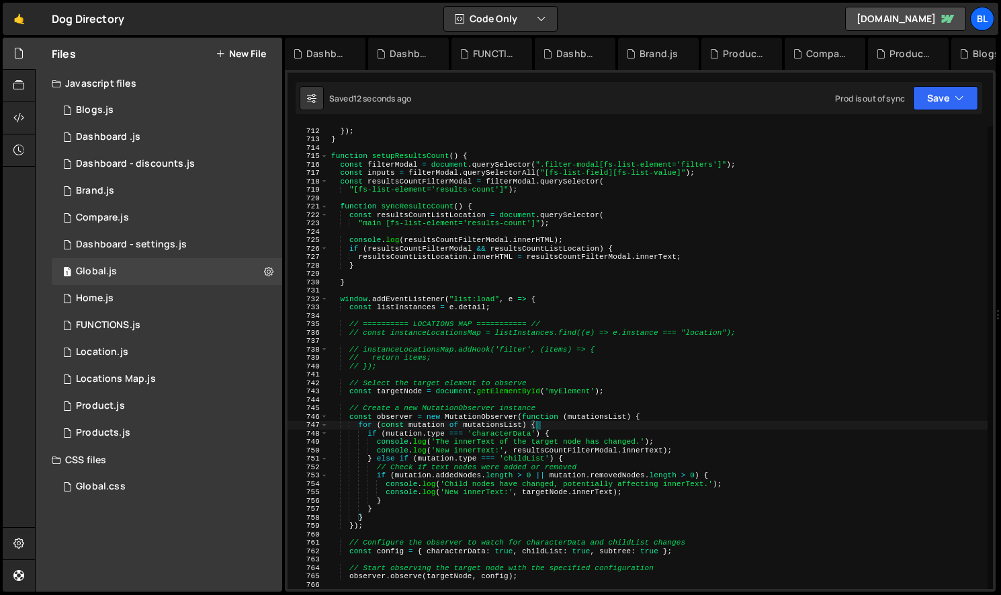
click at [573, 479] on div "}) ; }) ; } function setupResultsCount ( ) { const filterModal = document . que…" at bounding box center [658, 357] width 659 height 479
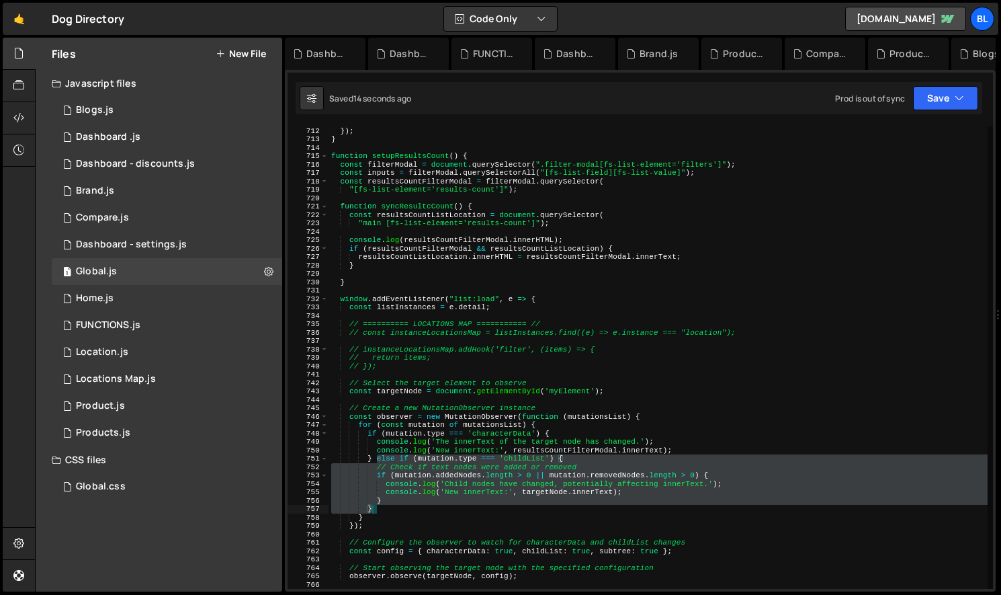
drag, startPoint x: 378, startPoint y: 462, endPoint x: 392, endPoint y: 506, distance: 45.9
click at [392, 506] on div "}) ; }) ; } function setupResultsCount ( ) { const filterModal = document . que…" at bounding box center [658, 357] width 659 height 479
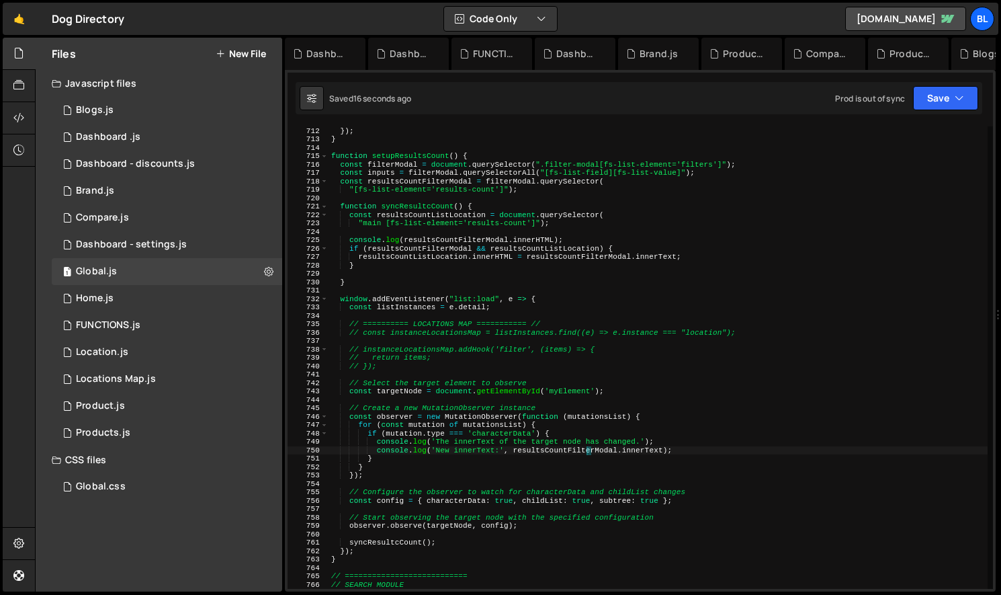
click at [587, 454] on div "}) ; }) ; } function setupResultsCount ( ) { const filterModal = document . que…" at bounding box center [658, 357] width 659 height 479
click at [456, 530] on div "}) ; }) ; } function setupResultsCount ( ) { const filterModal = document . que…" at bounding box center [658, 357] width 659 height 479
paste textarea "}"
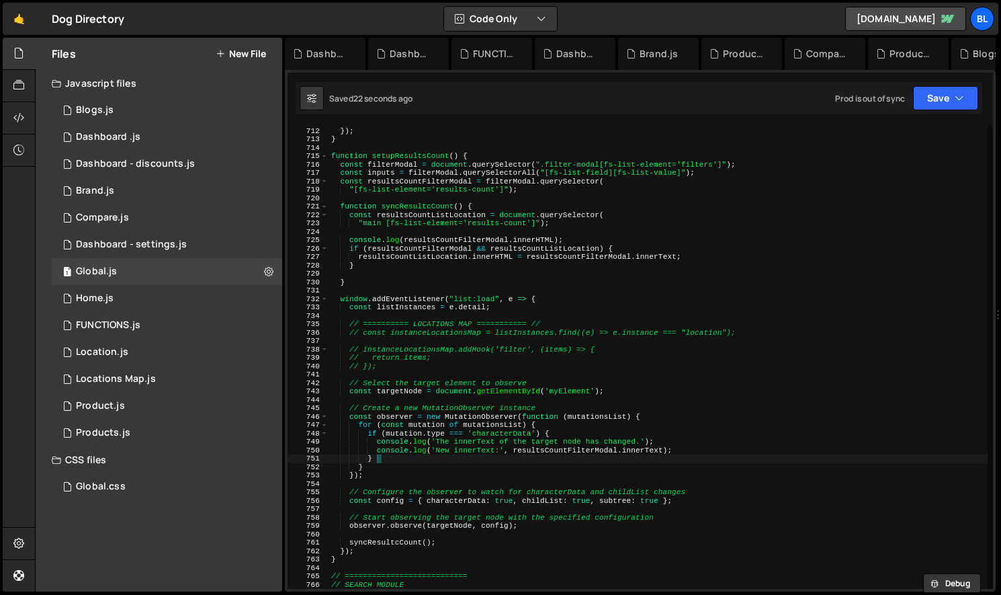
click at [547, 455] on div "}) ; }) ; } function setupResultsCount ( ) { const filterModal = document . que…" at bounding box center [658, 357] width 659 height 479
click at [544, 453] on div "}) ; }) ; } function setupResultsCount ( ) { const filterModal = document . que…" at bounding box center [658, 357] width 659 height 479
click at [445, 528] on div "}) ; }) ; } function setupResultsCount ( ) { const filterModal = document . que…" at bounding box center [658, 357] width 659 height 479
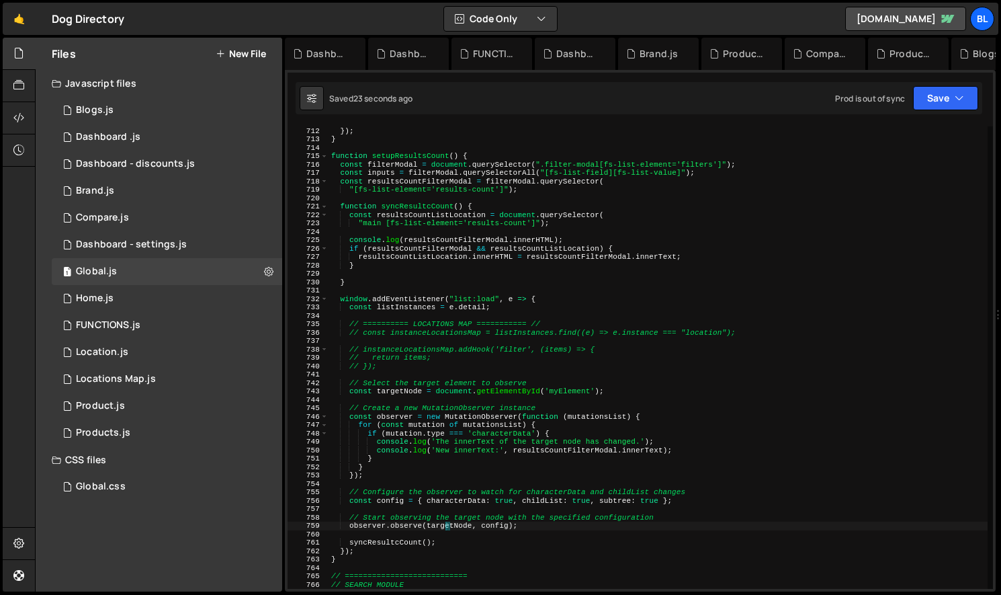
click at [445, 528] on div "}) ; }) ; } function setupResultsCount ( ) { const filterModal = document . que…" at bounding box center [658, 357] width 659 height 479
paste textarea "resultsCountFilterModal"
type textarea "observer.observe(resultsCountFilterModal, config);"
click at [432, 507] on div "}) ; }) ; } function setupResultsCount ( ) { const filterModal = document . que…" at bounding box center [658, 357] width 659 height 479
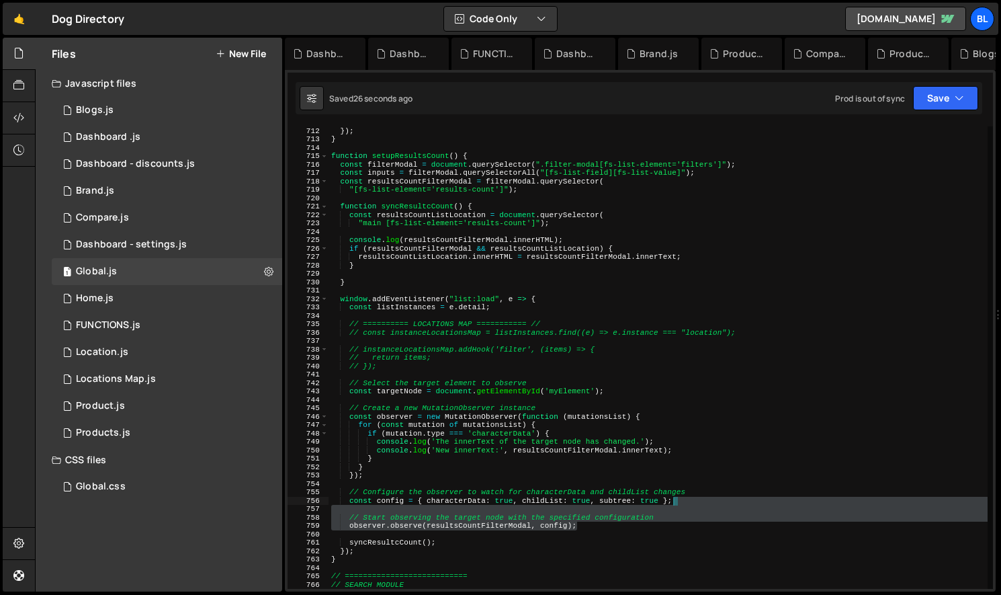
drag, startPoint x: 667, startPoint y: 522, endPoint x: 681, endPoint y: 502, distance: 24.6
click at [681, 502] on div "}) ; }) ; } function setupResultsCount ( ) { const filterModal = document . que…" at bounding box center [658, 357] width 659 height 479
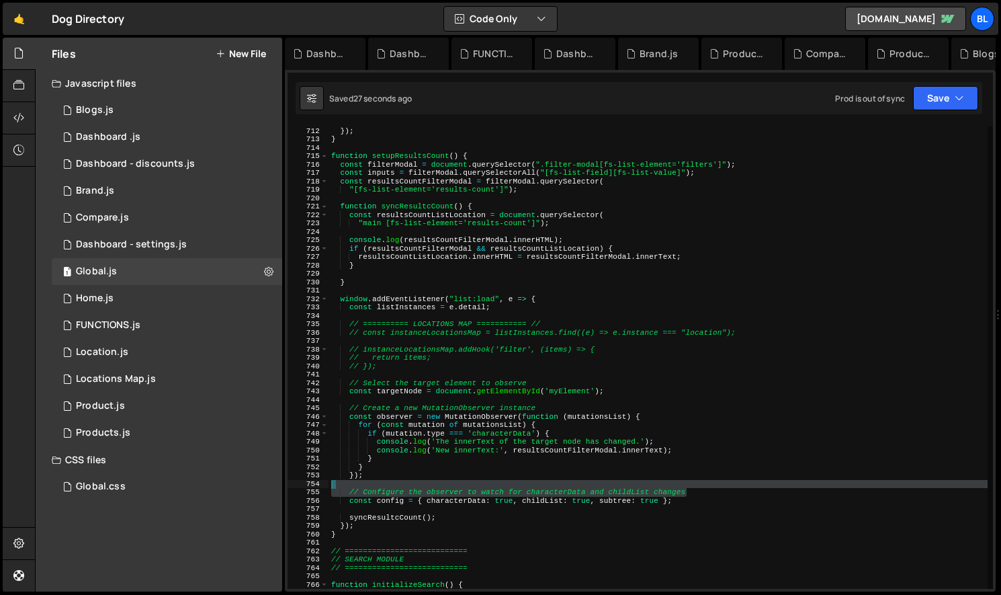
drag, startPoint x: 692, startPoint y: 496, endPoint x: 692, endPoint y: 485, distance: 10.8
click at [692, 485] on div "}) ; }) ; } function setupResultsCount ( ) { const filterModal = document . que…" at bounding box center [658, 357] width 659 height 479
type textarea "// Configure the observer to watch for characterData and childList changes"
type textarea "// Start observing the target node with the specified configuration observer.ob…"
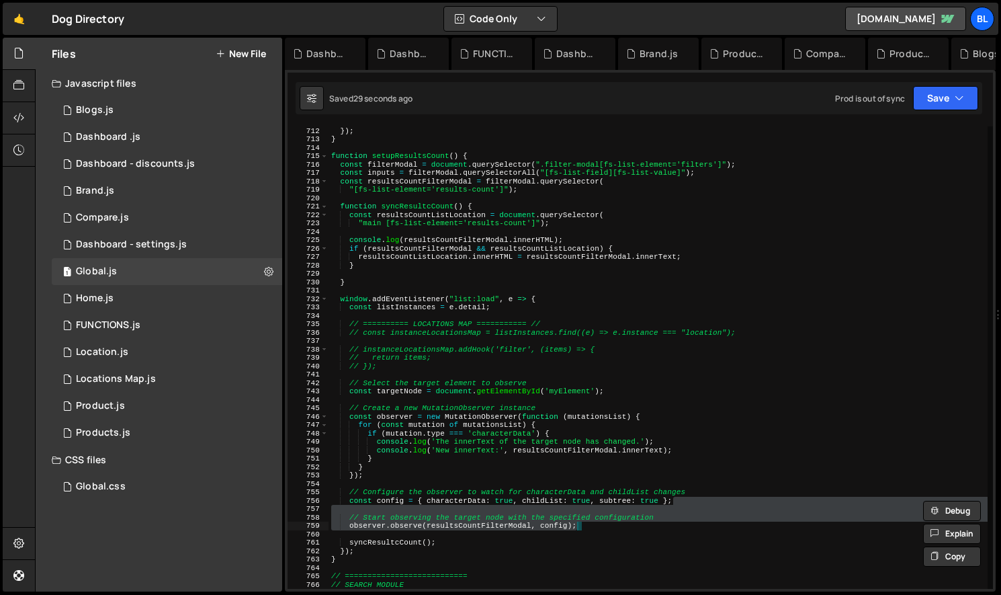
click at [625, 511] on div "}) ; }) ; } function setupResultsCount ( ) { const filterModal = document . que…" at bounding box center [658, 357] width 659 height 462
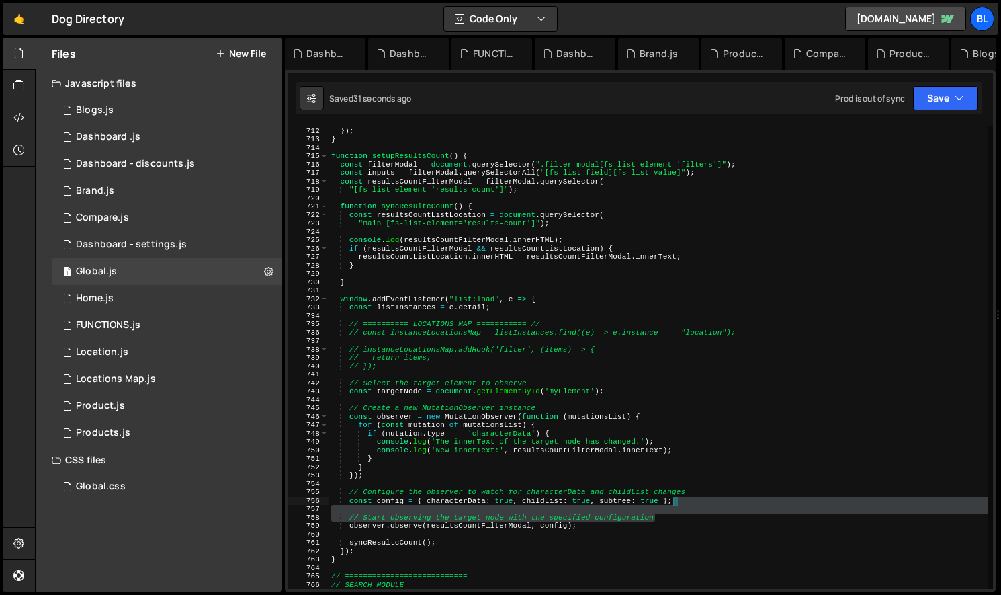
drag, startPoint x: 660, startPoint y: 519, endPoint x: 692, endPoint y: 503, distance: 36.1
click at [692, 503] on div "}) ; }) ; } function setupResultsCount ( ) { const filterModal = document . que…" at bounding box center [658, 357] width 659 height 479
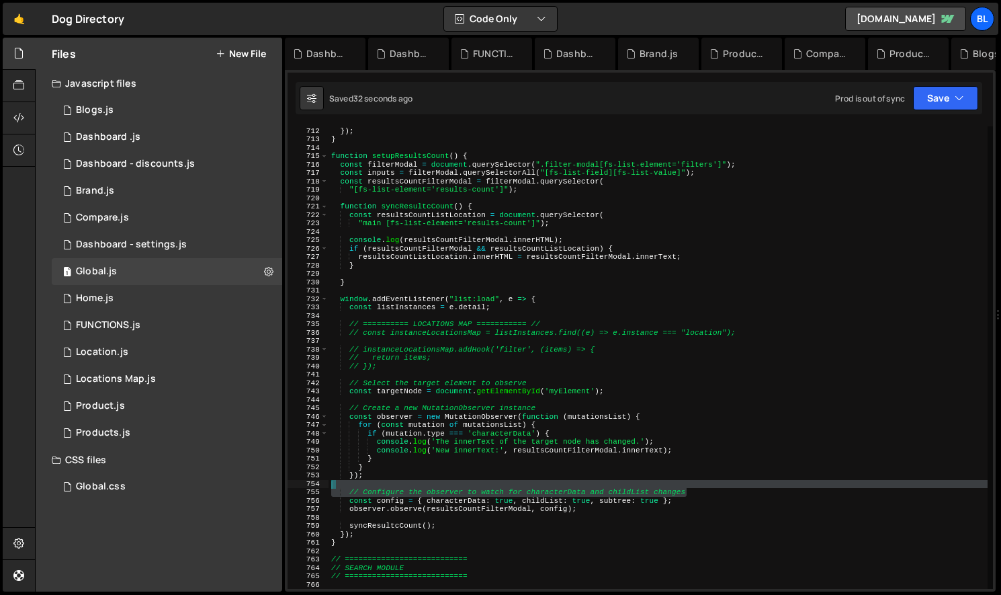
drag, startPoint x: 692, startPoint y: 491, endPoint x: 692, endPoint y: 481, distance: 10.1
click at [692, 481] on div "}) ; }) ; } function setupResultsCount ( ) { const filterModal = document . que…" at bounding box center [658, 357] width 659 height 479
click at [629, 476] on div "}) ; }) ; } function setupResultsCount ( ) { const filterModal = document . que…" at bounding box center [658, 357] width 659 height 479
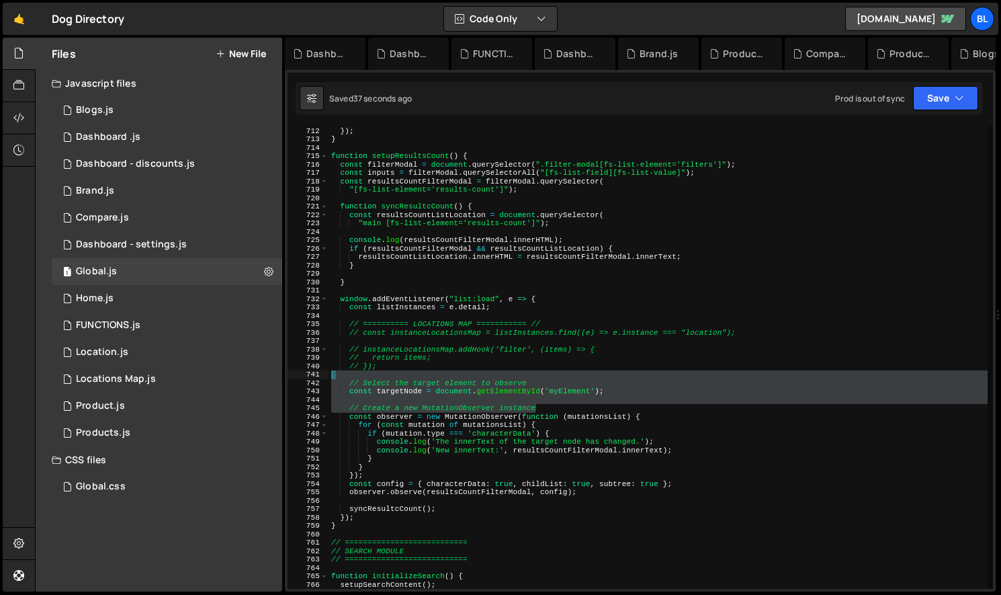
drag, startPoint x: 548, startPoint y: 409, endPoint x: 585, endPoint y: 372, distance: 52.8
click at [585, 372] on div "}) ; }) ; } function setupResultsCount ( ) { const filterModal = document . que…" at bounding box center [658, 357] width 659 height 479
type textarea "// Select the target element to observe"
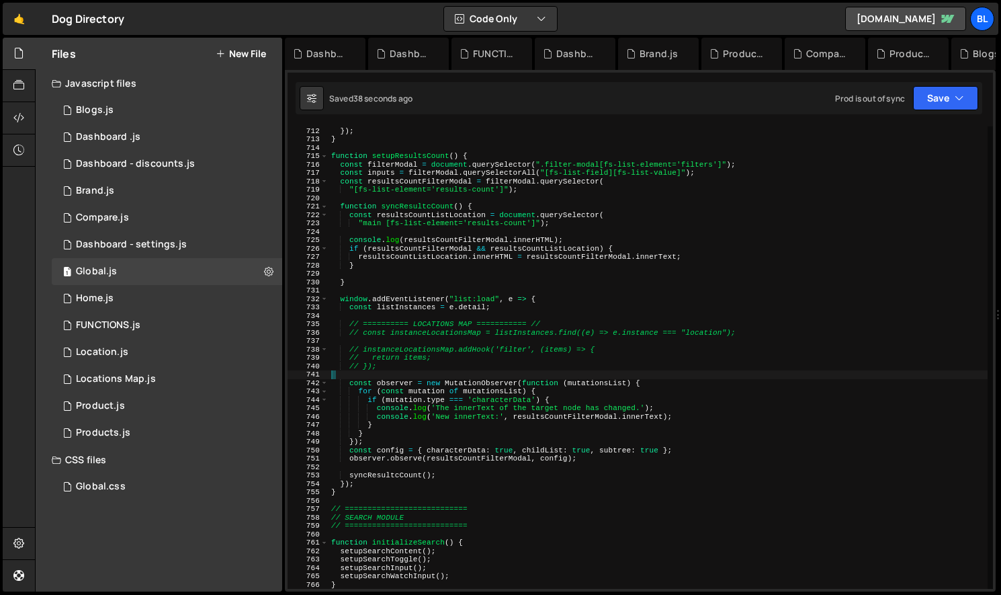
click at [425, 438] on div "}) ; }) ; } function setupResultsCount ( ) { const filterModal = document . que…" at bounding box center [658, 357] width 659 height 479
click at [419, 453] on div "}) ; }) ; } function setupResultsCount ( ) { const filterModal = document . que…" at bounding box center [658, 357] width 659 height 479
type textarea "const config = { characterData: true, childList: true, subtree: true };"
click at [378, 467] on div "}) ; }) ; } function setupResultsCount ( ) { const filterModal = document . que…" at bounding box center [658, 357] width 659 height 479
click at [377, 478] on div "}) ; }) ; } function setupResultsCount ( ) { const filterModal = document . que…" at bounding box center [658, 357] width 659 height 479
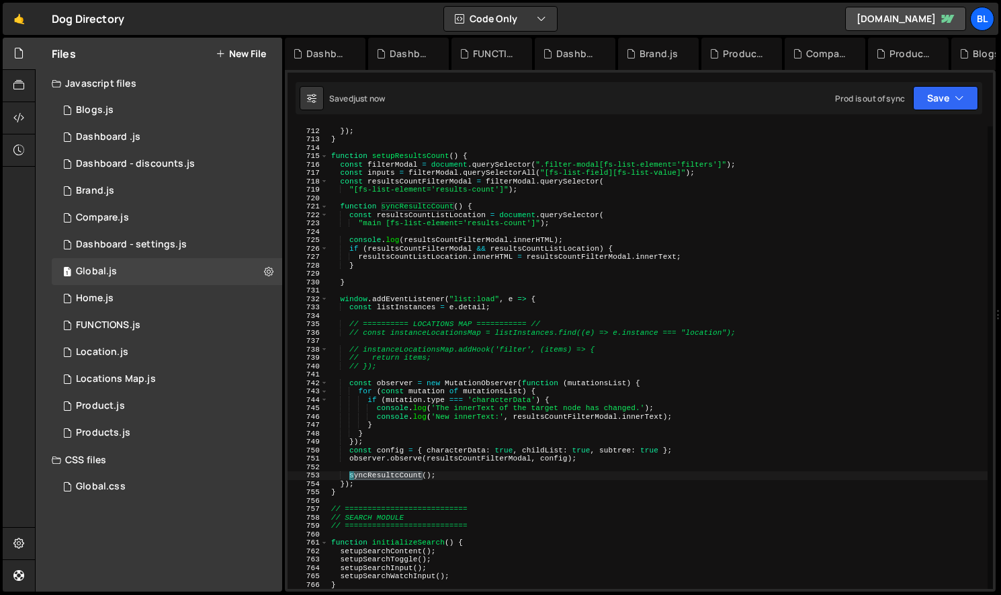
click at [377, 478] on div "}) ; }) ; } function setupResultsCount ( ) { const filterModal = document . que…" at bounding box center [658, 357] width 659 height 479
click at [450, 475] on div "}) ; }) ; } function setupResultsCount ( ) { const filterModal = document . que…" at bounding box center [658, 357] width 659 height 479
click at [450, 466] on div "}) ; }) ; } function setupResultsCount ( ) { const filterModal = document . que…" at bounding box center [658, 357] width 659 height 479
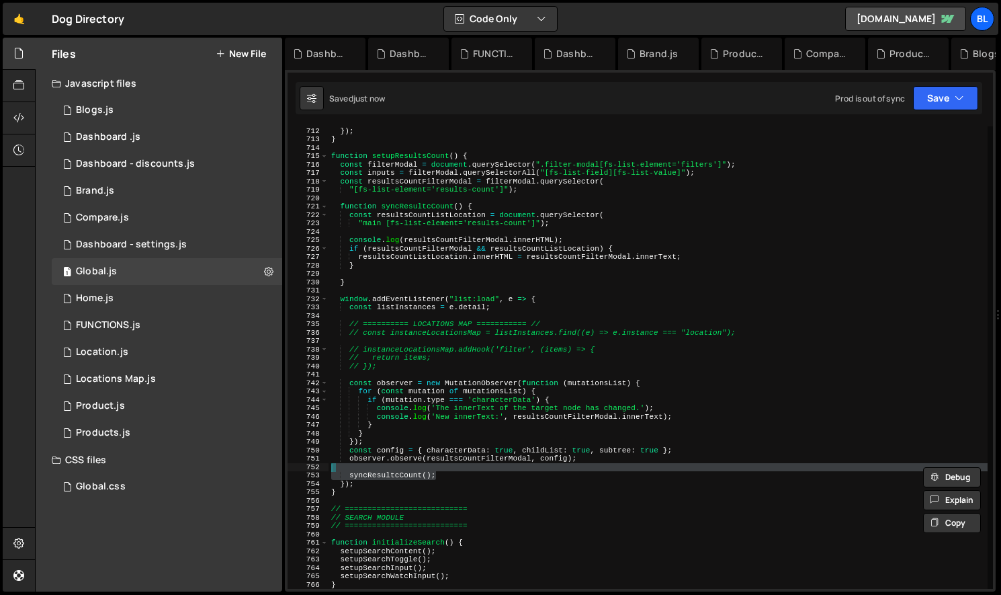
click at [397, 476] on div "}) ; }) ; } function setupResultsCount ( ) { const filterModal = document . que…" at bounding box center [658, 357] width 659 height 462
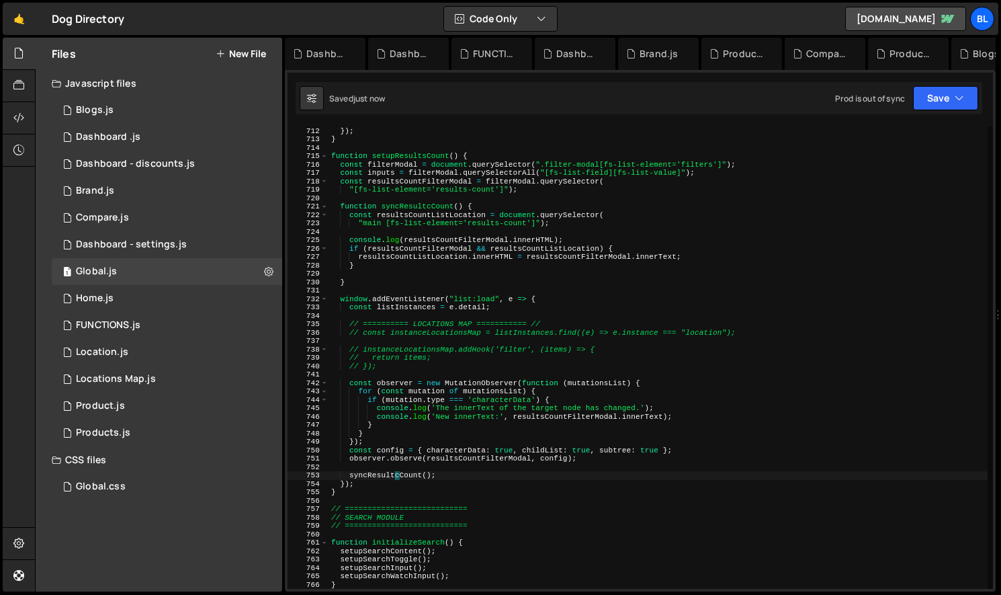
click at [397, 476] on div "}) ; }) ; } function setupResultsCount ( ) { const filterModal = document . que…" at bounding box center [658, 357] width 659 height 479
click at [454, 476] on div "}) ; }) ; } function setupResultsCount ( ) { const filterModal = document . que…" at bounding box center [658, 357] width 659 height 479
click at [570, 423] on div "}) ; }) ; } function setupResultsCount ( ) { const filterModal = document . que…" at bounding box center [658, 357] width 659 height 479
click at [544, 419] on div "}) ; }) ; } function setupResultsCount ( ) { const filterModal = document . que…" at bounding box center [658, 357] width 659 height 479
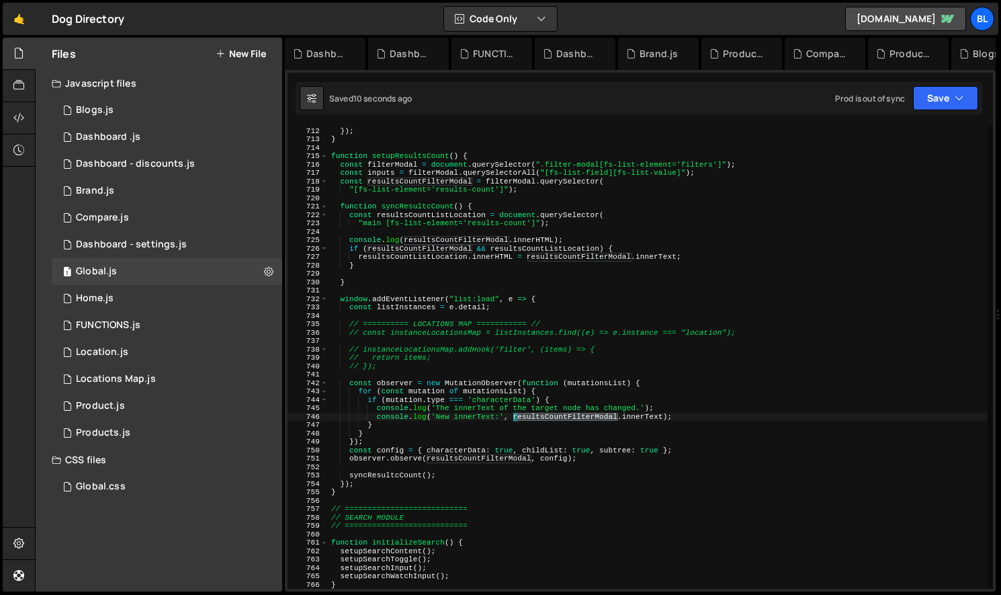
click at [544, 419] on div "}) ; }) ; } function setupResultsCount ( ) { const filterModal = document . que…" at bounding box center [658, 357] width 659 height 479
click at [530, 431] on div "}) ; }) ; } function setupResultsCount ( ) { const filterModal = document . que…" at bounding box center [658, 357] width 659 height 479
click at [459, 370] on div "}) ; }) ; } function setupResultsCount ( ) { const filterModal = document . que…" at bounding box center [658, 357] width 659 height 479
click at [386, 181] on div "}) ; }) ; } function setupResultsCount ( ) { const filterModal = document . que…" at bounding box center [658, 357] width 659 height 479
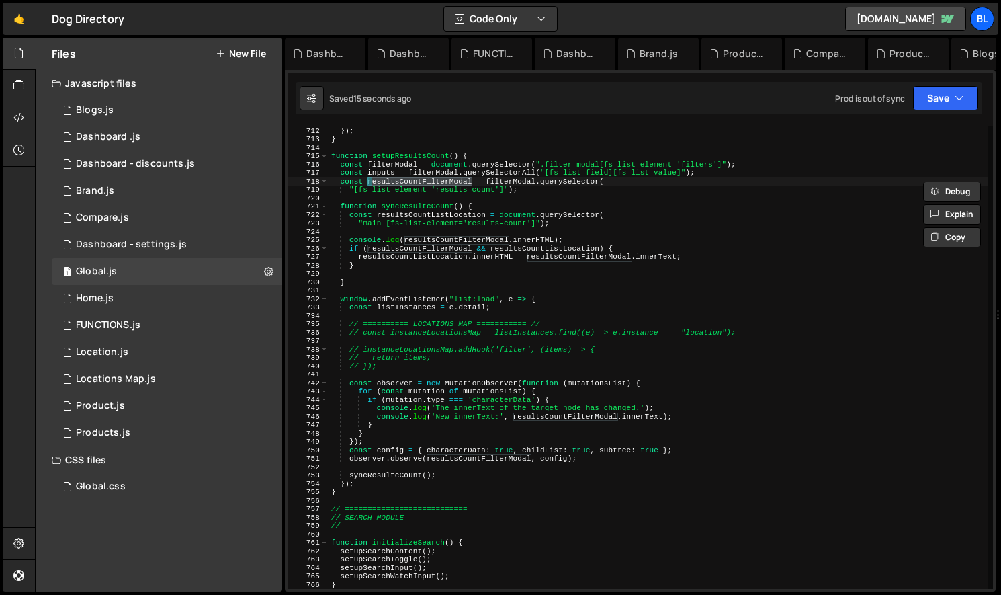
click at [511, 206] on div "}) ; }) ; } function setupResultsCount ( ) { const filterModal = document . que…" at bounding box center [658, 357] width 659 height 479
drag, startPoint x: 338, startPoint y: 203, endPoint x: 339, endPoint y: 216, distance: 13.5
click at [338, 213] on div "}) ; }) ; } function setupResultsCount ( ) { const filterModal = document . que…" at bounding box center [658, 357] width 659 height 479
type textarea "function syncResultcCount() { const resultsCountListLocation = document.querySe…"
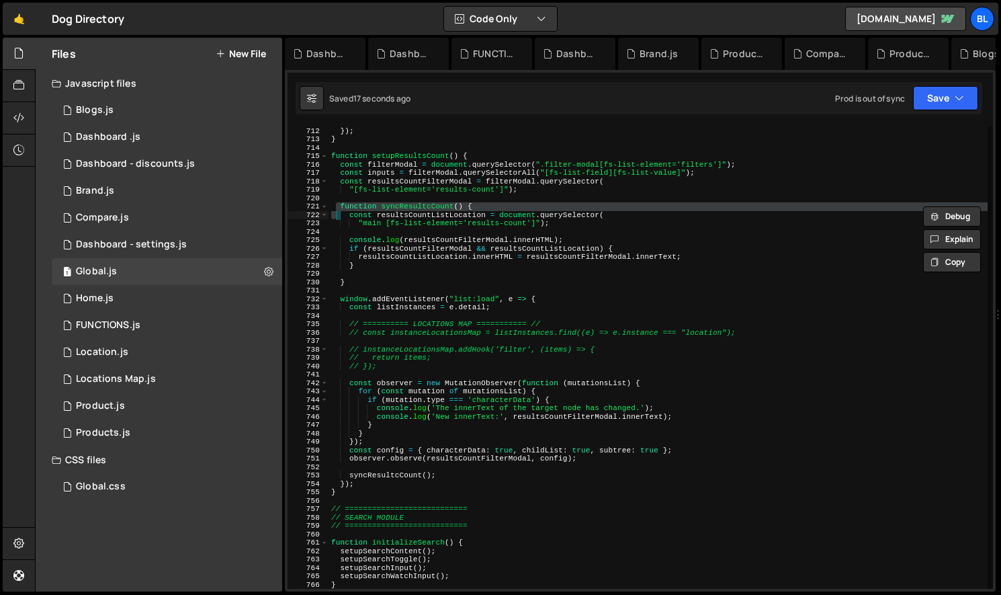
click at [403, 290] on div "}) ; }) ; } function setupResultsCount ( ) { const filterModal = document . que…" at bounding box center [658, 357] width 659 height 479
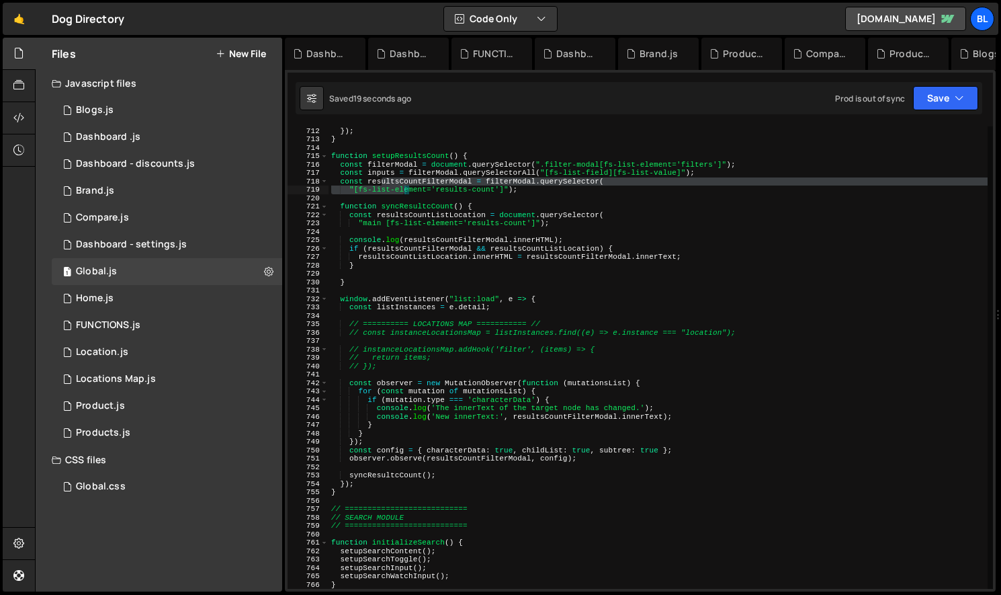
drag, startPoint x: 380, startPoint y: 183, endPoint x: 404, endPoint y: 193, distance: 25.6
click at [404, 193] on div "}) ; }) ; } function setupResultsCount ( ) { const filterModal = document . que…" at bounding box center [658, 357] width 659 height 479
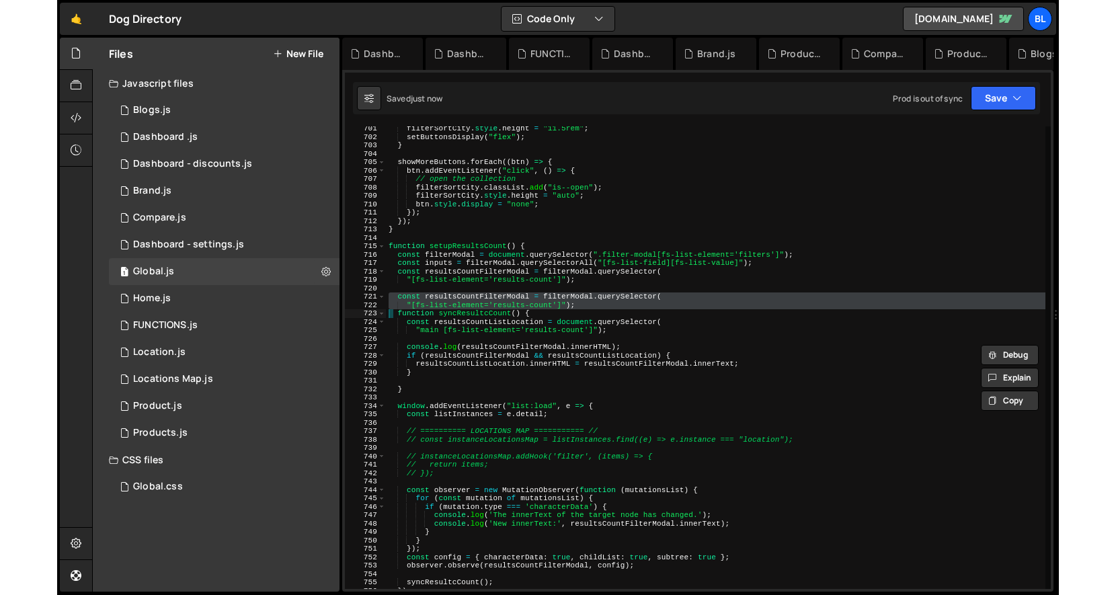
scroll to position [5882, 0]
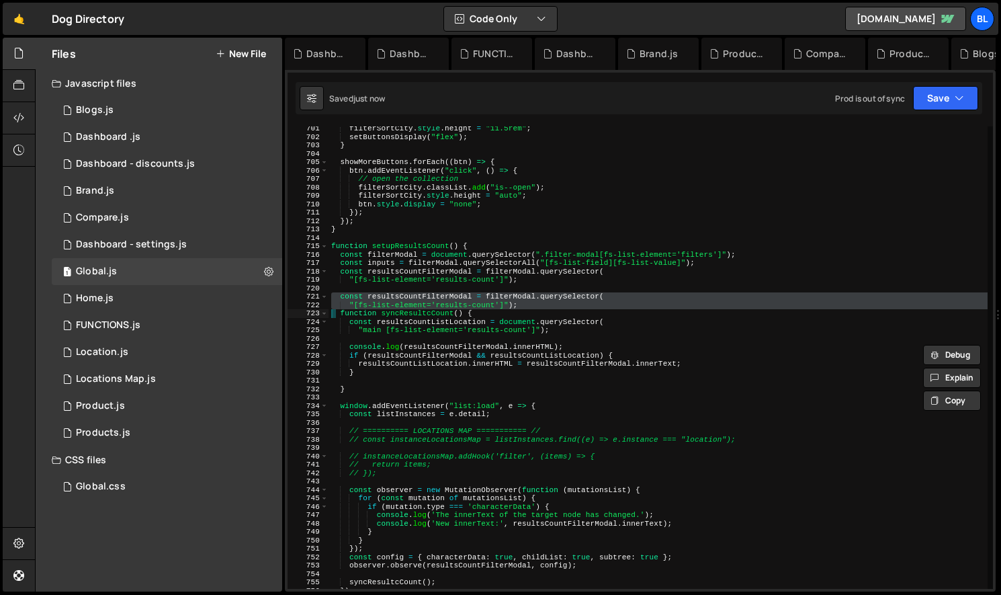
type textarea ""[fs-list-element='results-count']");"
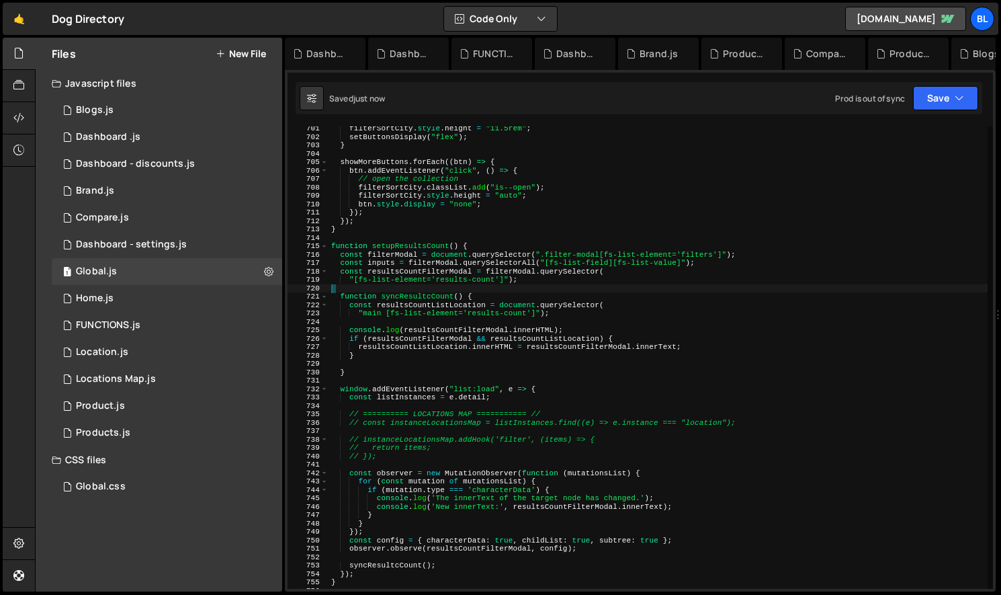
click at [490, 306] on div "filterSortCity . style . height = "11.5rem" ; setButtonsDisplay ( "flex" ) ; } …" at bounding box center [658, 363] width 659 height 479
click at [425, 330] on div "filterSortCity . style . height = "11.5rem" ; setButtonsDisplay ( "flex" ) ; } …" at bounding box center [658, 363] width 659 height 479
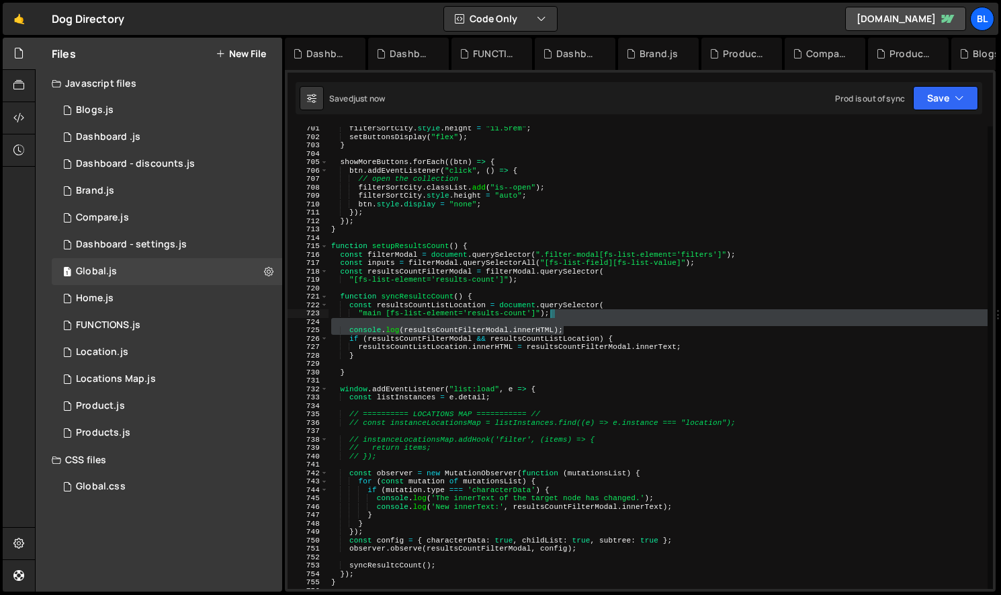
drag, startPoint x: 575, startPoint y: 330, endPoint x: 577, endPoint y: 317, distance: 12.9
click at [577, 317] on div "filterSortCity . style . height = "11.5rem" ; setButtonsDisplay ( "flex" ) ; } …" at bounding box center [658, 363] width 659 height 479
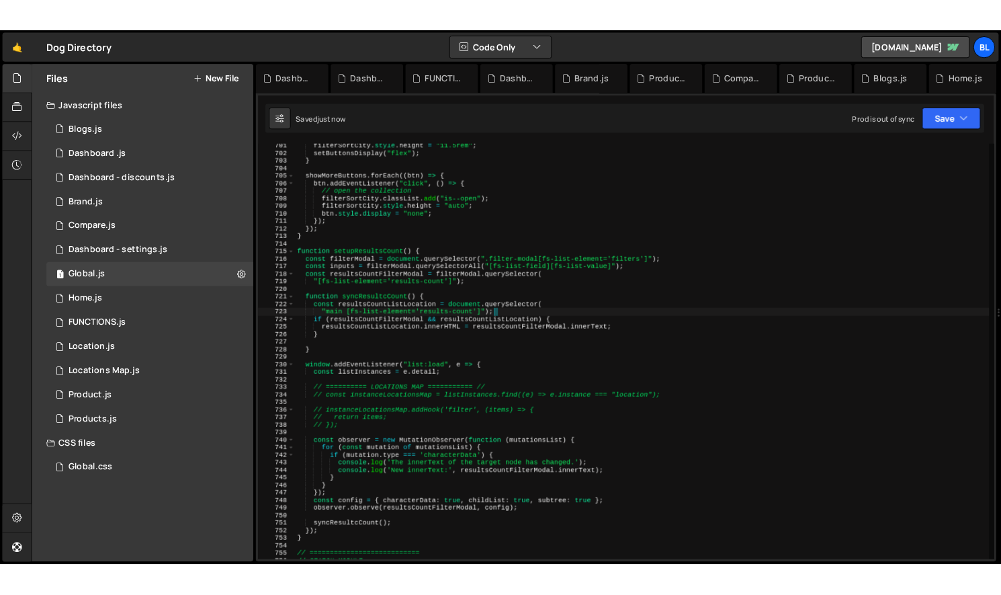
scroll to position [5931, 0]
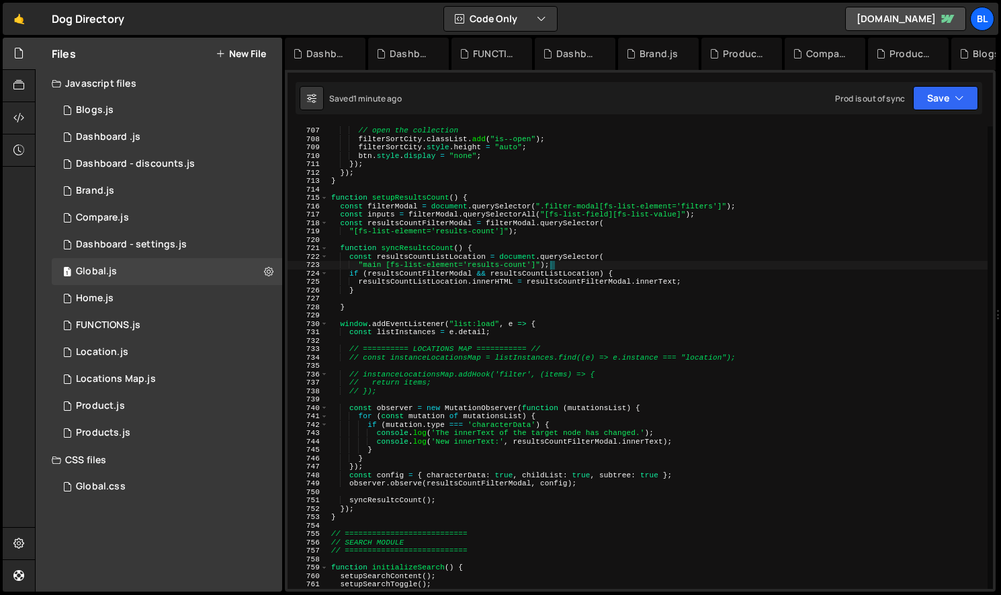
click at [641, 227] on div "// open the collection filterSortCity . classList . add ( "is--open" ) ; filter…" at bounding box center [658, 365] width 659 height 479
paste textarea "fs-list-element="results-count""
click at [420, 226] on div "// open the collection filterSortCity . classList . add ( "is--open" ) ; filter…" at bounding box center [658, 365] width 659 height 479
type textarea "const resultsCountFilterModal = filterModal.querySelector("
click at [420, 226] on div "// open the collection filterSortCity . classList . add ( "is--open" ) ; filter…" at bounding box center [658, 365] width 659 height 479
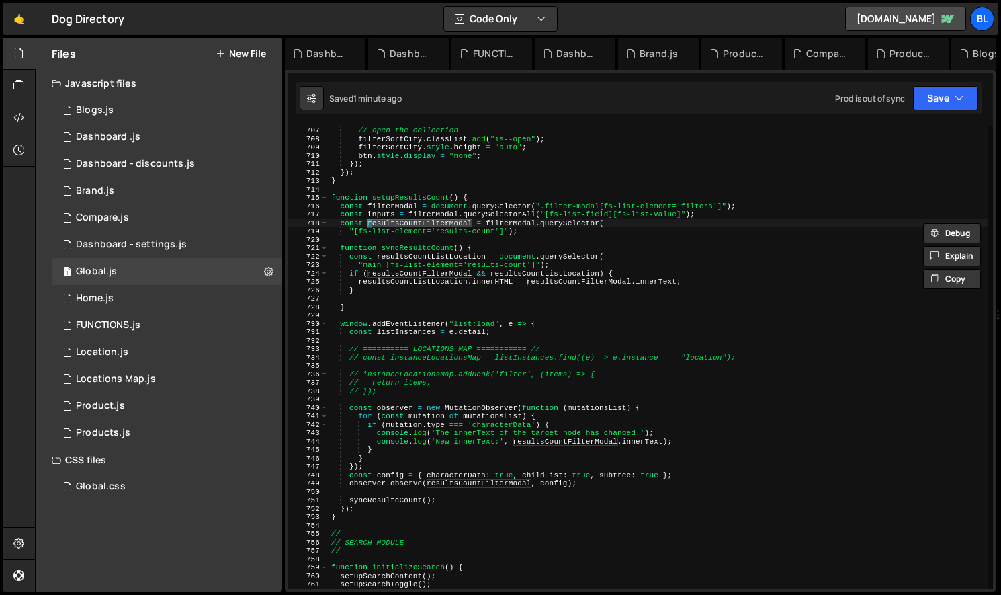
click at [491, 493] on div "// open the collection filterSortCity . classList . add ( "is--open" ) ; filter…" at bounding box center [658, 365] width 659 height 479
click at [544, 489] on div "// open the collection filterSortCity . classList . add ( "is--open" ) ; filter…" at bounding box center [658, 365] width 659 height 479
click at [589, 485] on div "// open the collection filterSortCity . classList . add ( "is--open" ) ; filter…" at bounding box center [658, 365] width 659 height 479
type textarea "observer.observe(resultsCountFilterModal, config);"
click at [479, 484] on div "// open the collection filterSortCity . classList . add ( "is--open" ) ; filter…" at bounding box center [658, 365] width 659 height 479
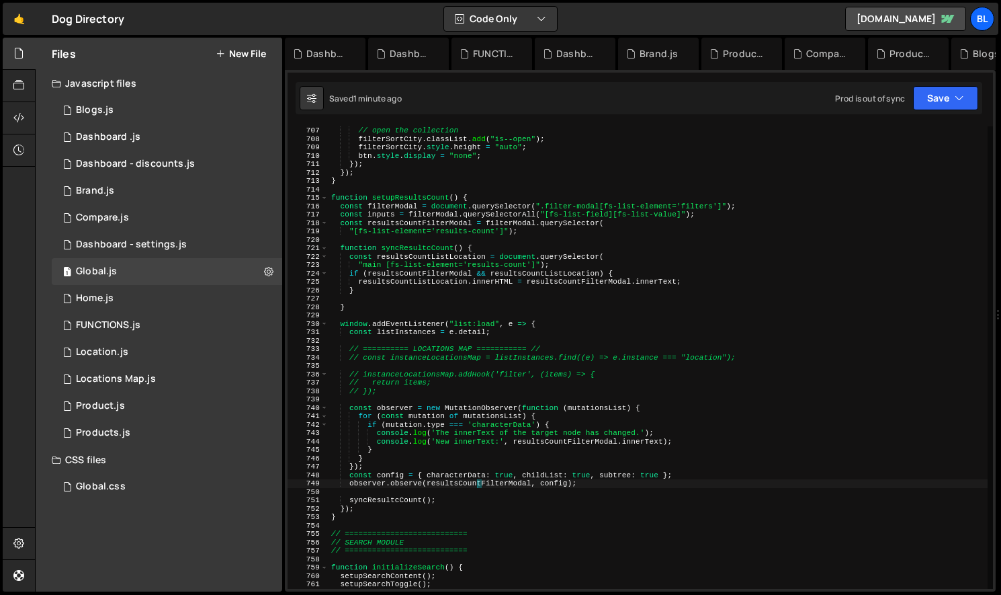
click at [479, 484] on div "// open the collection filterSortCity . classList . add ( "is--open" ) ; filter…" at bounding box center [658, 365] width 659 height 479
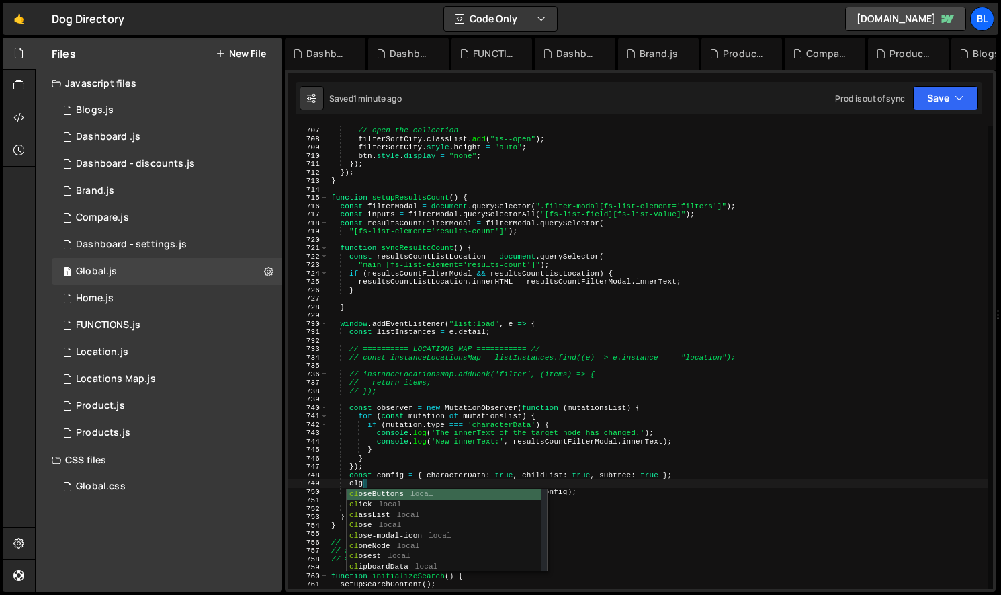
scroll to position [0, 2]
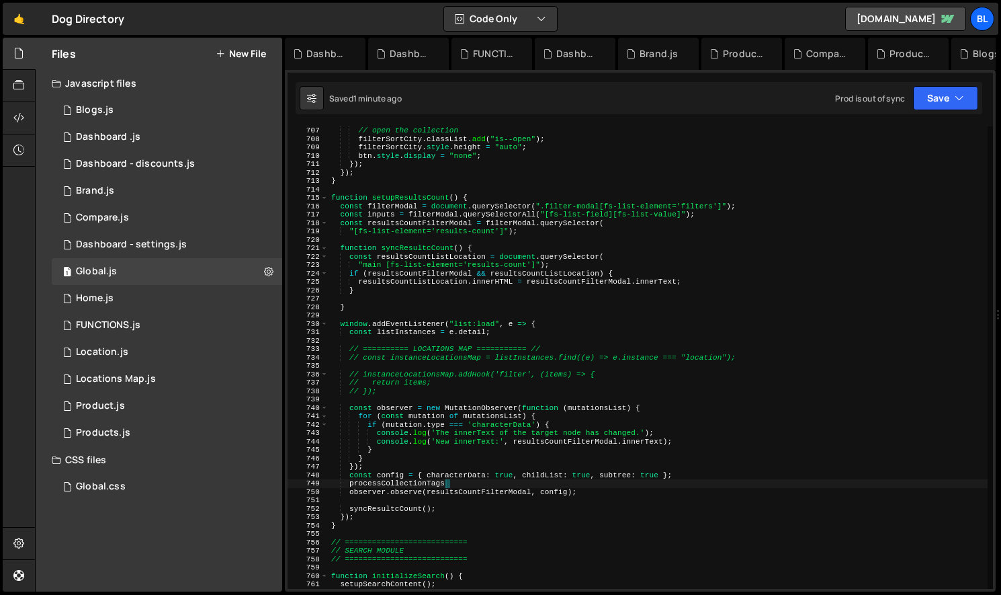
paste textarea "resultsCountFilterModal"
type textarea "clg"
paste textarea "resultsCountFilterModal)"
type textarea "console.log(resultsCountFilterModal);"
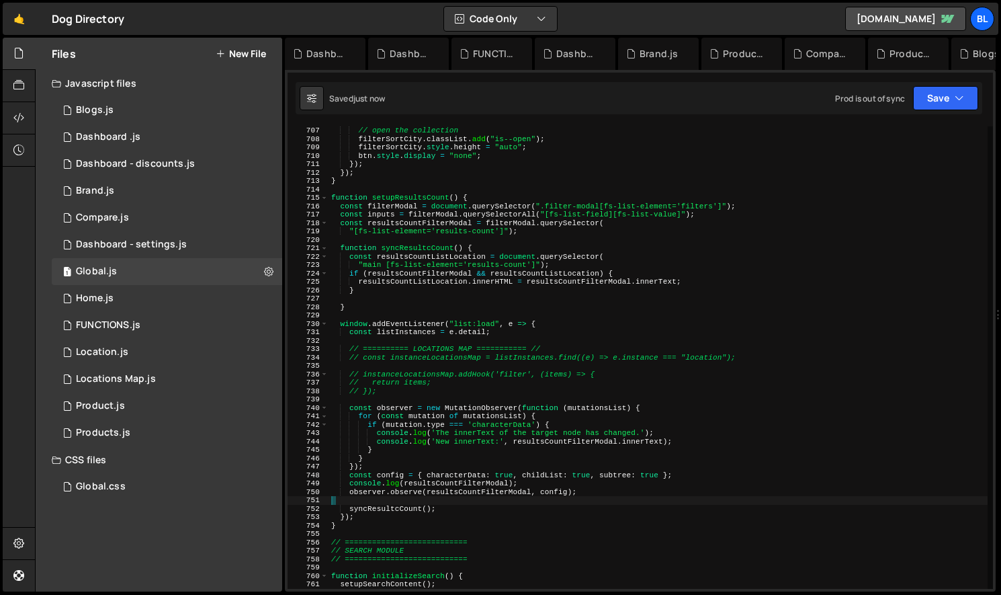
click at [448, 498] on div "// open the collection filterSortCity . classList . add ( "is--open" ) ; filter…" at bounding box center [658, 365] width 659 height 479
click at [402, 499] on div "// open the collection filterSortCity . classList . add ( "is--open" ) ; filter…" at bounding box center [658, 365] width 659 height 479
click at [362, 489] on div "// open the collection filterSortCity . classList . add ( "is--open" ) ; filter…" at bounding box center [658, 365] width 659 height 479
type textarea "observer.observe(resultsCountFilterModal, config);"
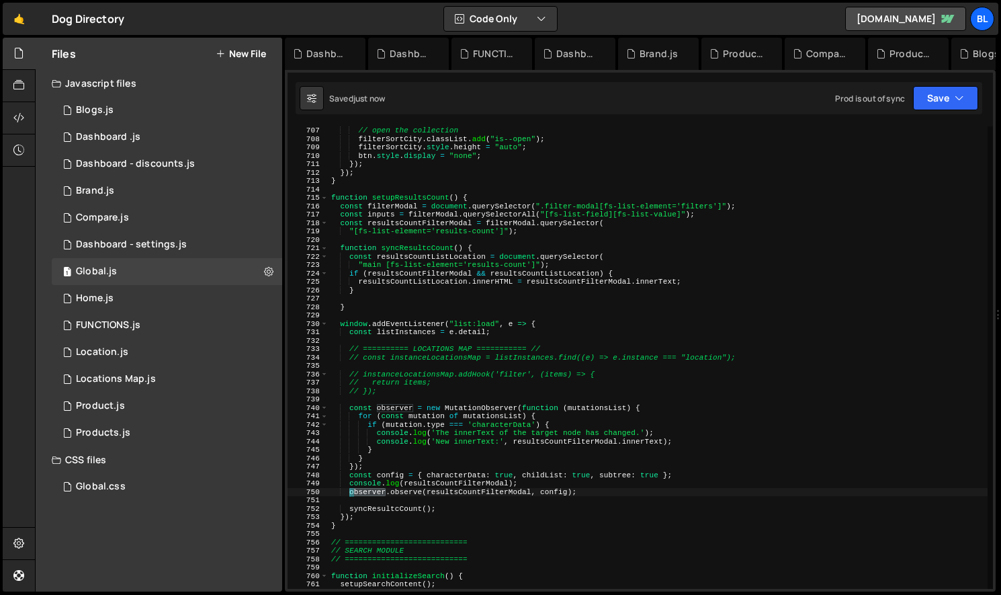
click at [362, 489] on div "// open the collection filterSortCity . classList . add ( "is--open" ) ; filter…" at bounding box center [658, 365] width 659 height 479
click at [583, 501] on div "// open the collection filterSortCity . classList . add ( "is--open" ) ; filter…" at bounding box center [658, 365] width 659 height 479
click at [606, 495] on div "// open the collection filterSortCity . classList . add ( "is--open" ) ; filter…" at bounding box center [658, 365] width 659 height 479
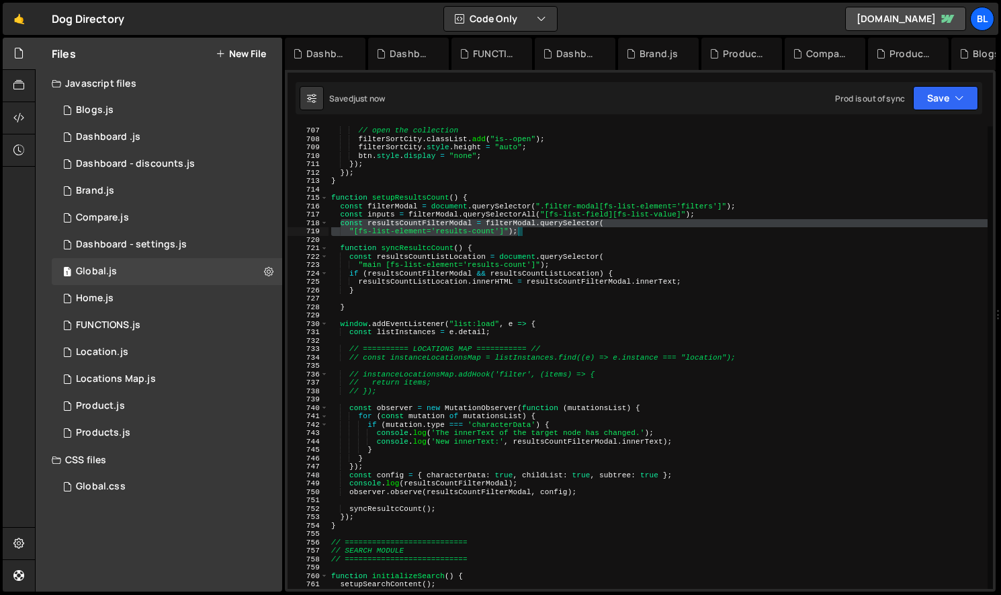
drag, startPoint x: 340, startPoint y: 223, endPoint x: 527, endPoint y: 233, distance: 187.1
click at [527, 233] on div "// open the collection filterSortCity . classList . add ( "is--open" ) ; filter…" at bounding box center [658, 365] width 659 height 479
type textarea "const resultsCountFilterModal = filterModal.querySelector( "[fs-list-element='r…"
click at [446, 468] on div "// open the collection filterSortCity . classList . add ( "is--open" ) ; filter…" at bounding box center [658, 365] width 659 height 479
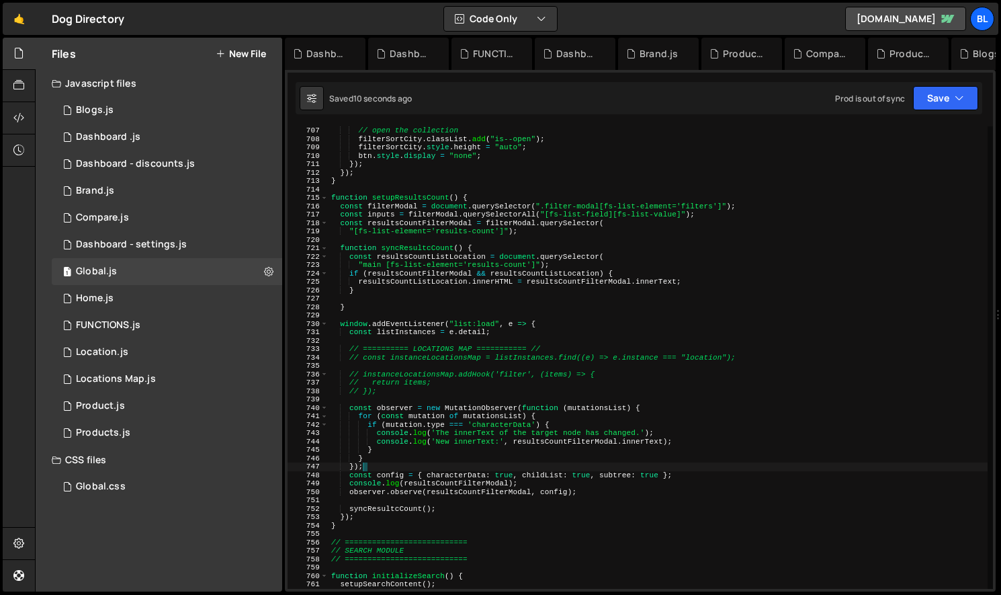
click at [454, 409] on div "// open the collection filterSortCity . classList . add ( "is--open" ) ; filter…" at bounding box center [658, 365] width 659 height 479
click at [461, 455] on div "// open the collection filterSortCity . classList . add ( "is--open" ) ; filter…" at bounding box center [658, 365] width 659 height 479
click at [438, 474] on div "// open the collection filterSortCity . classList . add ( "is--open" ) ; filter…" at bounding box center [658, 365] width 659 height 479
click at [443, 430] on div "// open the collection filterSortCity . classList . add ( "is--open" ) ; filter…" at bounding box center [658, 365] width 659 height 479
type textarea "console.log('The innerText of the target node has changed.');"
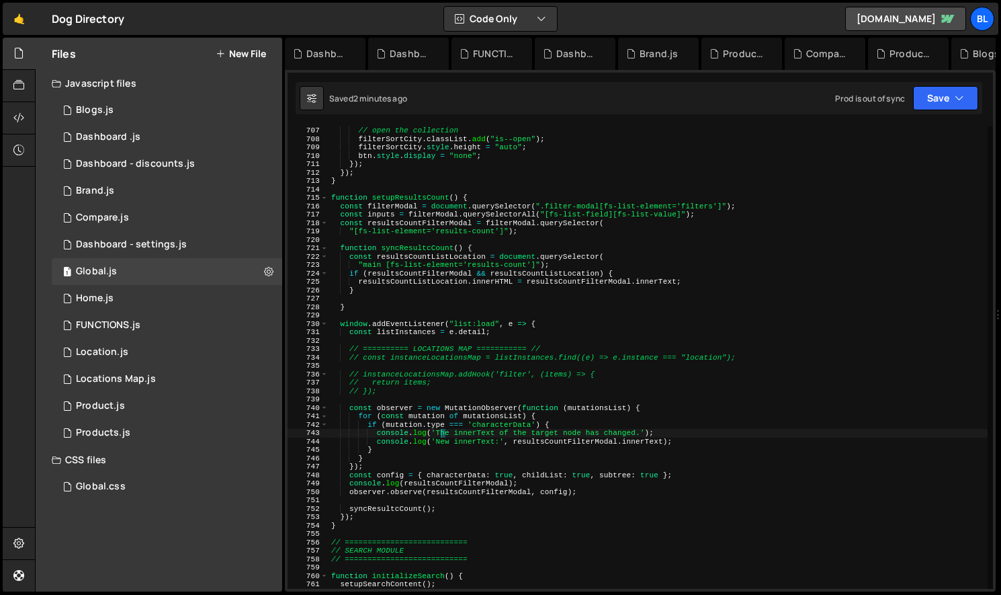
click at [603, 502] on div "// open the collection filterSortCity . classList . add ( "is--open" ) ; filter…" at bounding box center [658, 365] width 659 height 479
click at [583, 485] on div "// open the collection filterSortCity . classList . add ( "is--open" ) ; filter…" at bounding box center [658, 365] width 659 height 479
click at [581, 493] on div "// open the collection filterSortCity . classList . add ( "is--open" ) ; filter…" at bounding box center [658, 365] width 659 height 479
click at [448, 462] on div "// open the collection filterSortCity . classList . add ( "is--open" ) ; filter…" at bounding box center [658, 365] width 659 height 479
click at [466, 450] on div "// open the collection filterSortCity . classList . add ( "is--open" ) ; filter…" at bounding box center [658, 365] width 659 height 479
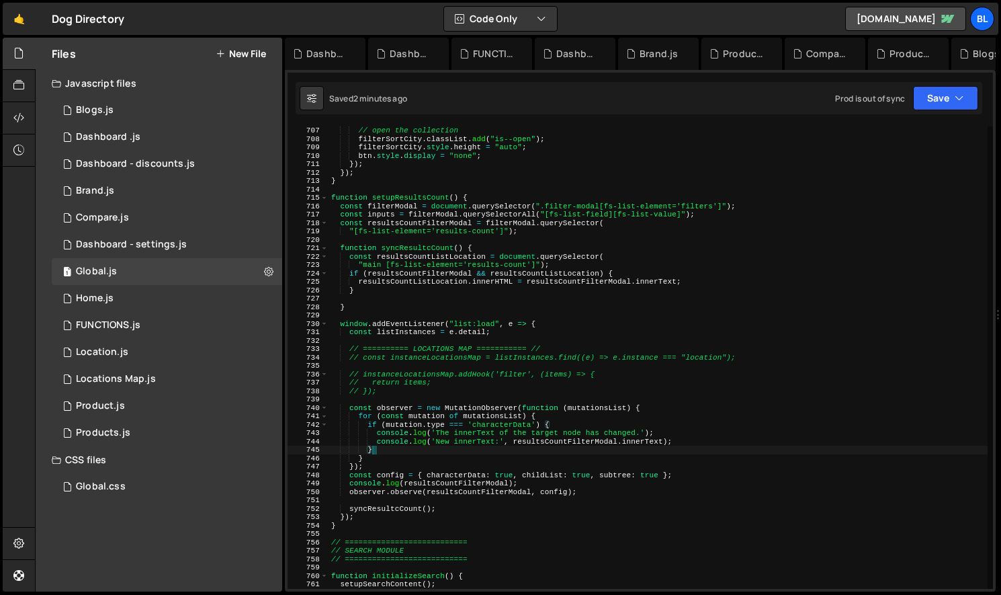
drag, startPoint x: 462, startPoint y: 444, endPoint x: 451, endPoint y: 439, distance: 11.7
click at [462, 444] on div "// open the collection filterSortCity . classList . add ( "is--open" ) ; filter…" at bounding box center [658, 365] width 659 height 479
click at [405, 421] on div "// open the collection filterSortCity . classList . add ( "is--open" ) ; filter…" at bounding box center [658, 365] width 659 height 479
click at [503, 425] on div "// open the collection filterSortCity . classList . add ( "is--open" ) ; filter…" at bounding box center [658, 365] width 659 height 479
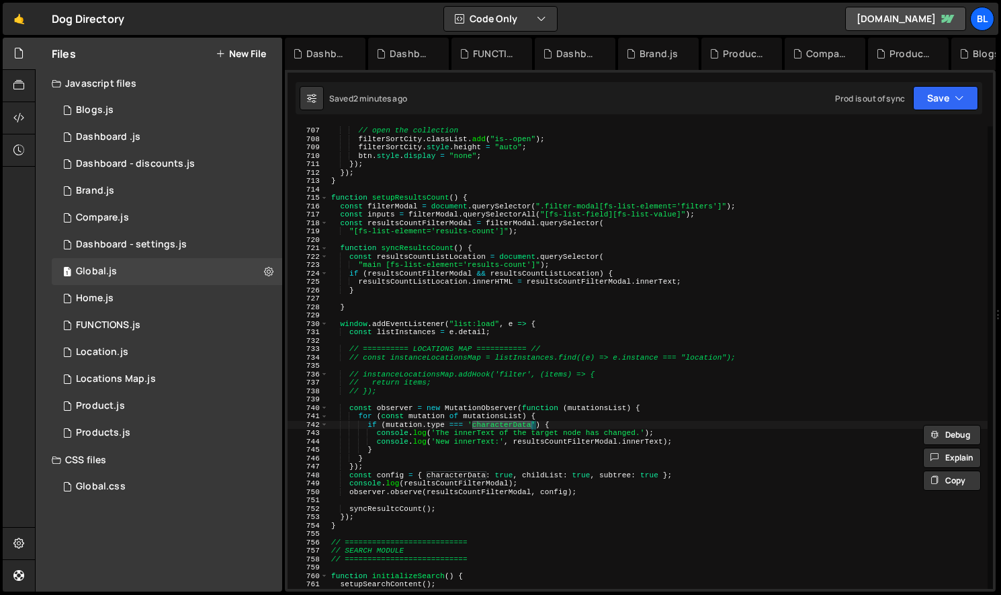
click at [417, 461] on div "// open the collection filterSortCity . classList . add ( "is--open" ) ; filter…" at bounding box center [658, 365] width 659 height 479
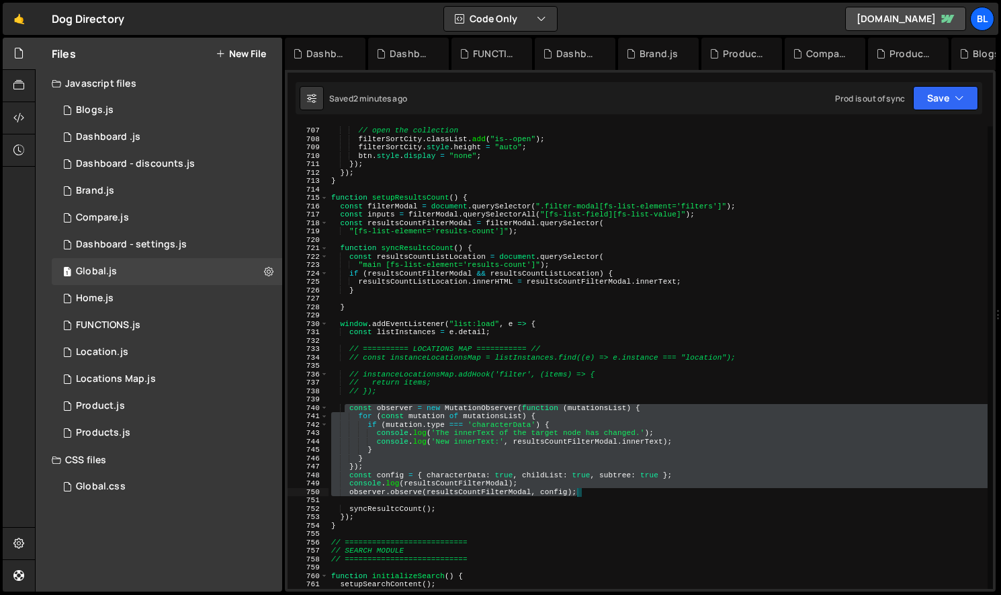
drag, startPoint x: 376, startPoint y: 429, endPoint x: 588, endPoint y: 493, distance: 221.6
click at [588, 493] on div "// open the collection filterSortCity . classList . add ( "is--open" ) ; filter…" at bounding box center [658, 365] width 659 height 479
click at [394, 264] on div "// open the collection filterSortCity . classList . add ( "is--open" ) ; filter…" at bounding box center [658, 365] width 659 height 479
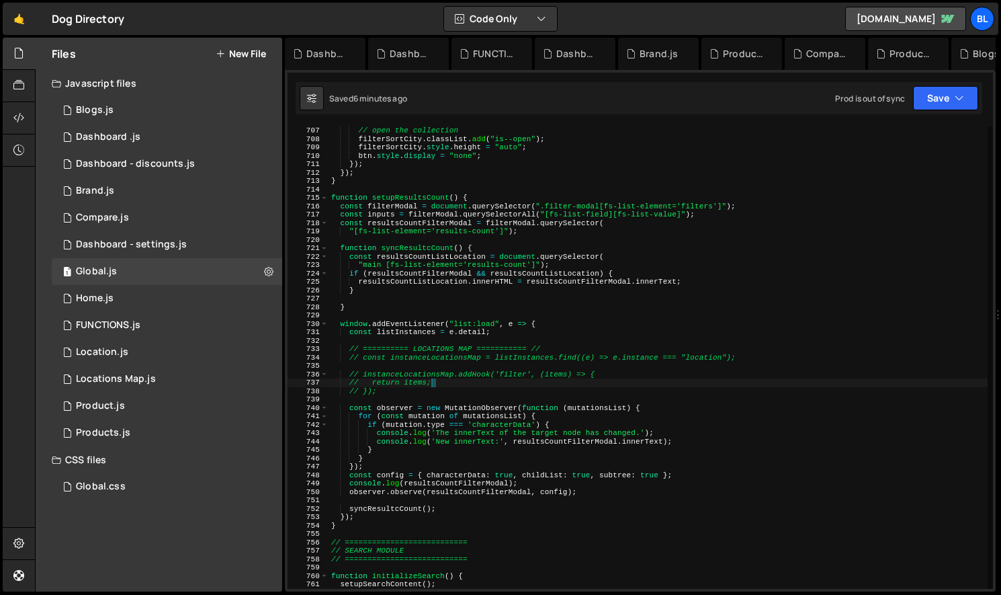
drag, startPoint x: 440, startPoint y: 379, endPoint x: 401, endPoint y: 389, distance: 40.9
click at [440, 379] on div "// open the collection filterSortCity . classList . add ( "is--open" ) ; filter…" at bounding box center [658, 365] width 659 height 479
click at [391, 391] on div "// open the collection filterSortCity . classList . add ( "is--open" ) ; filter…" at bounding box center [658, 365] width 659 height 479
click at [391, 360] on div "// open the collection filterSortCity . classList . add ( "is--open" ) ; filter…" at bounding box center [658, 365] width 659 height 479
type textarea "const instanceLocationsMap = listInstances.find((e) => e.instance === "location…"
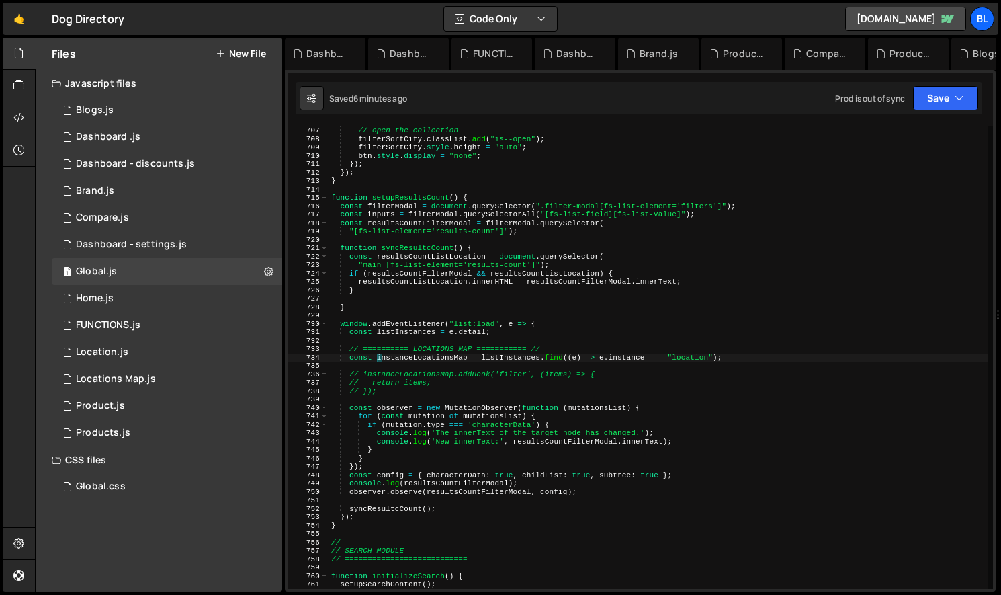
click at [429, 359] on div "// open the collection filterSortCity . classList . add ( "is--open" ) ; filter…" at bounding box center [658, 365] width 659 height 479
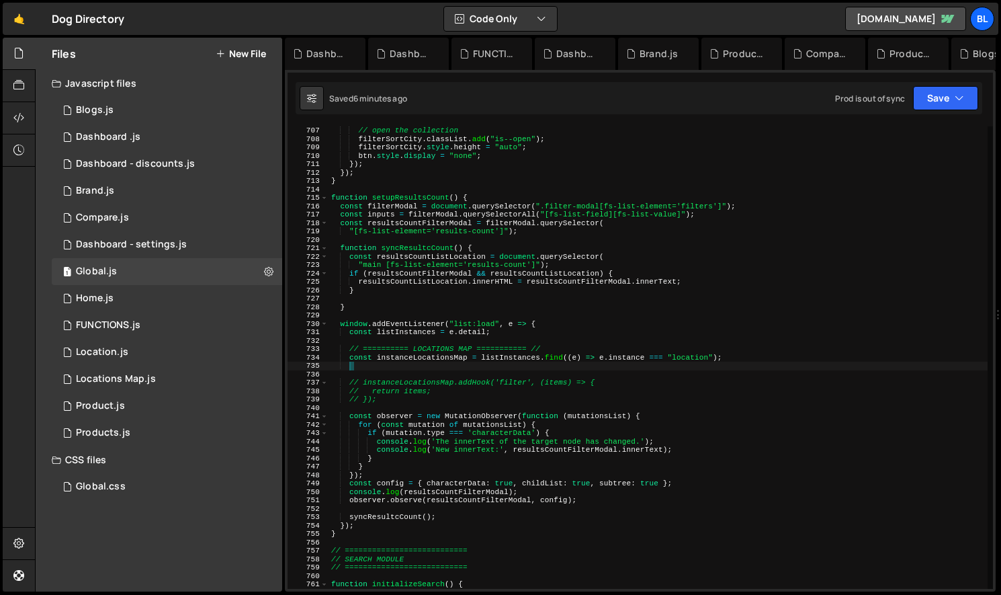
paste textarea "addHook"
type textarea "addHook"
paste textarea "addHook"
type textarea "instanceLocationsMap.addHook("afterRender",e=>{)"
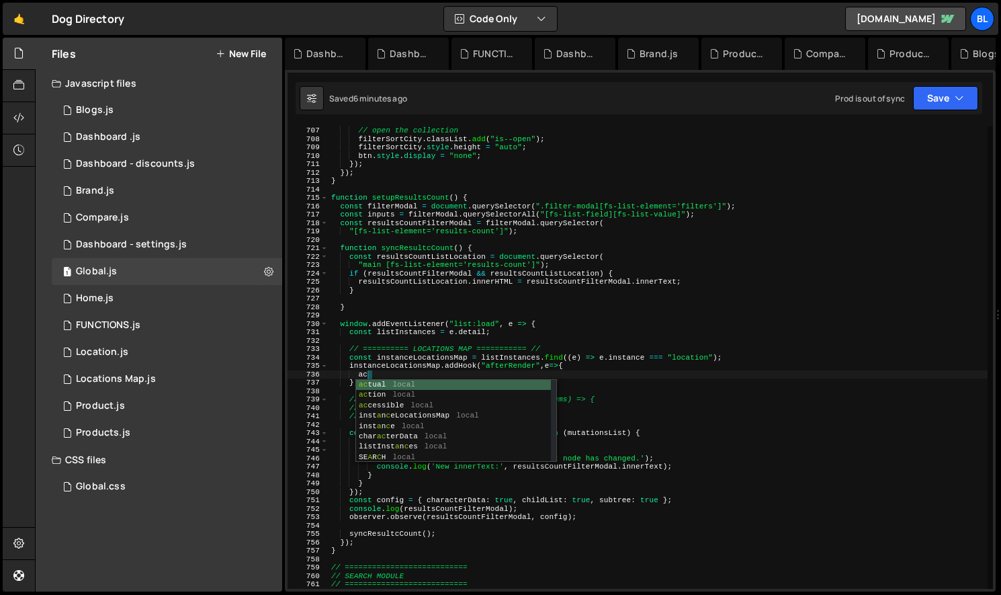
type textarea "aco"
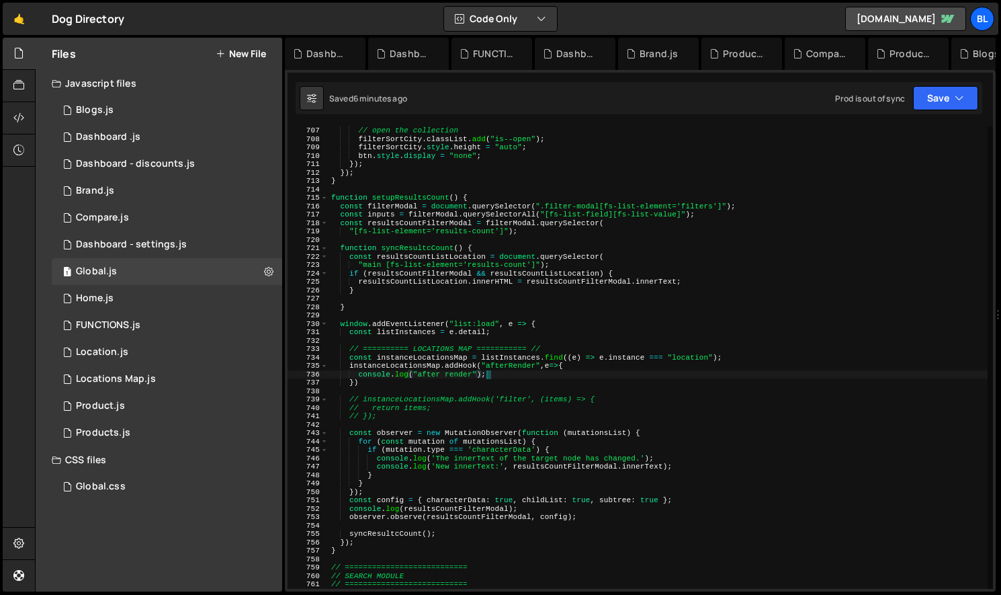
scroll to position [0, 13]
click at [528, 507] on div "// open the collection filterSortCity . classList . add ( "is--open" ) ; filter…" at bounding box center [658, 365] width 659 height 479
click at [687, 499] on div "// open the collection filterSortCity . classList . add ( "is--open" ) ; filter…" at bounding box center [658, 365] width 659 height 479
drag, startPoint x: 472, startPoint y: 399, endPoint x: 468, endPoint y: 392, distance: 7.5
click at [471, 397] on div "// open the collection filterSortCity . classList . add ( "is--open" ) ; filter…" at bounding box center [658, 365] width 659 height 479
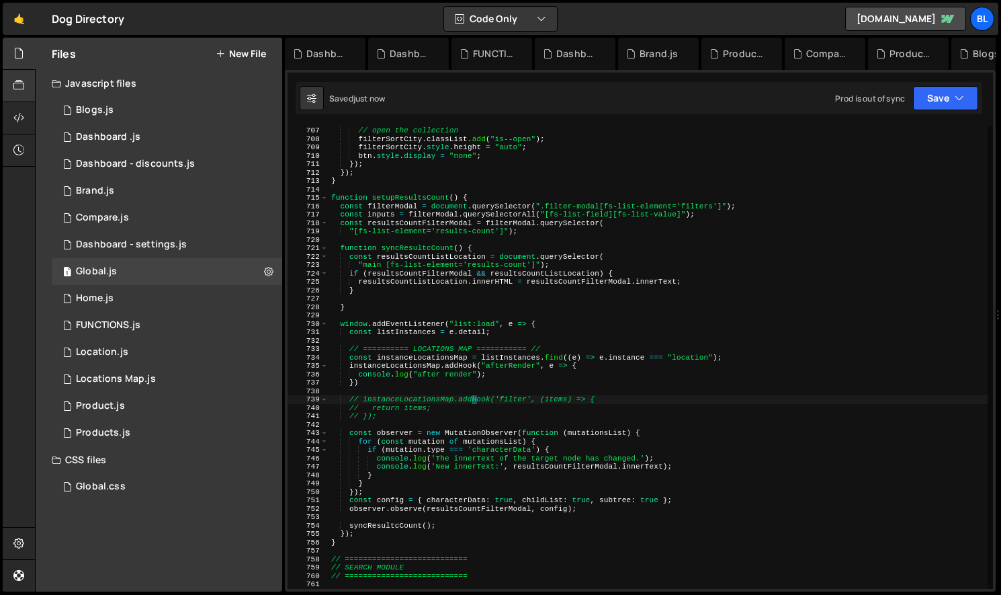
type textarea "// instanceLocationsMap.addHook('filter', (items) => {"
click at [506, 366] on div "// open the collection filterSortCity . classList . add ( "is--open" ) ; filter…" at bounding box center [658, 365] width 659 height 479
paste textarea "console.log("after render");"
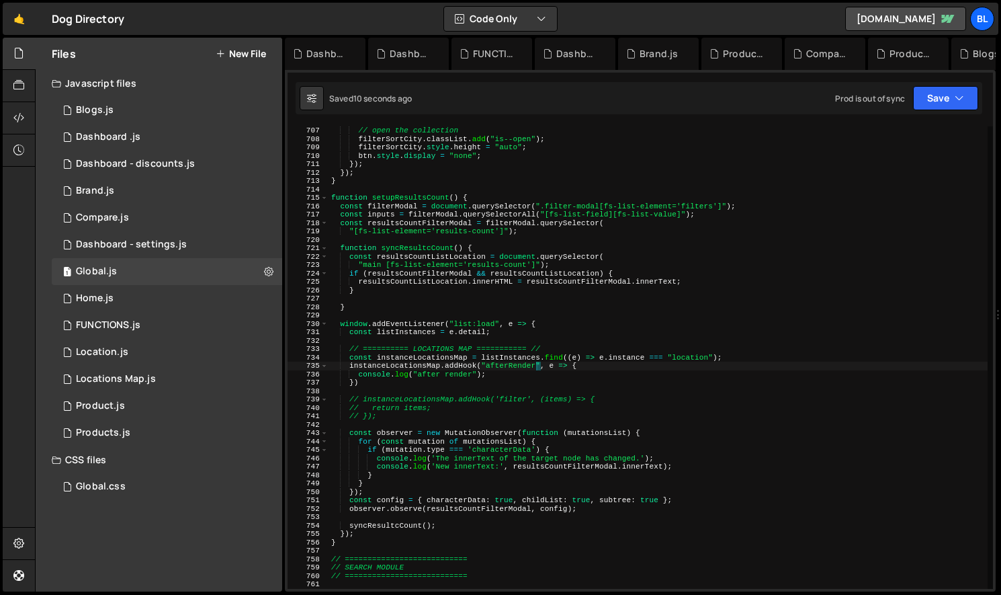
click at [425, 376] on div "// open the collection filterSortCity . classList . add ( "is--open" ) ; filter…" at bounding box center [658, 365] width 659 height 479
click at [556, 367] on div "// open the collection filterSortCity . classList . add ( "is--open" ) ; filter…" at bounding box center [658, 365] width 659 height 479
click at [589, 409] on div "// open the collection filterSortCity . classList . add ( "is--open" ) ; filter…" at bounding box center [658, 365] width 659 height 479
click at [517, 439] on div "// open the collection filterSortCity . classList . add ( "is--open" ) ; filter…" at bounding box center [658, 365] width 659 height 479
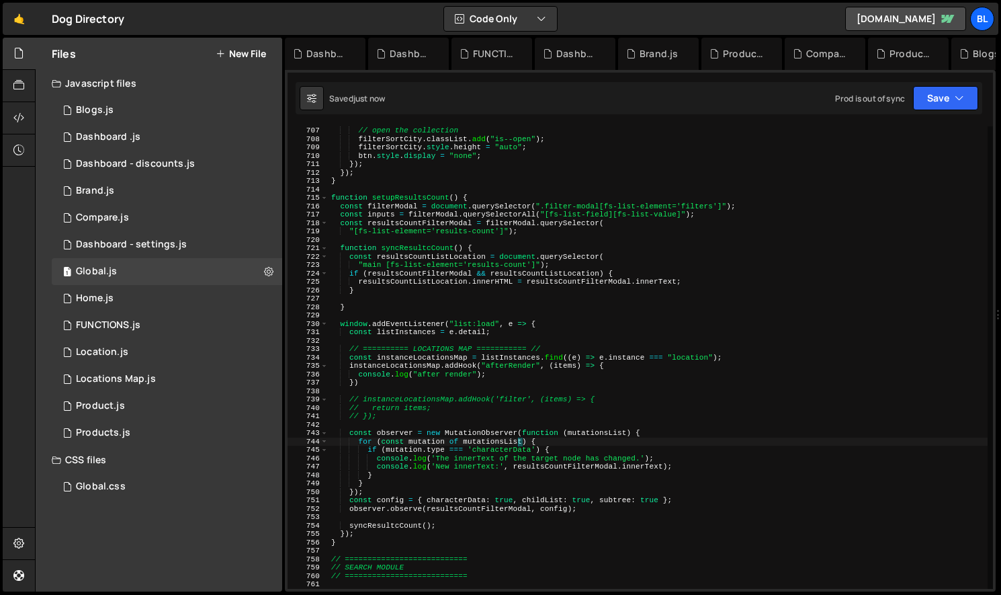
click at [491, 401] on div "// open the collection filterSortCity . classList . add ( "is--open" ) ; filter…" at bounding box center [658, 365] width 659 height 479
type textarea "// instanceLocationsMap.addHook('filter', (items) => {"
click at [491, 390] on div "// open the collection filterSortCity . classList . add ( "is--open" ) ; filter…" at bounding box center [658, 365] width 659 height 479
click at [501, 377] on div "// open the collection filterSortCity . classList . add ( "is--open" ) ; filter…" at bounding box center [658, 365] width 659 height 479
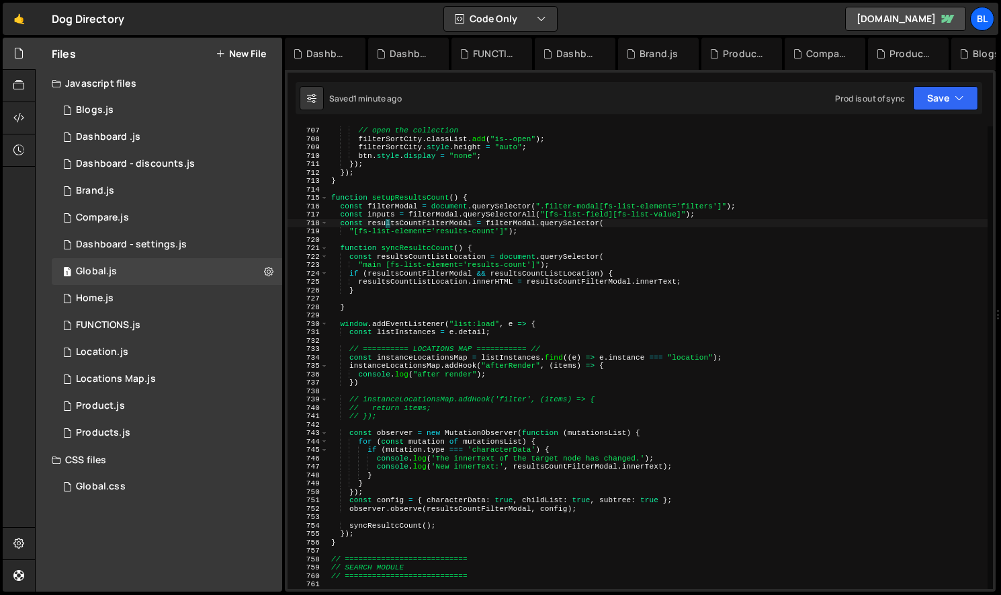
click at [384, 222] on div "// open the collection filterSortCity . classList . add ( "is--open" ) ; filter…" at bounding box center [658, 365] width 659 height 479
click at [467, 372] on div "// open the collection filterSortCity . classList . add ( "is--open" ) ; filter…" at bounding box center [658, 365] width 659 height 479
click at [505, 379] on div "// open the collection filterSortCity . classList . add ( "is--open" ) ; filter…" at bounding box center [658, 365] width 659 height 479
type textarea "});"
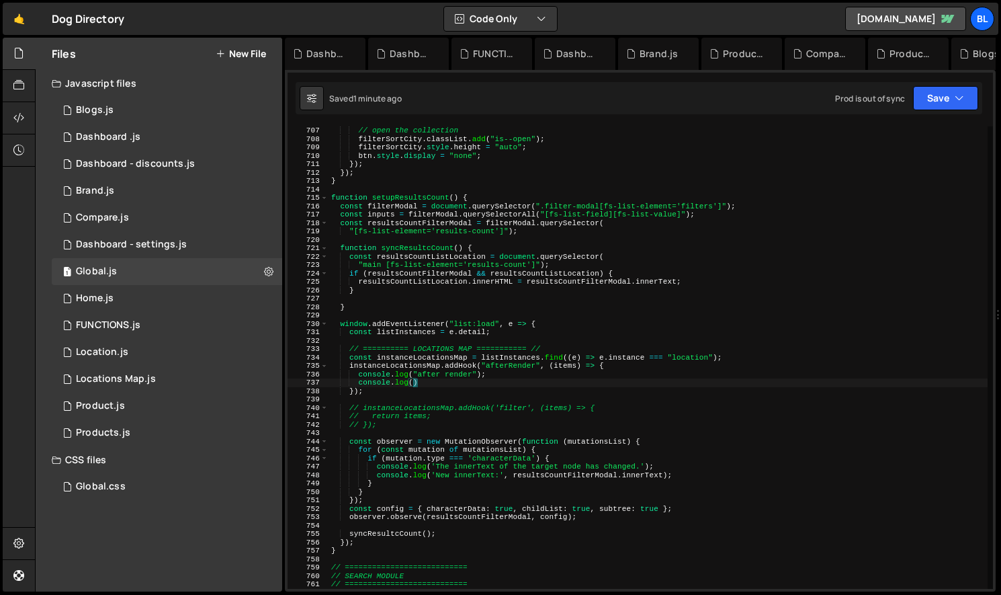
paste textarea "resultsCountFilterModal)"
click at [450, 405] on div "// open the collection filterSortCity . classList . add ( "is--open" ) ; filter…" at bounding box center [658, 365] width 659 height 479
click at [506, 378] on div "// open the collection filterSortCity . classList . add ( "is--open" ) ; filter…" at bounding box center [658, 365] width 659 height 479
type textarea "console.log("after render");"
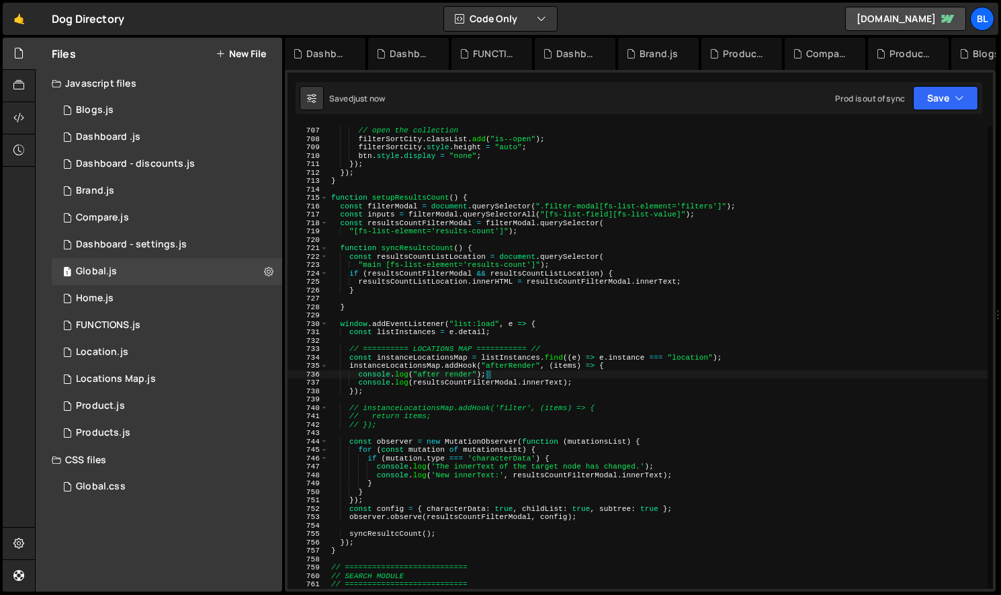
scroll to position [0, 13]
click at [460, 397] on div "// open the collection filterSortCity . classList . add ( "is--open" ) ; filter…" at bounding box center [658, 365] width 659 height 479
click at [457, 388] on div "// open the collection filterSortCity . classList . add ( "is--open" ) ; filter…" at bounding box center [658, 365] width 659 height 479
click at [399, 543] on div "// open the collection filterSortCity . classList . add ( "is--open" ) ; filter…" at bounding box center [658, 365] width 659 height 479
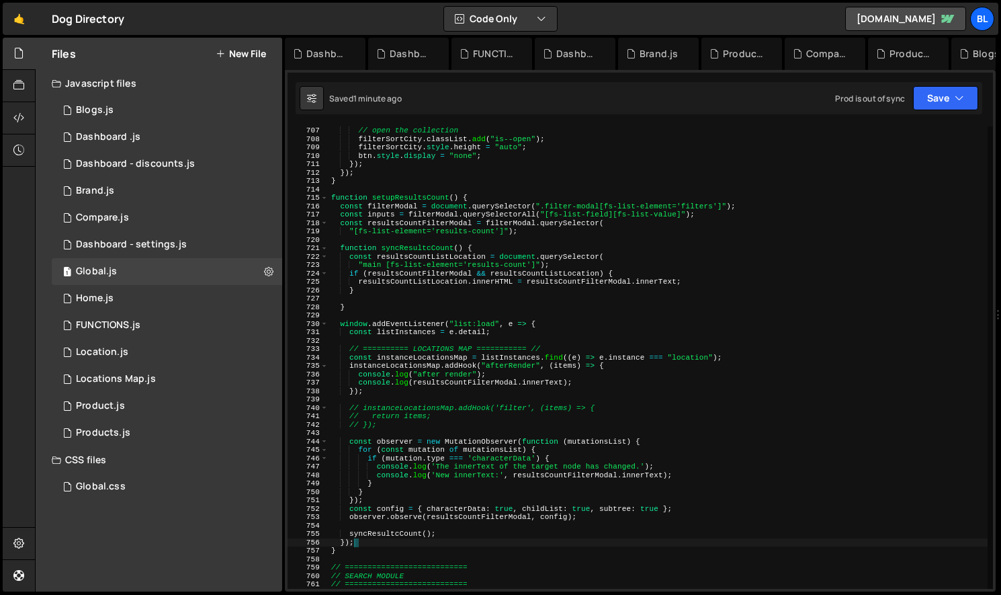
click at [399, 543] on div "// open the collection filterSortCity . classList . add ( "is--open" ) ; filter…" at bounding box center [658, 365] width 659 height 479
click at [396, 536] on div "// open the collection filterSortCity . classList . add ( "is--open" ) ; filter…" at bounding box center [658, 365] width 659 height 479
click at [505, 219] on div "// open the collection filterSortCity . classList . add ( "is--open" ) ; filter…" at bounding box center [658, 365] width 659 height 479
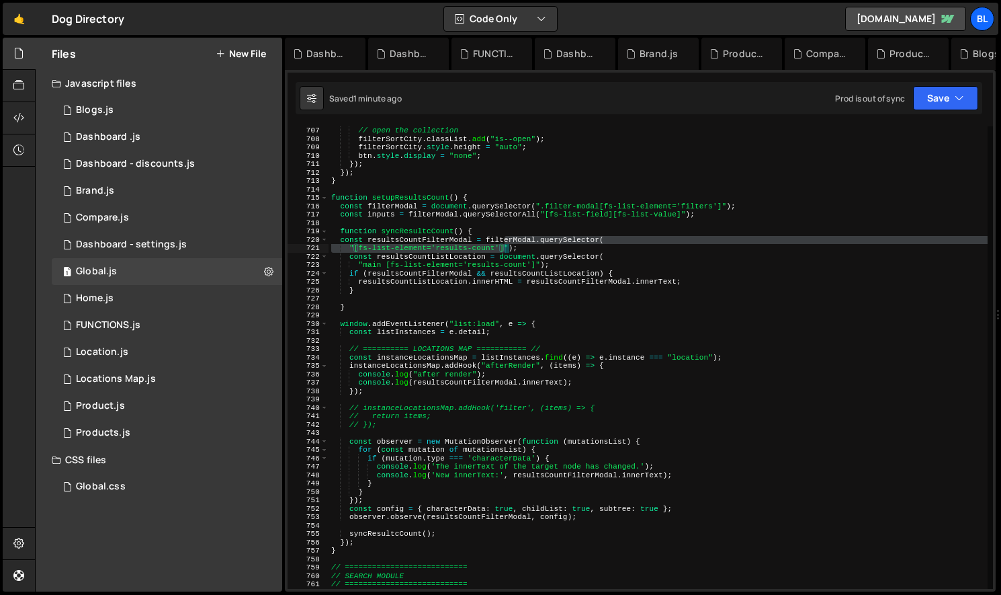
click at [433, 236] on div "// open the collection filterSortCity . classList . add ( "is--open" ) ; filter…" at bounding box center [658, 365] width 659 height 479
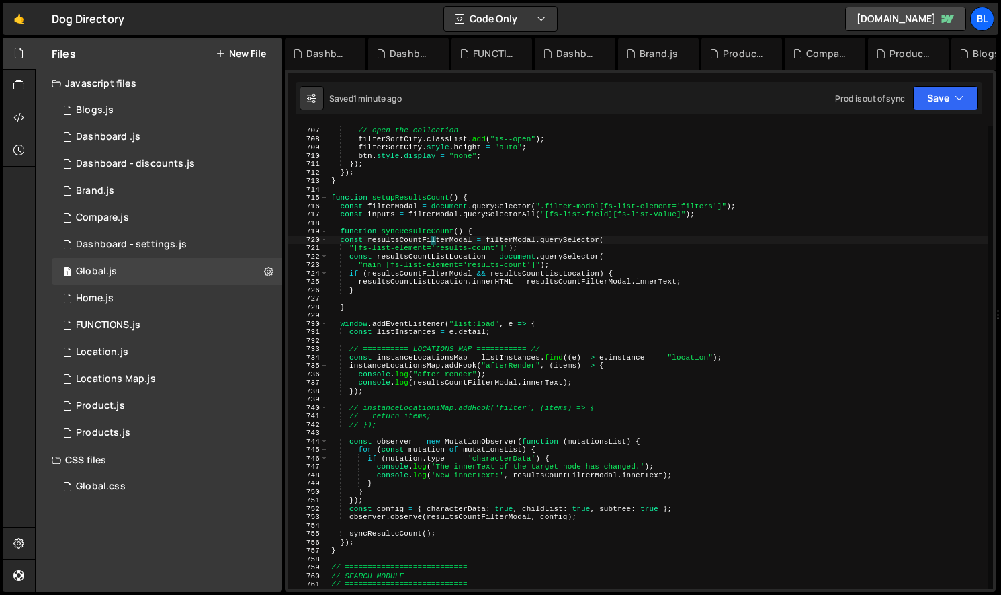
click at [433, 236] on div "// open the collection filterSortCity . classList . add ( "is--open" ) ; filter…" at bounding box center [658, 365] width 659 height 479
click at [427, 232] on div "// open the collection filterSortCity . classList . add ( "is--open" ) ; filter…" at bounding box center [658, 365] width 659 height 479
type textarea "function syncResultcCount() {"
click at [427, 232] on div "// open the collection filterSortCity . classList . add ( "is--open" ) ; filter…" at bounding box center [658, 365] width 659 height 479
click at [501, 429] on div "// open the collection filterSortCity . classList . add ( "is--open" ) ; filter…" at bounding box center [658, 365] width 659 height 479
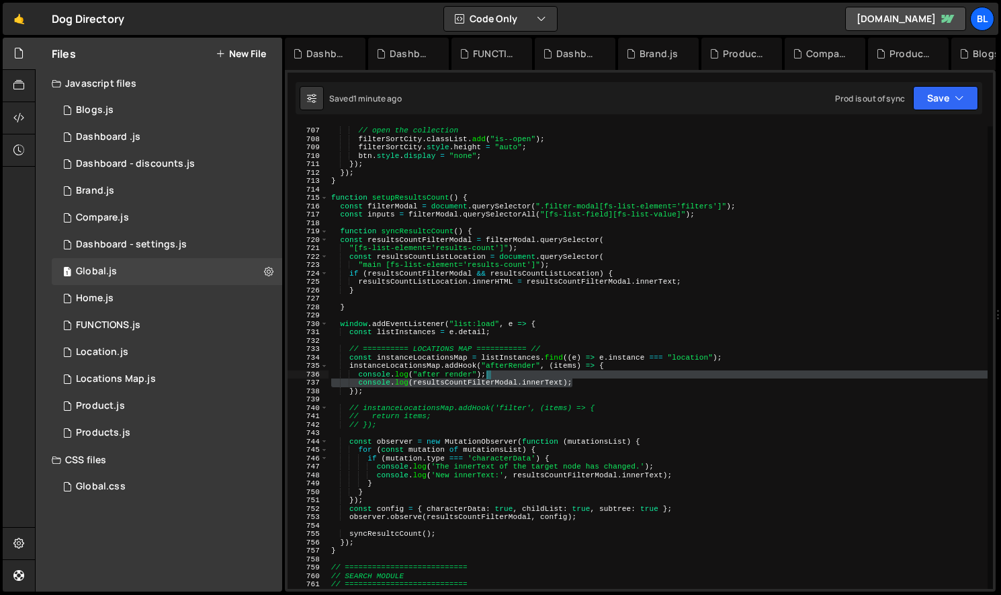
type textarea "console.log("after render");"
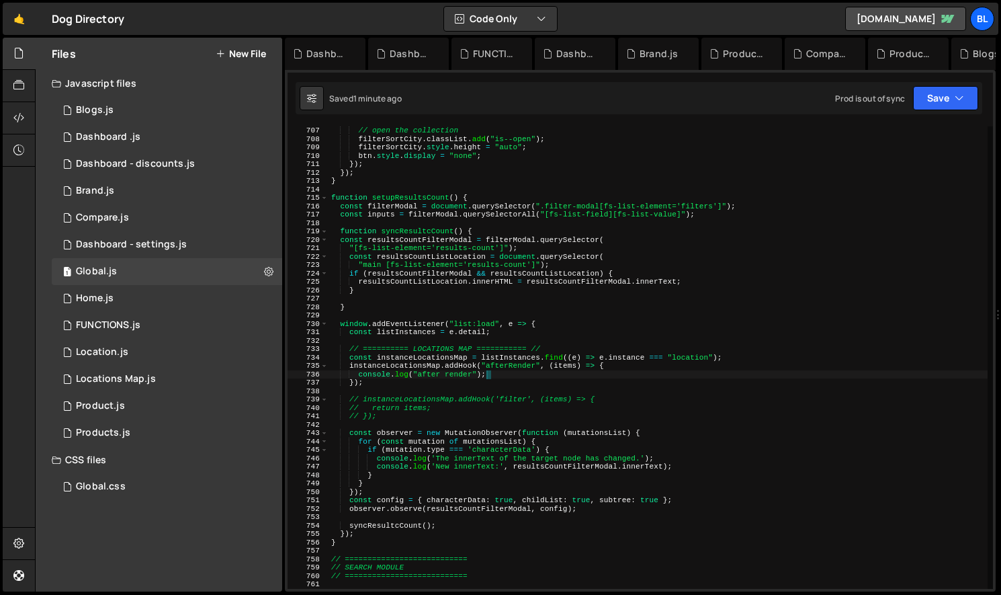
scroll to position [0, 1]
paste textarea "syncResultcCount"
drag, startPoint x: 583, startPoint y: 384, endPoint x: 579, endPoint y: 376, distance: 9.0
click at [579, 376] on div "// open the collection filterSortCity . classList . add ( "is--open" ) ; filter…" at bounding box center [658, 365] width 659 height 479
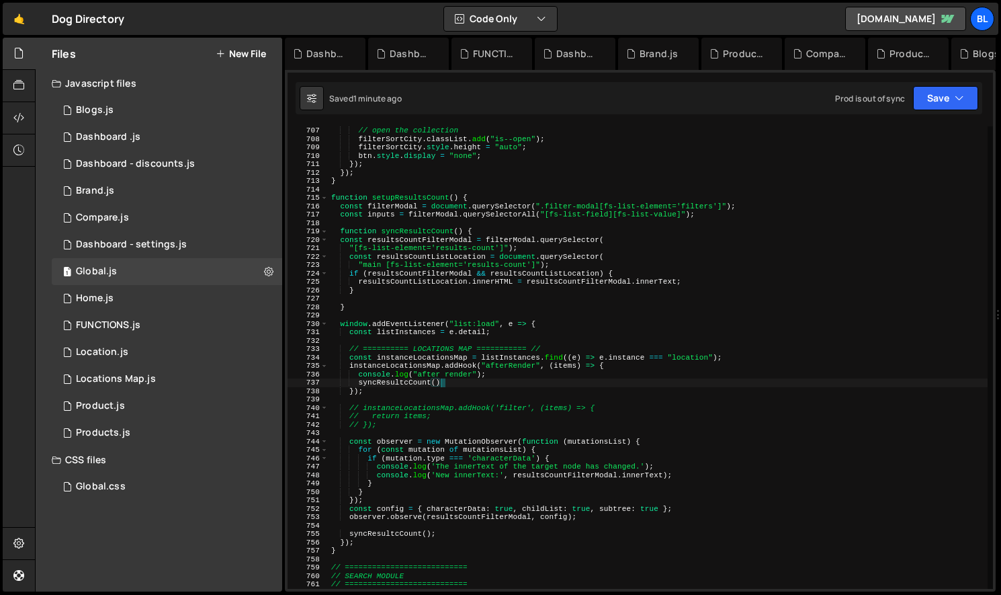
scroll to position [0, 9]
click at [541, 379] on div "// open the collection filterSortCity . classList . add ( "is--open" ) ; filter…" at bounding box center [658, 365] width 659 height 479
click at [553, 374] on div "// open the collection filterSortCity . classList . add ( "is--open" ) ; filter…" at bounding box center [658, 365] width 659 height 479
click at [614, 366] on div "// open the collection filterSortCity . classList . add ( "is--open" ) ; filter…" at bounding box center [658, 365] width 659 height 479
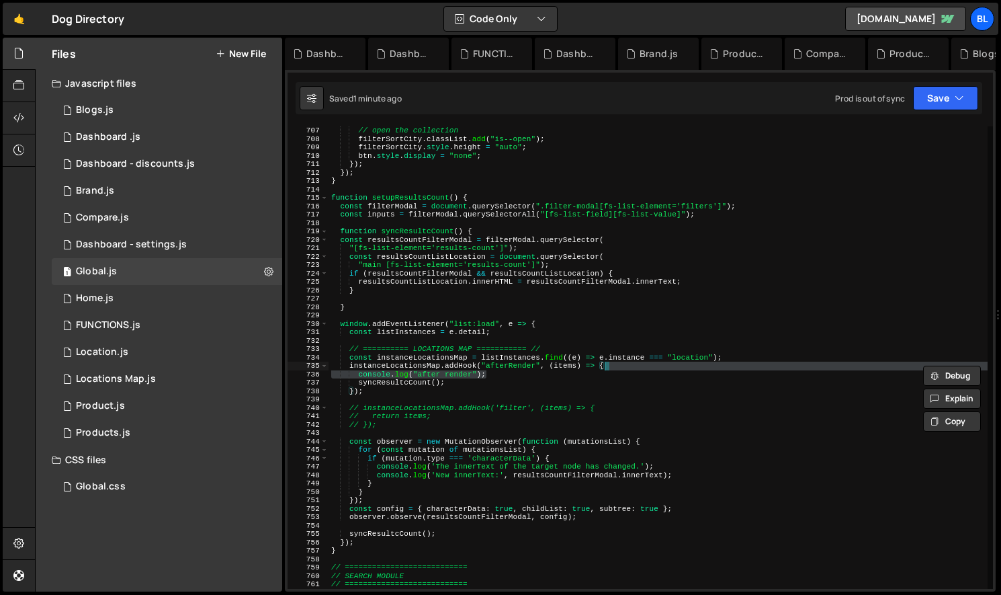
type textarea "instanceLocationsMap.addHook("afterRender", (items) => {"
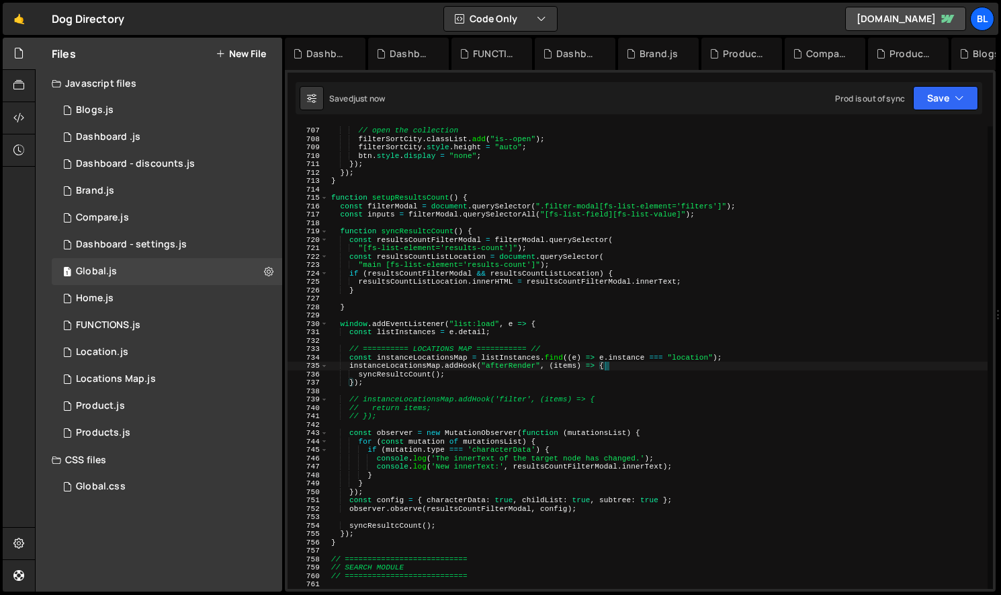
click at [470, 513] on div "// open the collection filterSortCity . classList . add ( "is--open" ) ; filter…" at bounding box center [658, 365] width 659 height 479
click at [388, 384] on div "// open the collection filterSortCity . classList . add ( "is--open" ) ; filter…" at bounding box center [658, 365] width 659 height 479
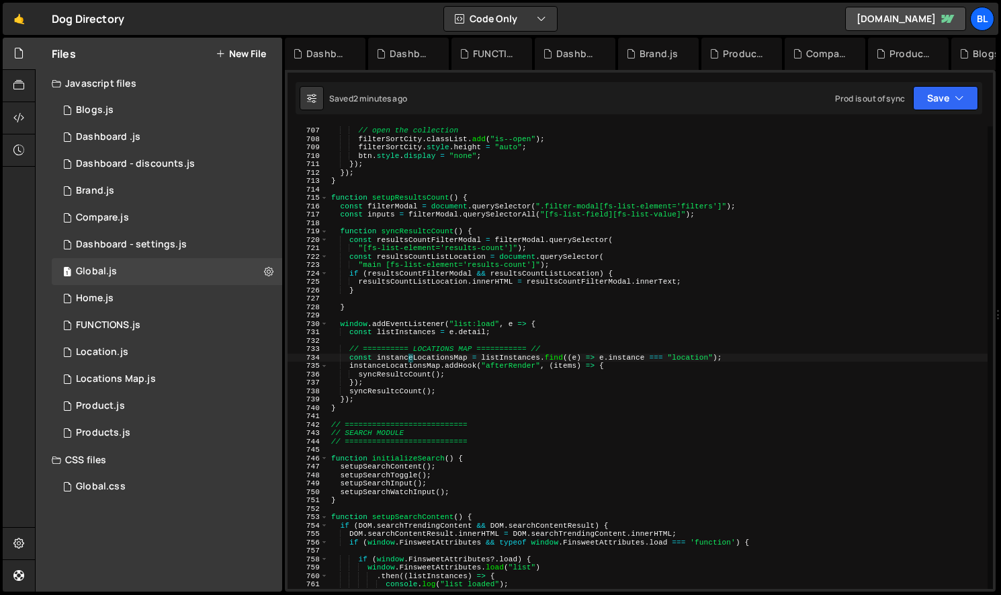
click at [410, 360] on div "// open the collection filterSortCity . classList . add ( "is--open" ) ; filter…" at bounding box center [658, 365] width 659 height 479
type textarea "const instanceLocationsMap = listInstances.find((e) => e.instance === "location…"
click at [410, 360] on div "// open the collection filterSortCity . classList . add ( "is--open" ) ; filter…" at bounding box center [658, 365] width 659 height 479
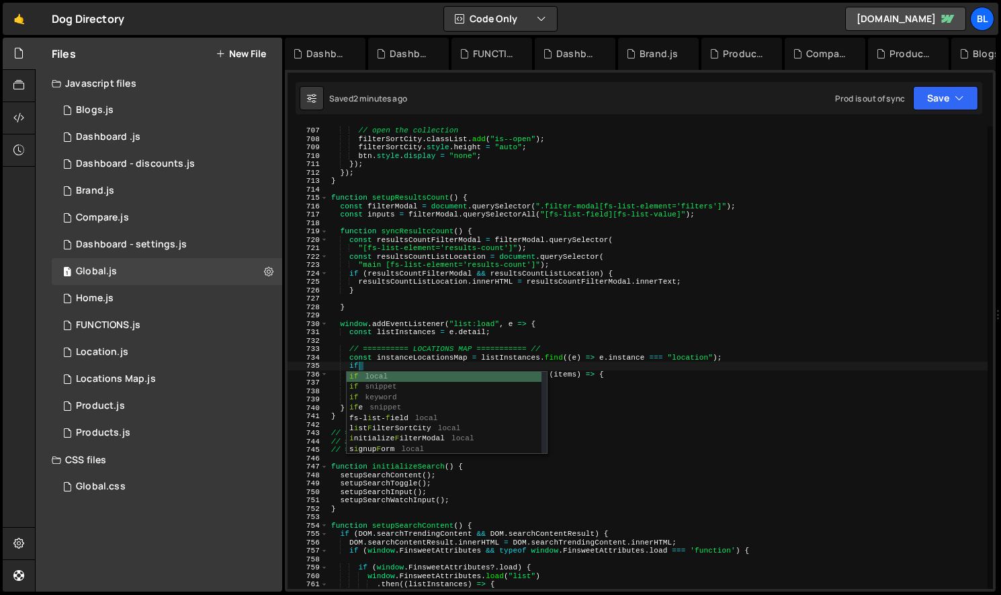
scroll to position [0, 2]
paste textarea "instanceLocationsMap)"
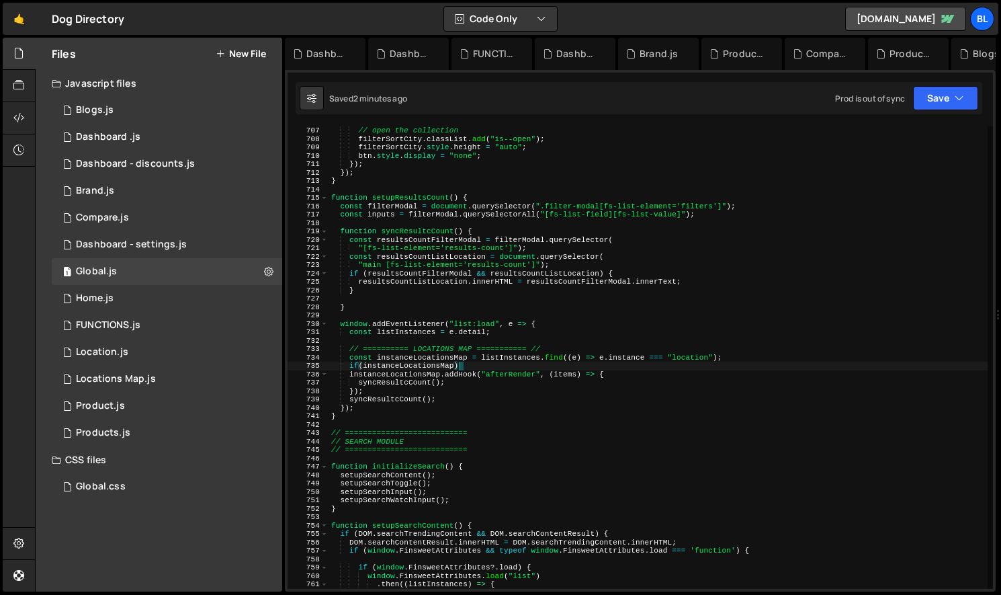
type textarea "if(instanceLocationsMap){"
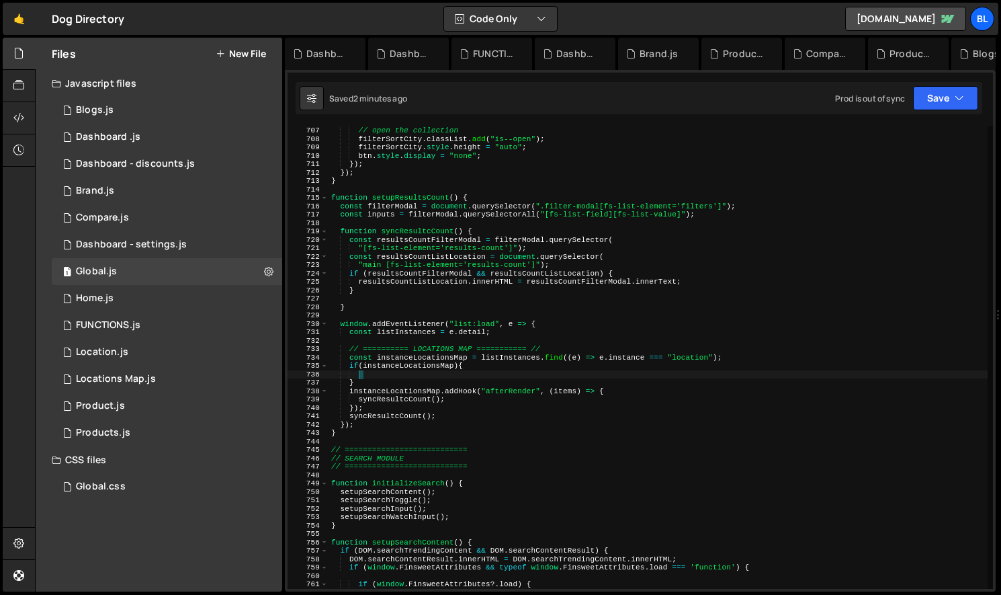
scroll to position [0, 1]
type textarea "instanceLocationsMap.addHook("afterRender", (items) => {"
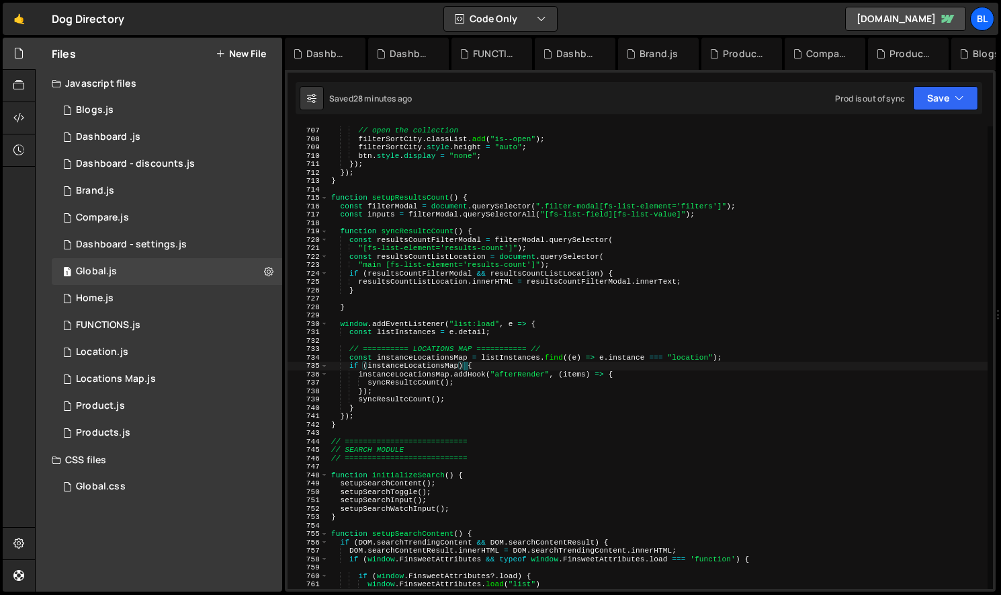
click at [496, 351] on div "// open the collection filterSortCity . classList . add ( "is--open" ) ; filter…" at bounding box center [658, 365] width 659 height 479
type textarea "// ========== LOCATIONS MAP =========== //"
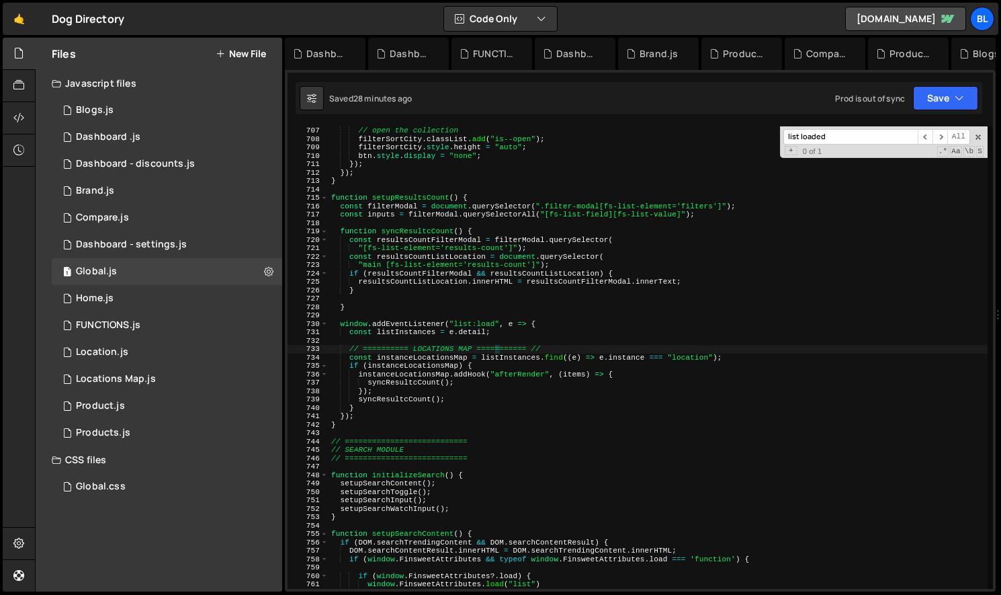
paste input "mobileBtnUniversalSearch"
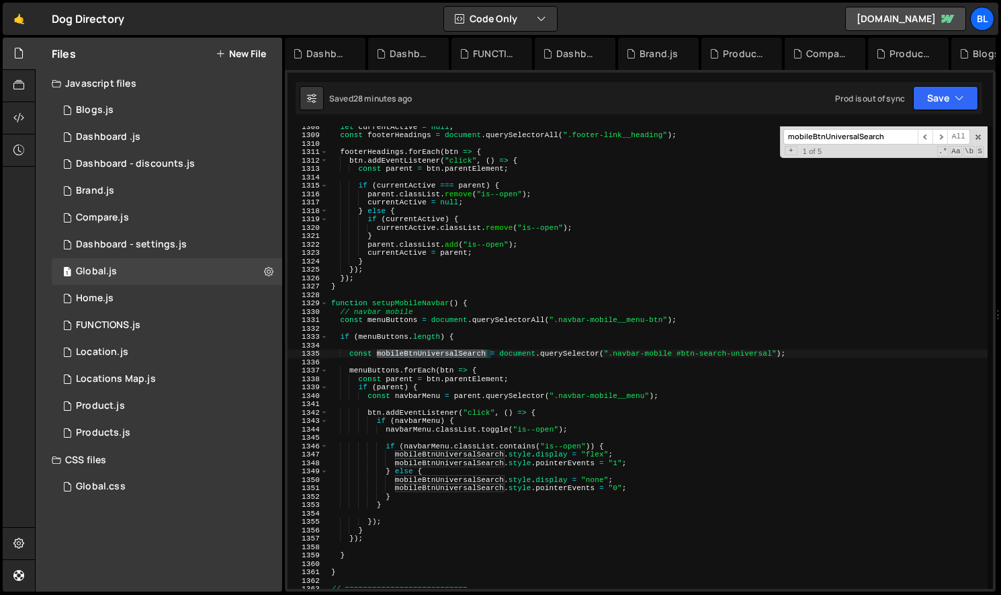
scroll to position [10983, 0]
type input "mobileBtnUniversalSearch"
click at [432, 451] on div "let currentActive = null ; const footerHeadings = document . querySelectorAll (…" at bounding box center [658, 361] width 659 height 479
click at [388, 456] on div "let currentActive = null ; const footerHeadings = document . querySelectorAll (…" at bounding box center [658, 361] width 659 height 479
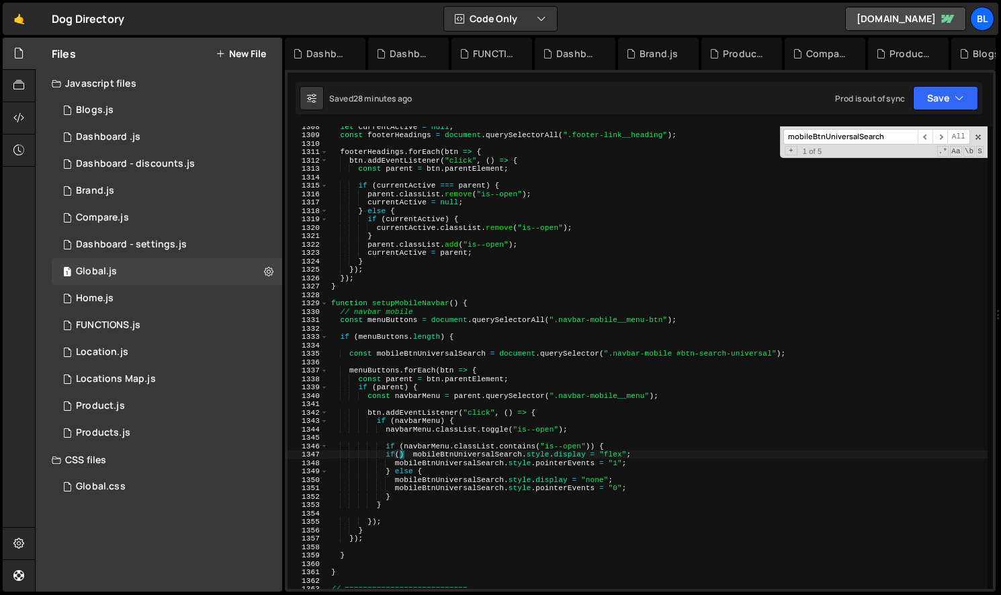
scroll to position [0, 5]
paste textarea "mobileBtnUniversalSearch)"
type textarea "if(mobileBtnUniversalSearch){ mobileBtnUniversalSearch.style.display = "flex";"
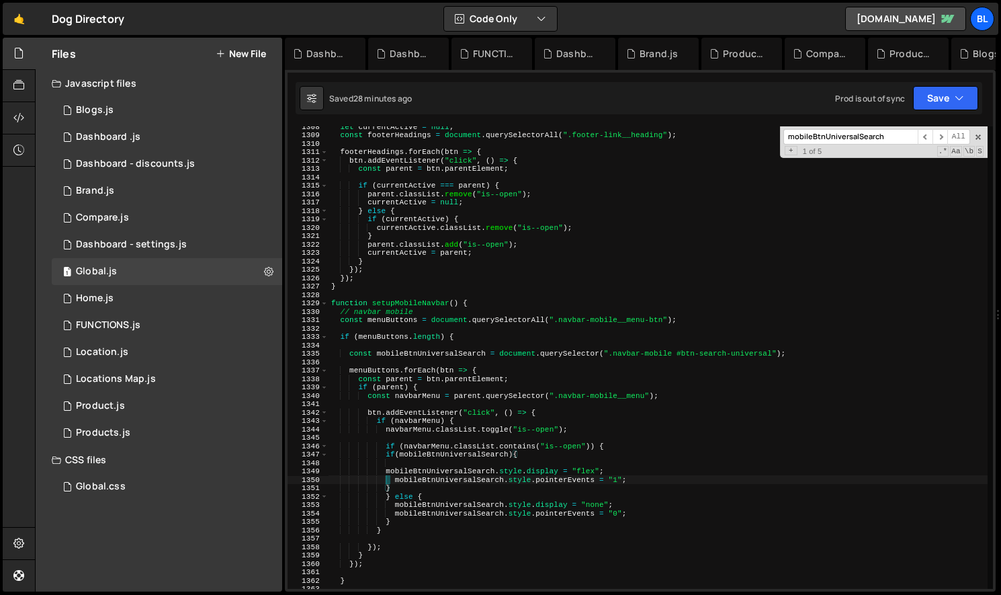
type textarea "mobileBtnUniversalSearch.style.display = "flex";"
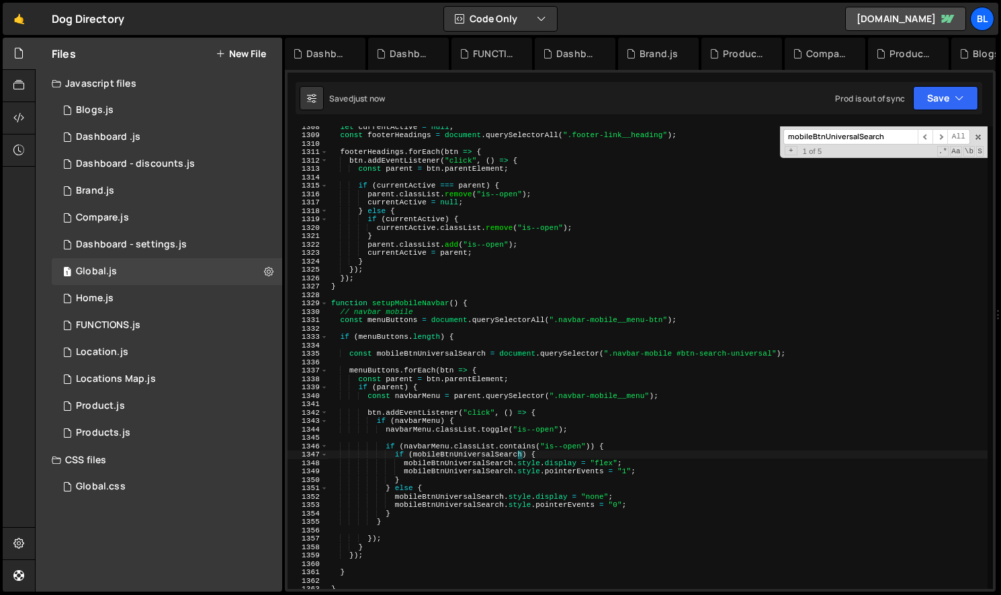
click at [462, 466] on div "let currentActive = null ; const footerHeadings = document . querySelectorAll (…" at bounding box center [658, 361] width 659 height 479
click at [460, 487] on div "let currentActive = null ; const footerHeadings = document . querySelectorAll (…" at bounding box center [658, 361] width 659 height 479
type textarea "} else {"
click at [434, 489] on div "let currentActive = null ; const footerHeadings = document . querySelectorAll (…" at bounding box center [658, 361] width 659 height 479
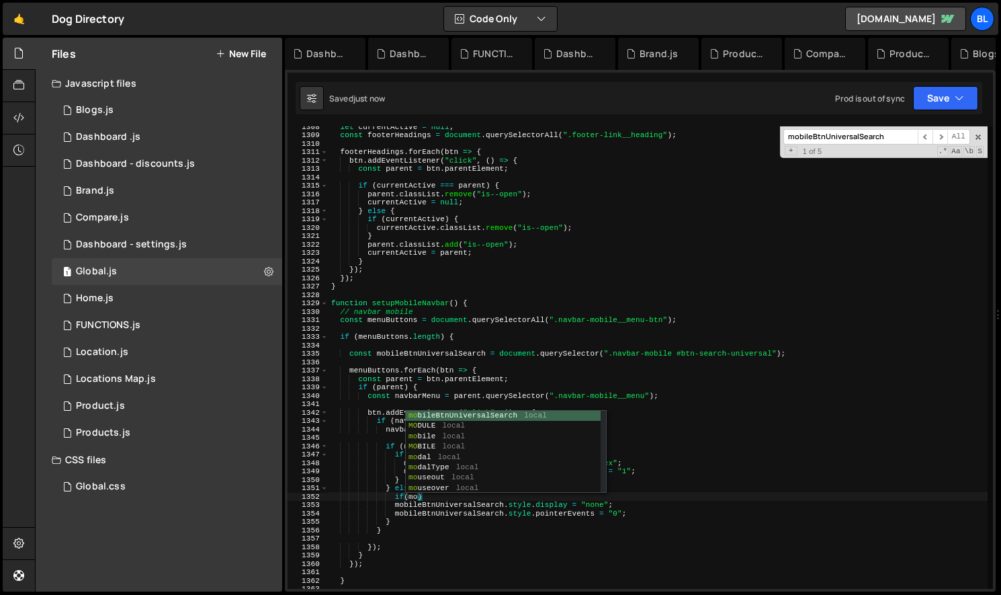
scroll to position [0, 7]
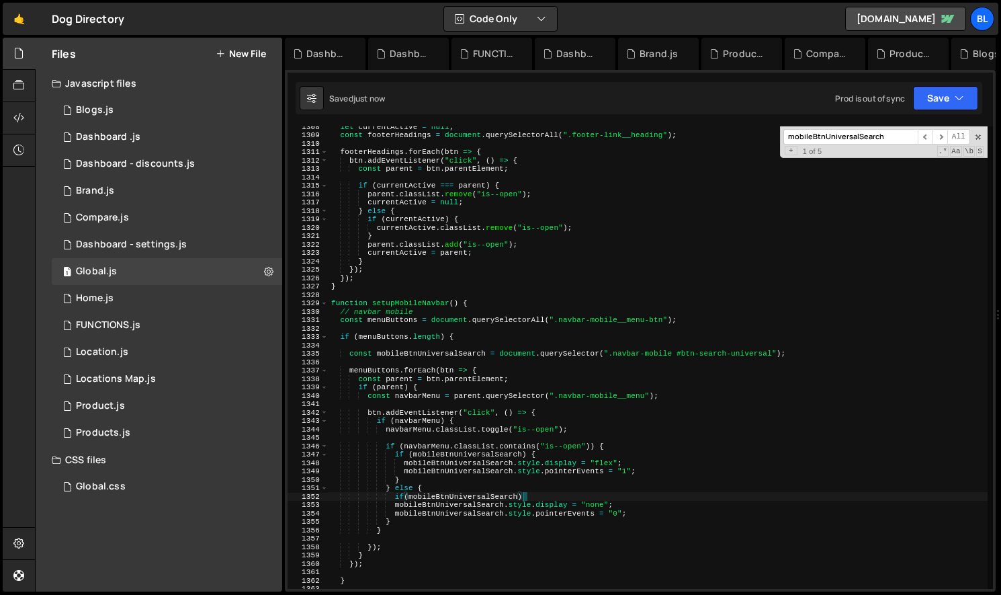
type textarea "if(mobileBtnUniversalSearch){"
type textarea "}"
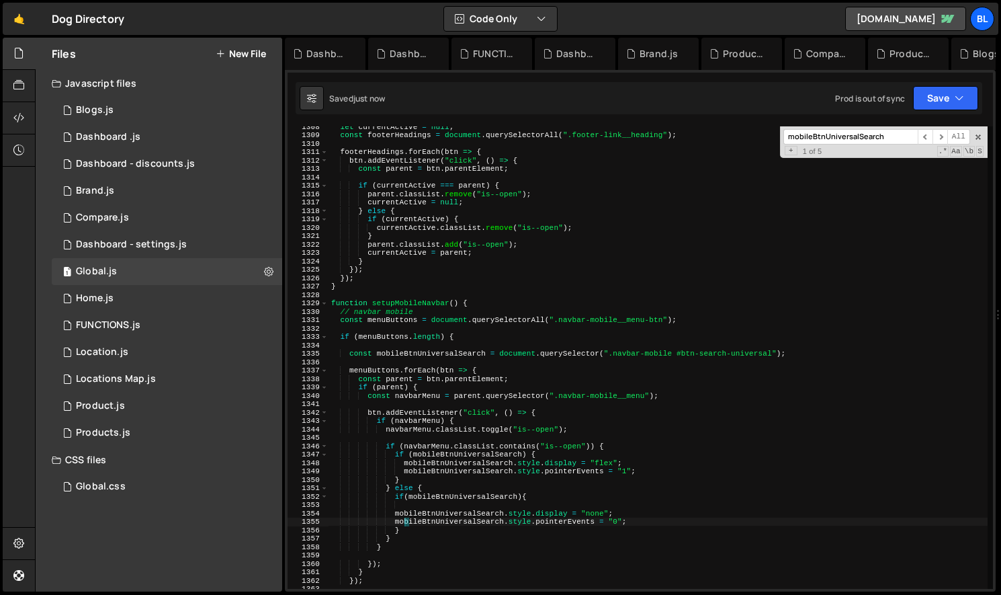
type textarea "mobileBtnUniversalSearch.style.display = "none";"
click at [513, 504] on div "let currentActive = null ; const footerHeadings = document . querySelectorAll (…" at bounding box center [658, 361] width 659 height 479
click at [472, 530] on div "let currentActive = null ; const footerHeadings = document . querySelectorAll (…" at bounding box center [658, 361] width 659 height 479
click at [979, 141] on span at bounding box center [978, 136] width 9 height 9
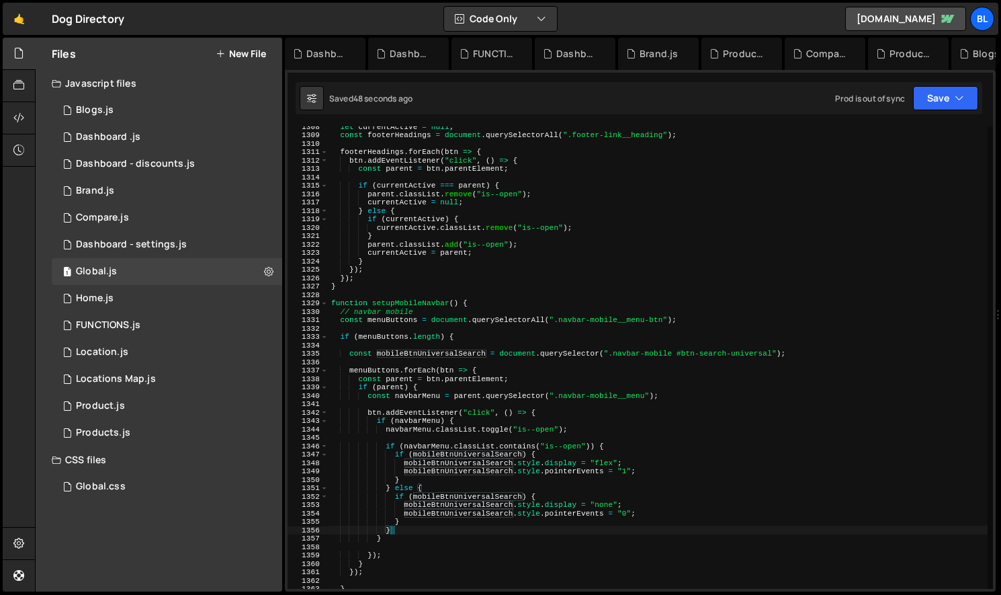
click at [559, 429] on div "let currentActive = null ; const footerHeadings = document . querySelectorAll (…" at bounding box center [658, 361] width 659 height 479
click at [445, 368] on div "let currentActive = null ; const footerHeadings = document . querySelectorAll (…" at bounding box center [658, 361] width 659 height 479
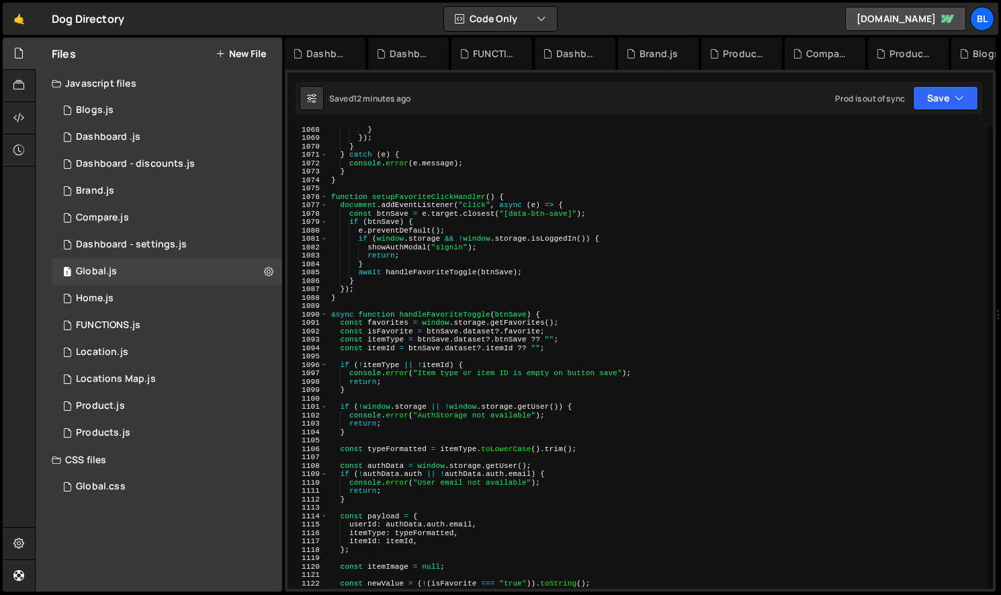
scroll to position [8964, 0]
click at [579, 383] on div "} }) ; } } catch ( e ) { console . error ( e . message ) ; } } function setupFa…" at bounding box center [658, 364] width 659 height 479
type textarea "return;"
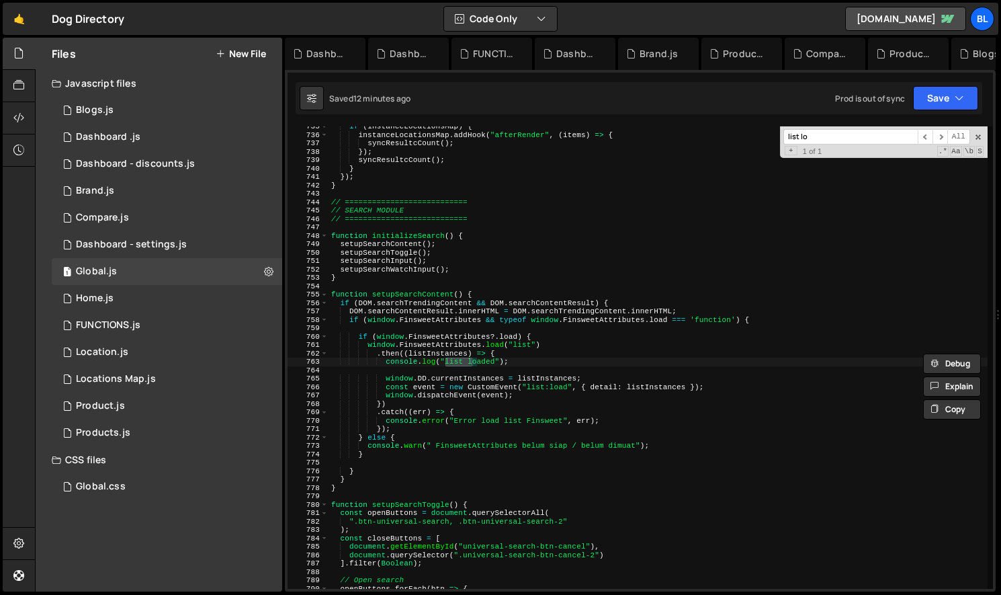
scroll to position [6170, 0]
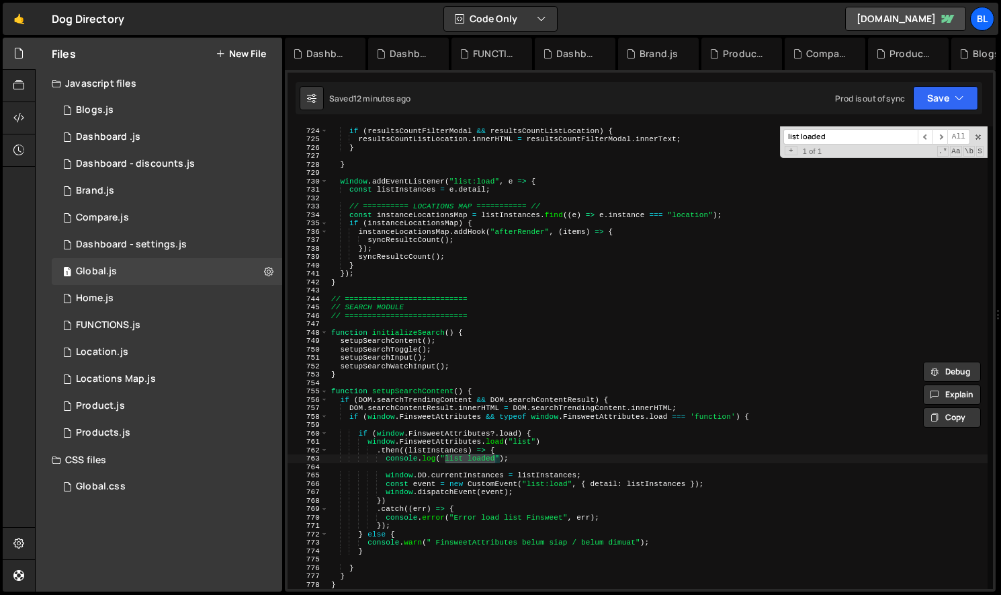
type input "list loaded"
click at [451, 339] on div ""main [fs-list-element='results-count']" ) ; if ( resultsCountFilterModal && re…" at bounding box center [658, 357] width 659 height 479
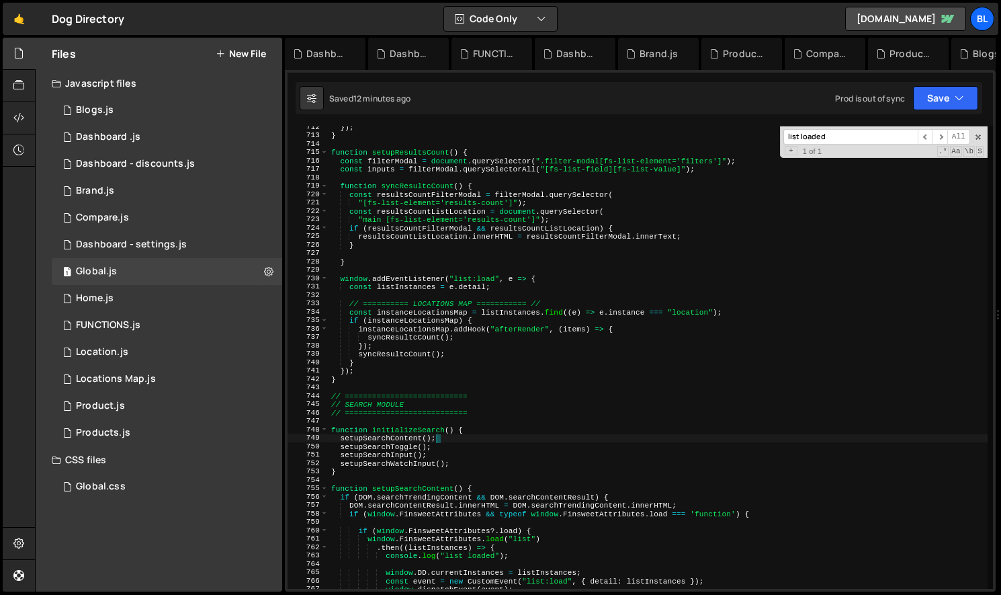
scroll to position [5976, 0]
click at [458, 344] on div "}) ; } function setupResultsCount ( ) { const filterModal = document . querySel…" at bounding box center [658, 362] width 659 height 479
type textarea "});"
click at [550, 292] on div "}) ; } function setupResultsCount ( ) { const filterModal = document . querySel…" at bounding box center [658, 362] width 659 height 479
click at [501, 285] on div "}) ; } function setupResultsCount ( ) { const filterModal = document . querySel…" at bounding box center [658, 362] width 659 height 479
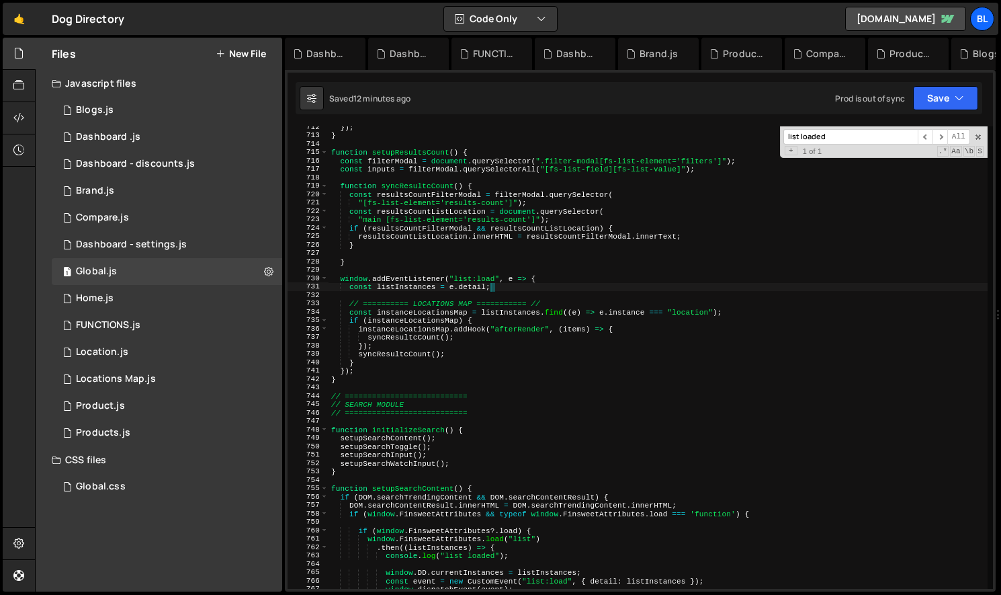
click at [438, 315] on div "}) ; } function setupResultsCount ( ) { const filterModal = document . querySel…" at bounding box center [658, 362] width 659 height 479
click at [554, 313] on div "}) ; } function setupResultsCount ( ) { const filterModal = document . querySel…" at bounding box center [658, 362] width 659 height 479
click at [564, 300] on div "}) ; } function setupResultsCount ( ) { const filterModal = document . querySel…" at bounding box center [658, 362] width 659 height 479
type textarea "// ========== LOCATIONS MAP =========== //"
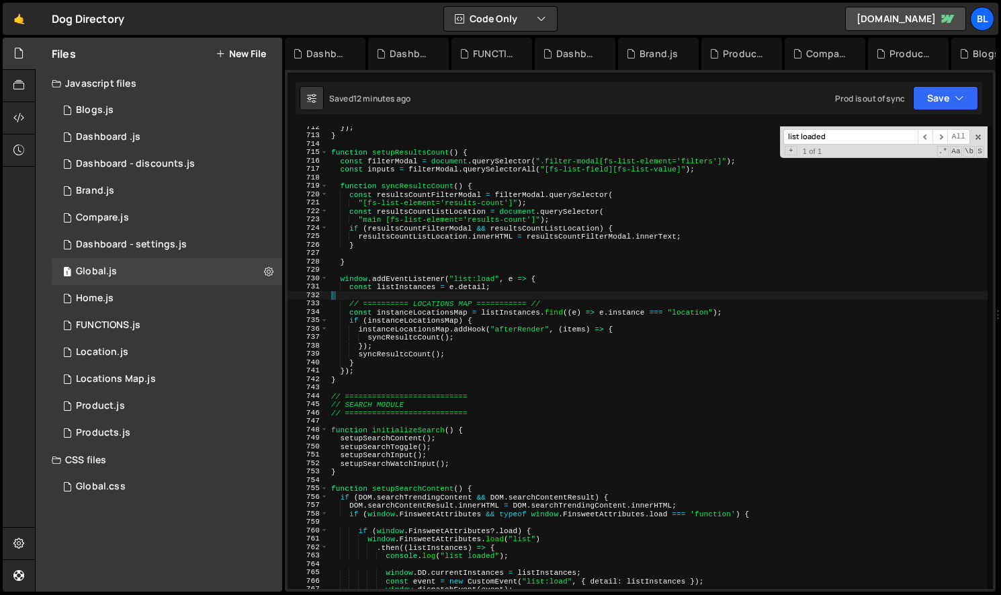
type textarea "const listInstances = e.detail;"
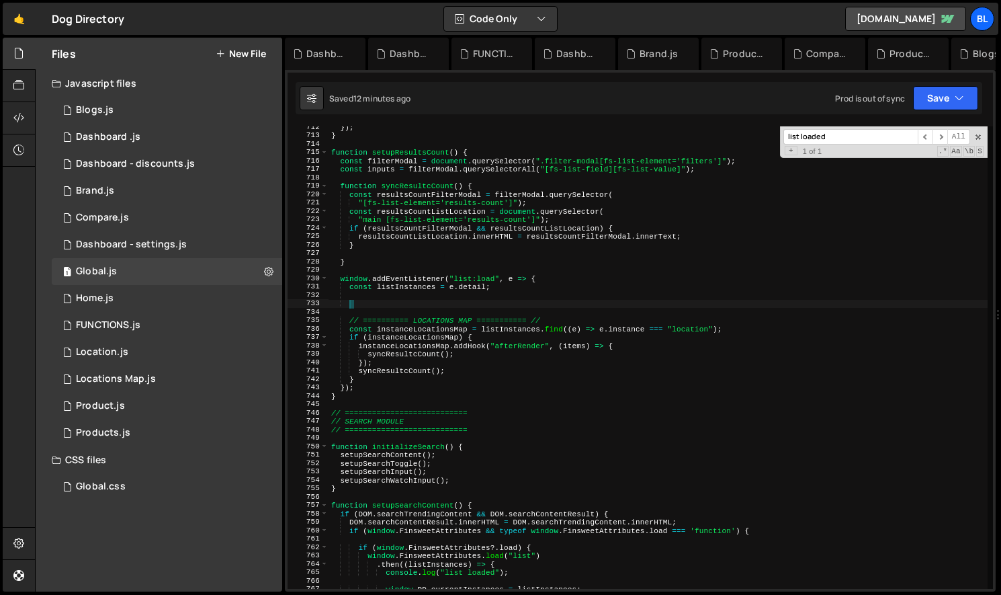
type textarea "["
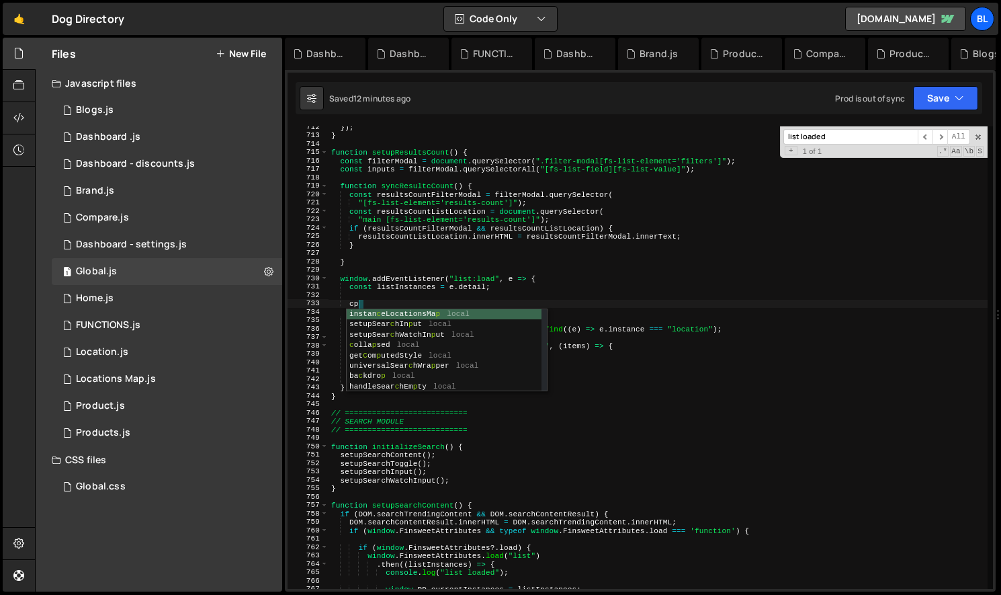
type textarea "cps"
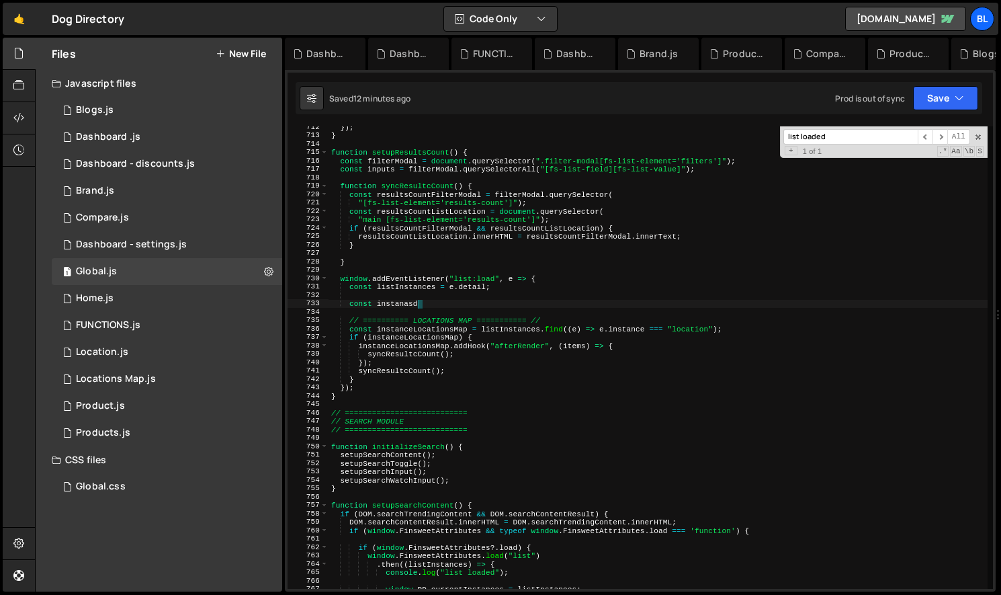
scroll to position [0, 3]
paste textarea "products]"
paste textarea "products""
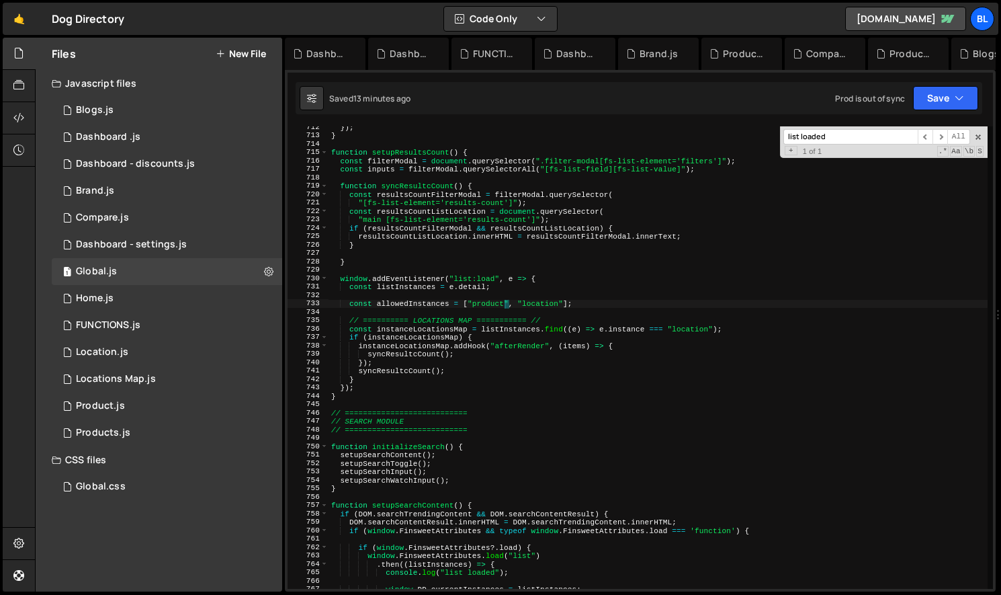
click at [564, 300] on div "}) ; } function setupResultsCount ( ) { const filterModal = document . querySel…" at bounding box center [658, 362] width 659 height 479
click at [614, 337] on div "}) ; } function setupResultsCount ( ) { const filterModal = document . querySel…" at bounding box center [658, 362] width 659 height 479
click at [405, 301] on div "}) ; } function setupResultsCount ( ) { const filterModal = document . querySel…" at bounding box center [658, 362] width 659 height 479
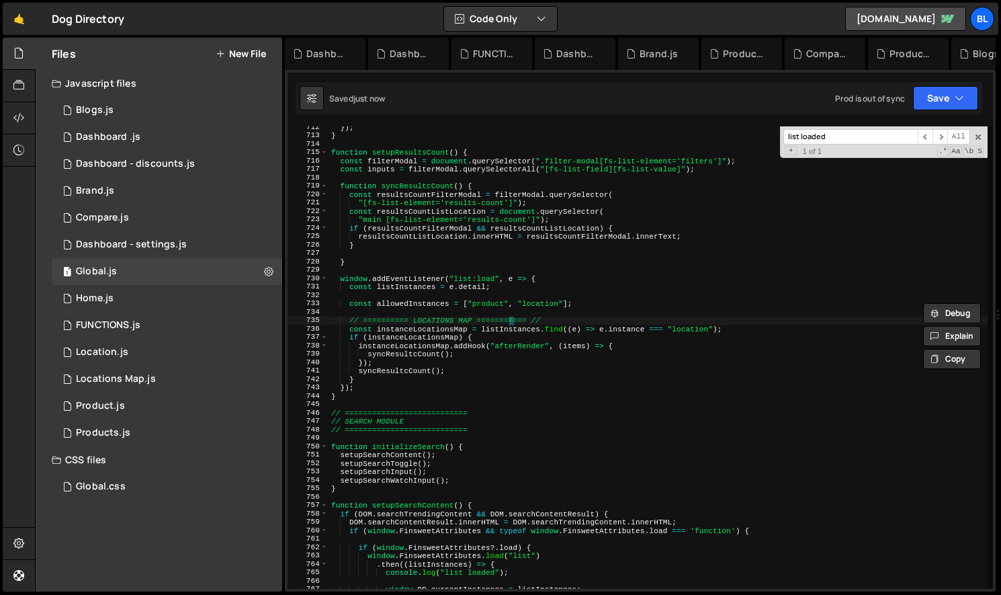
click at [510, 317] on div "}) ; } function setupResultsCount ( ) { const filterModal = document . querySel…" at bounding box center [658, 362] width 659 height 479
click at [414, 304] on div "}) ; } function setupResultsCount ( ) { const filterModal = document . querySel…" at bounding box center [658, 362] width 659 height 479
click at [531, 316] on div "}) ; } function setupResultsCount ( ) { const filterModal = document . querySel…" at bounding box center [658, 362] width 659 height 479
click at [552, 330] on div "}) ; } function setupResultsCount ( ) { const filterModal = document . querySel…" at bounding box center [658, 362] width 659 height 479
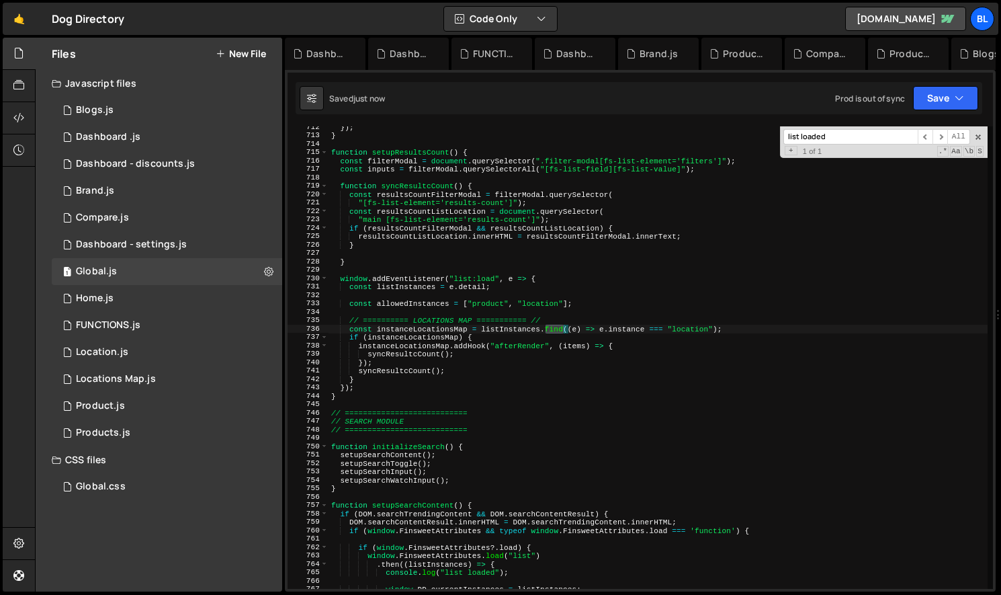
click at [552, 330] on div "}) ; } function setupResultsCount ( ) { const filterModal = document . querySel…" at bounding box center [658, 362] width 659 height 479
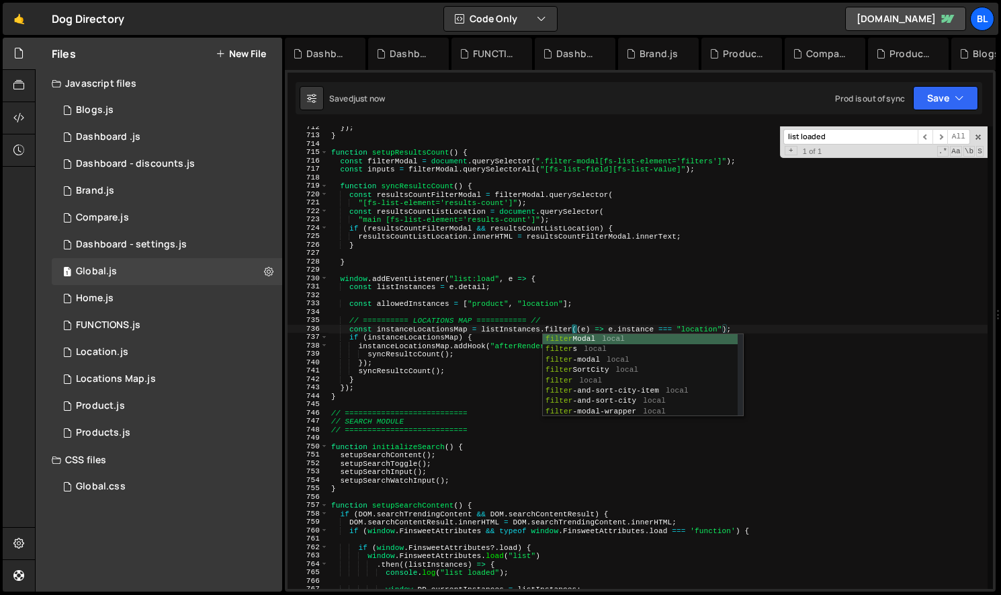
scroll to position [0, 21]
click at [696, 327] on div "}) ; } function setupResultsCount ( ) { const filterModal = document . querySel…" at bounding box center [658, 362] width 659 height 479
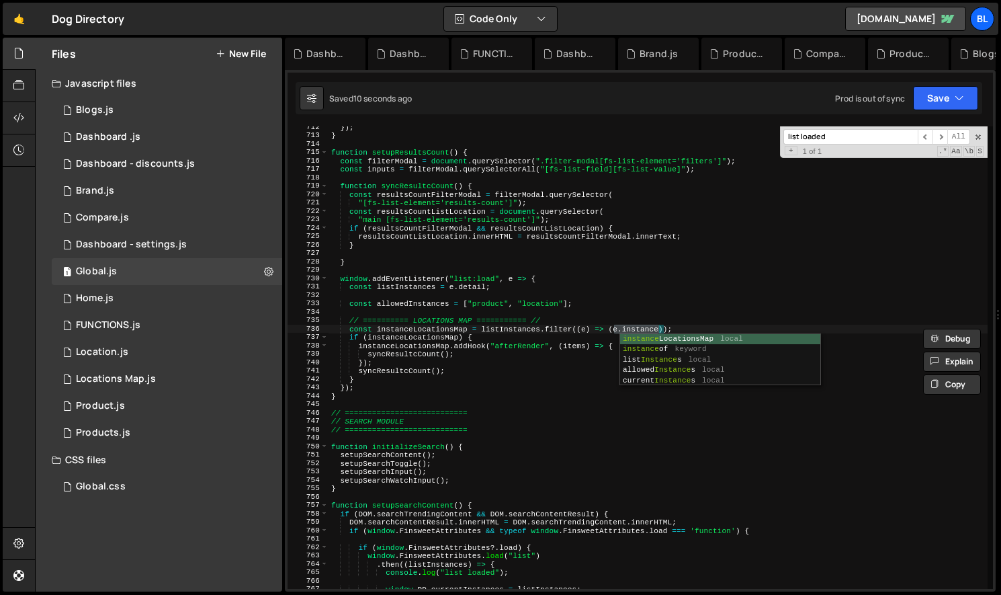
scroll to position [0, 25]
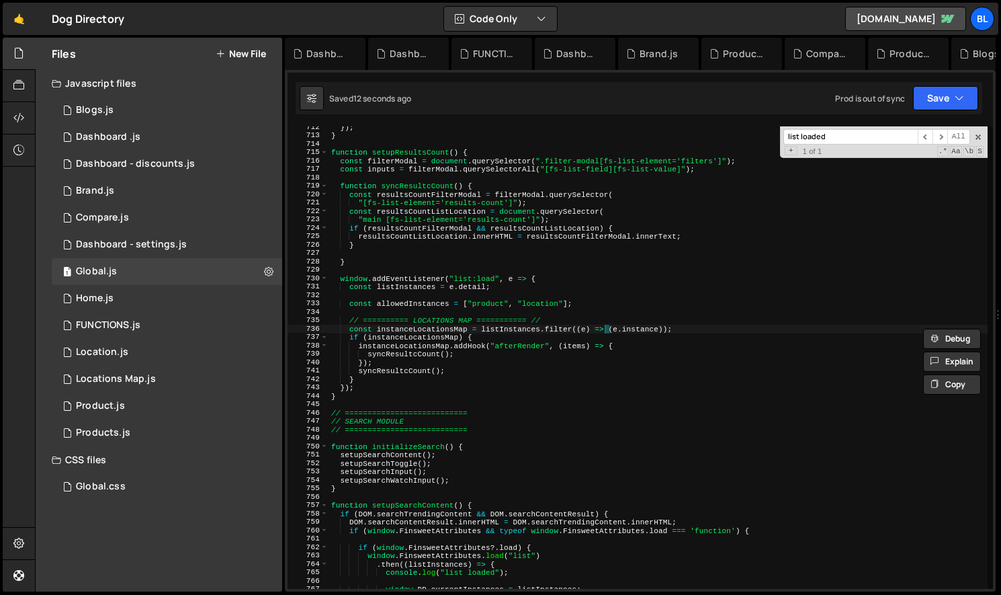
paste textarea "allowedInstances"
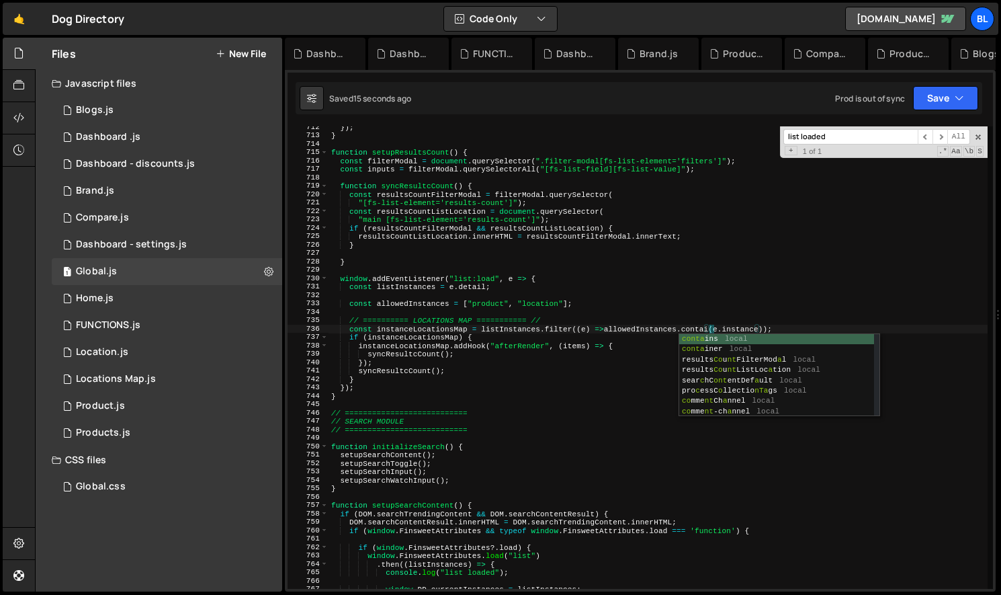
scroll to position [0, 34]
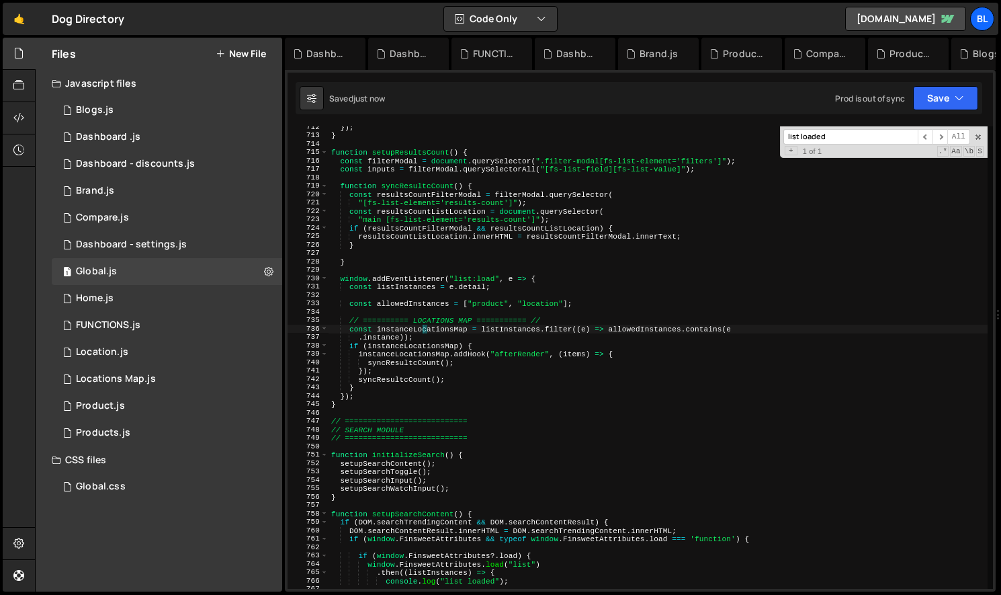
click at [424, 331] on div "}) ; } function setupResultsCount ( ) { const filterModal = document . querySel…" at bounding box center [658, 362] width 659 height 479
drag, startPoint x: 417, startPoint y: 339, endPoint x: 368, endPoint y: 333, distance: 50.0
click at [368, 333] on div "}) ; } function setupResultsCount ( ) { const filterModal = document . querySel…" at bounding box center [658, 362] width 659 height 479
click at [557, 319] on div "}) ; } function setupResultsCount ( ) { const filterModal = document . querySel…" at bounding box center [658, 362] width 659 height 479
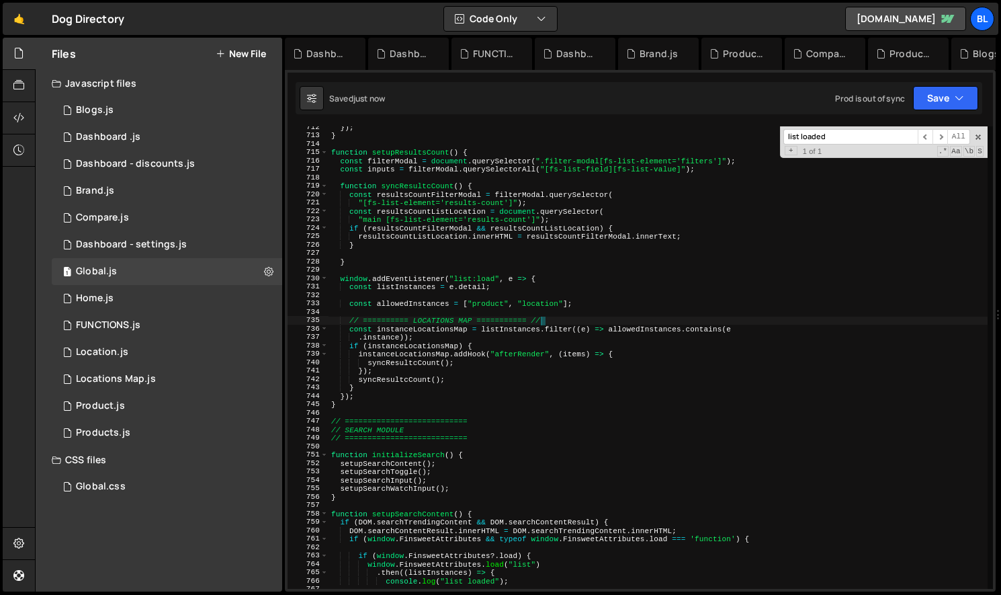
click at [583, 304] on div "}) ; } function setupResultsCount ( ) { const filterModal = document . querySel…" at bounding box center [658, 362] width 659 height 479
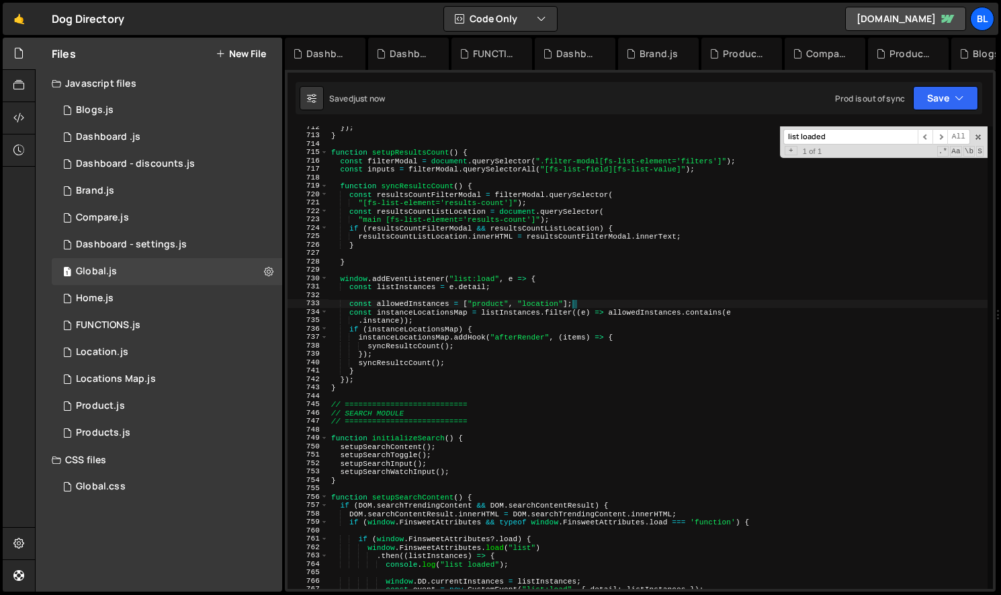
click at [424, 315] on div "}) ; } function setupResultsCount ( ) { const filterModal = document . querySel…" at bounding box center [658, 362] width 659 height 479
click at [450, 315] on div "}) ; } function setupResultsCount ( ) { const filterModal = document . querySel…" at bounding box center [658, 362] width 659 height 479
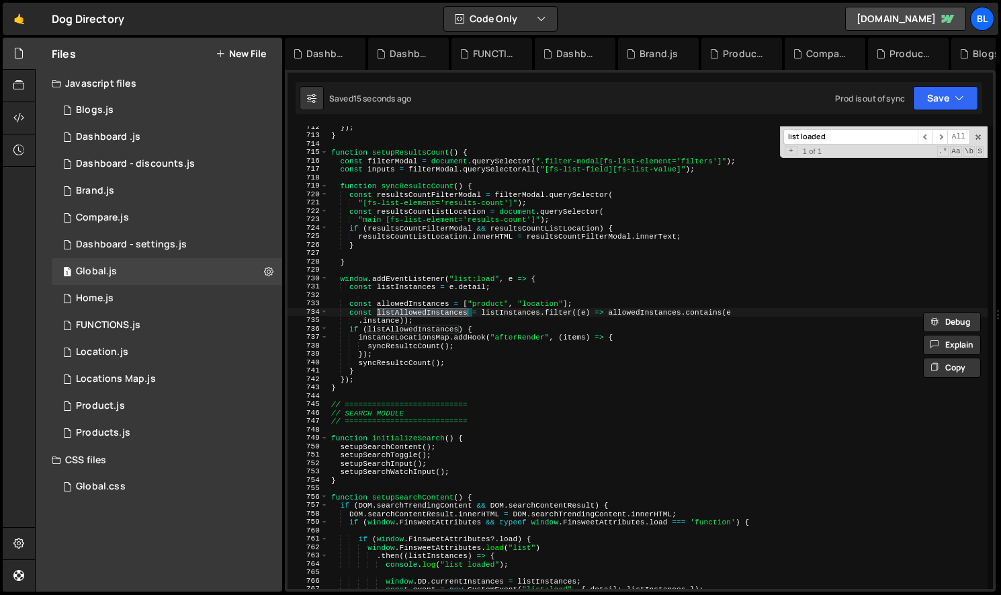
click at [423, 326] on div "}) ; } function setupResultsCount ( ) { const filterModal = document . querySel…" at bounding box center [658, 362] width 659 height 479
click at [429, 329] on div "}) ; } function setupResultsCount ( ) { const filterModal = document . querySel…" at bounding box center [658, 362] width 659 height 479
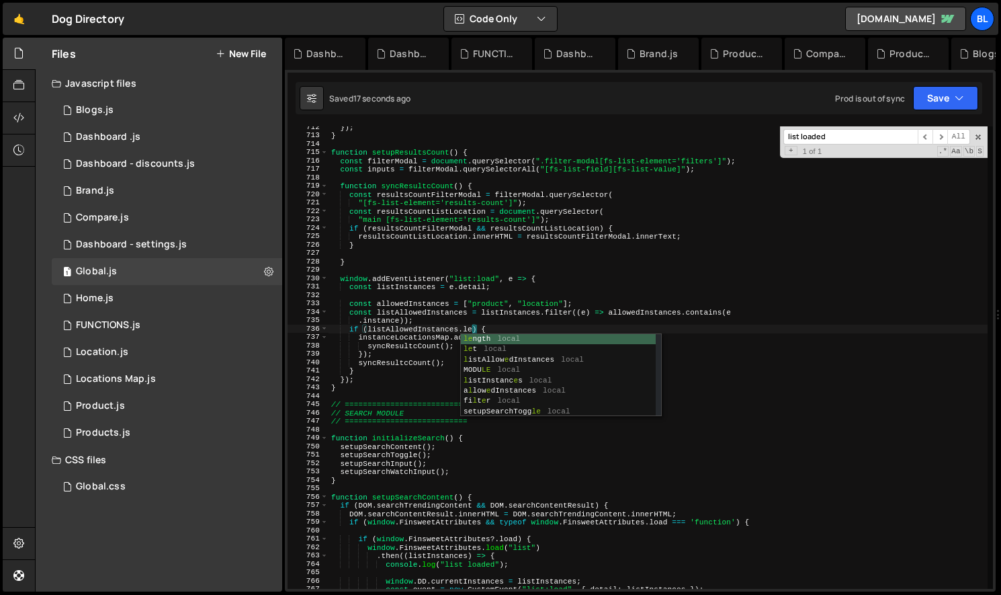
scroll to position [0, 13]
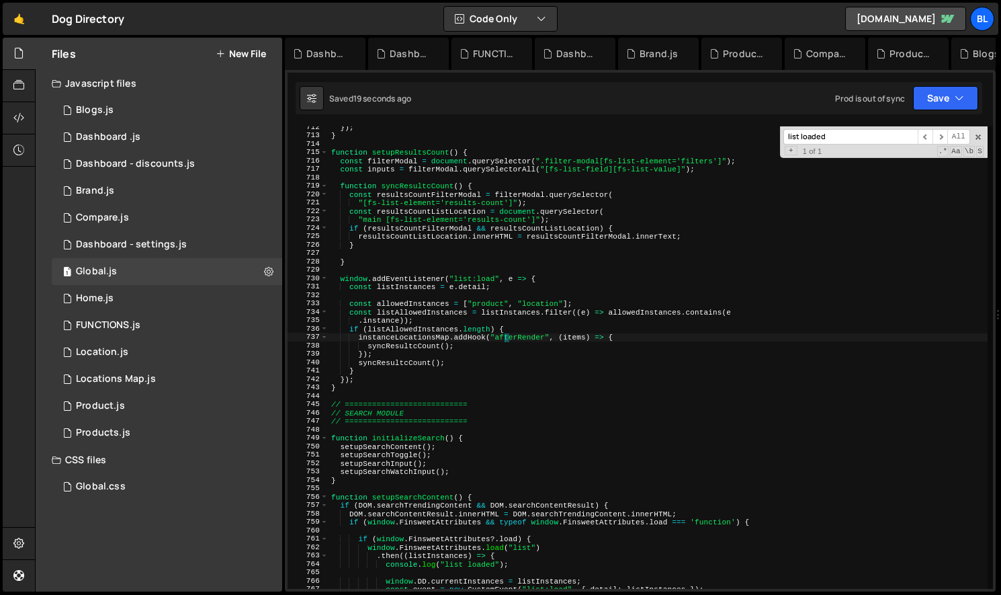
type textarea "if (listAllowedInstances.length) {"
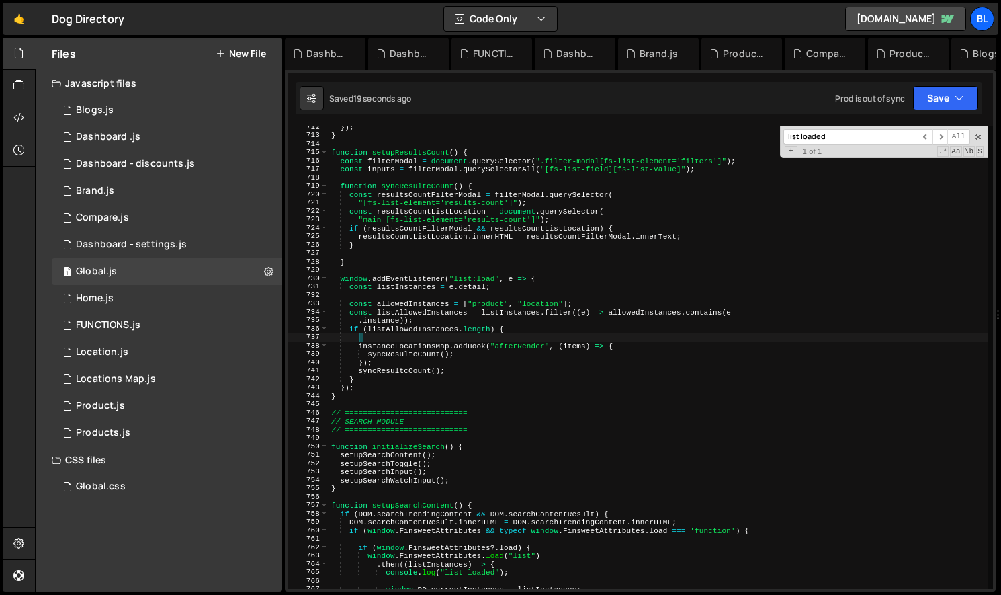
paste textarea "listAllowedInstances"
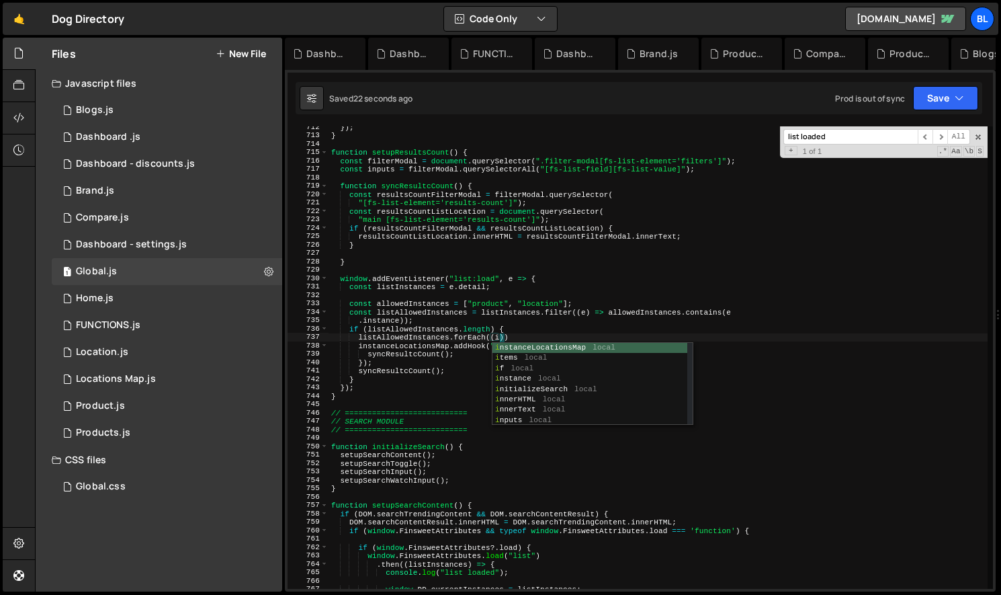
scroll to position [0, 15]
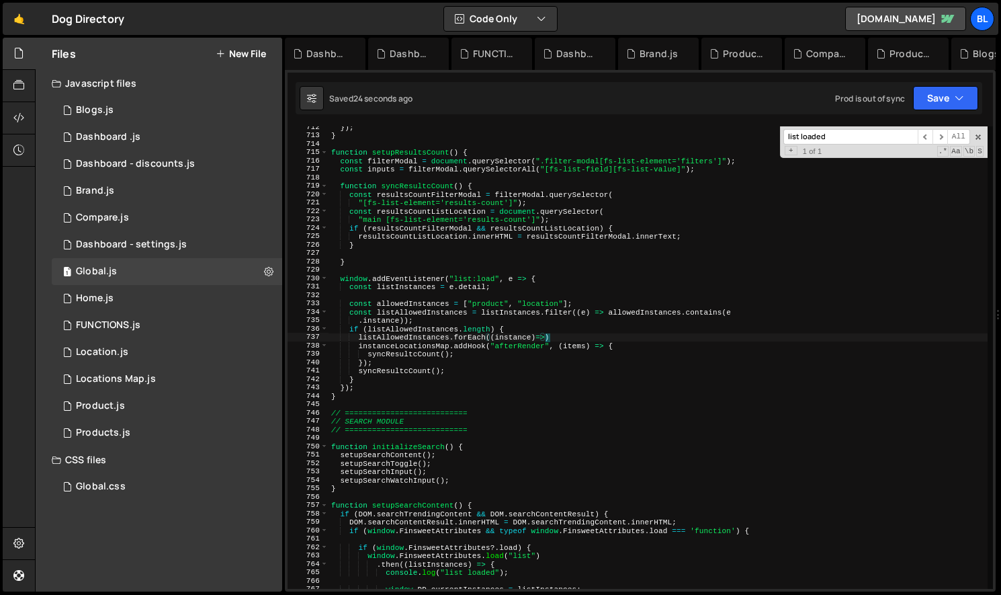
type textarea "listAllowedInstances.forEach((instance)=>{)"
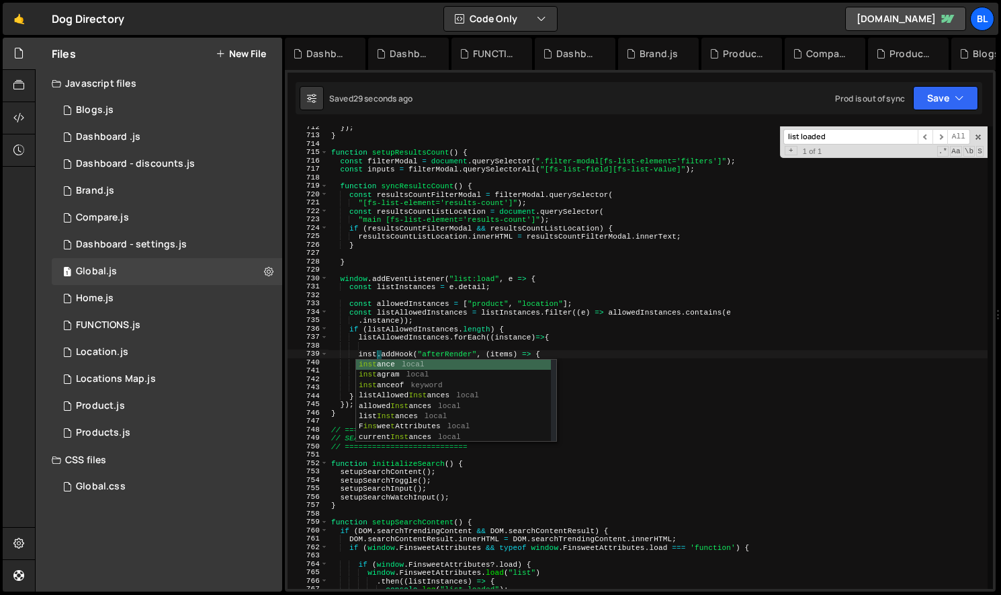
scroll to position [0, 4]
type textarea "instance.addHook("afterRender", (items) => {"
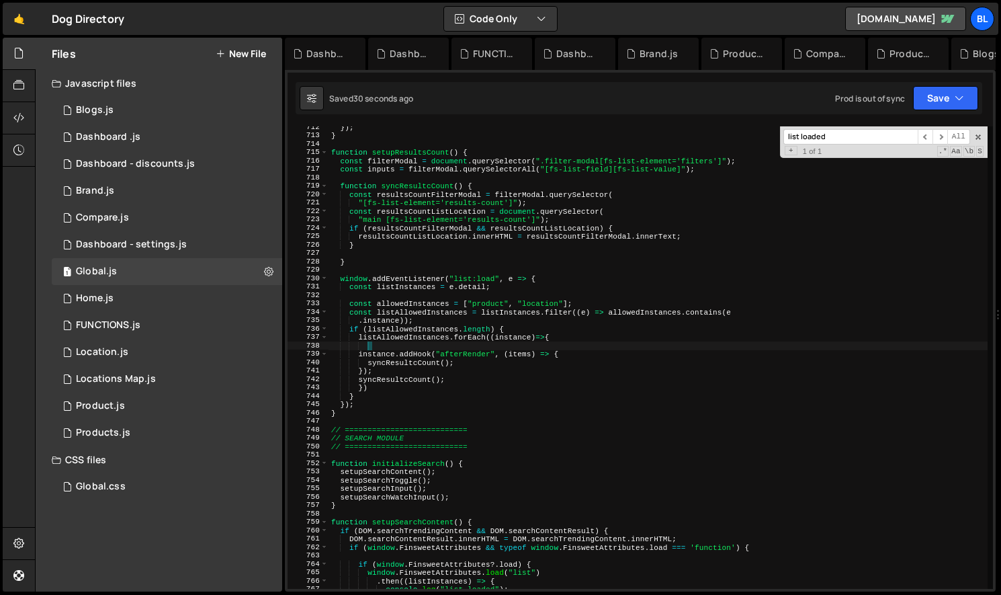
scroll to position [0, 0]
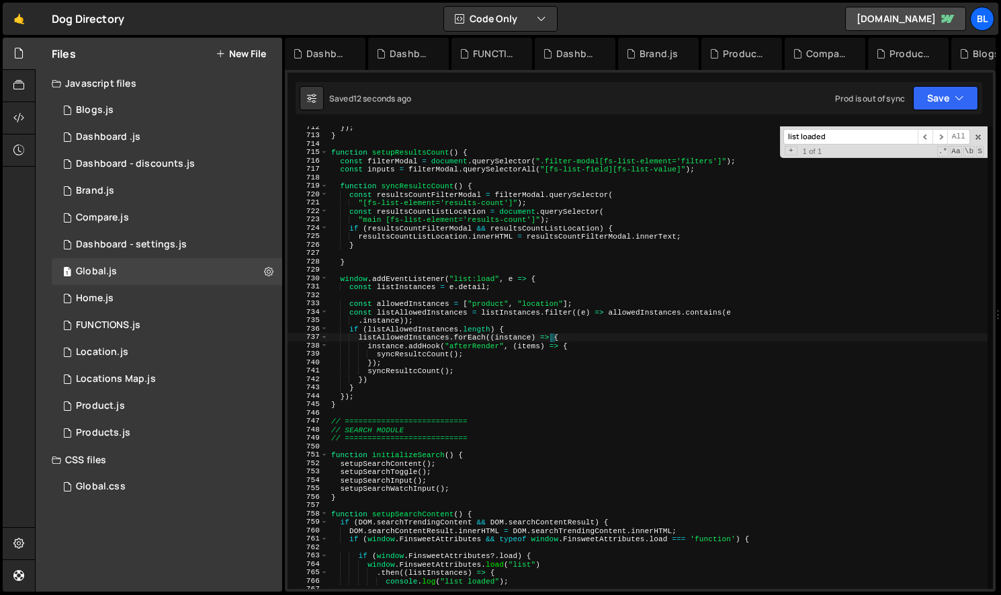
click at [421, 366] on div "}) ; } function setupResultsCount ( ) { const filterModal = document . querySel…" at bounding box center [658, 362] width 659 height 479
click at [458, 364] on div "}) ; } function setupResultsCount ( ) { const filterModal = document . querySel…" at bounding box center [658, 362] width 659 height 479
click at [414, 340] on div "}) ; } function setupResultsCount ( ) { const filterModal = document . querySel…" at bounding box center [658, 362] width 659 height 479
click at [493, 355] on div "}) ; } function setupResultsCount ( ) { const filterModal = document . querySel…" at bounding box center [658, 362] width 659 height 479
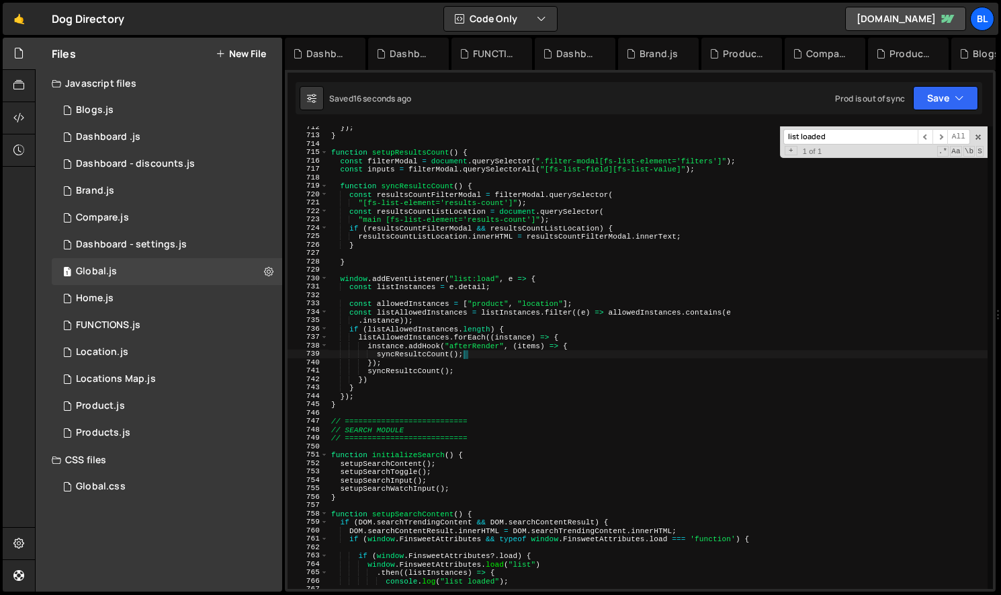
click at [513, 231] on div "}) ; } function setupResultsCount ( ) { const filterModal = document . querySel…" at bounding box center [658, 362] width 659 height 479
click at [609, 172] on div "}) ; } function setupResultsCount ( ) { const filterModal = document . querySel…" at bounding box center [658, 362] width 659 height 479
click at [690, 169] on div "}) ; } function setupResultsCount ( ) { const filterModal = document . querySel…" at bounding box center [658, 362] width 659 height 479
click at [728, 157] on div "}) ; } function setupResultsCount ( ) { const filterModal = document . querySel…" at bounding box center [658, 362] width 659 height 479
type textarea "const filterModal = document.querySelector(".filter-modal[fs-list-element='filt…"
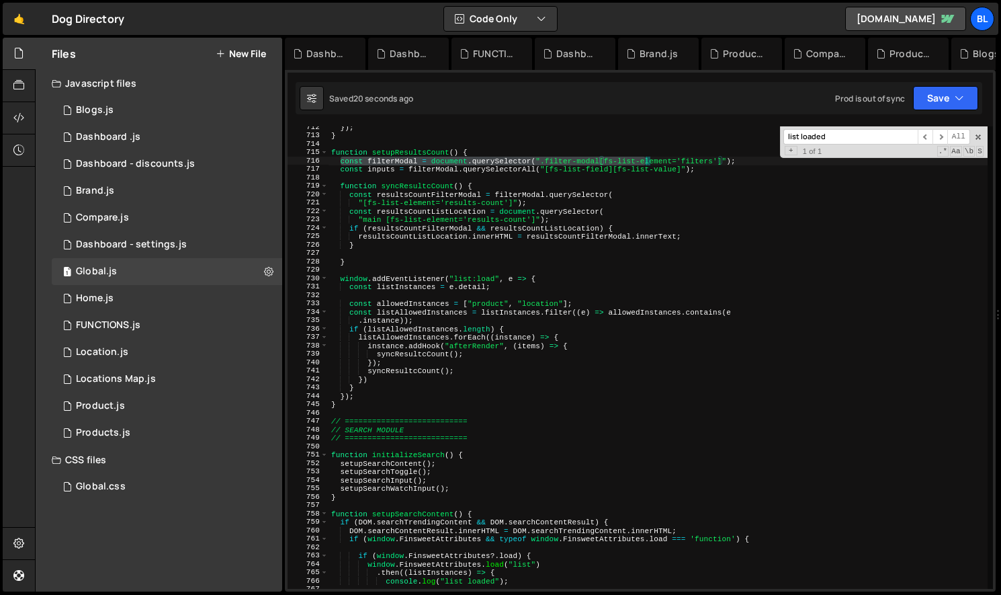
drag, startPoint x: 339, startPoint y: 162, endPoint x: 672, endPoint y: 161, distance: 333.3
click at [671, 161] on div "}) ; } function setupResultsCount ( ) { const filterModal = document . querySel…" at bounding box center [658, 362] width 659 height 479
click at [736, 173] on div "}) ; } function setupResultsCount ( ) { const filterModal = document . querySel…" at bounding box center [658, 362] width 659 height 479
drag, startPoint x: 341, startPoint y: 162, endPoint x: 714, endPoint y: 172, distance: 373.1
click at [714, 172] on div "}) ; } function setupResultsCount ( ) { const filterModal = document . querySel…" at bounding box center [658, 362] width 659 height 479
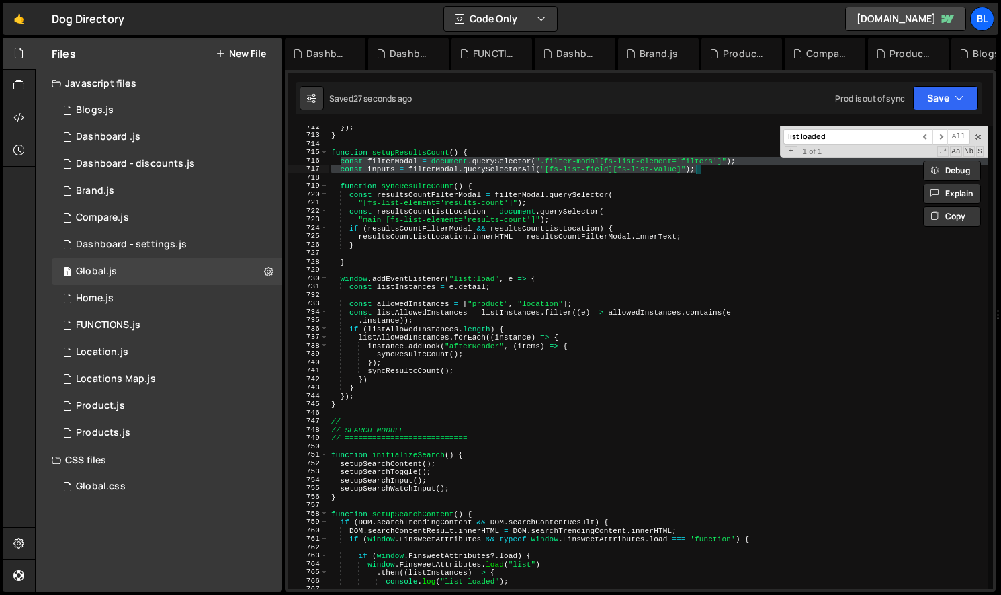
click at [691, 167] on div "}) ; } function setupResultsCount ( ) { const filterModal = document . querySel…" at bounding box center [658, 357] width 659 height 462
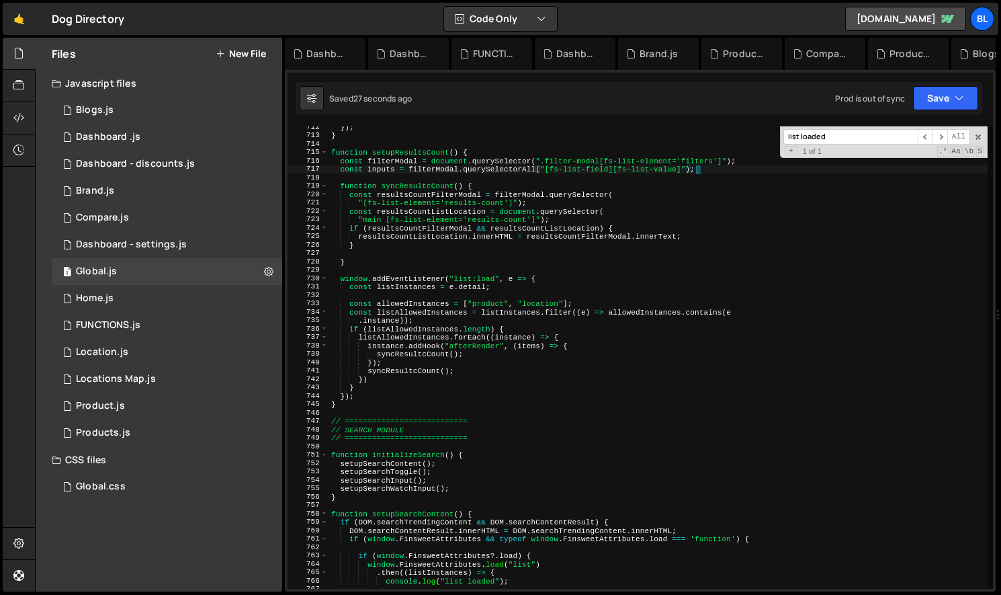
click at [704, 171] on div "}) ; } function setupResultsCount ( ) { const filterModal = document . querySel…" at bounding box center [658, 362] width 659 height 479
click at [745, 163] on div "}) ; } function setupResultsCount ( ) { const filterModal = document . querySel…" at bounding box center [658, 362] width 659 height 479
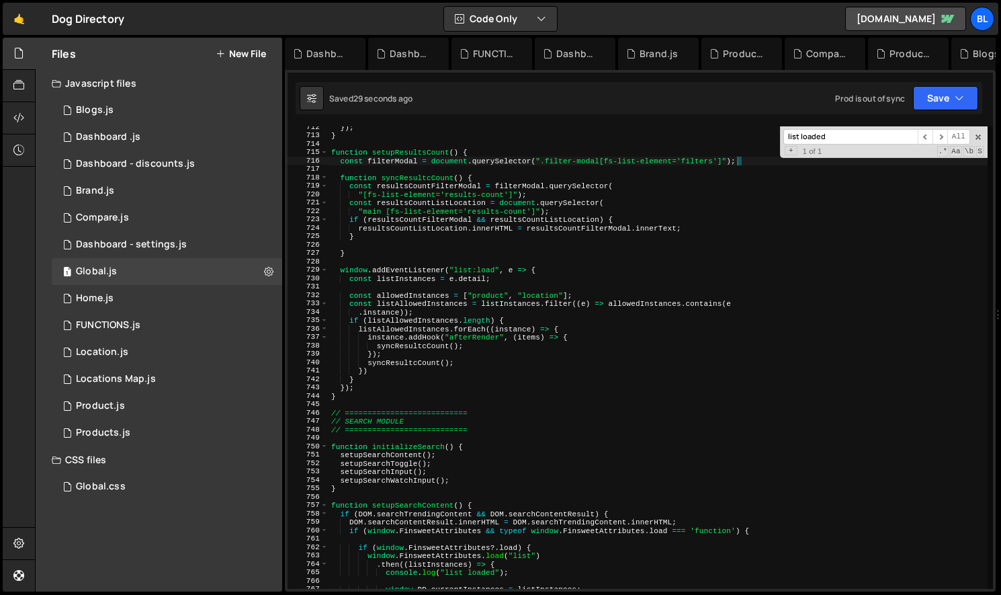
click at [528, 203] on div "}) ; } function setupResultsCount ( ) { const filterModal = document . querySel…" at bounding box center [658, 362] width 659 height 479
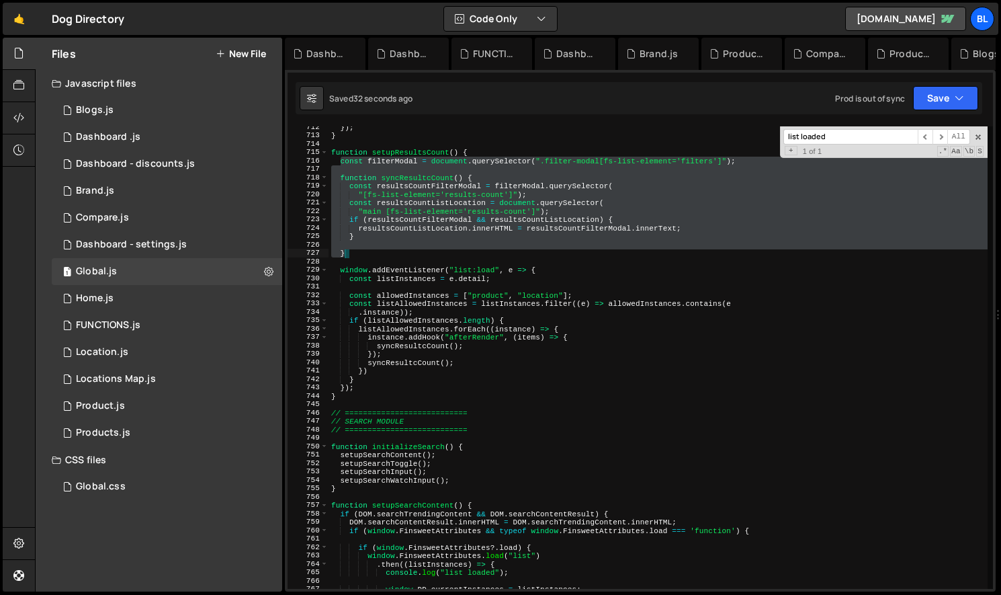
drag, startPoint x: 339, startPoint y: 163, endPoint x: 386, endPoint y: 253, distance: 101.3
click at [386, 253] on div "}) ; } function setupResultsCount ( ) { const filterModal = document . querySel…" at bounding box center [658, 362] width 659 height 479
type textarea "}"
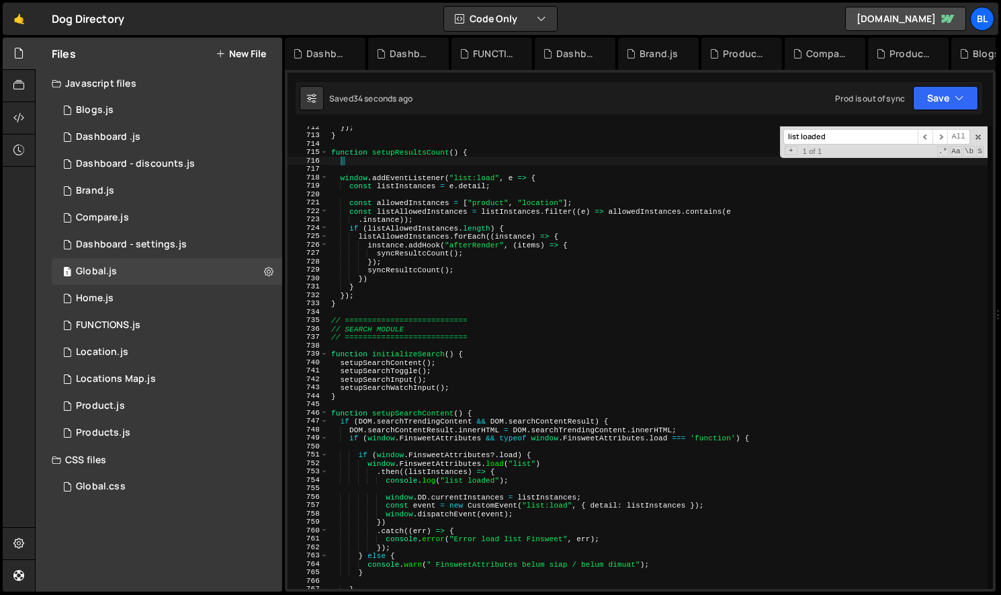
click at [519, 228] on div "}) ; } function setupResultsCount ( ) { window . addEventListener ( "list:load"…" at bounding box center [658, 362] width 659 height 479
click at [594, 244] on div "}) ; } function setupResultsCount ( ) { window . addEventListener ( "list:load"…" at bounding box center [658, 362] width 659 height 479
click at [585, 237] on div "}) ; } function setupResultsCount ( ) { window . addEventListener ( "list:load"…" at bounding box center [658, 362] width 659 height 479
type textarea "listAllowedInstances.forEach((instance) => {"
click at [455, 164] on div "}) ; } function setupResultsCount ( ) { window . addEventListener ( "list:load"…" at bounding box center [658, 362] width 659 height 479
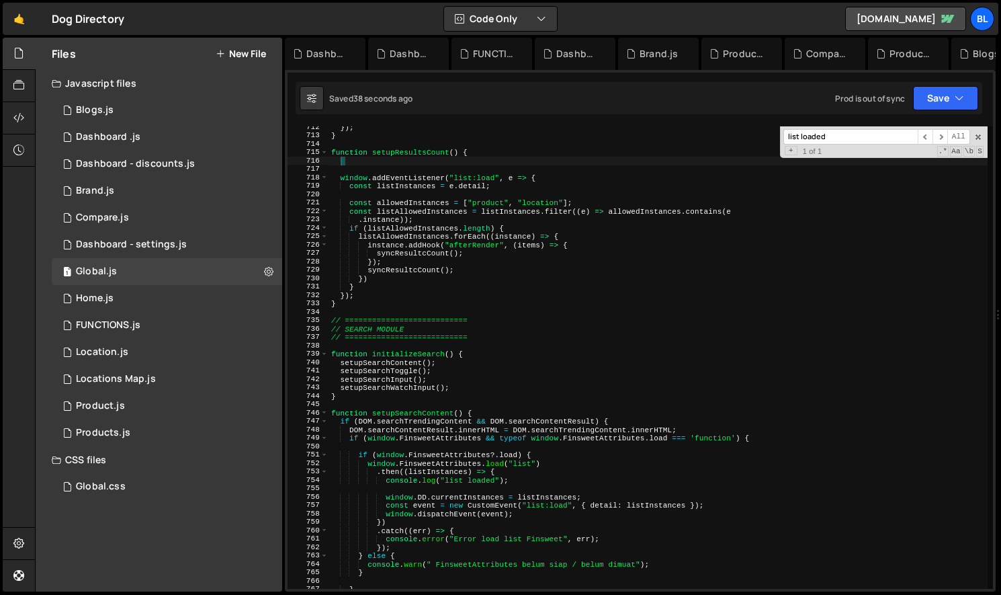
paste textarea "}"
type textarea "}"
paste textarea "}"
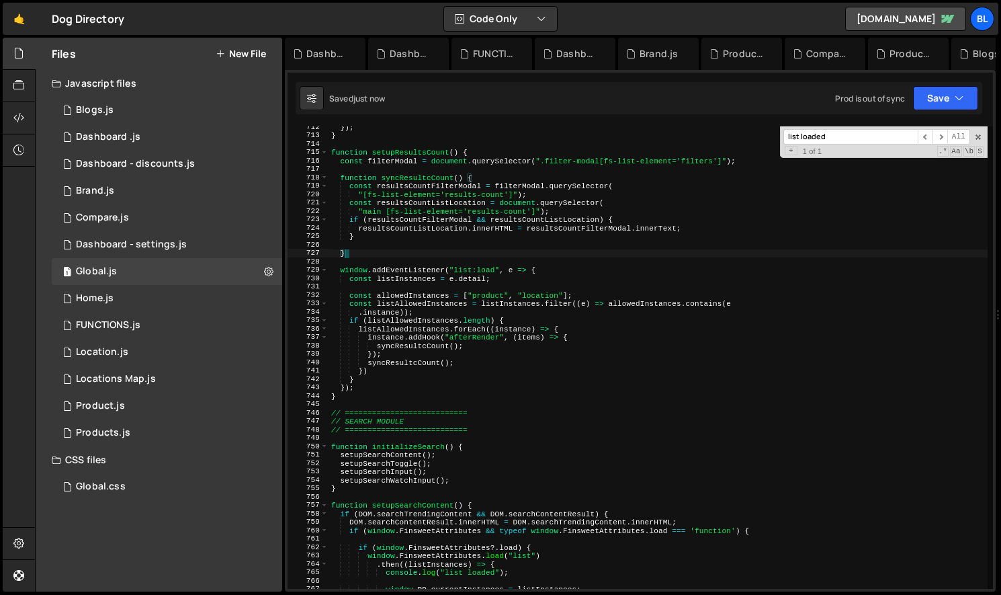
click at [649, 304] on div "}) ; } function setupResultsCount ( ) { const filterModal = document . querySel…" at bounding box center [658, 362] width 659 height 479
type textarea "});"
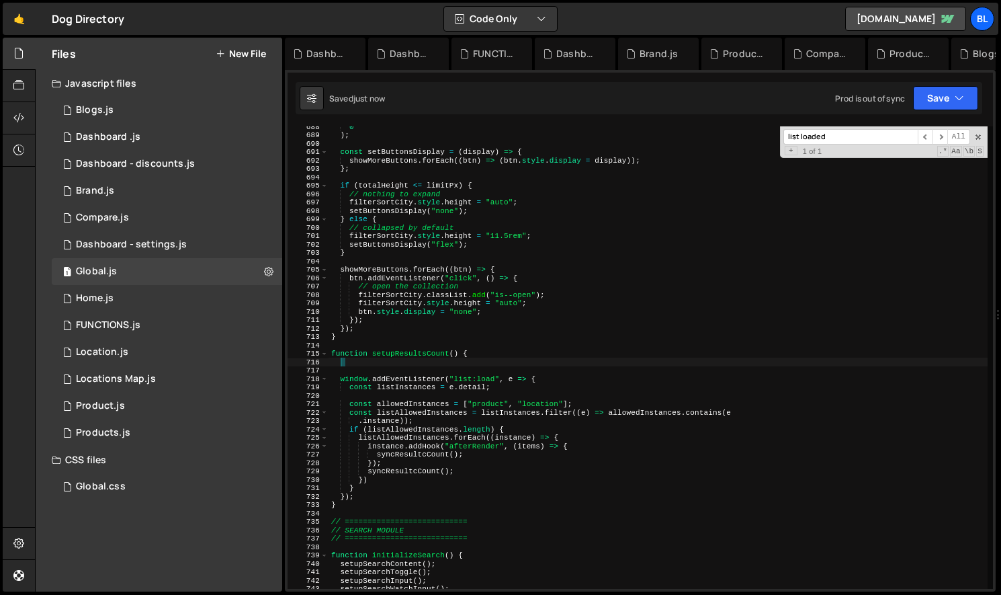
scroll to position [5775, 0]
click at [548, 446] on div "0 ) ; const setButtonsDisplay = ( display ) => { showMoreButtons . forEach (( b…" at bounding box center [658, 361] width 659 height 479
click at [573, 431] on div "0 ) ; const setButtonsDisplay = ( display ) => { showMoreButtons . forEach (( b…" at bounding box center [658, 361] width 659 height 479
click at [574, 440] on div "0 ) ; const setButtonsDisplay = ( display ) => { showMoreButtons . forEach (( b…" at bounding box center [658, 361] width 659 height 479
type textarea "listAllowedInstances.forEach((instance) => {"
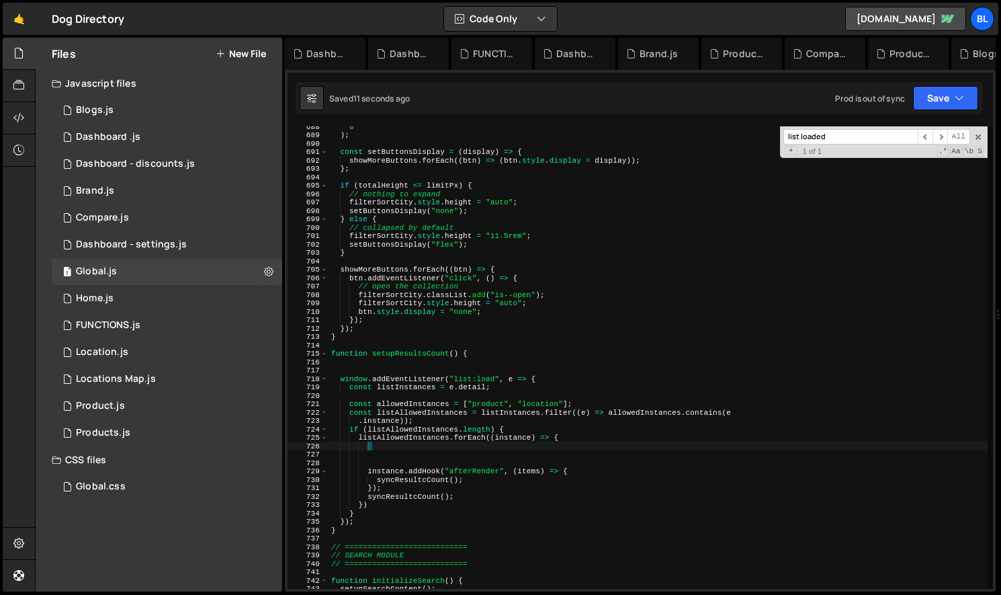
paste textarea "}"
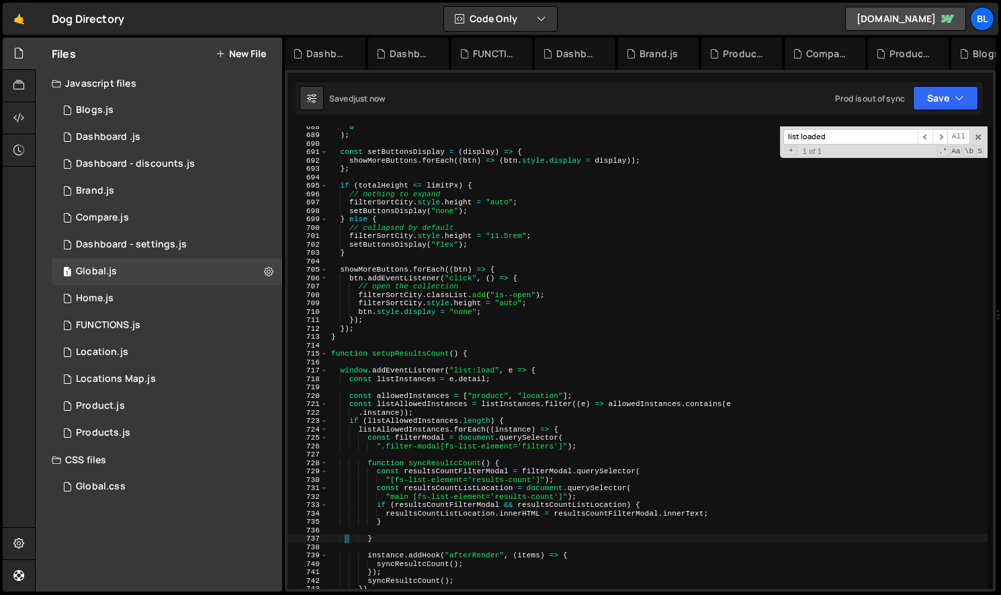
type textarea "});"
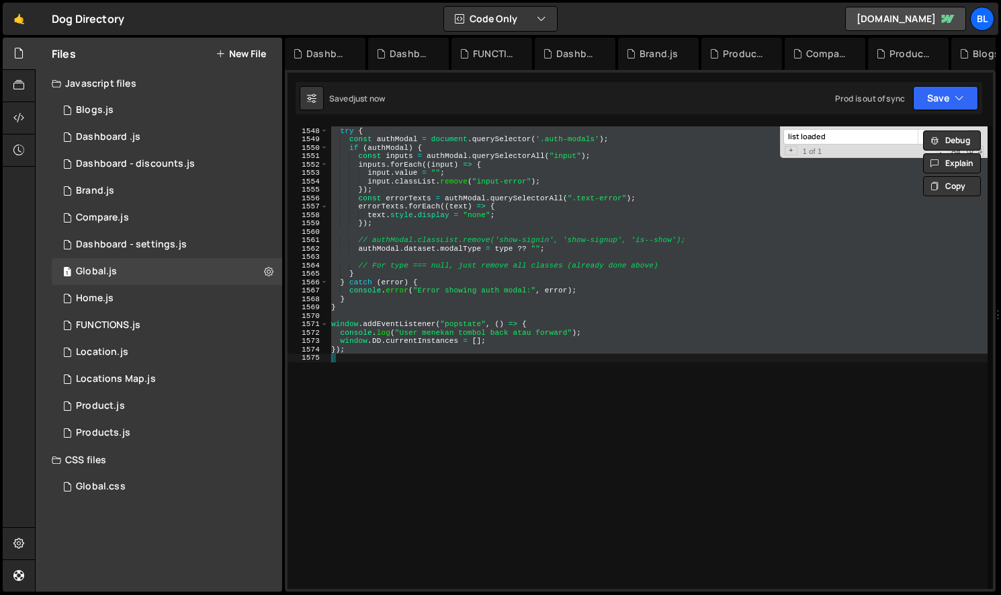
scroll to position [5859, 0]
type textarea "listAllowedInstances.forEach((instance) => {"
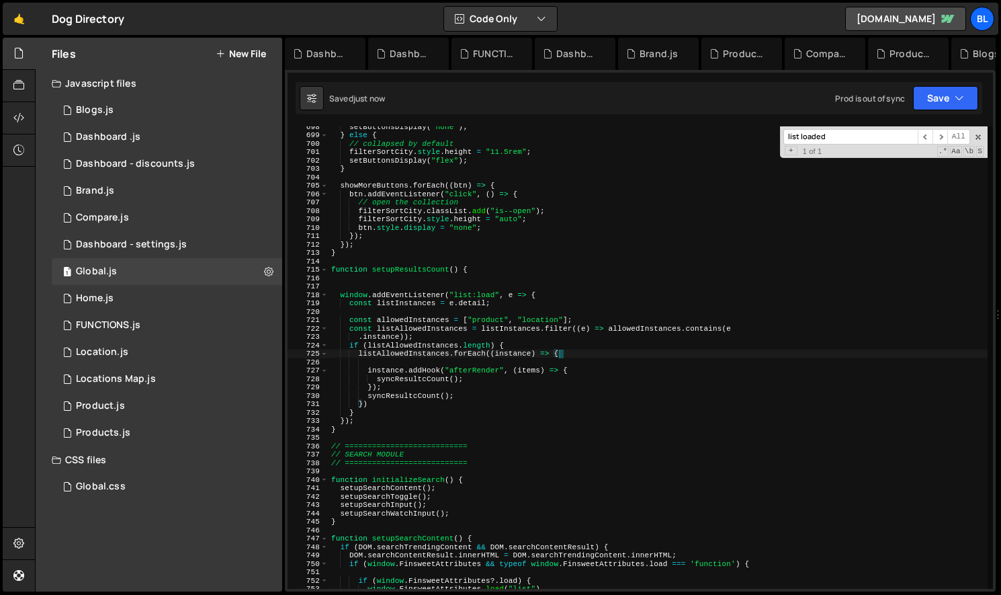
click at [439, 281] on div "setButtonsDisplay ( "none" ) ; } else { // collapsed by default filterSortCity …" at bounding box center [658, 361] width 659 height 479
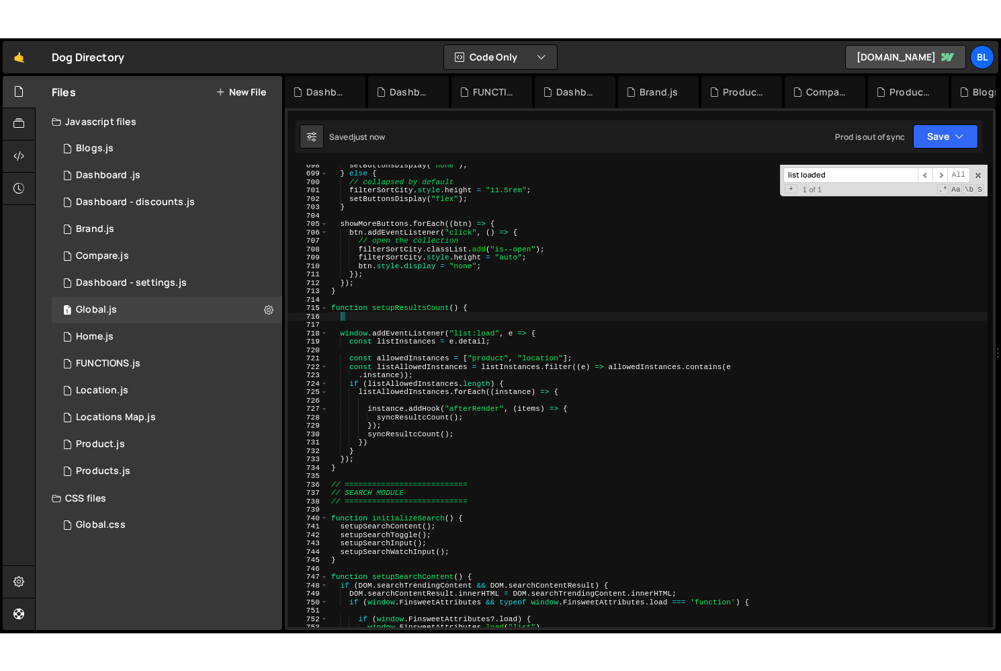
scroll to position [0, 0]
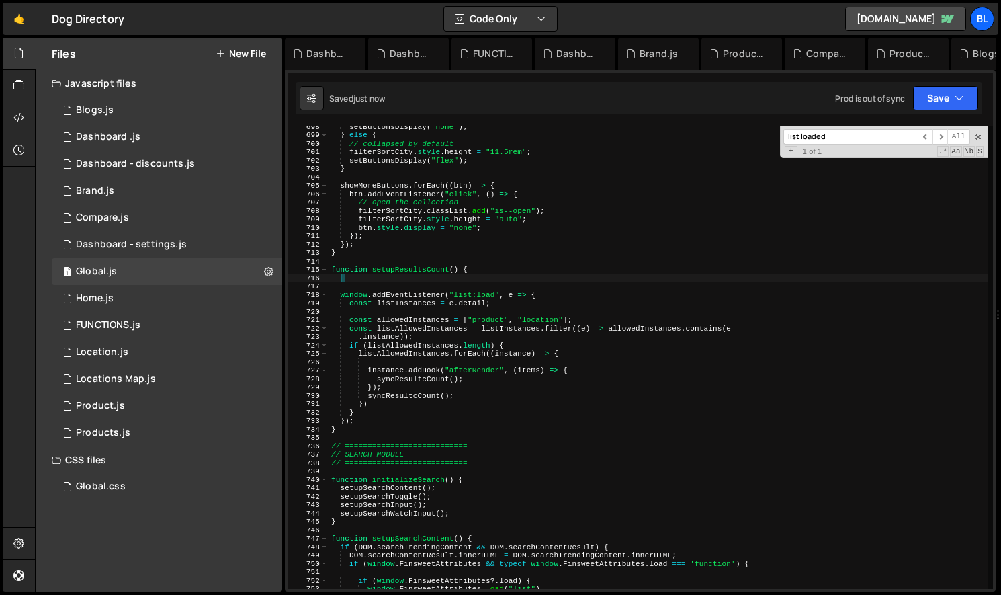
paste textarea "}"
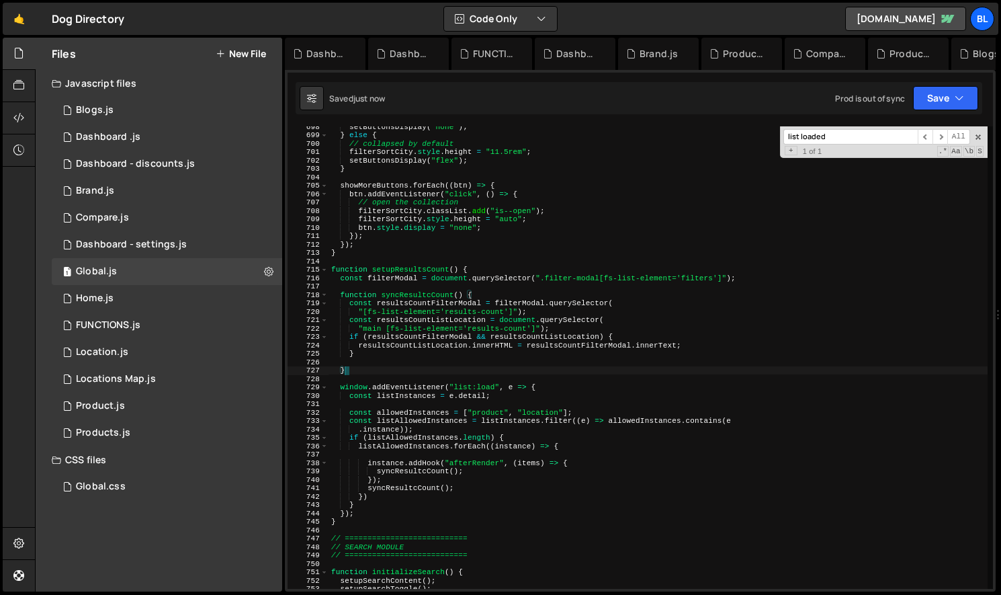
click at [481, 392] on div "setButtonsDisplay ( "none" ) ; } else { // collapsed by default filterSortCity …" at bounding box center [658, 361] width 659 height 479
click at [505, 478] on div "setButtonsDisplay ( "none" ) ; } else { // collapsed by default filterSortCity …" at bounding box center [658, 361] width 659 height 479
click at [403, 460] on div "setButtonsDisplay ( "none" ) ; } else { // collapsed by default filterSortCity …" at bounding box center [658, 361] width 659 height 479
type textarea "instance.addHook("afterRender", (items) => {"
click at [401, 456] on div "setButtonsDisplay ( "none" ) ; } else { // collapsed by default filterSortCity …" at bounding box center [658, 361] width 659 height 479
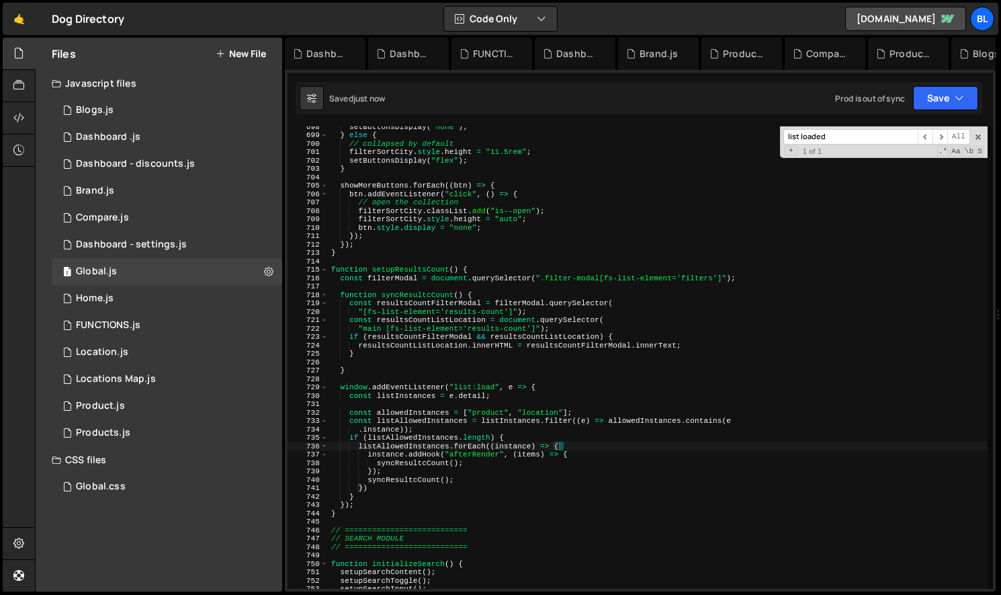
click at [421, 423] on div "setButtonsDisplay ( "none" ) ; } else { // collapsed by default filterSortCity …" at bounding box center [658, 361] width 659 height 479
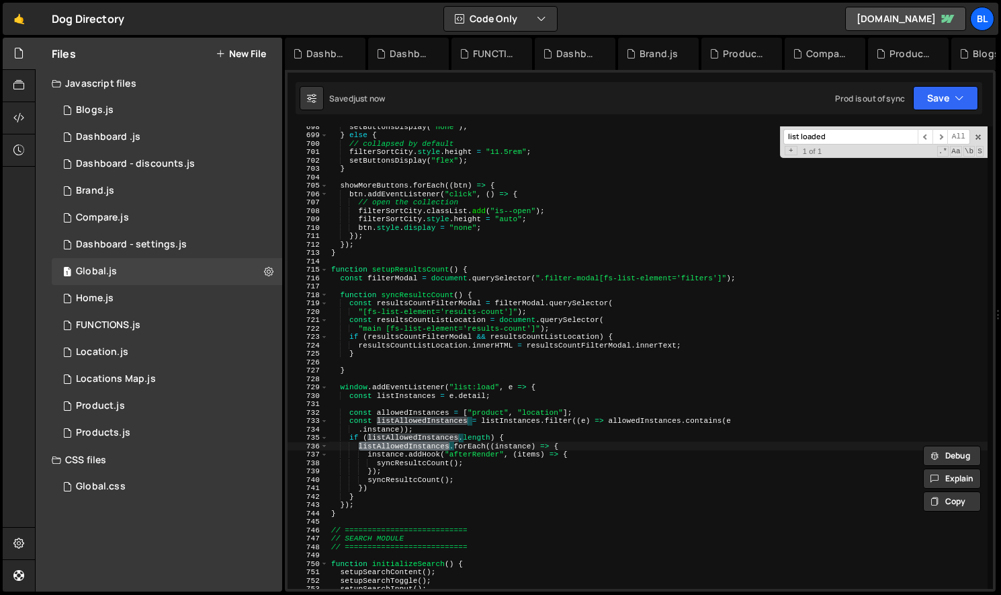
click at [524, 422] on div "setButtonsDisplay ( "none" ) ; } else { // collapsed by default filterSortCity …" at bounding box center [658, 361] width 659 height 479
click at [501, 419] on div "setButtonsDisplay ( "none" ) ; } else { // collapsed by default filterSortCity …" at bounding box center [658, 361] width 659 height 479
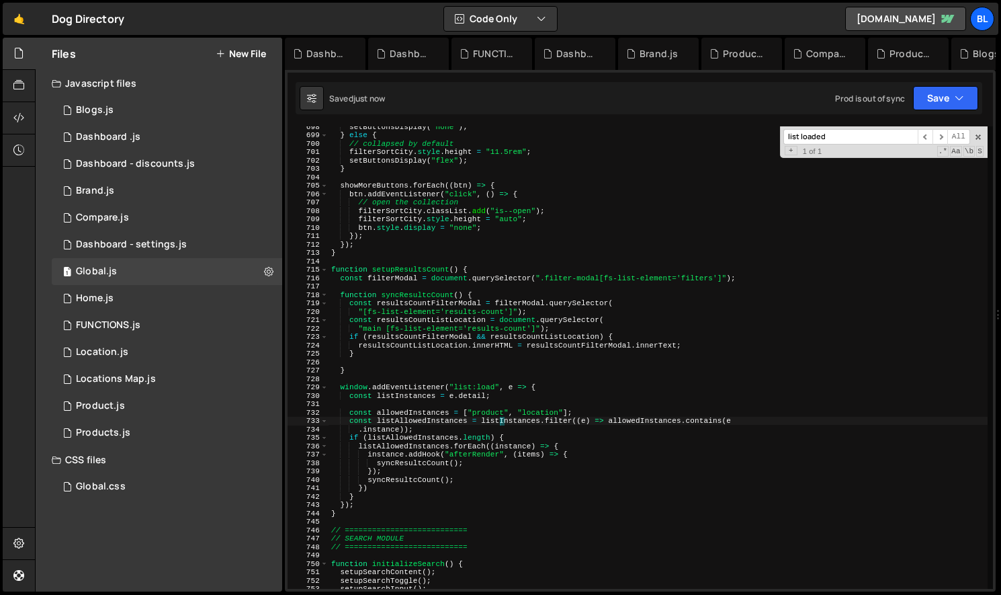
click at [562, 418] on div "setButtonsDisplay ( "none" ) ; } else { // collapsed by default filterSortCity …" at bounding box center [658, 361] width 659 height 479
click at [644, 420] on div "setButtonsDisplay ( "none" ) ; } else { // collapsed by default filterSortCity …" at bounding box center [658, 361] width 659 height 479
click at [625, 419] on div "setButtonsDisplay ( "none" ) ; } else { // collapsed by default filterSortCity …" at bounding box center [658, 361] width 659 height 479
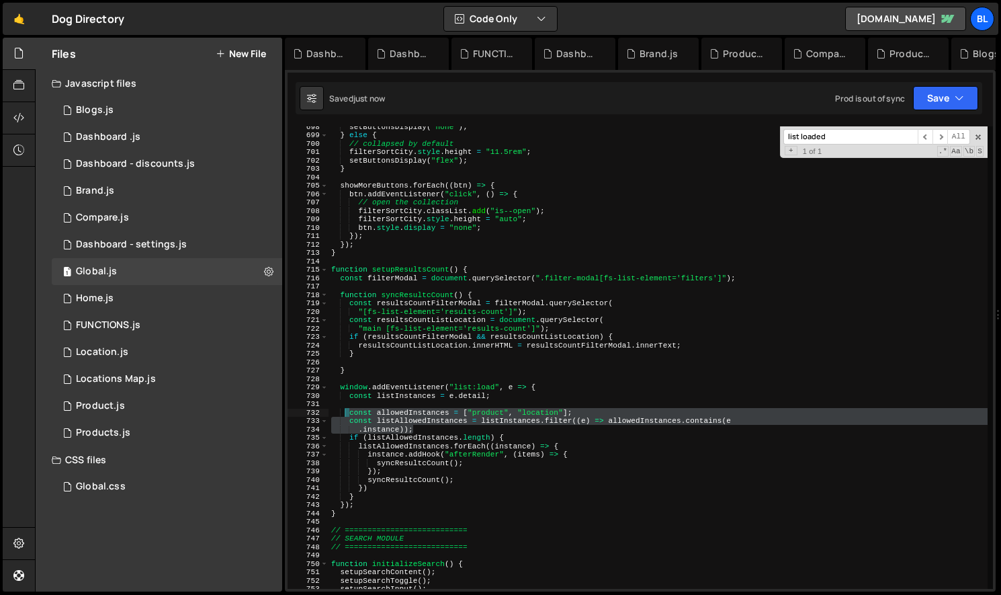
drag, startPoint x: 558, startPoint y: 431, endPoint x: 345, endPoint y: 411, distance: 213.4
click at [345, 411] on div "setButtonsDisplay ( "none" ) ; } else { // collapsed by default filterSortCity …" at bounding box center [658, 361] width 659 height 479
paste textarea "});"
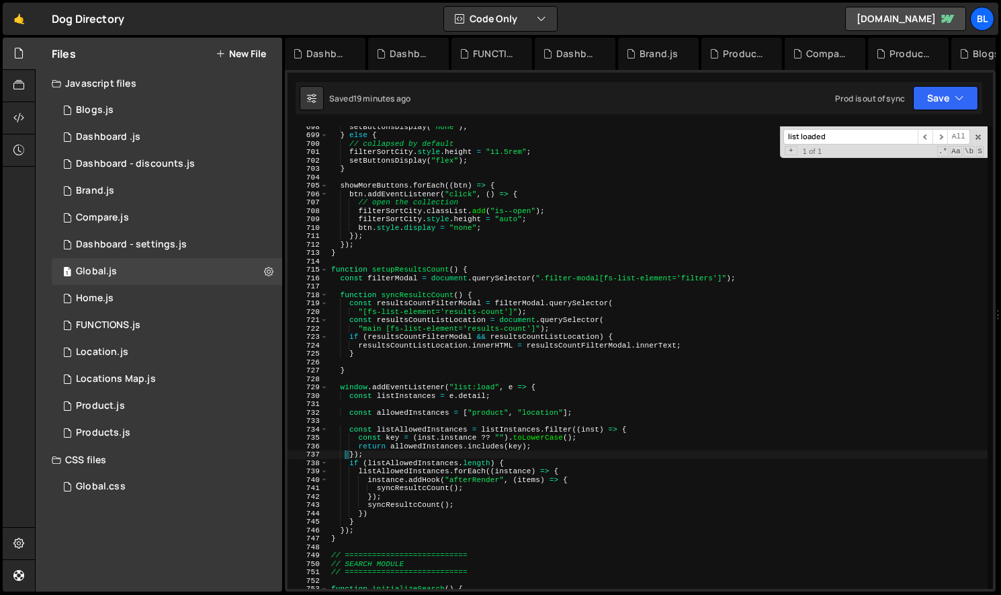
drag, startPoint x: 406, startPoint y: 447, endPoint x: 410, endPoint y: 440, distance: 8.4
click at [406, 447] on div "setButtonsDisplay ( "none" ) ; } else { // collapsed by default filterSortCity …" at bounding box center [658, 361] width 659 height 479
click at [410, 432] on div "setButtonsDisplay ( "none" ) ; } else { // collapsed by default filterSortCity …" at bounding box center [658, 361] width 659 height 479
click at [503, 472] on div "setButtonsDisplay ( "none" ) ; } else { // collapsed by default filterSortCity …" at bounding box center [658, 361] width 659 height 479
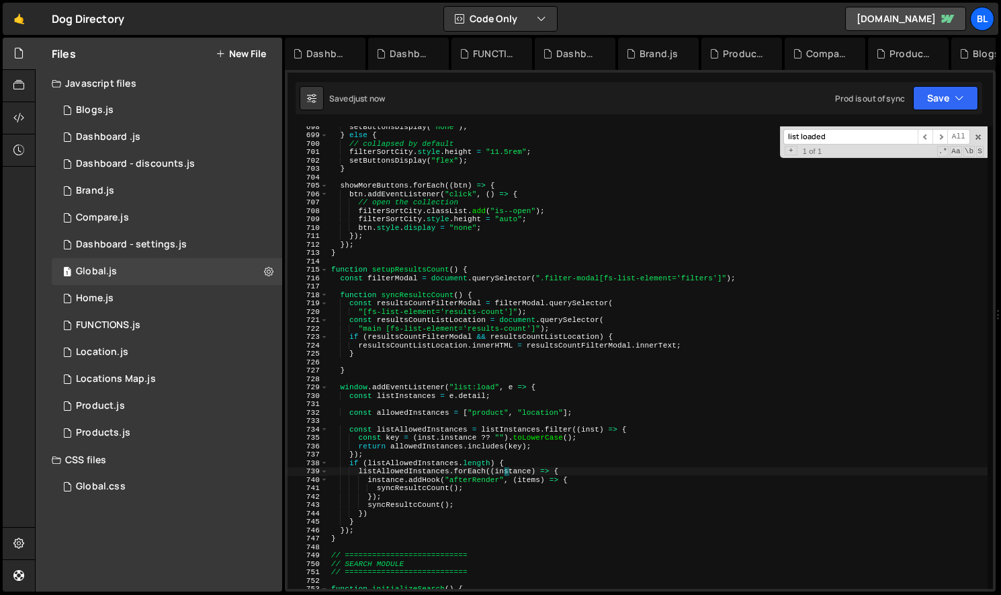
click at [498, 458] on div "setButtonsDisplay ( "none" ) ; } else { // collapsed by default filterSortCity …" at bounding box center [658, 361] width 659 height 479
type textarea "if (listAllowedInstances.length) {"
click at [486, 420] on div "setButtonsDisplay ( "none" ) ; } else { // collapsed by default filterSortCity …" at bounding box center [658, 361] width 659 height 479
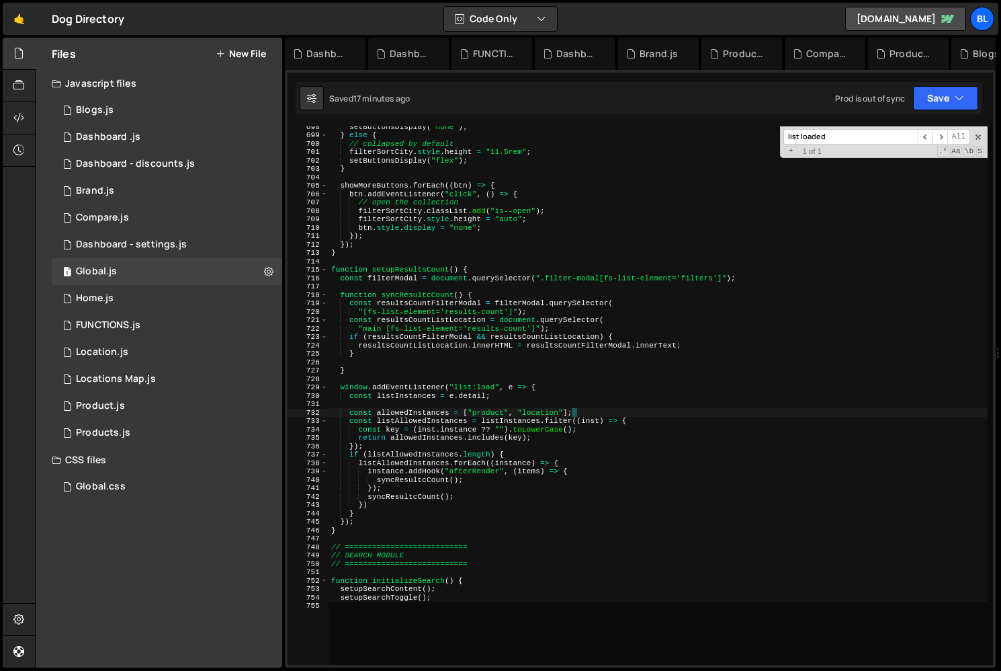
scroll to position [20902, 0]
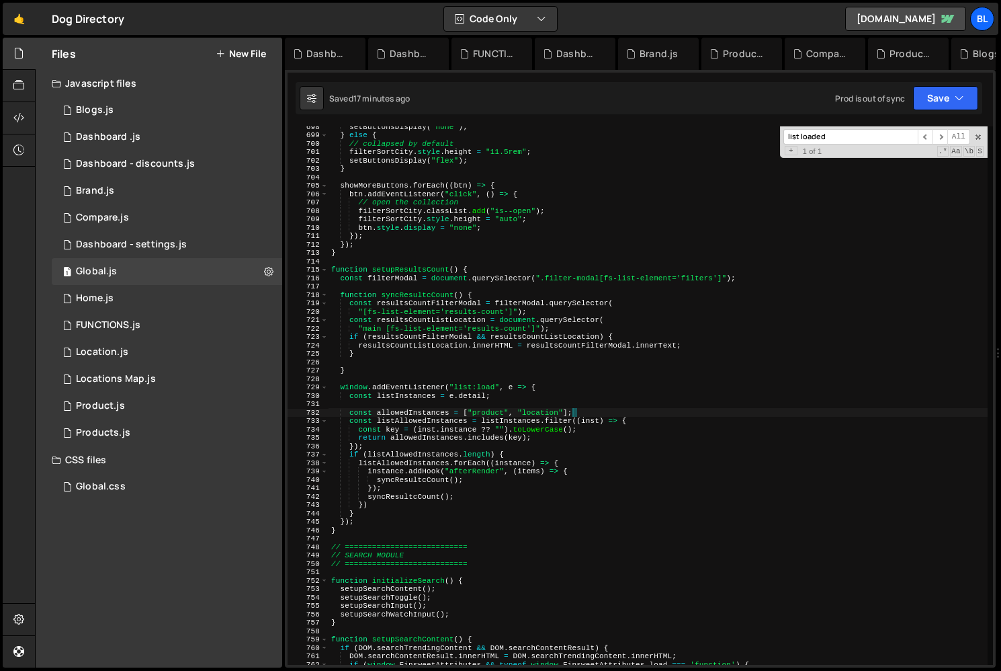
click at [465, 337] on div "setButtonsDisplay ( "none" ) ; } else { // collapsed by default filterSortCity …" at bounding box center [658, 399] width 659 height 555
type textarea "if (resultsCountFilterModal && resultsCountListLocation) {"
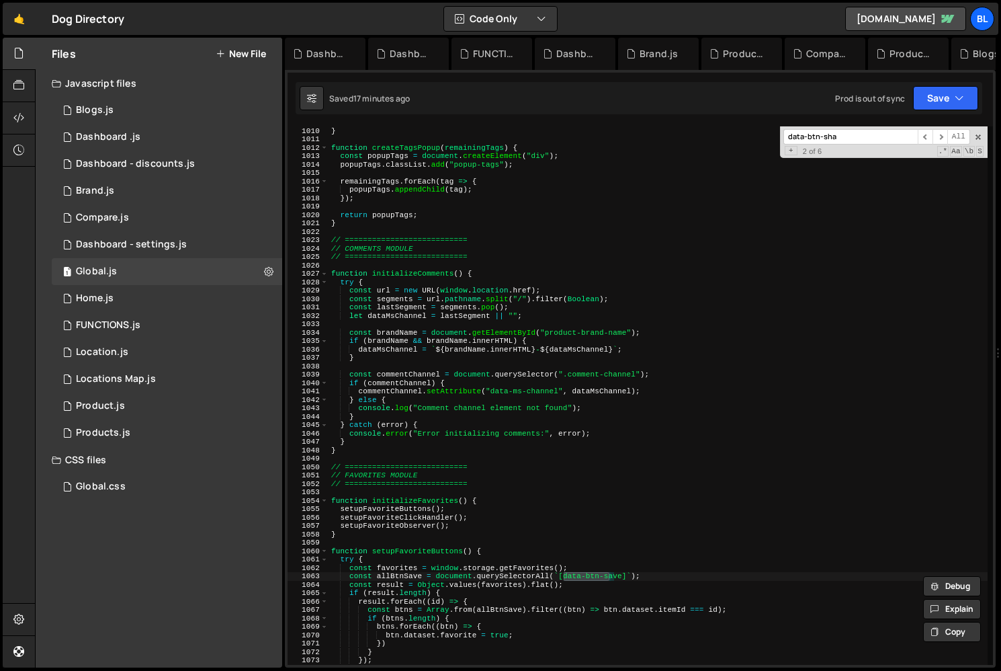
scroll to position [4166, 0]
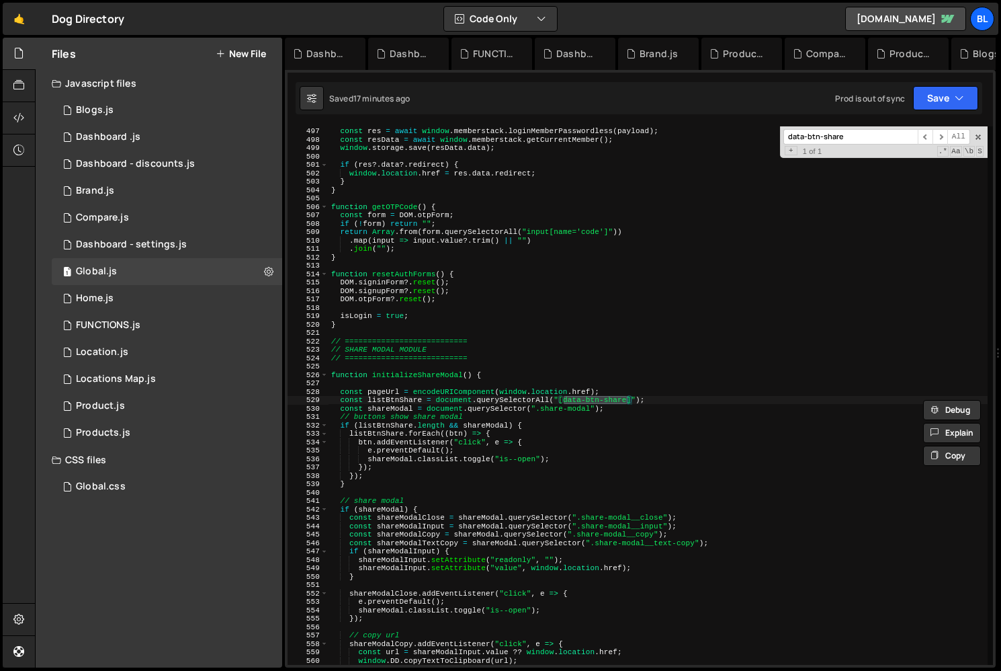
type input "data-btn-share"
click at [486, 404] on div "const res = await window . memberstack . loginMemberPasswordless ( payload ) ; …" at bounding box center [658, 395] width 659 height 555
click at [397, 399] on div "const res = await window . memberstack . loginMemberPasswordless ( payload ) ; …" at bounding box center [658, 395] width 659 height 555
click at [396, 399] on div "const res = await window . memberstack . loginMemberPasswordless ( payload ) ; …" at bounding box center [658, 395] width 659 height 555
click at [539, 423] on div "const res = await window . memberstack . loginMemberPasswordless ( payload ) ; …" at bounding box center [658, 395] width 659 height 555
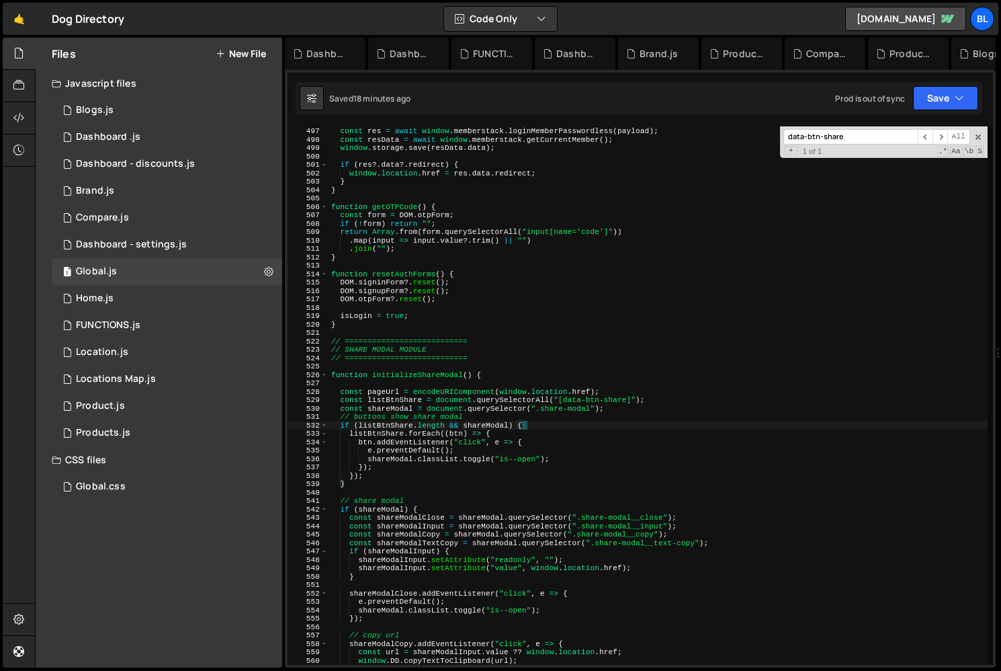
click at [402, 405] on div "const res = await window . memberstack . loginMemberPasswordless ( payload ) ; …" at bounding box center [658, 395] width 659 height 555
click at [398, 399] on div "const res = await window . memberstack . loginMemberPasswordless ( payload ) ; …" at bounding box center [658, 395] width 659 height 555
type textarea "const listBtnShare = document.querySelectorAll("[data-btn-share]");"
